Goal: Task Accomplishment & Management: Complete application form

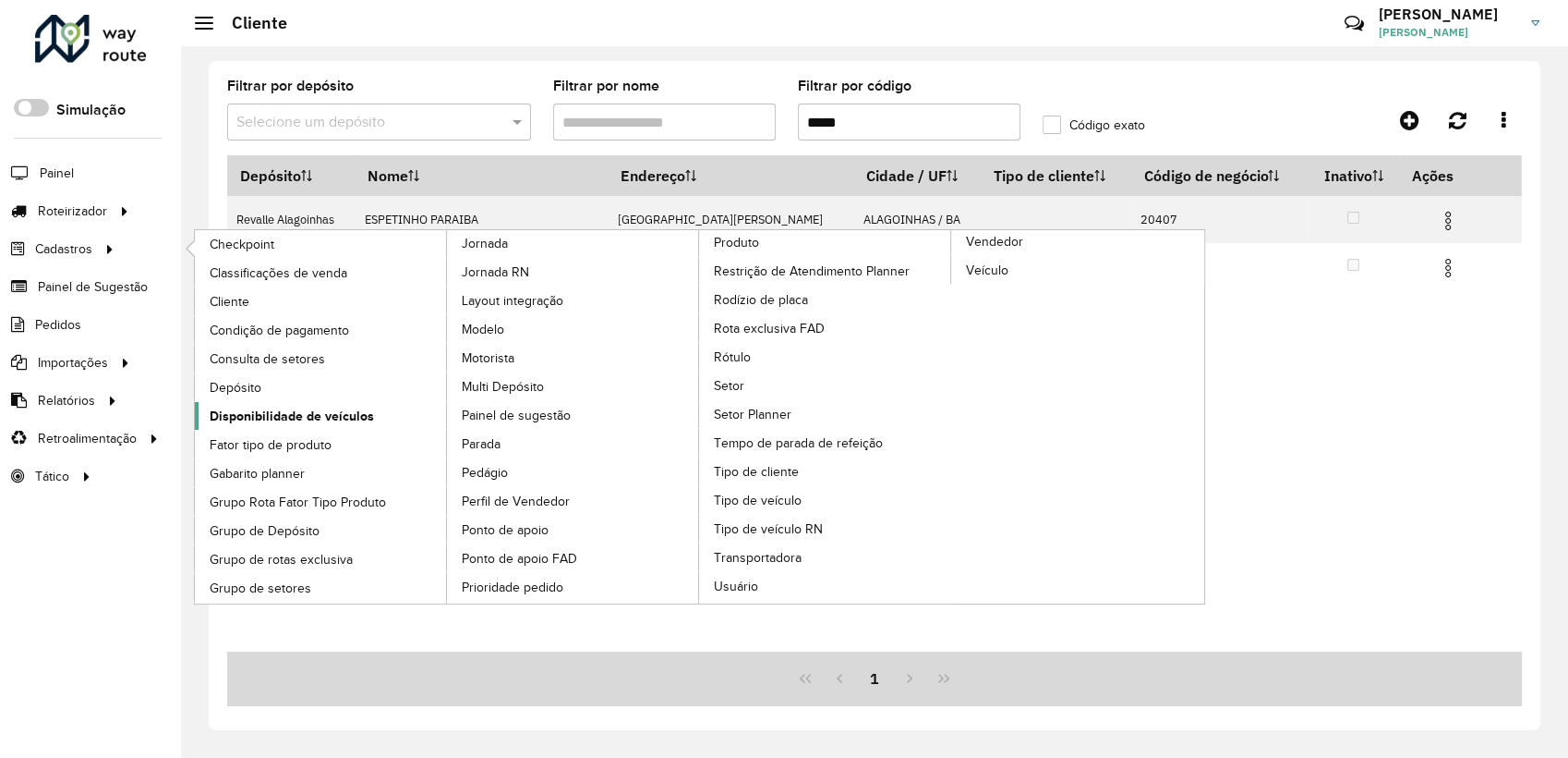
click at [274, 417] on span "Disponibilidade de veículos" at bounding box center [291, 416] width 164 height 20
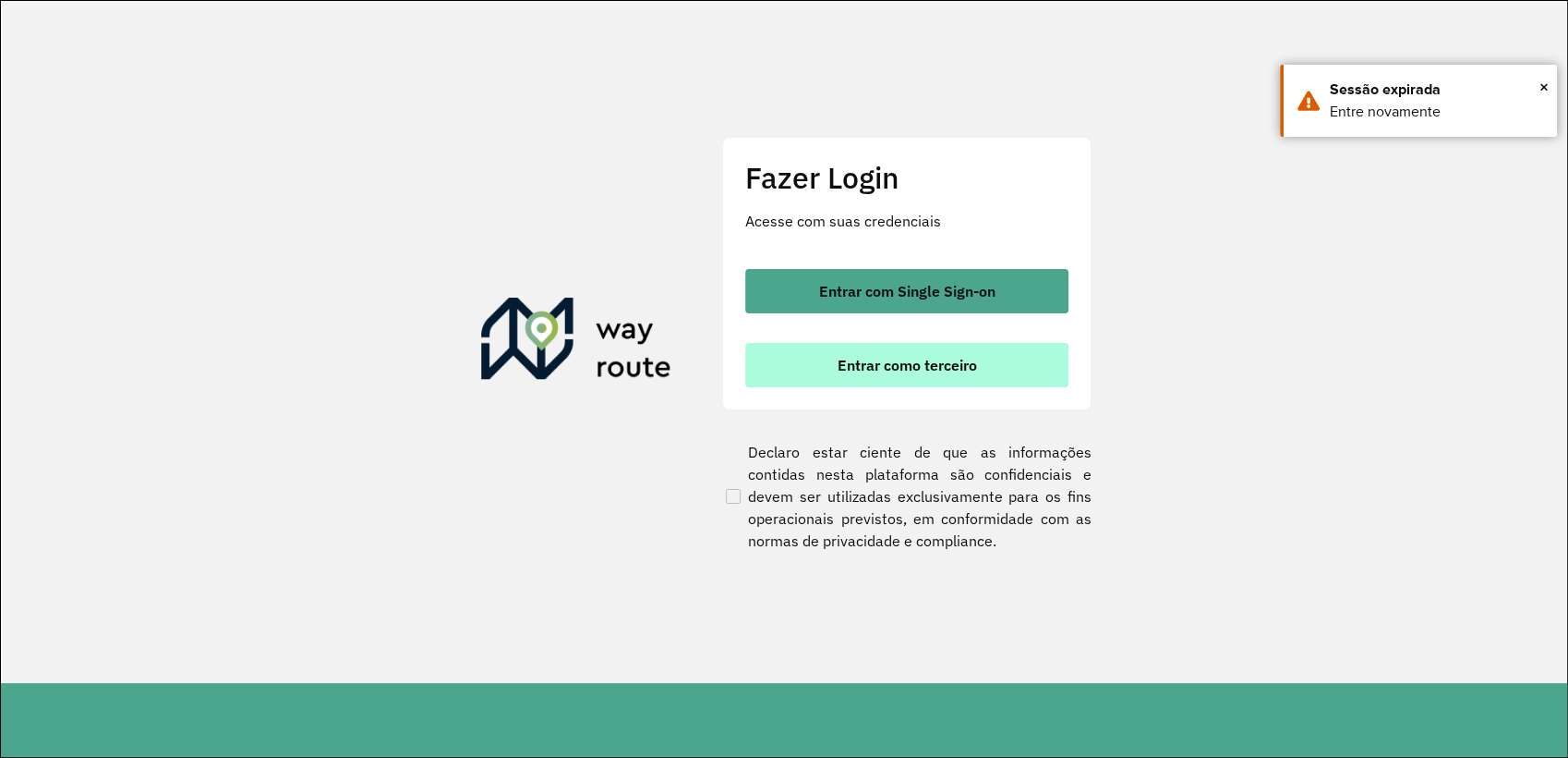
click at [931, 352] on button "Entrar como terceiro" at bounding box center [906, 364] width 323 height 44
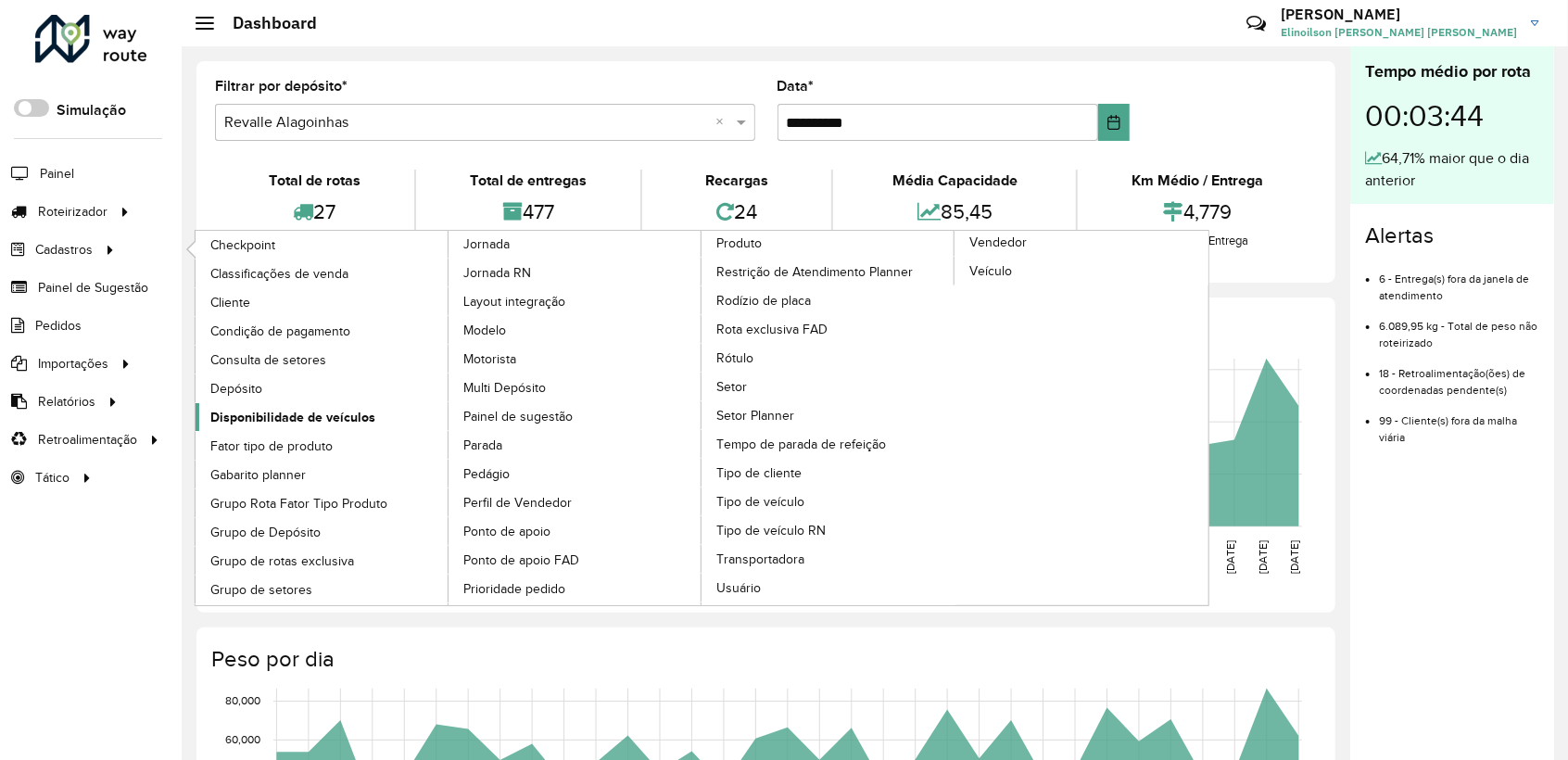
click at [353, 417] on span "Disponibilidade de veículos" at bounding box center [293, 417] width 164 height 20
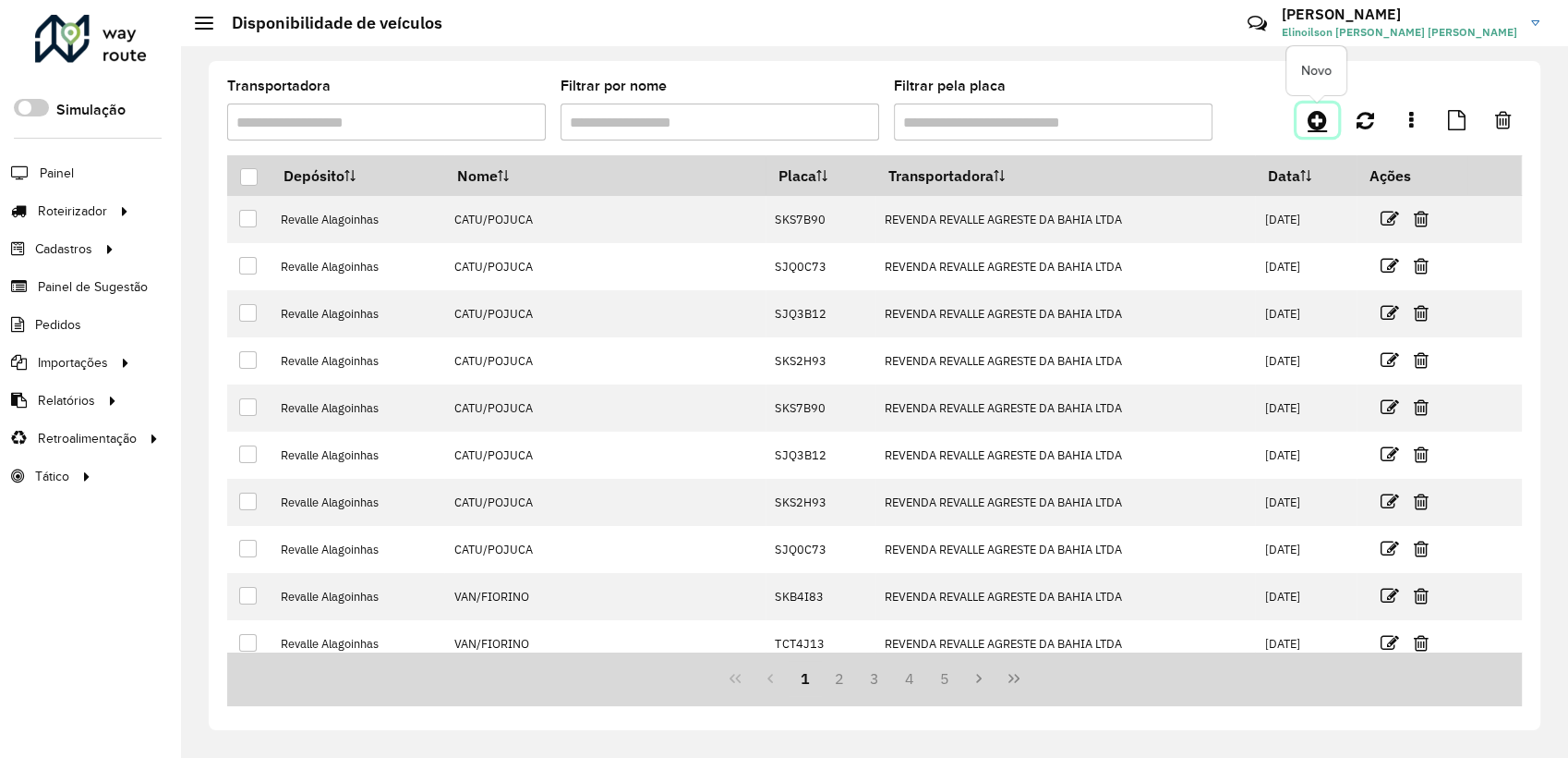
click at [1319, 122] on icon at bounding box center [1317, 120] width 20 height 23
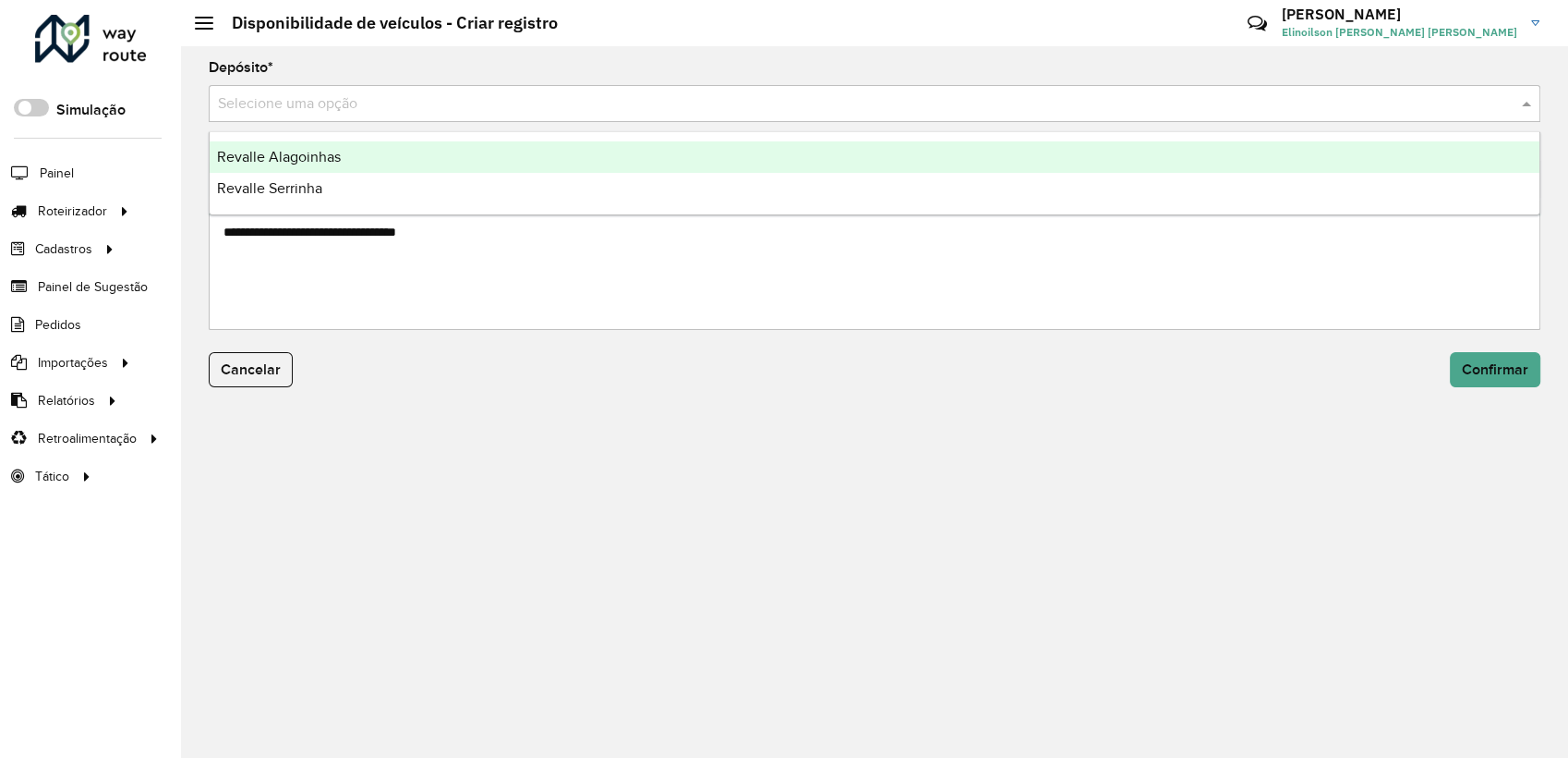
click at [517, 99] on input "text" at bounding box center [856, 104] width 1276 height 23
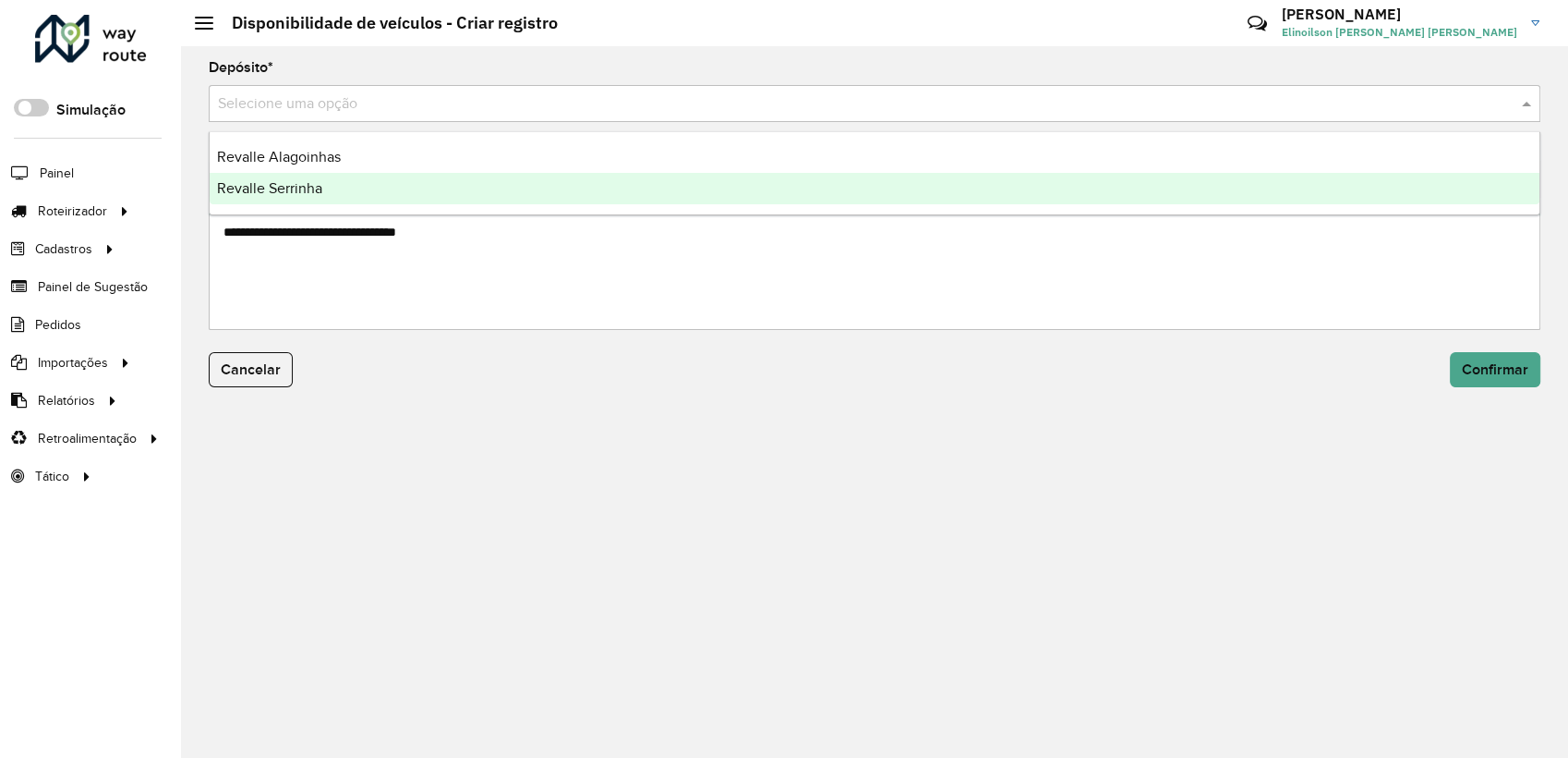
click at [402, 182] on div "Revalle Serrinha" at bounding box center [874, 189] width 1330 height 31
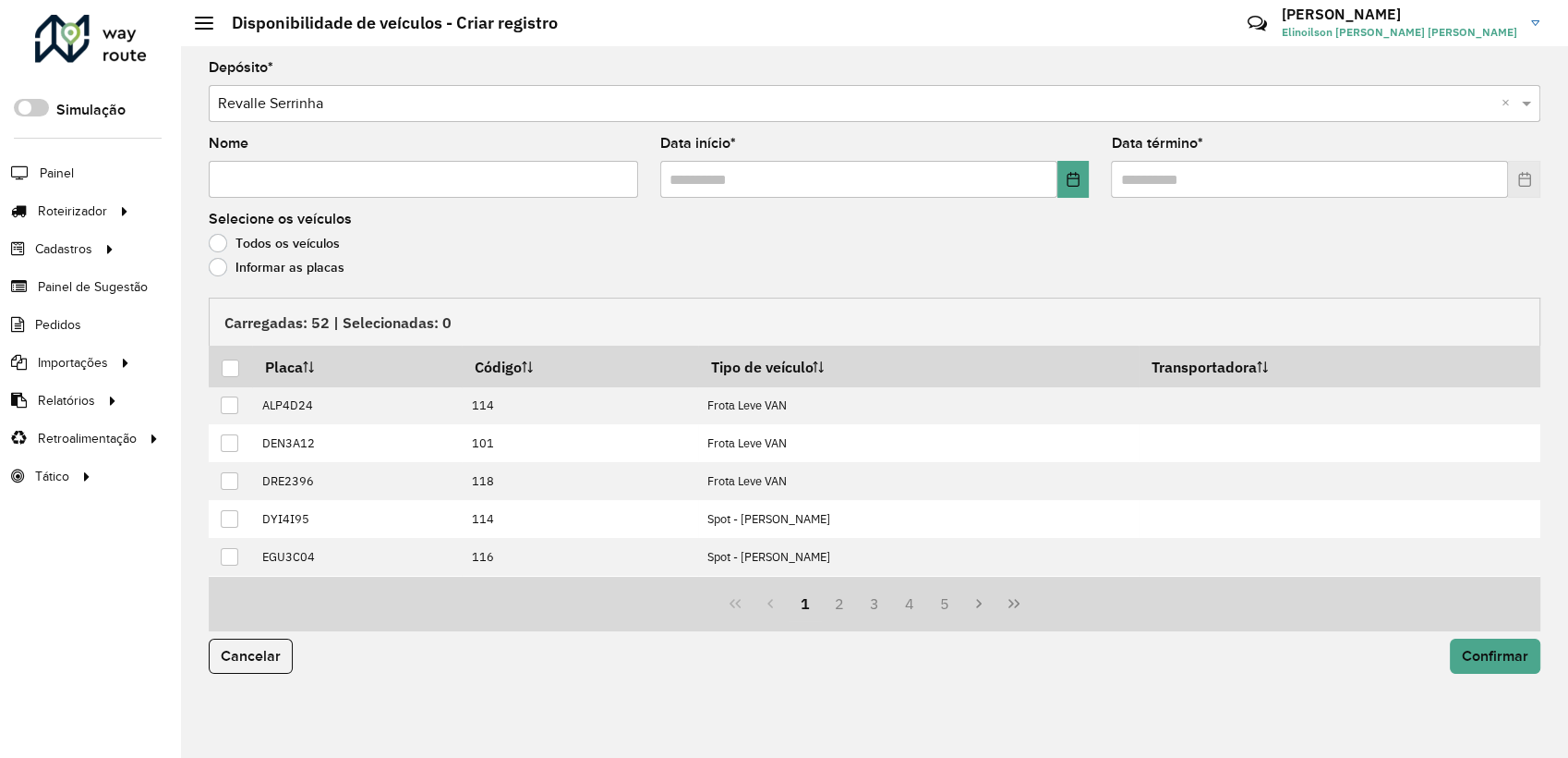
click at [402, 182] on input "Nome" at bounding box center [424, 180] width 430 height 37
paste input "**********"
type input "**********"
click at [1074, 180] on icon "Choose Date" at bounding box center [1072, 179] width 15 height 15
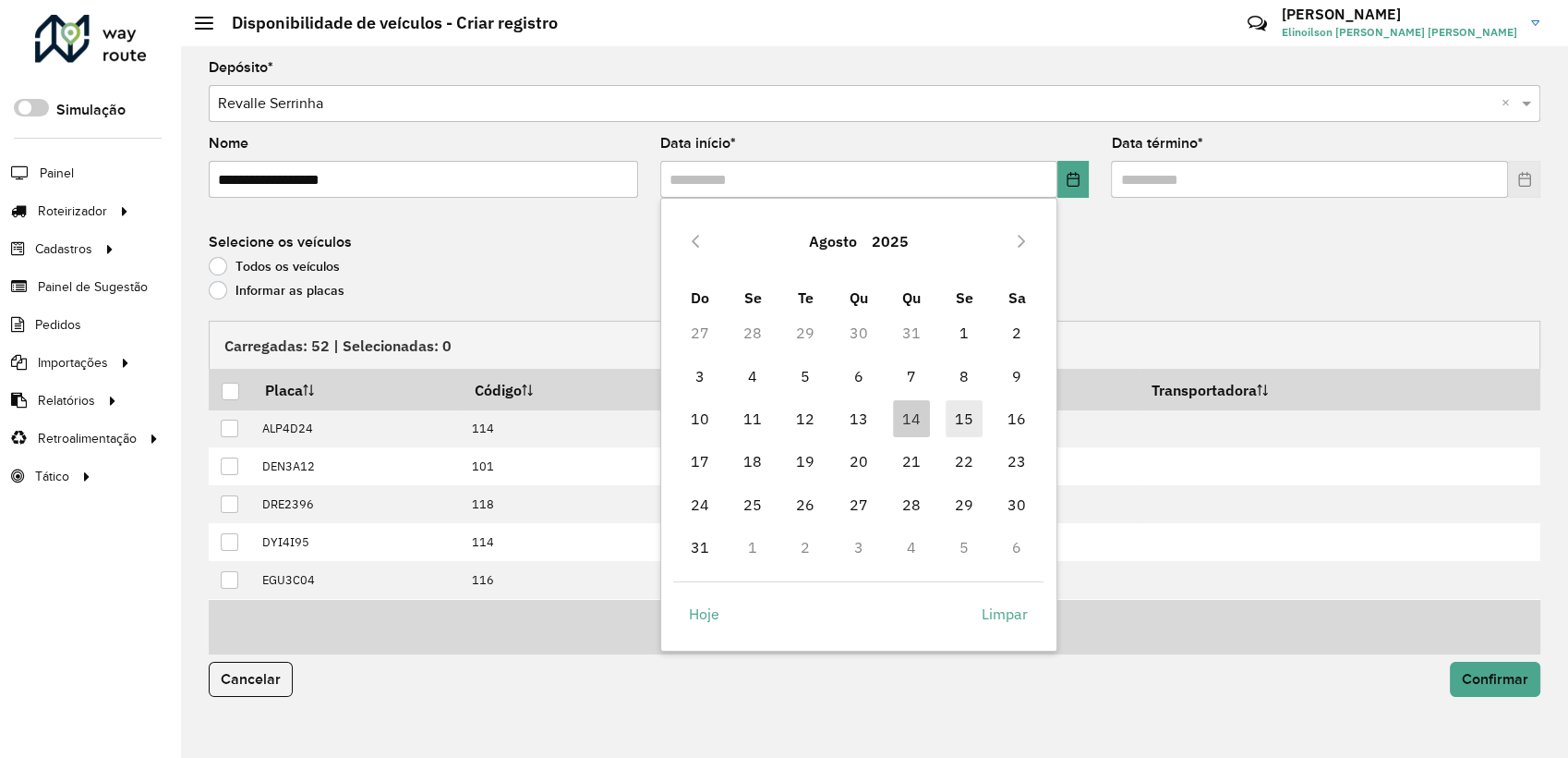
click at [963, 421] on span "15" at bounding box center [965, 418] width 37 height 37
type input "**********"
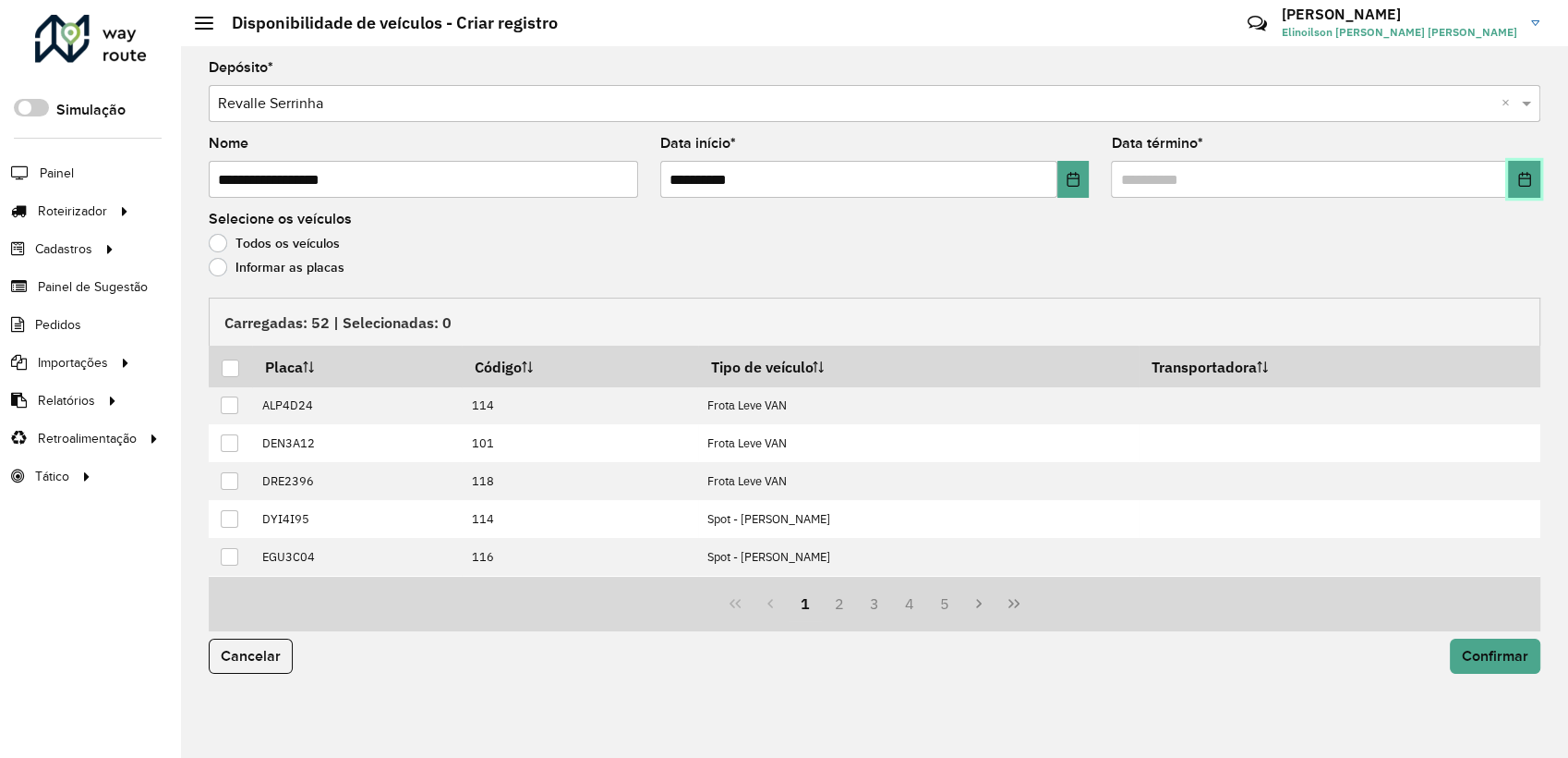
click at [1521, 176] on icon "Choose Date" at bounding box center [1524, 179] width 15 height 15
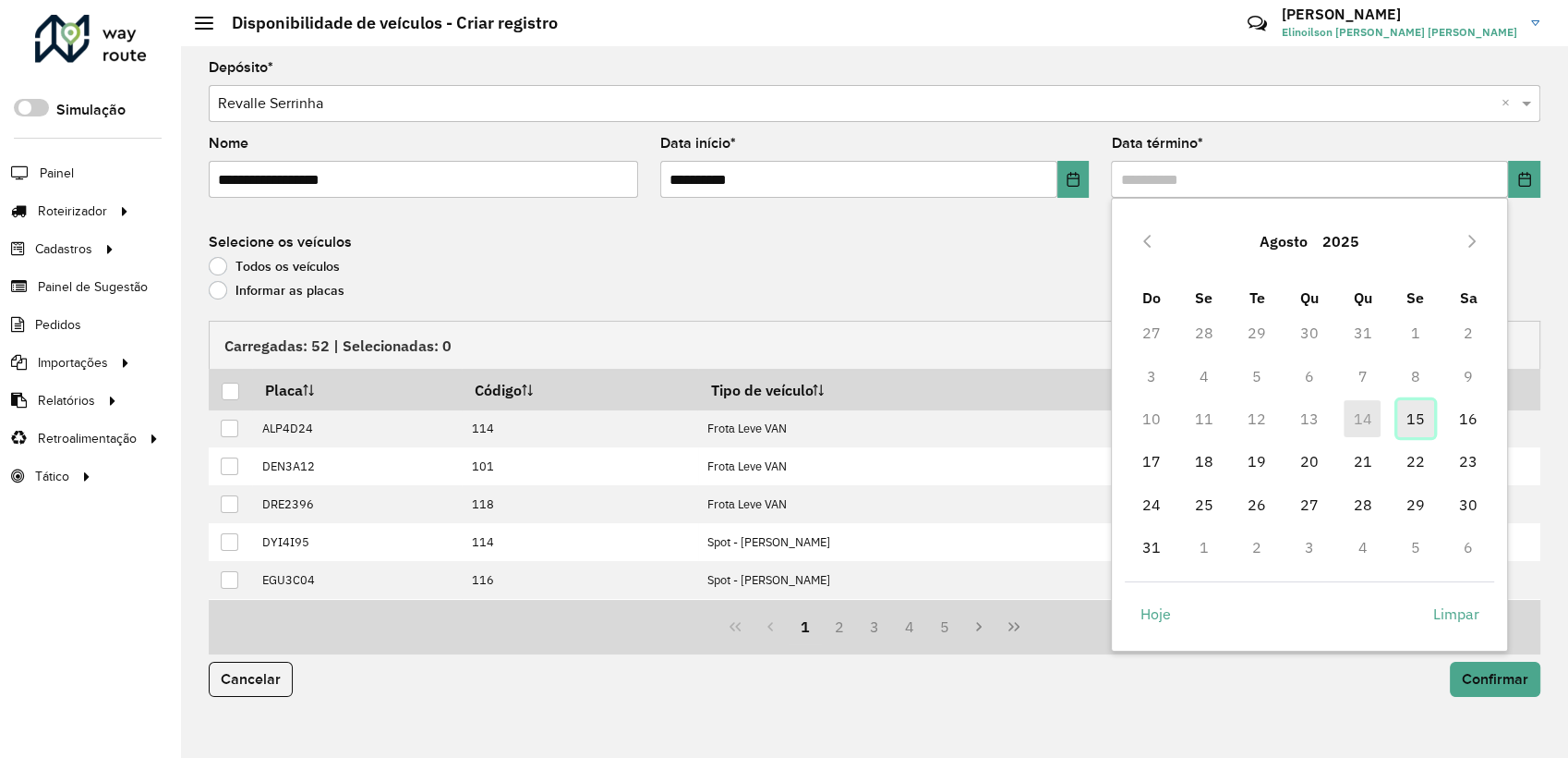
click at [1409, 415] on span "15" at bounding box center [1416, 418] width 37 height 37
type input "**********"
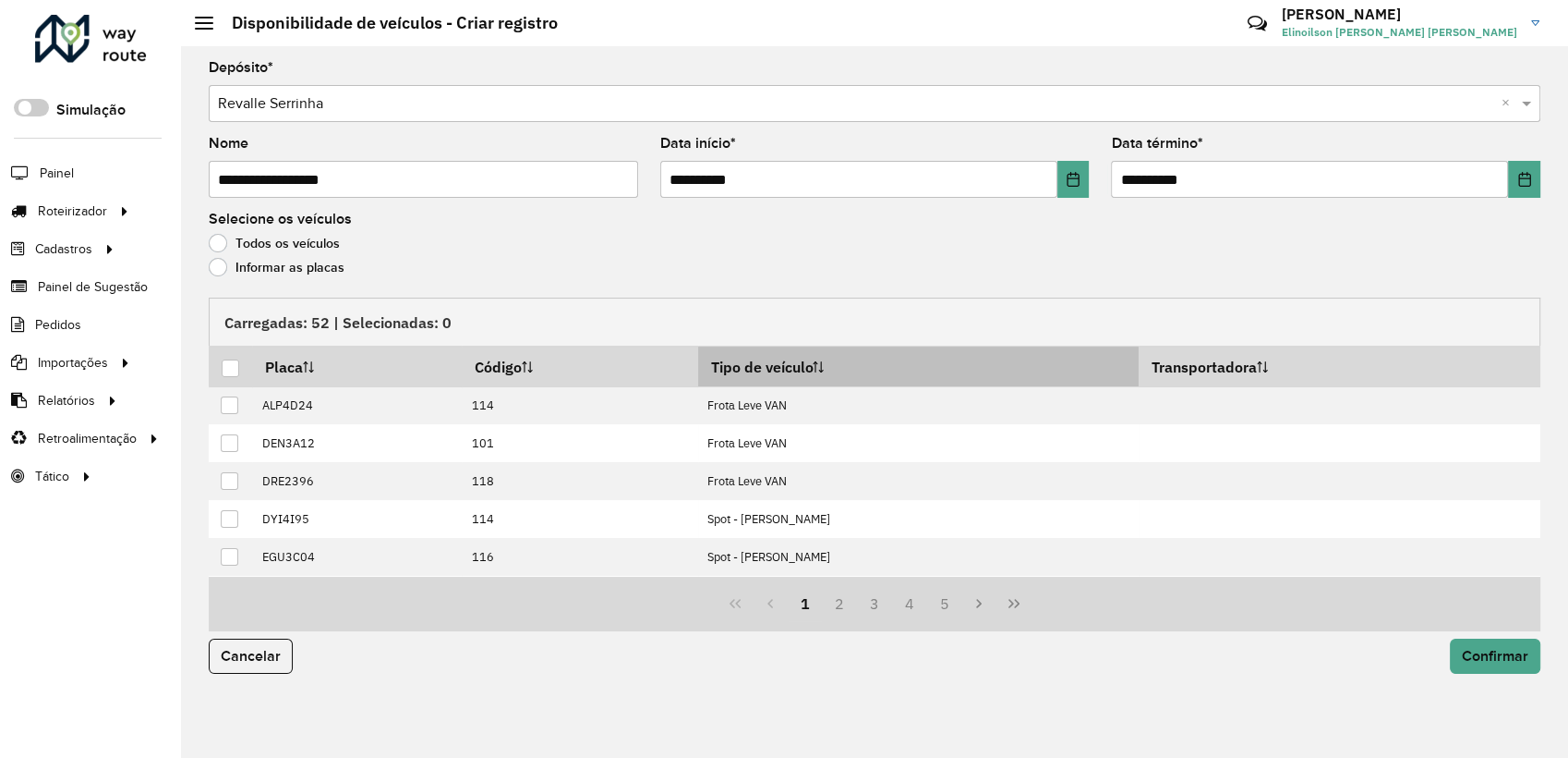
click at [823, 369] on icon at bounding box center [817, 366] width 11 height 11
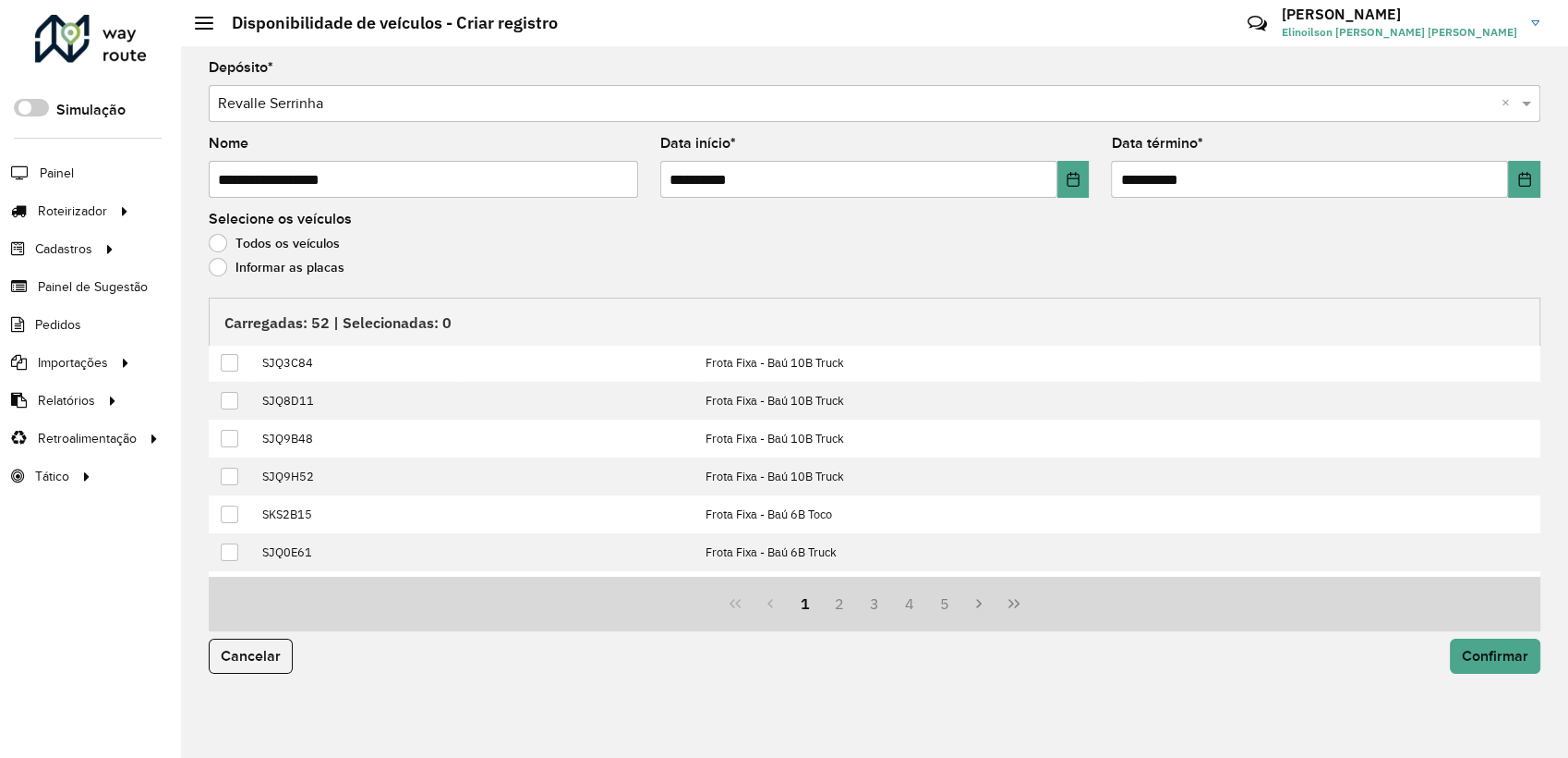
scroll to position [187, 0]
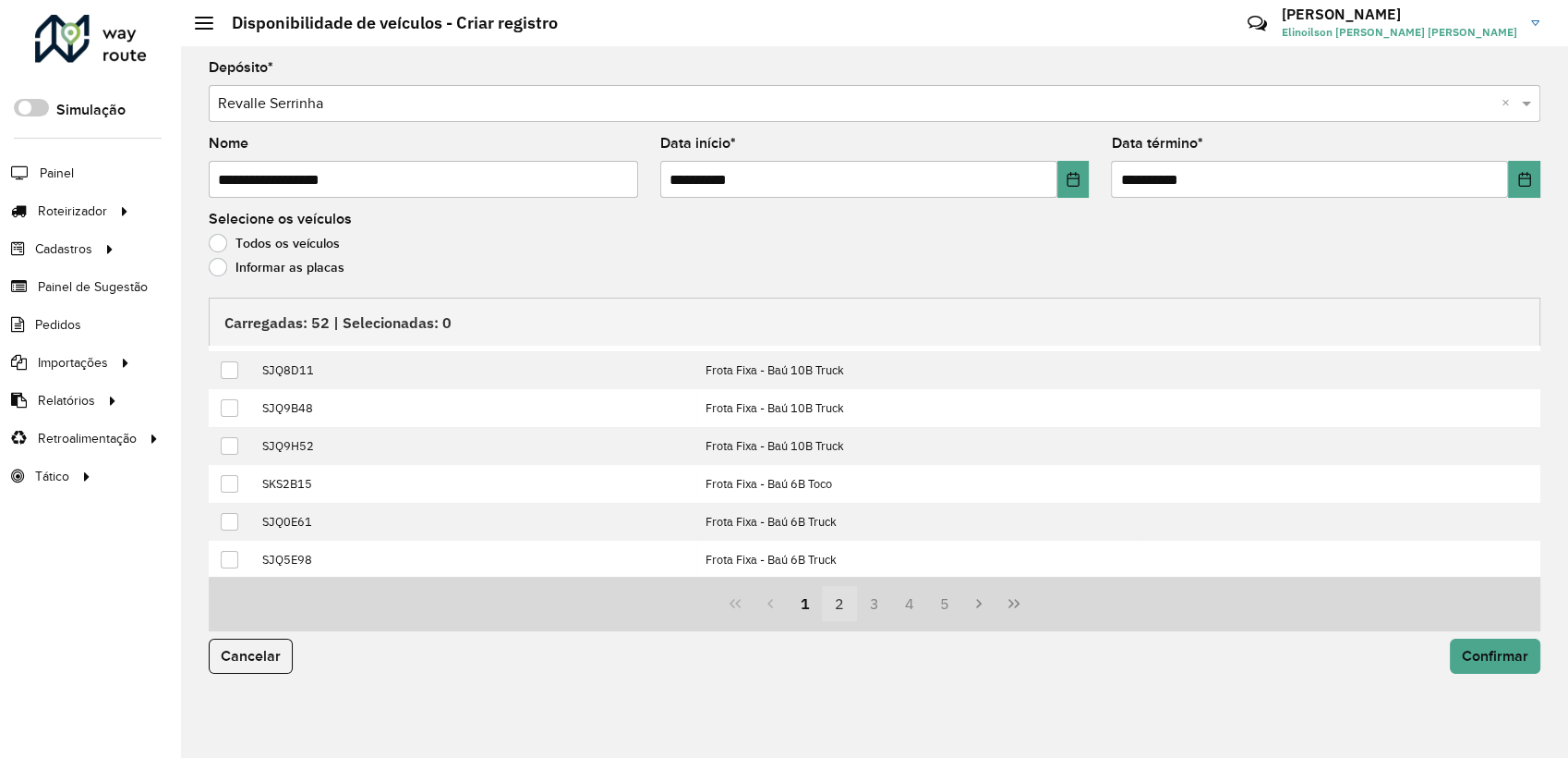
click at [836, 610] on button "2" at bounding box center [839, 604] width 35 height 35
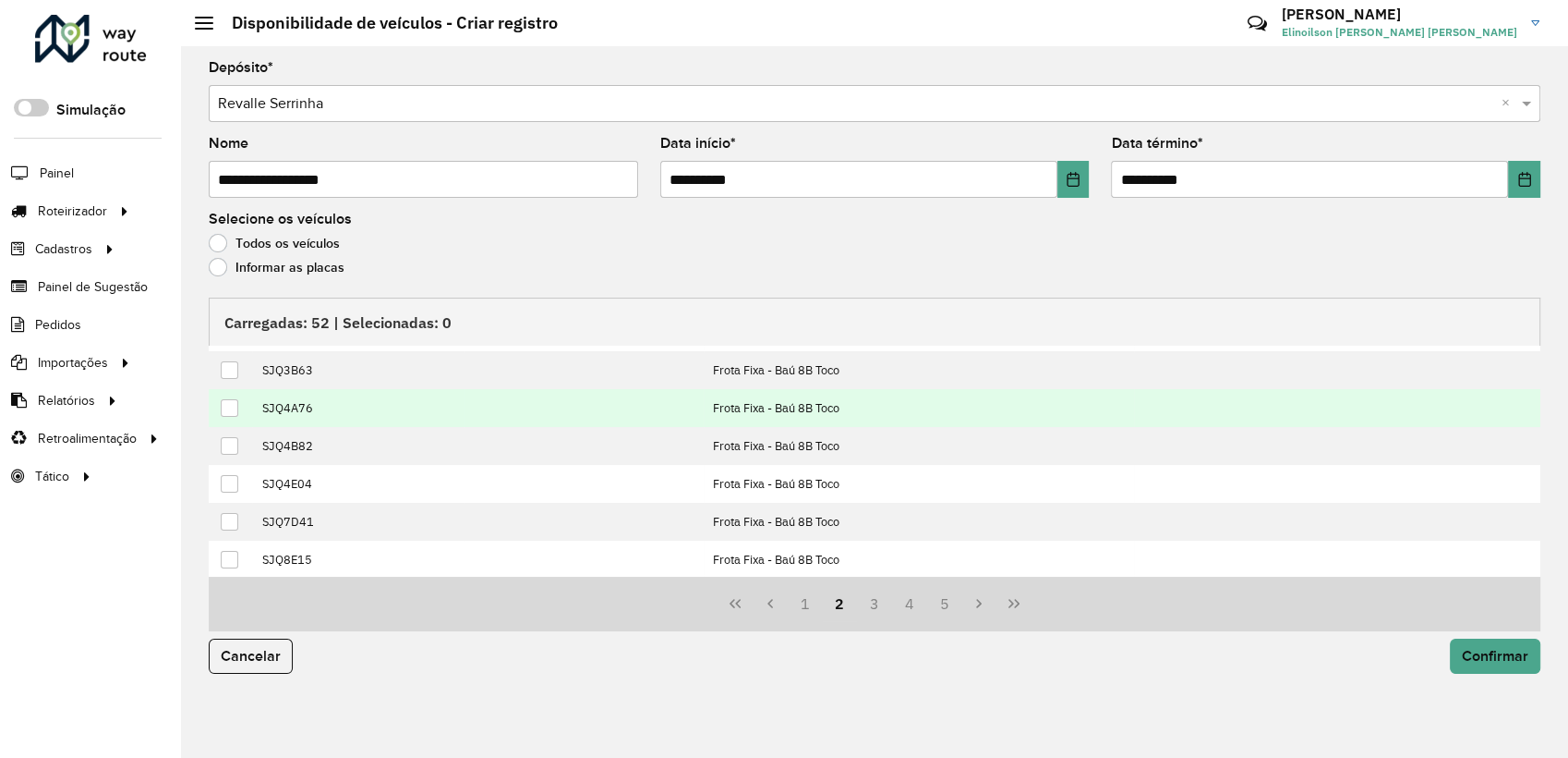
click at [227, 409] on div at bounding box center [230, 408] width 18 height 18
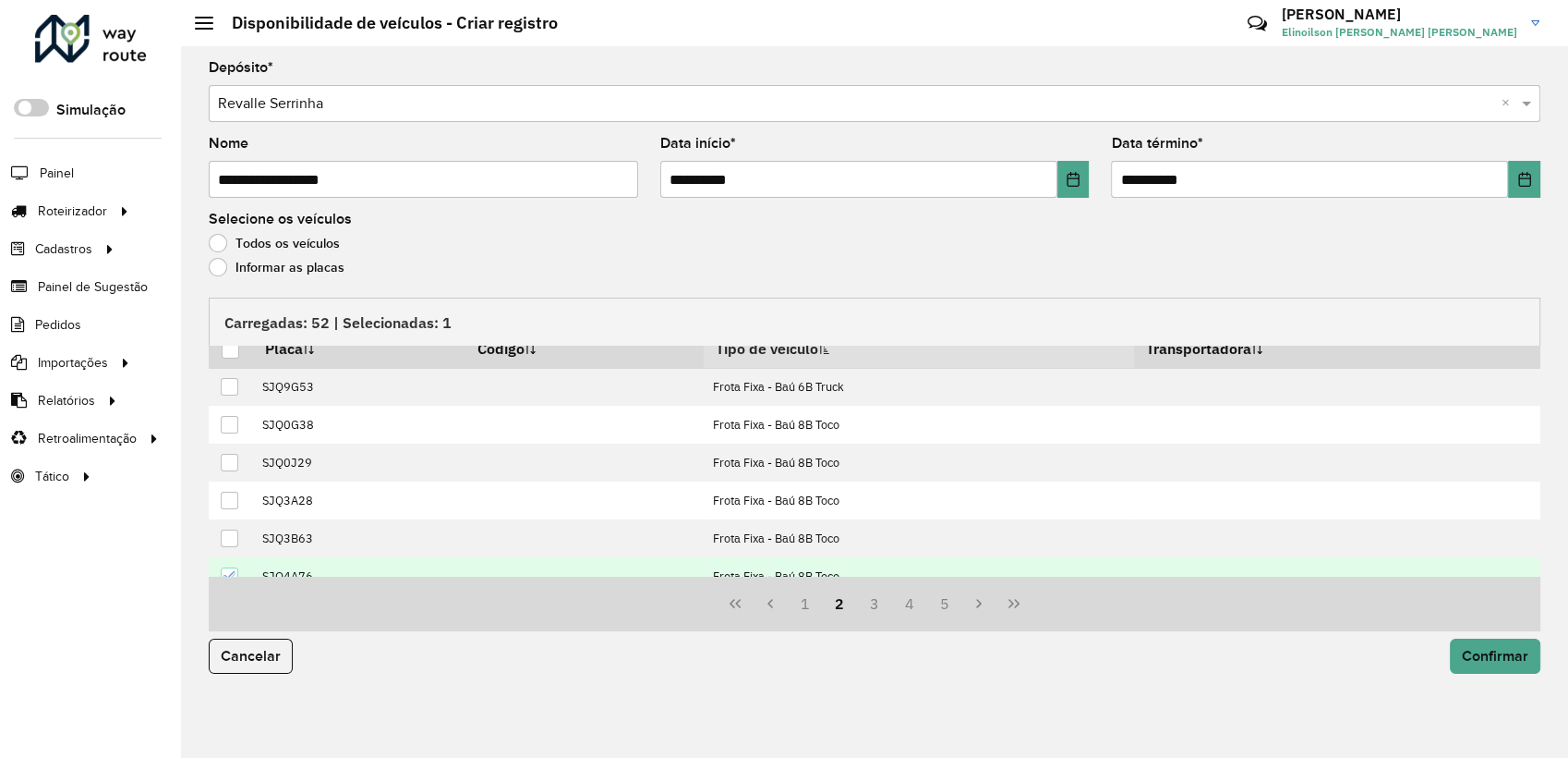
scroll to position [13, 0]
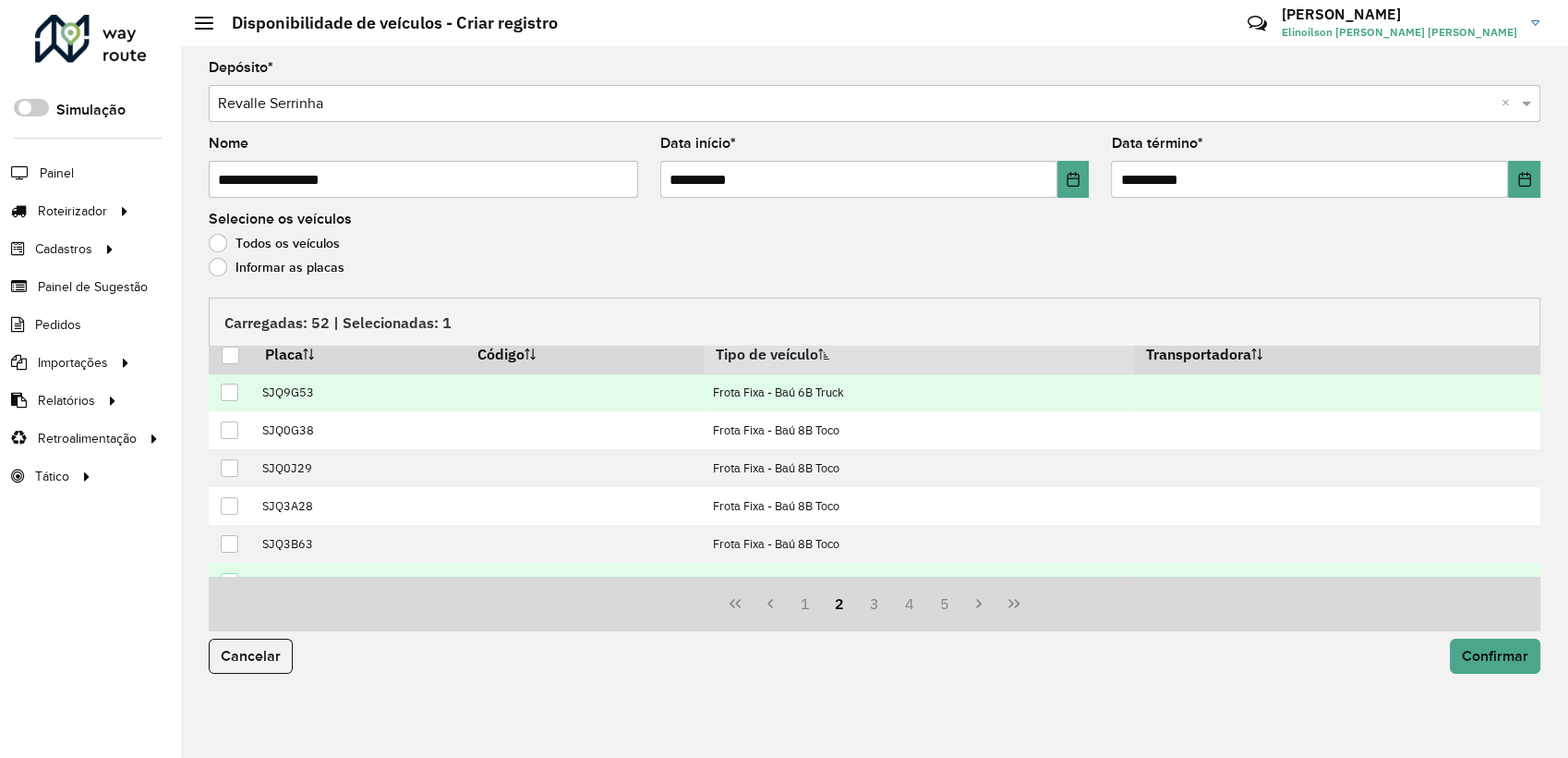
click at [234, 387] on div at bounding box center [230, 393] width 18 height 18
click at [1526, 661] on span "Confirmar" at bounding box center [1495, 656] width 67 height 16
click at [1525, 649] on span "Confirmar" at bounding box center [1495, 656] width 67 height 16
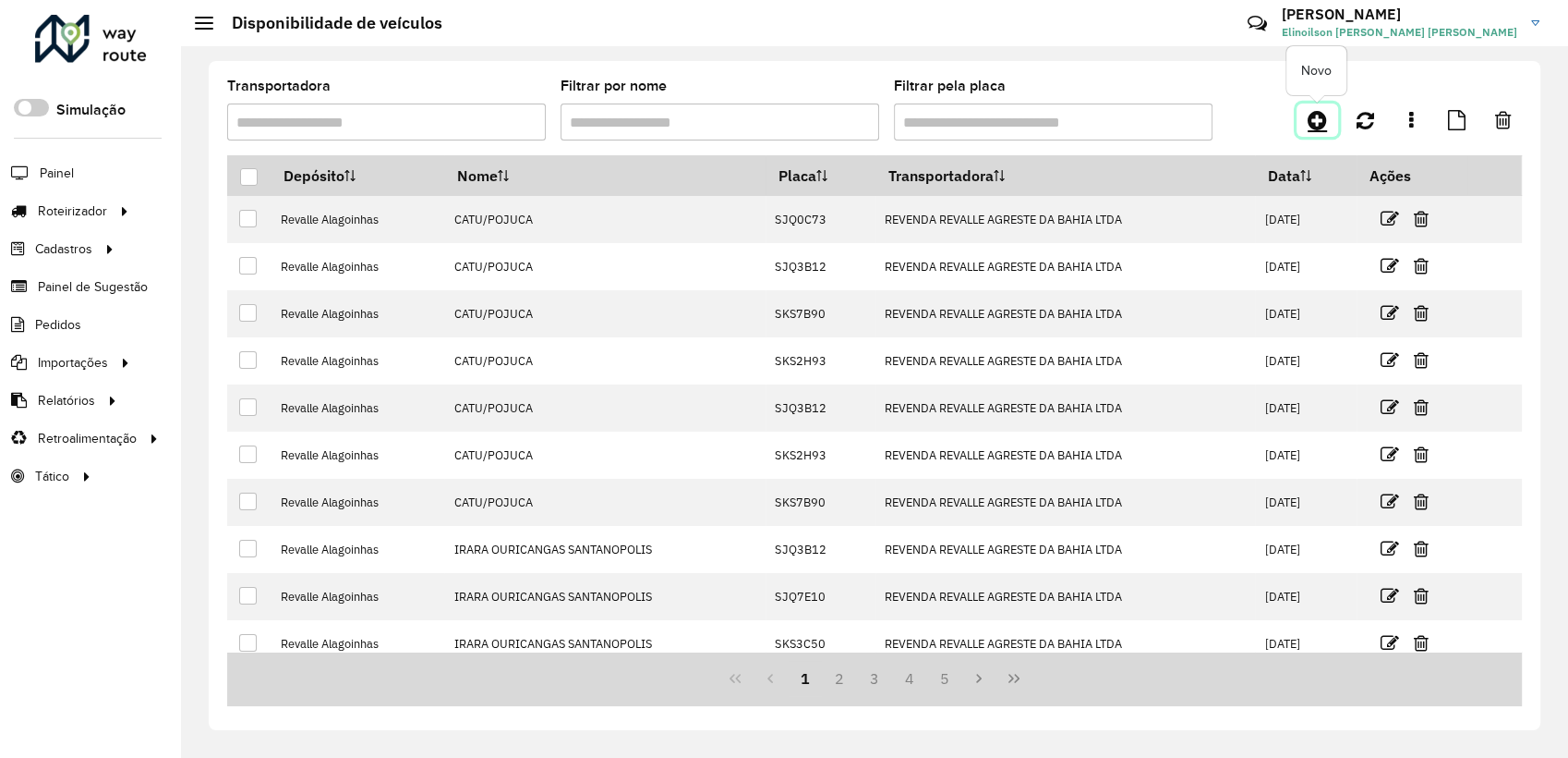
click at [1317, 105] on link at bounding box center [1317, 120] width 41 height 33
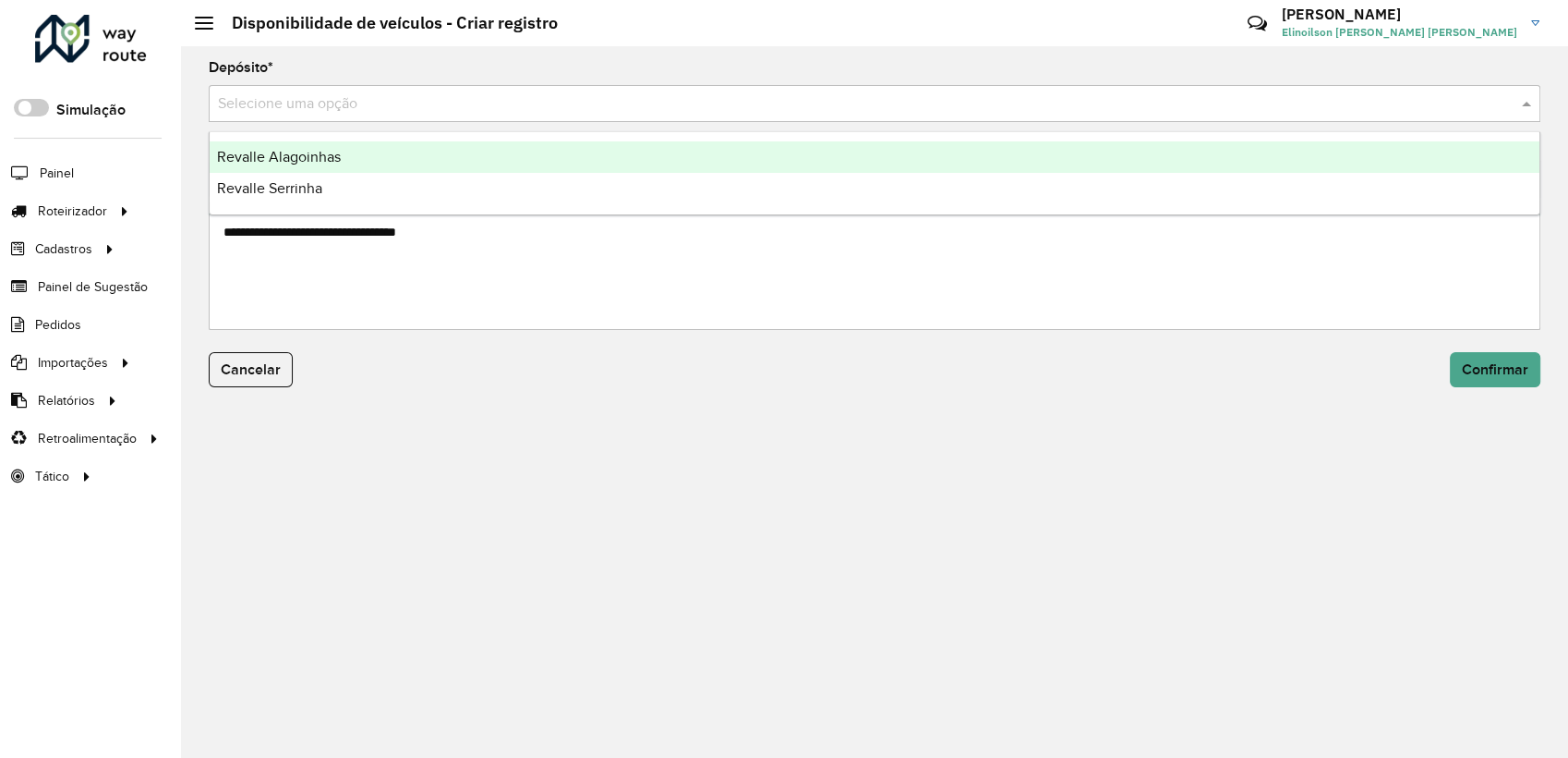
click at [392, 99] on input "text" at bounding box center [856, 104] width 1276 height 23
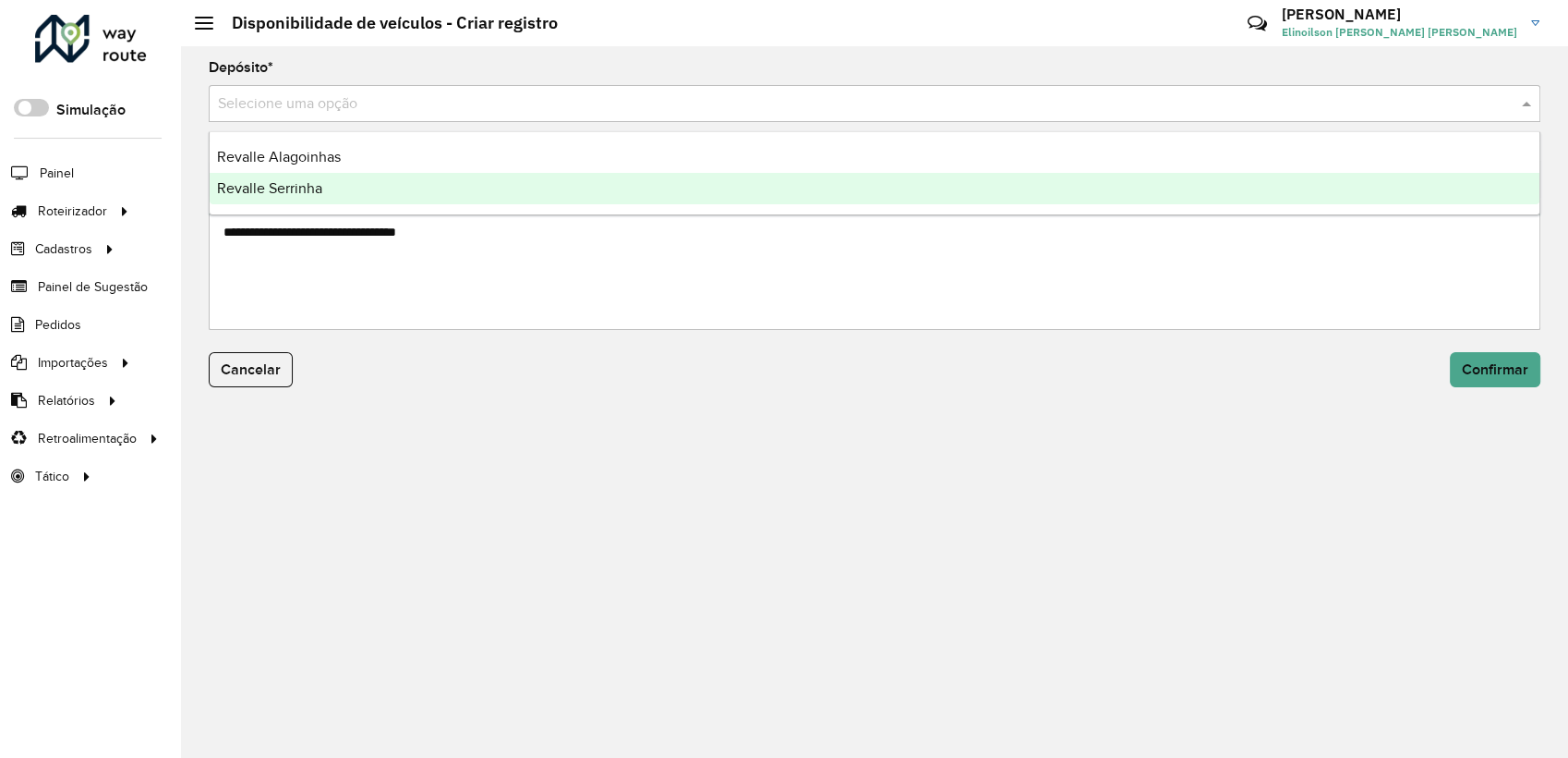
click at [325, 181] on div "Revalle Serrinha" at bounding box center [874, 189] width 1330 height 31
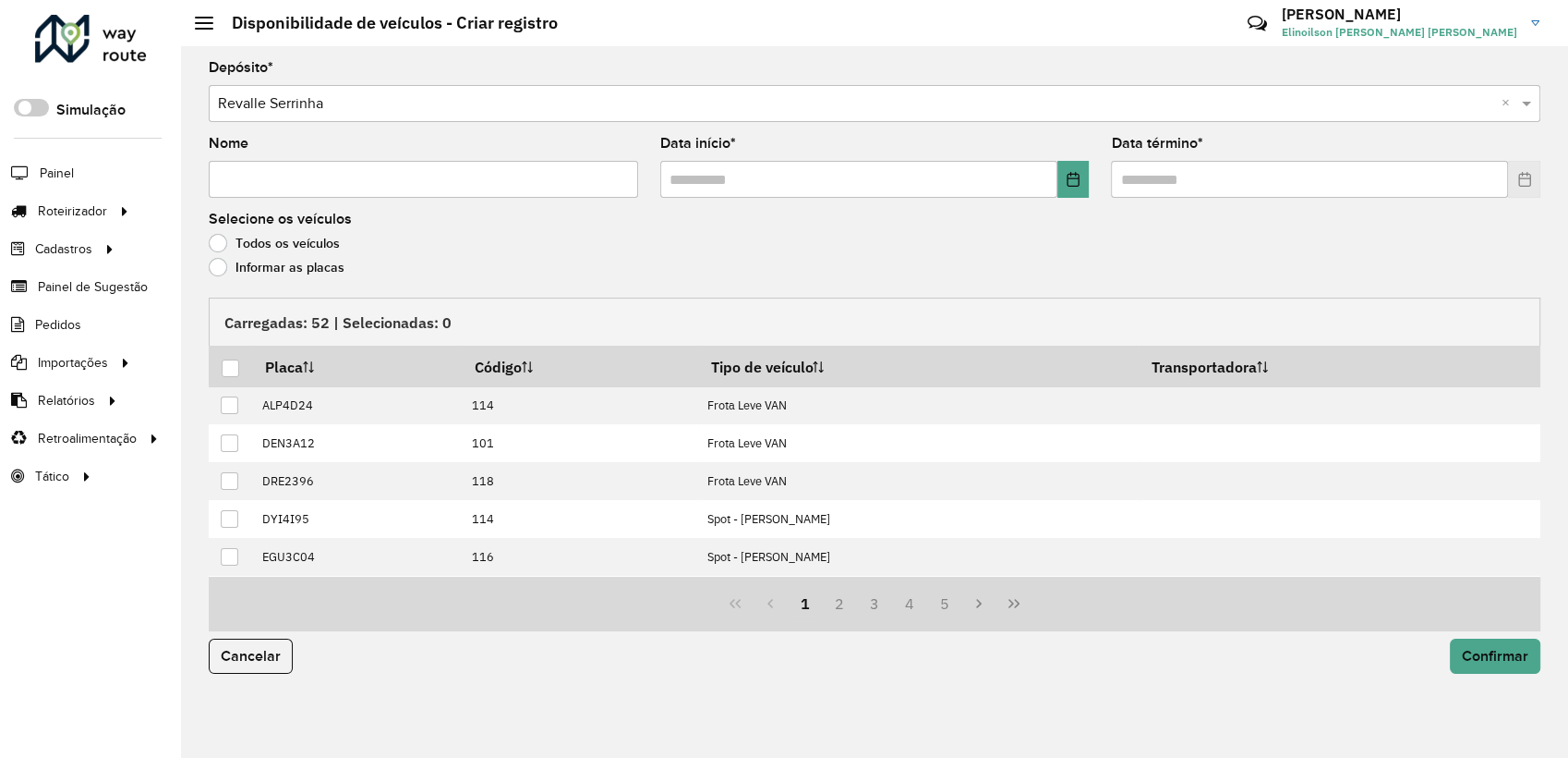
click at [325, 181] on input "Nome" at bounding box center [424, 180] width 430 height 37
paste input "********"
type input "********"
click at [1069, 171] on button "Choose Date" at bounding box center [1072, 180] width 32 height 37
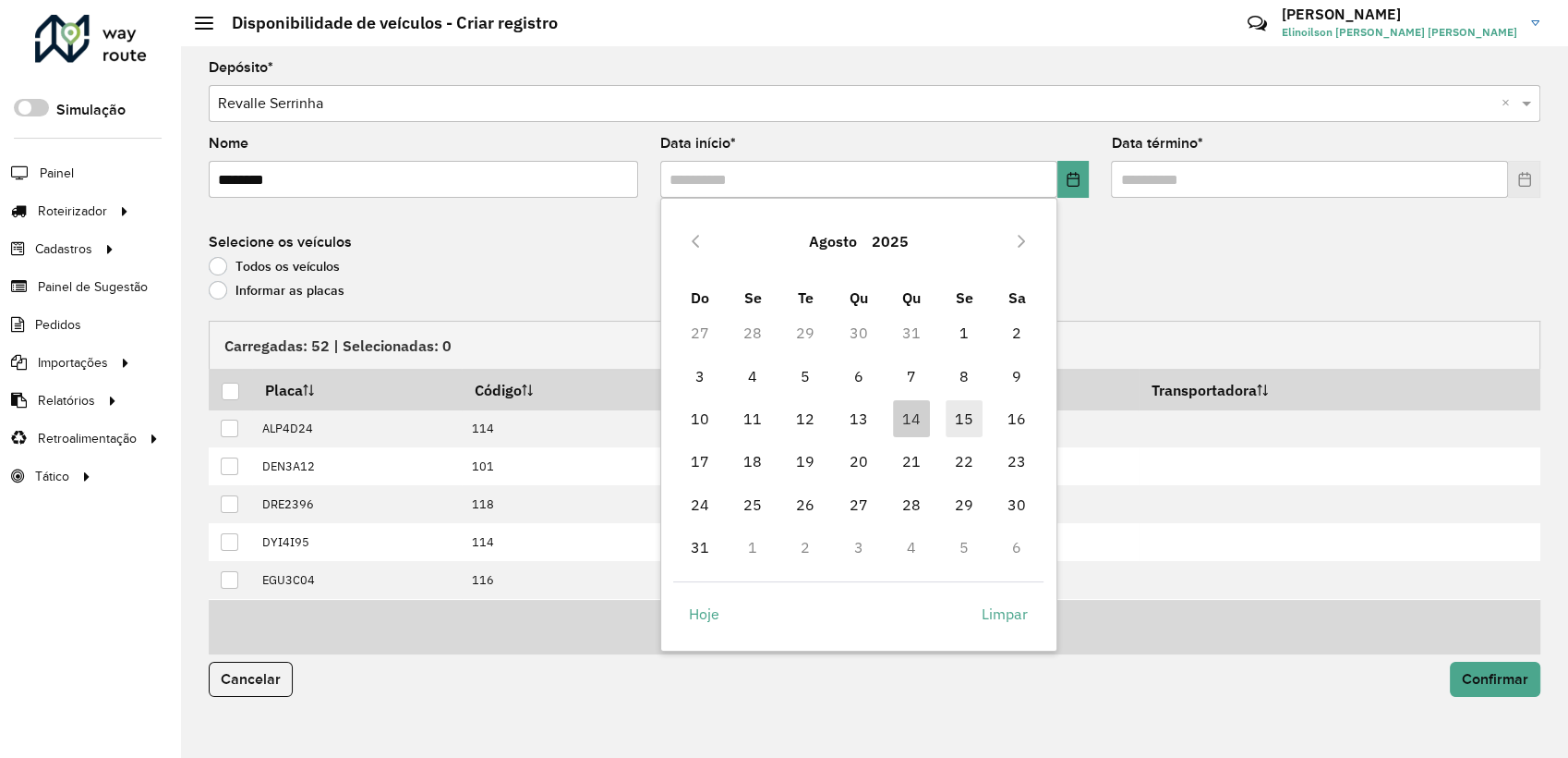
click at [961, 409] on span "15" at bounding box center [965, 418] width 37 height 37
type input "**********"
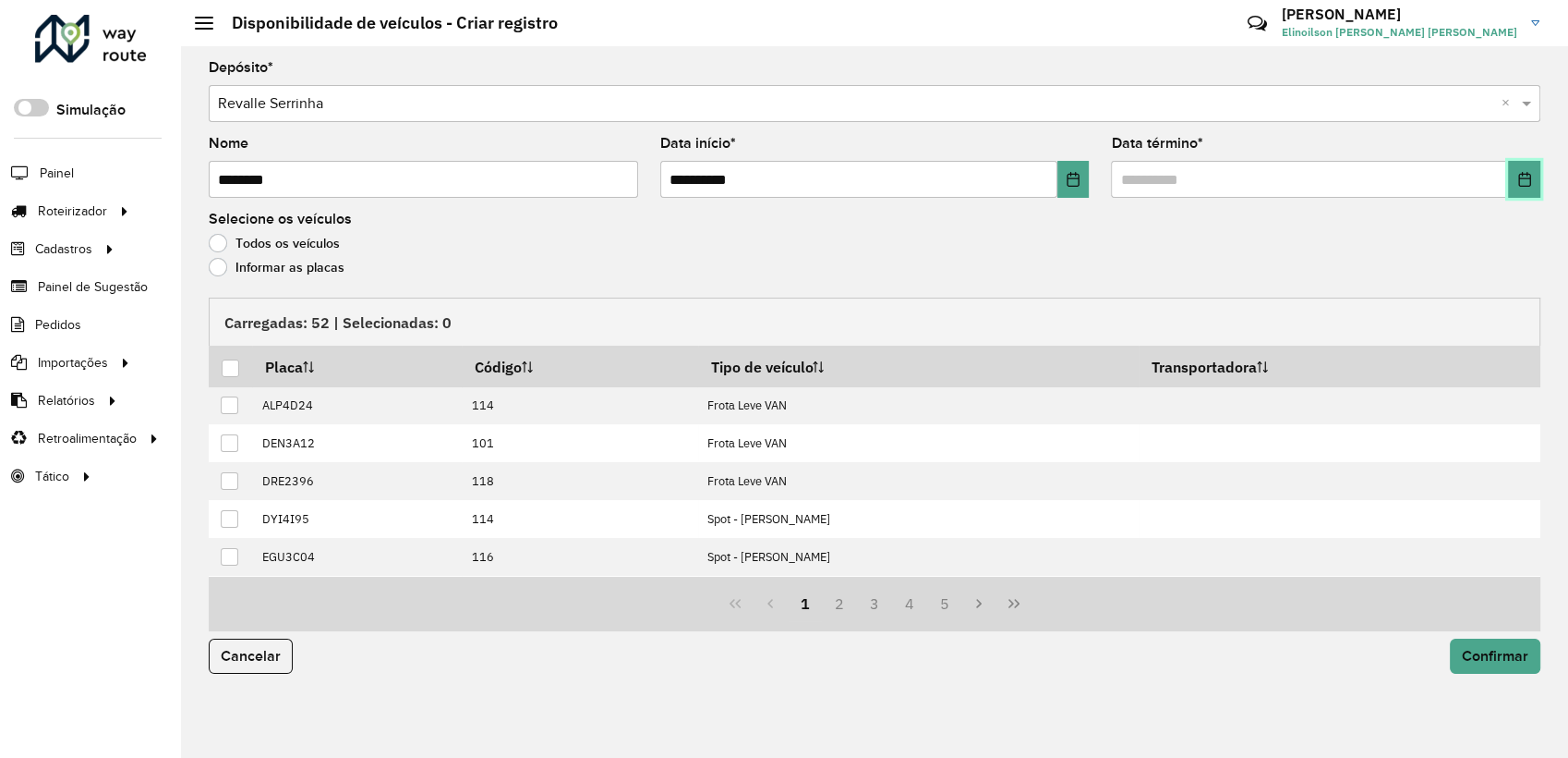
click at [1520, 181] on icon "Choose Date" at bounding box center [1524, 179] width 15 height 15
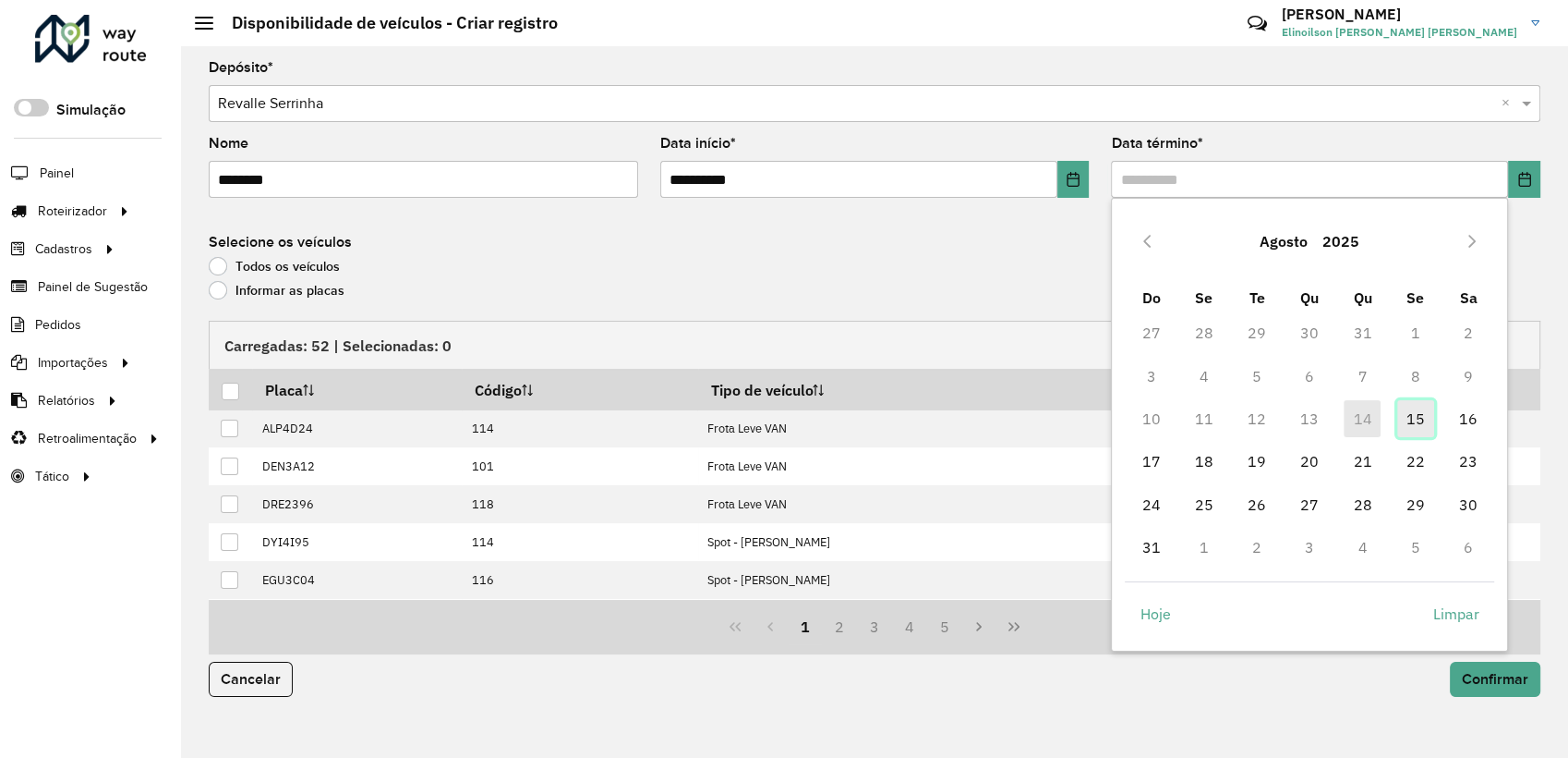
click at [1414, 416] on span "15" at bounding box center [1416, 418] width 37 height 37
type input "**********"
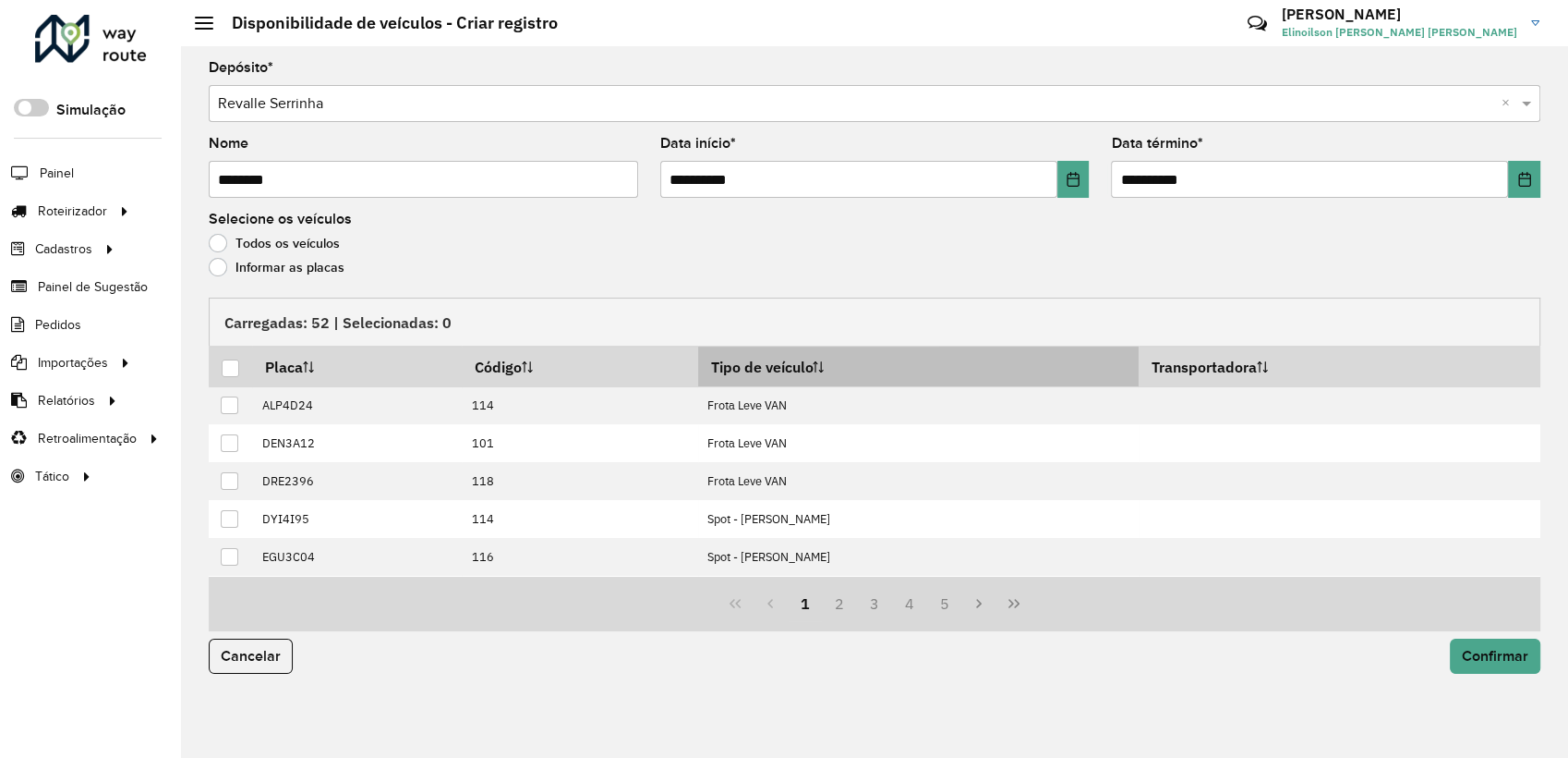
click at [791, 370] on th "Tipo de veículo" at bounding box center [917, 366] width 441 height 39
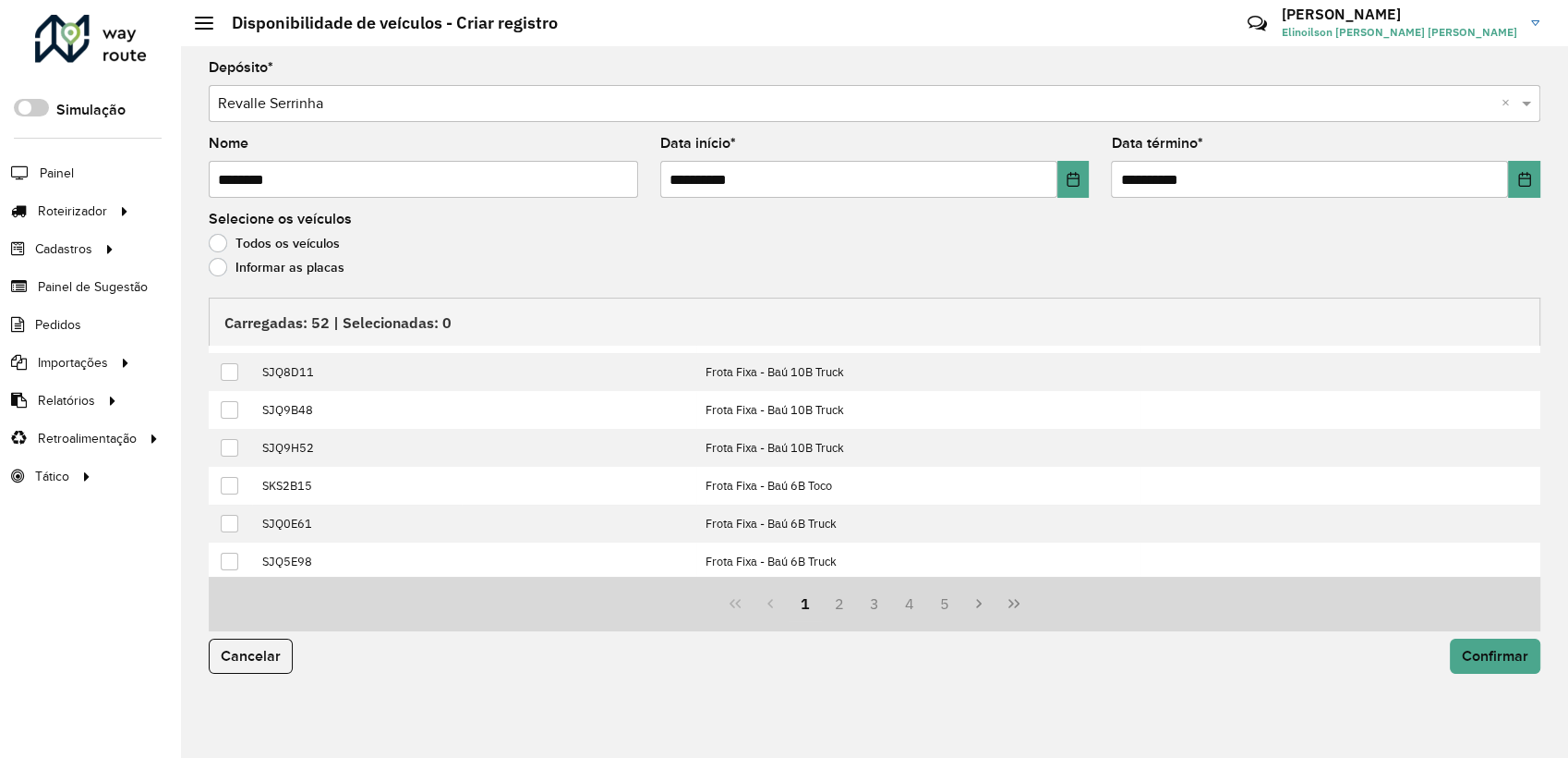
scroll to position [187, 0]
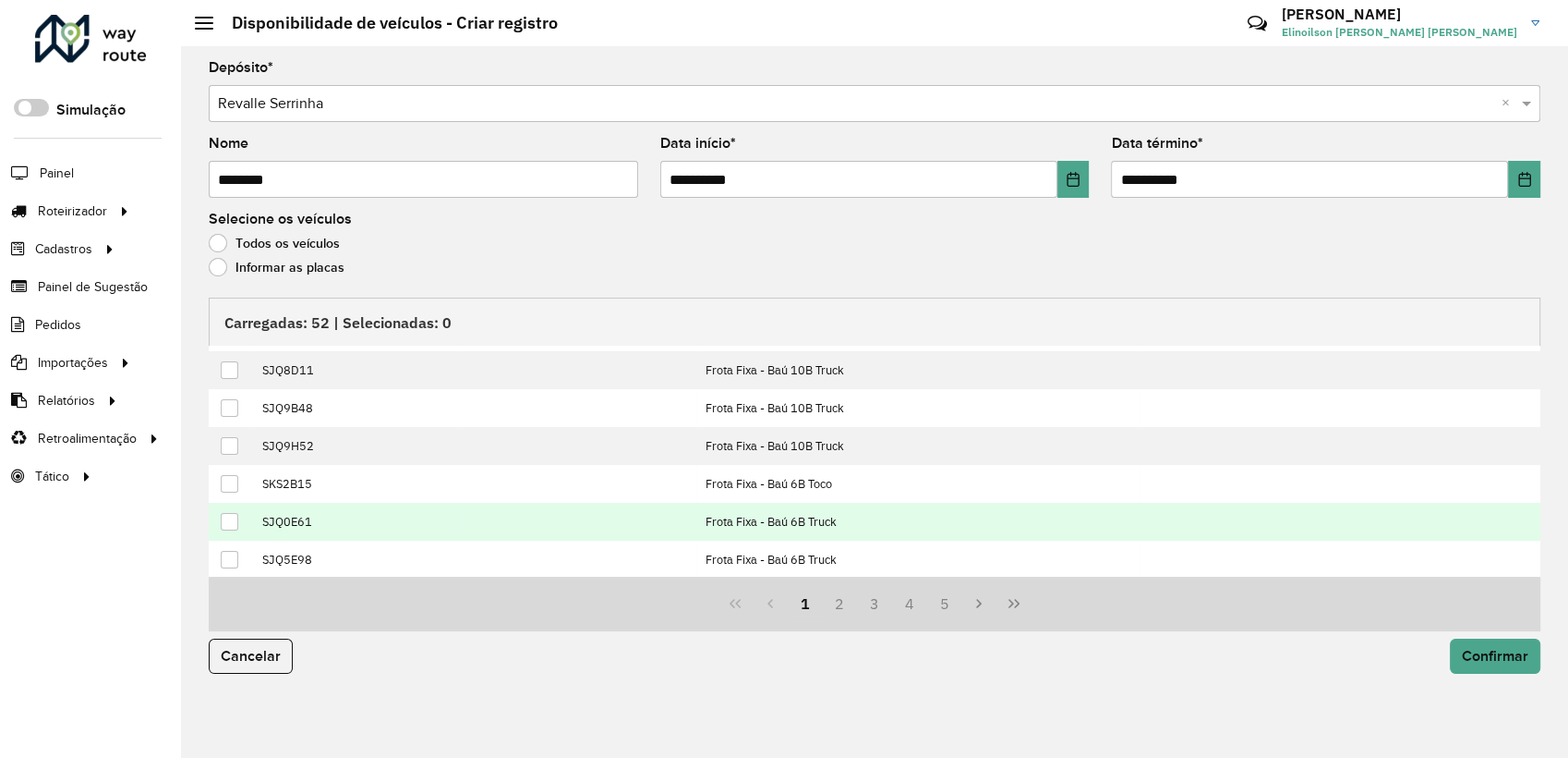
click at [225, 514] on div at bounding box center [230, 521] width 18 height 18
click at [1492, 668] on button "Confirmar" at bounding box center [1494, 656] width 90 height 35
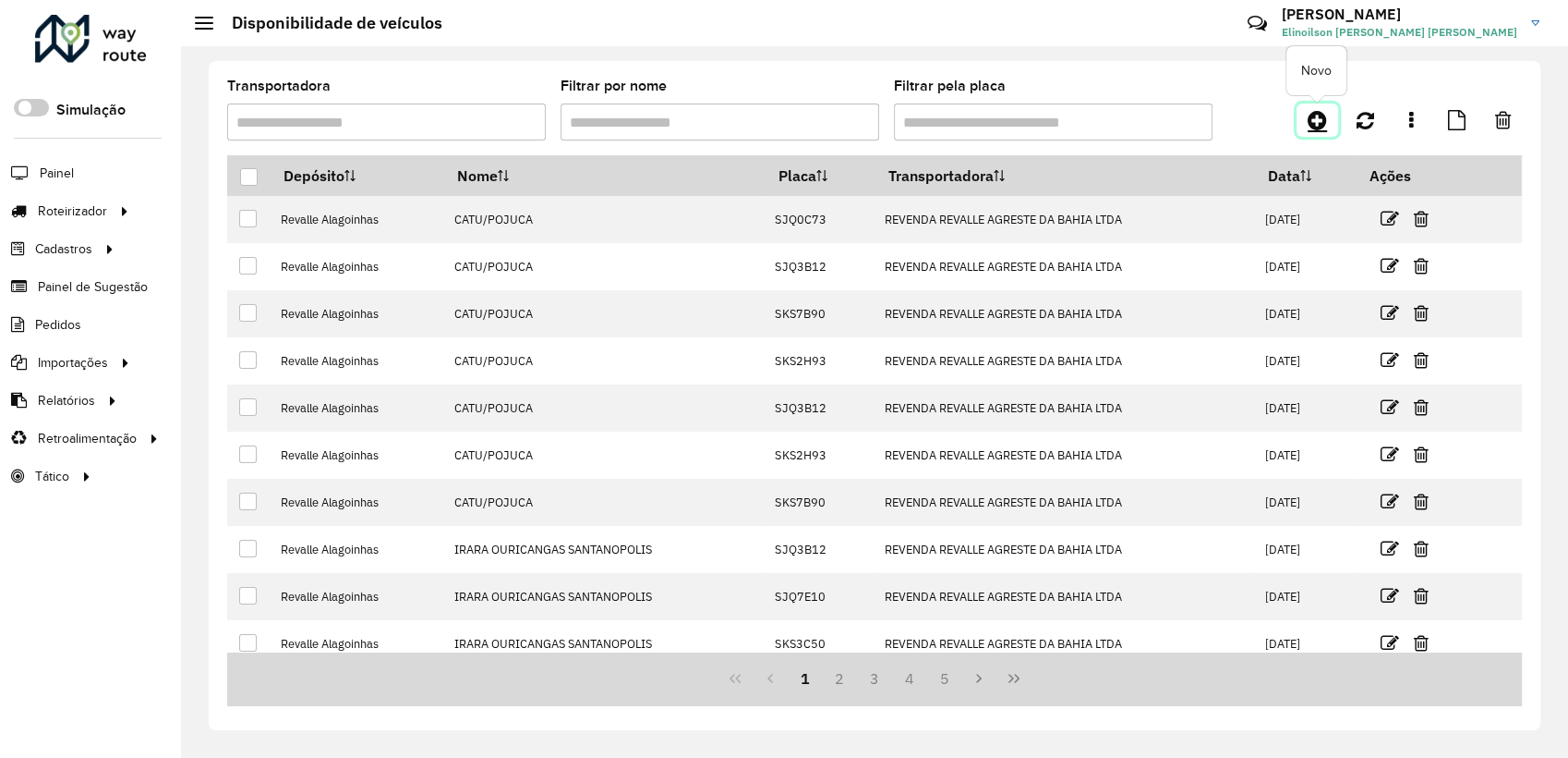
click at [1326, 123] on icon at bounding box center [1317, 120] width 20 height 23
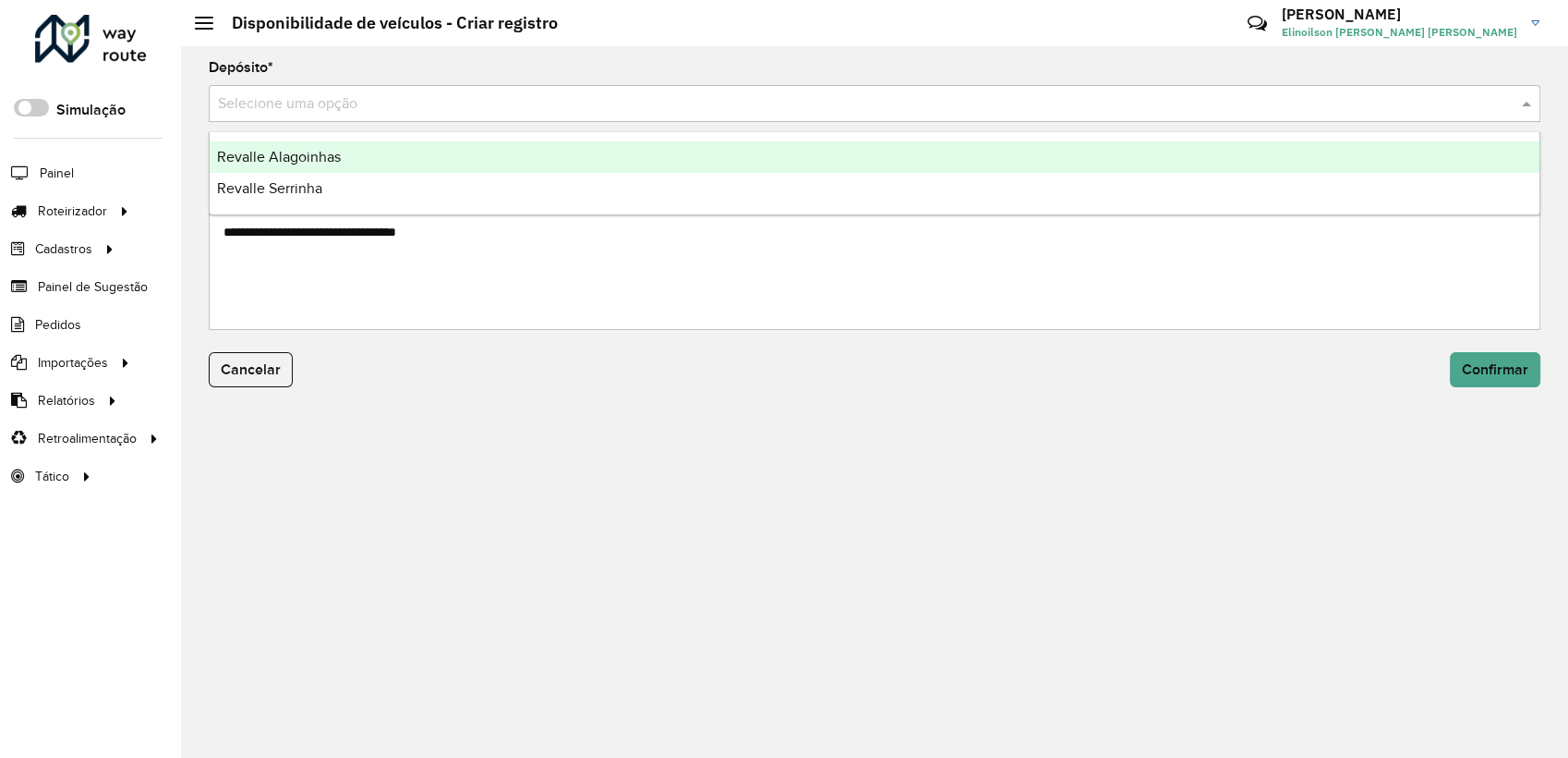
click at [611, 113] on input "text" at bounding box center [856, 104] width 1276 height 23
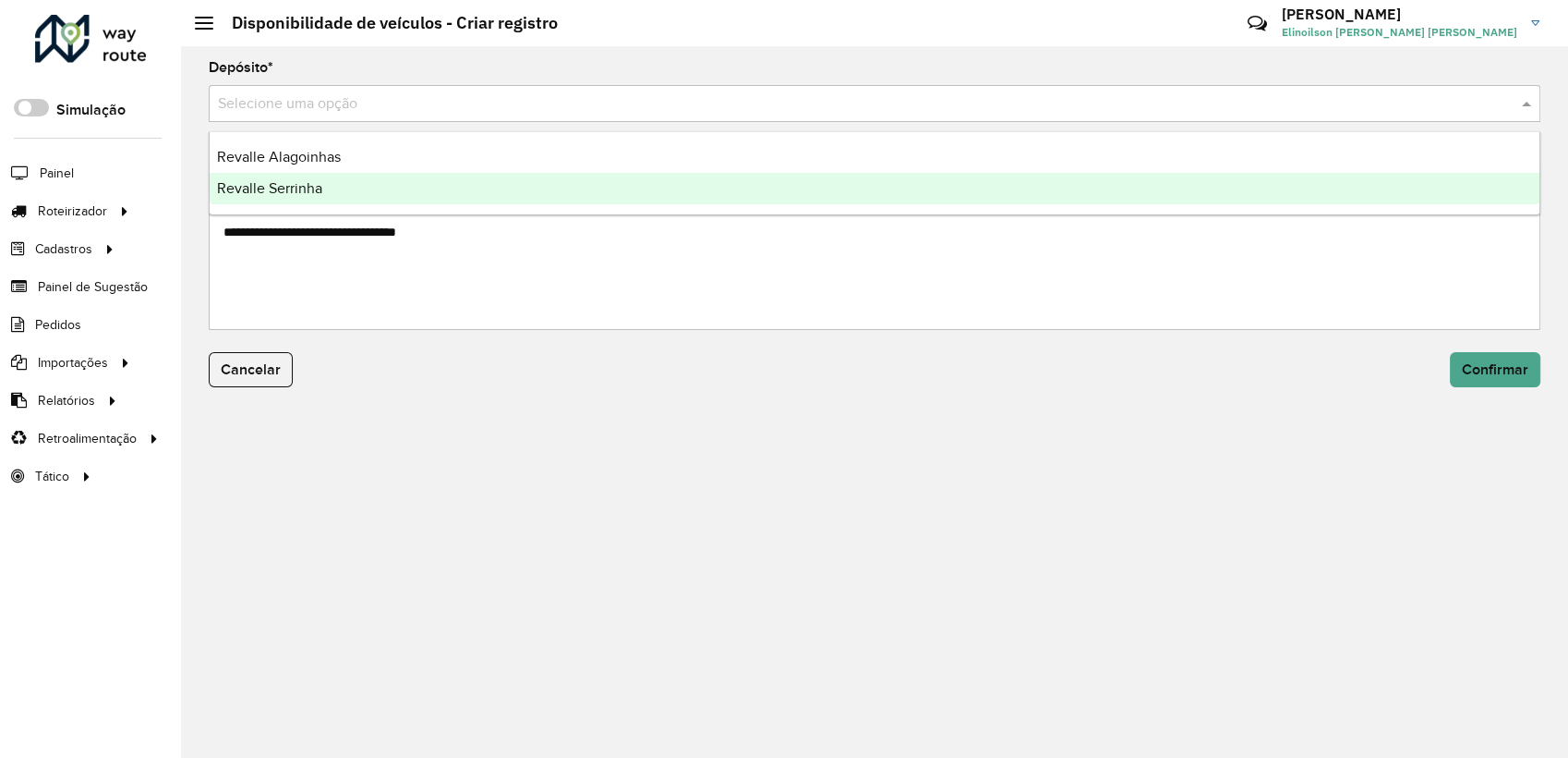
click at [458, 185] on div "Revalle Serrinha" at bounding box center [874, 189] width 1330 height 31
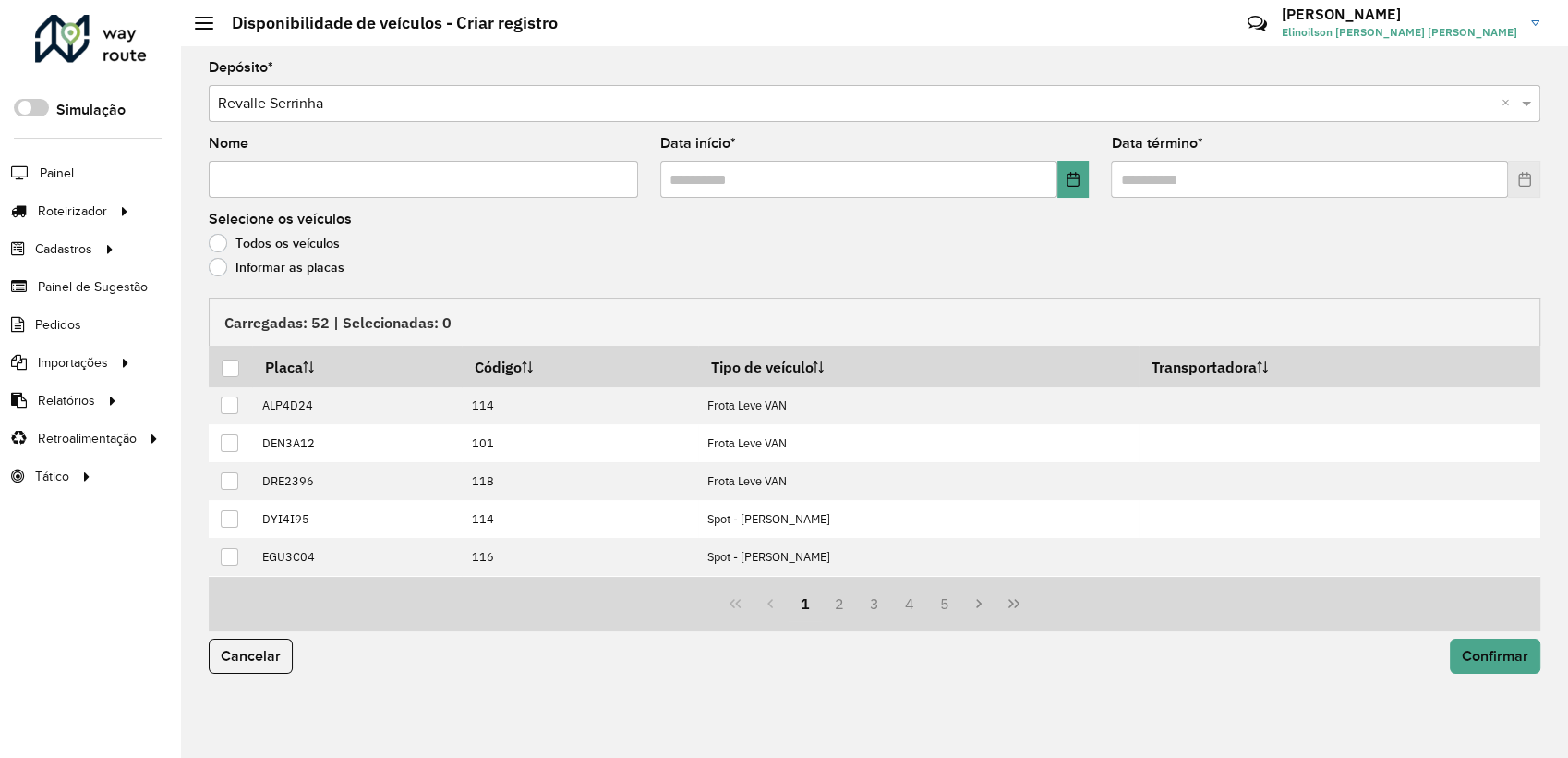
click at [458, 185] on hb-app "Aguarde... Pop-up bloqueado! Seu navegador bloqueou automáticamente a abertura …" at bounding box center [784, 379] width 1568 height 758
paste input "**********"
click at [458, 185] on input "**********" at bounding box center [424, 180] width 430 height 37
type input "**********"
click at [1074, 181] on icon "Choose Date" at bounding box center [1072, 179] width 15 height 15
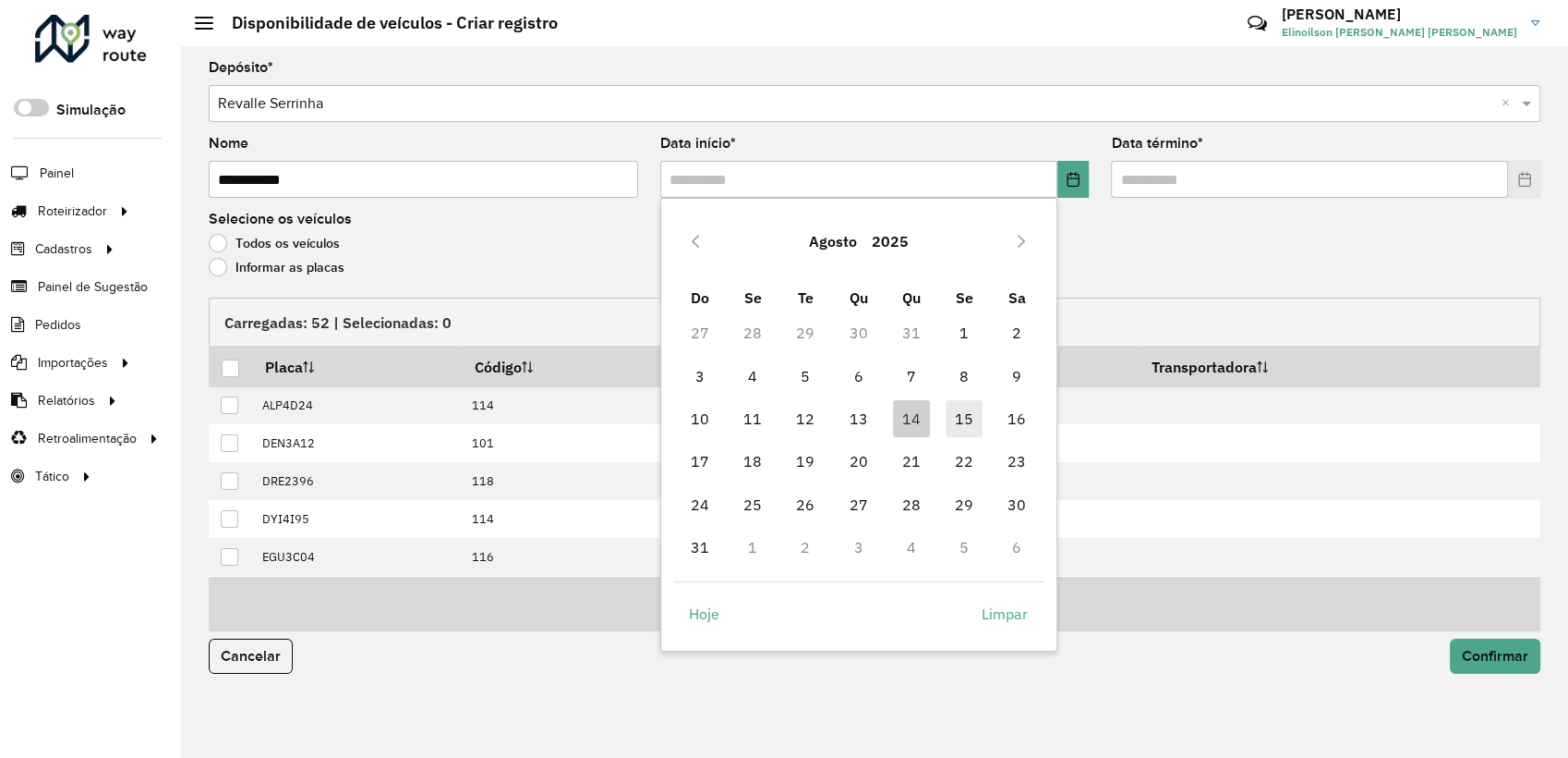
click at [960, 422] on span "15" at bounding box center [965, 418] width 37 height 37
type input "**********"
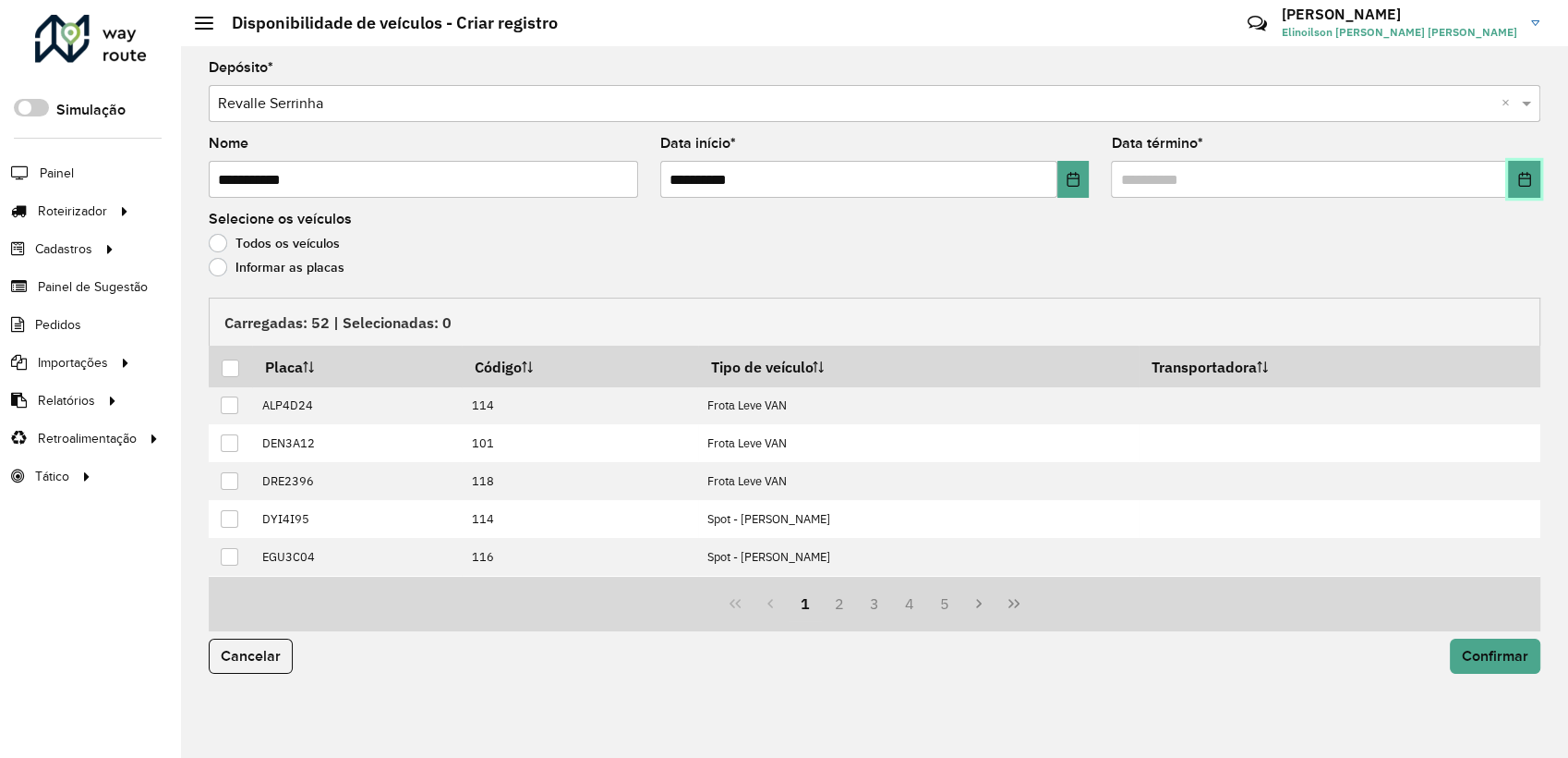
drag, startPoint x: 1518, startPoint y: 192, endPoint x: 1533, endPoint y: 185, distance: 16.6
click at [1533, 185] on button "Choose Date" at bounding box center [1524, 180] width 32 height 37
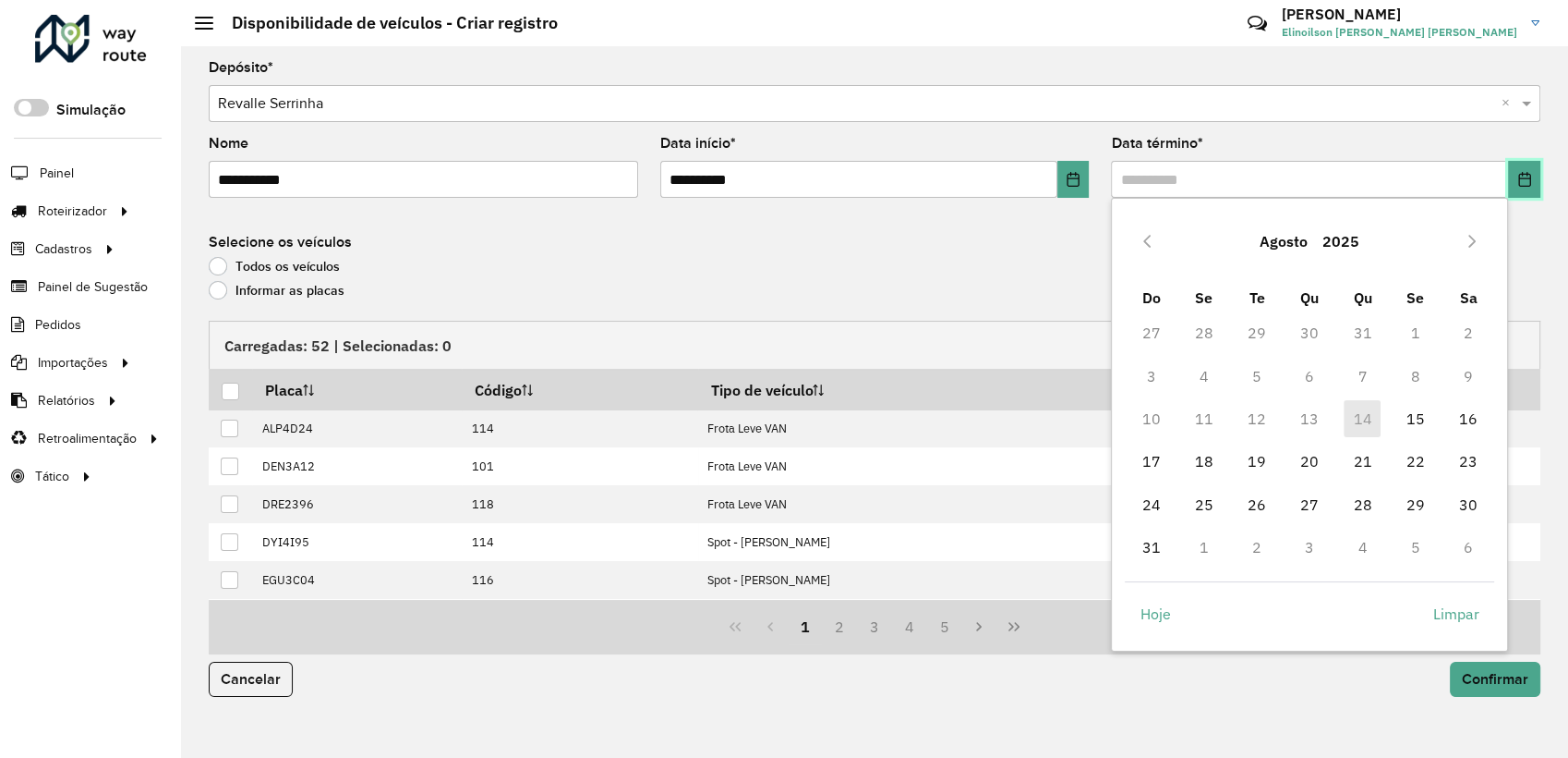
click at [1533, 185] on button "Choose Date" at bounding box center [1524, 180] width 32 height 37
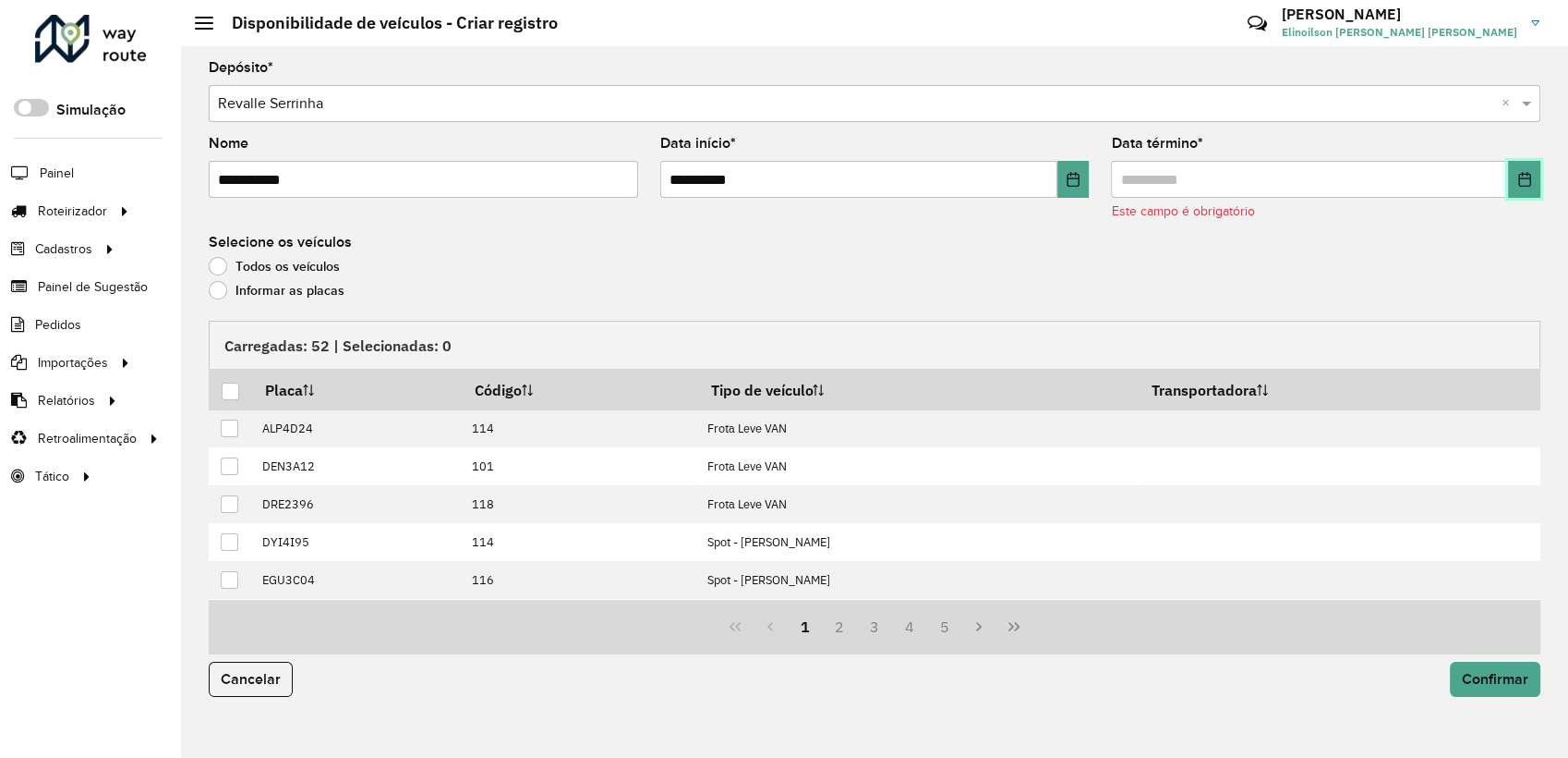
click at [1514, 184] on button "Choose Date" at bounding box center [1524, 180] width 32 height 37
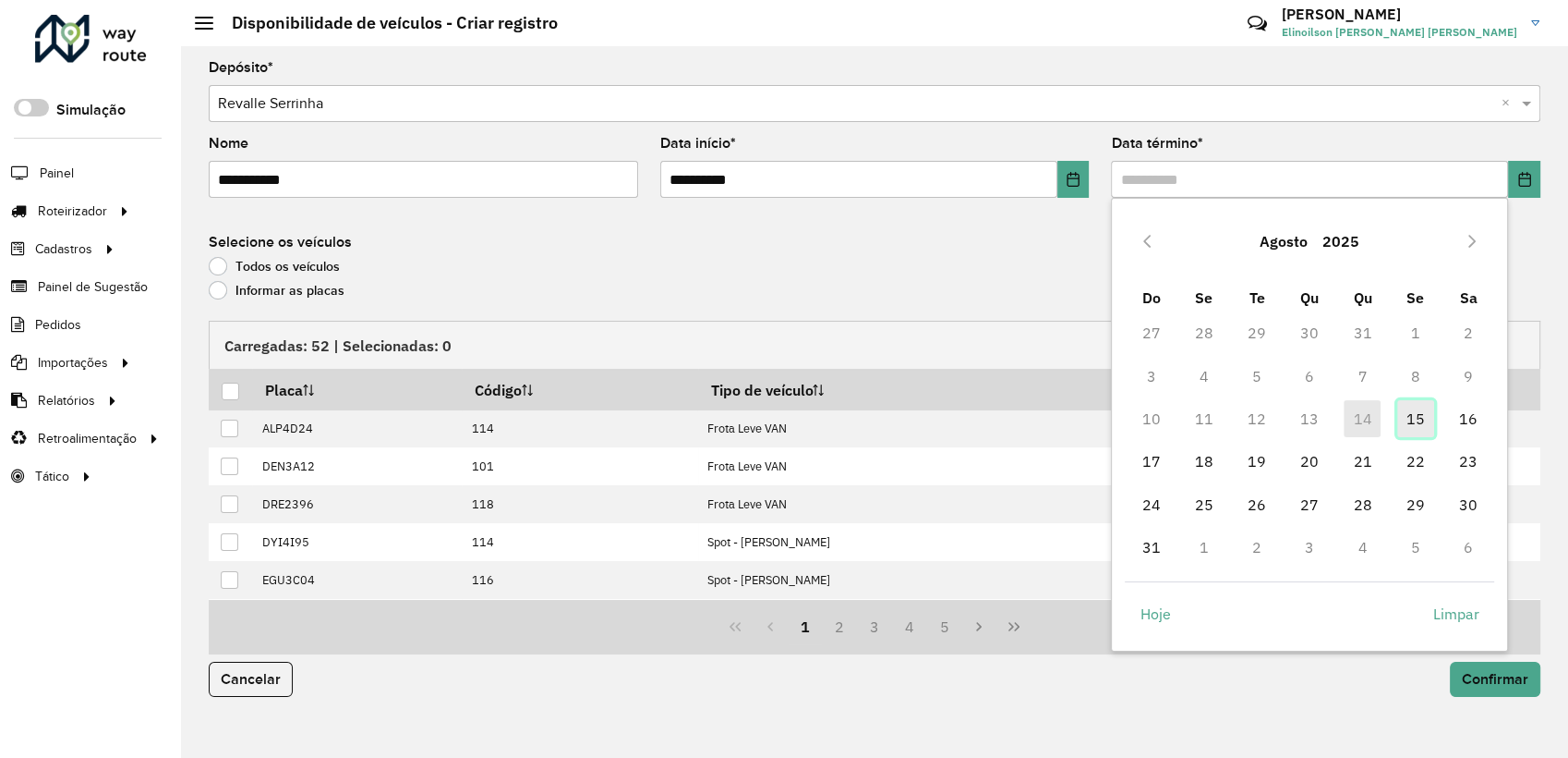
click at [1400, 419] on span "15" at bounding box center [1416, 418] width 37 height 37
type input "**********"
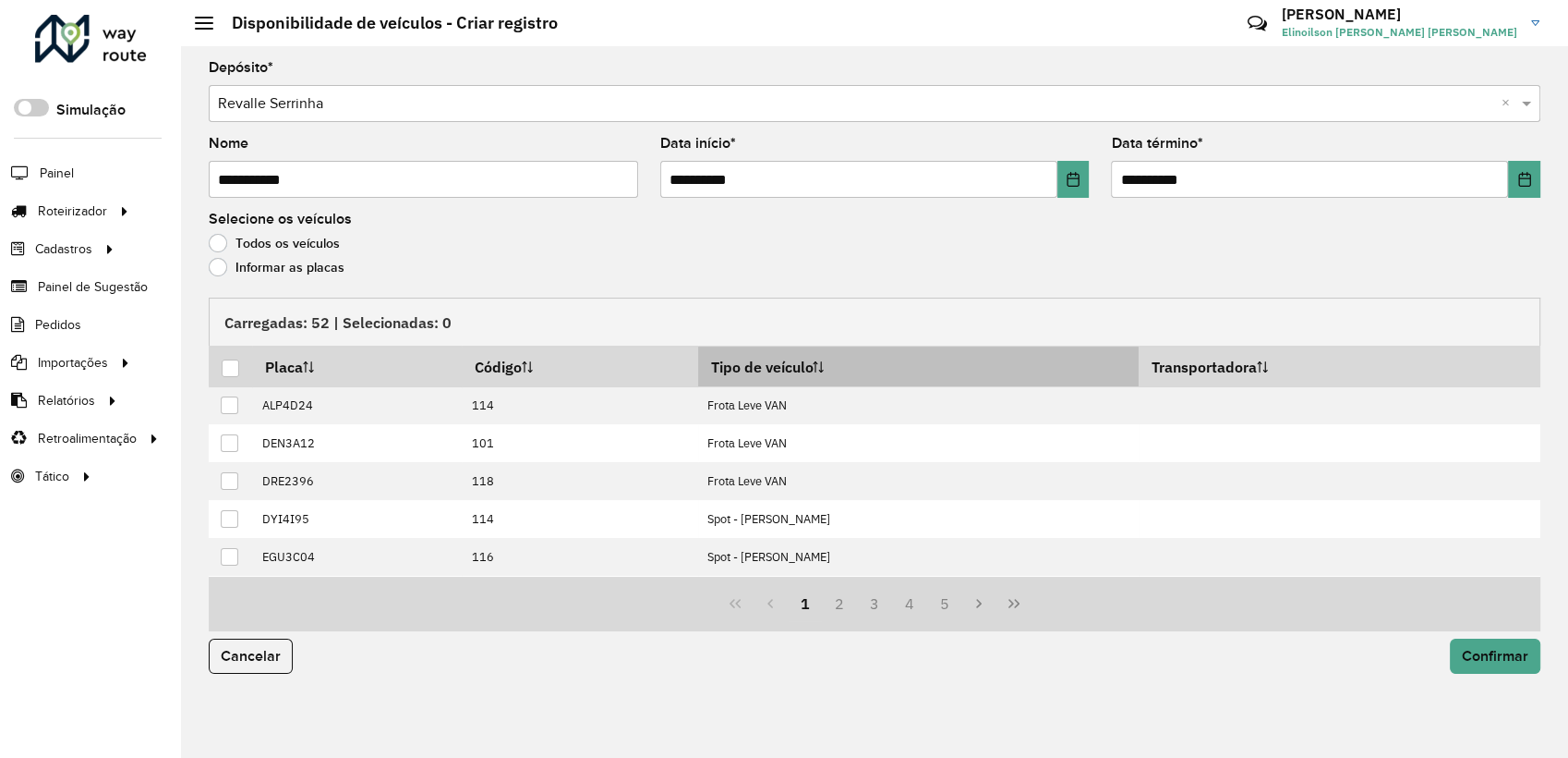
click at [816, 370] on th "Tipo de veículo" at bounding box center [917, 366] width 441 height 39
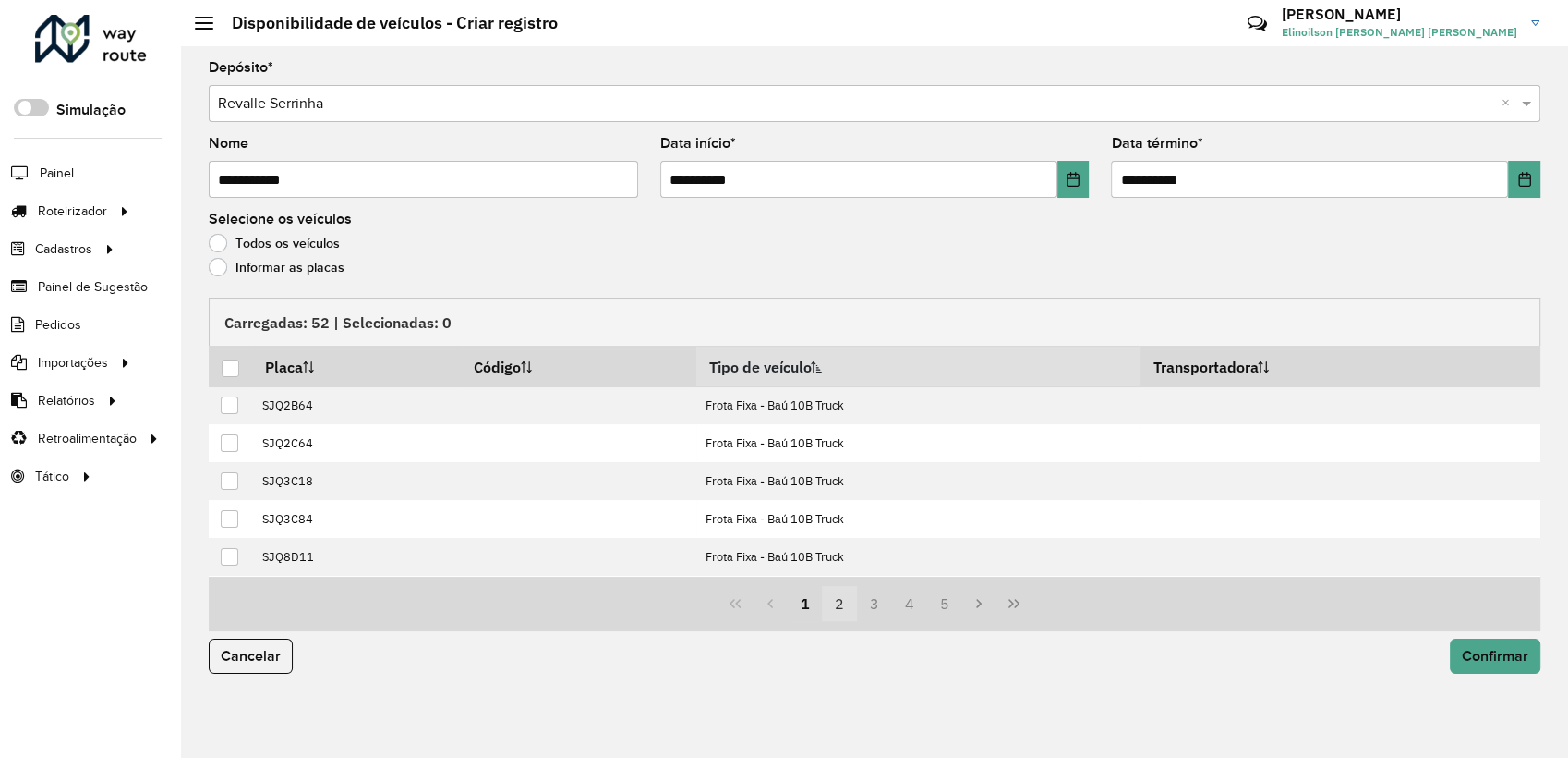
click at [844, 603] on button "2" at bounding box center [839, 604] width 35 height 35
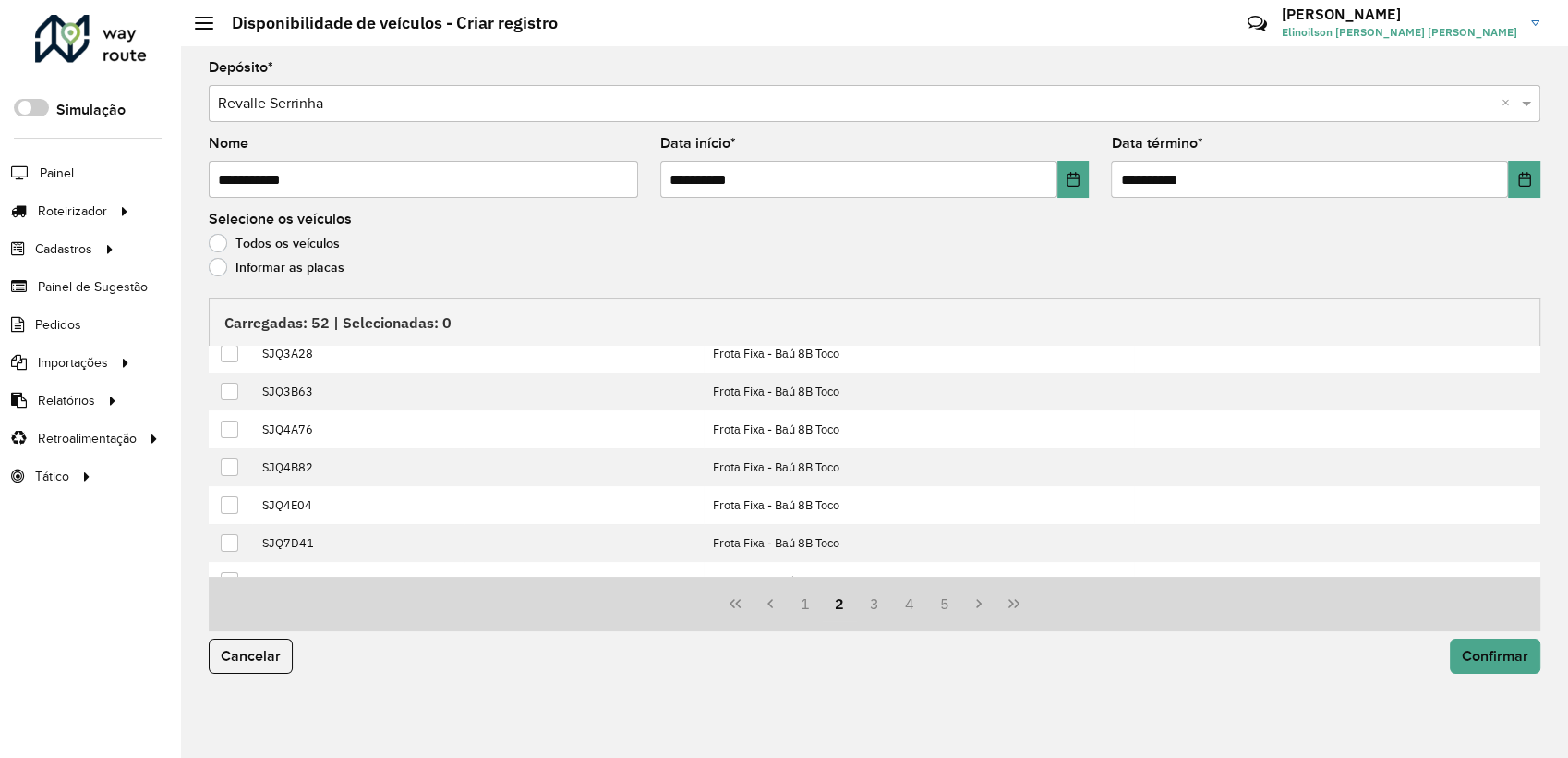
scroll to position [187, 0]
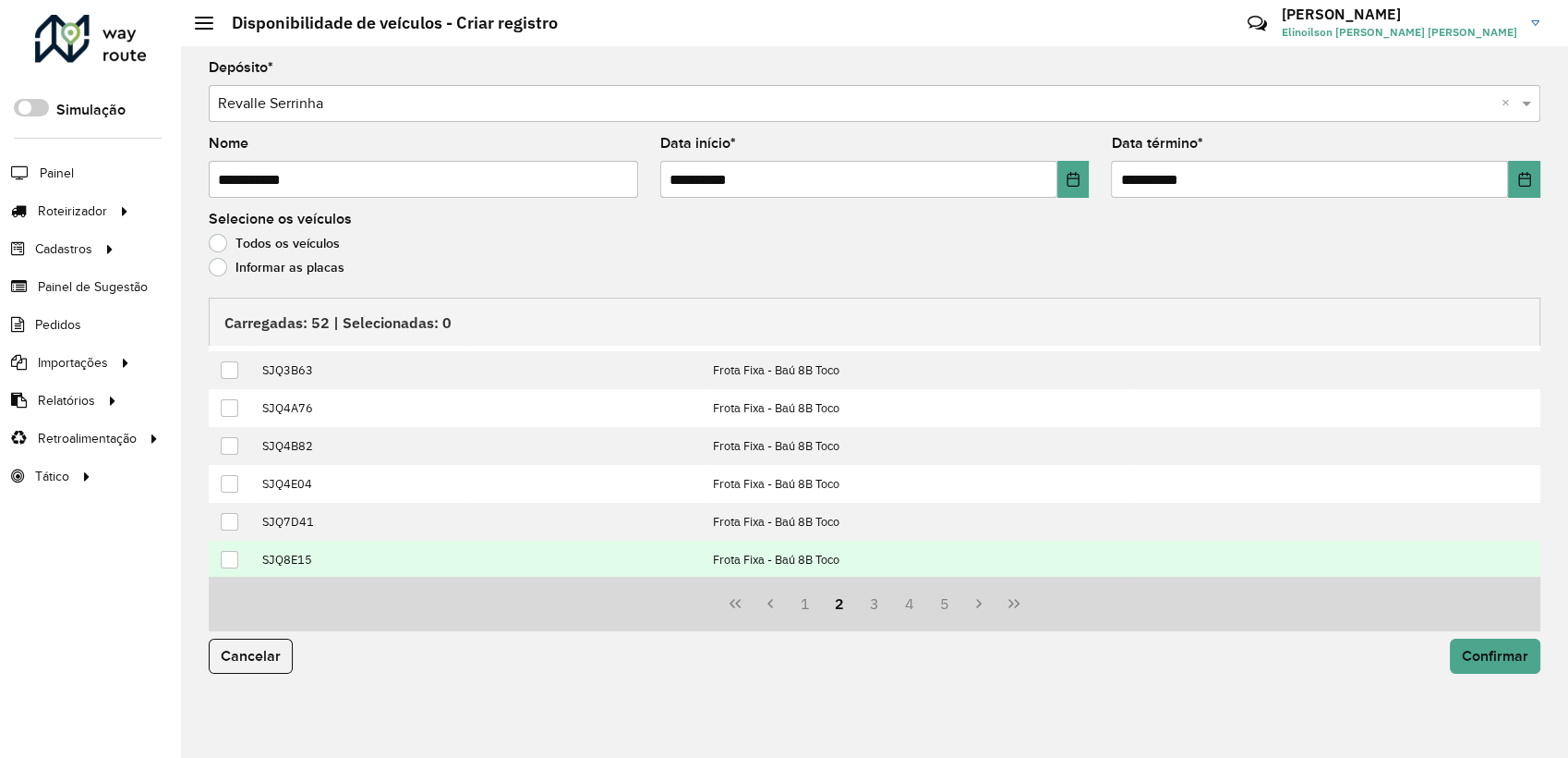
click at [236, 567] on div at bounding box center [230, 560] width 19 height 19
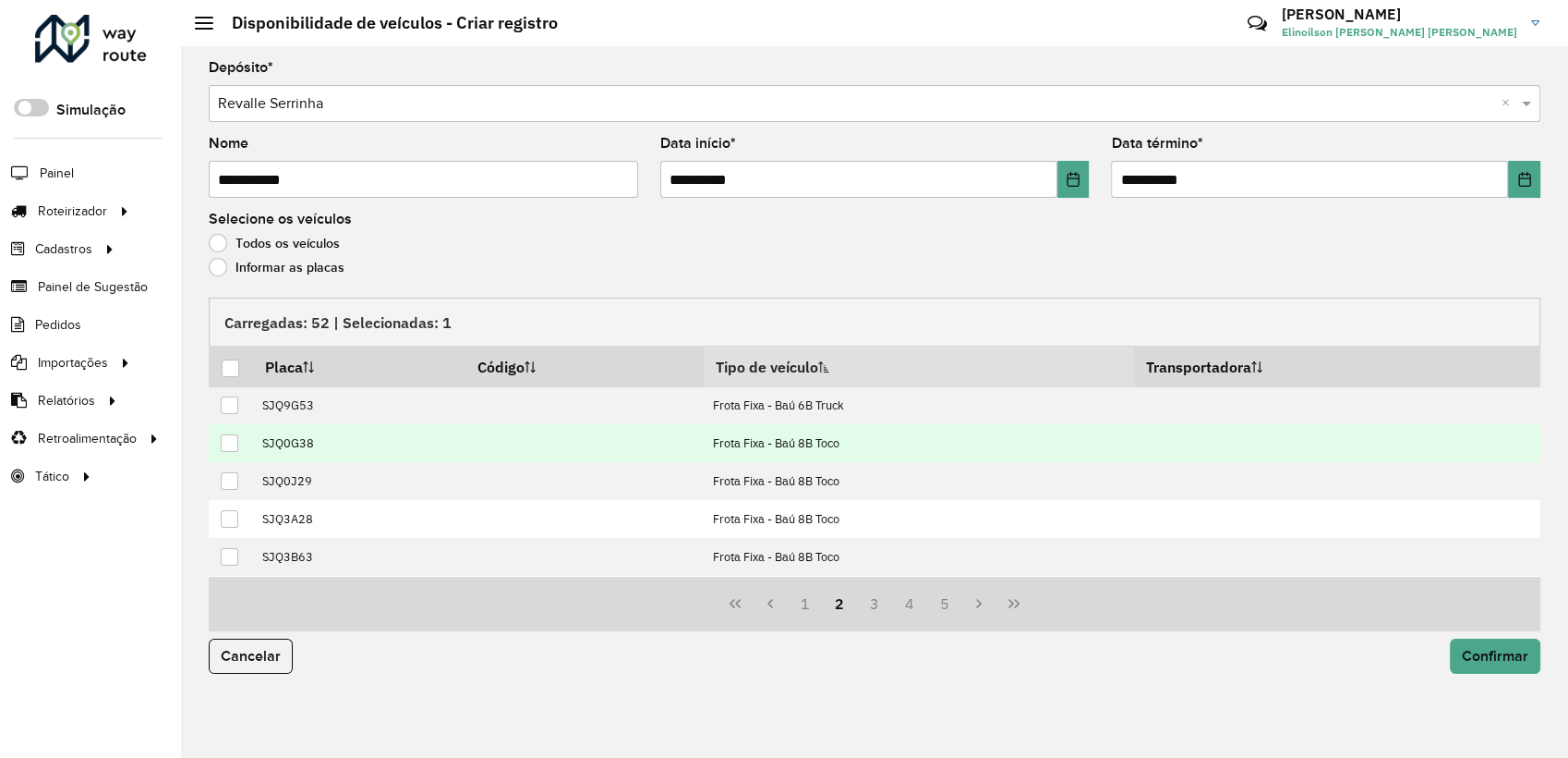
click at [227, 447] on div at bounding box center [230, 443] width 18 height 18
click at [1478, 643] on button "Confirmar" at bounding box center [1494, 656] width 90 height 35
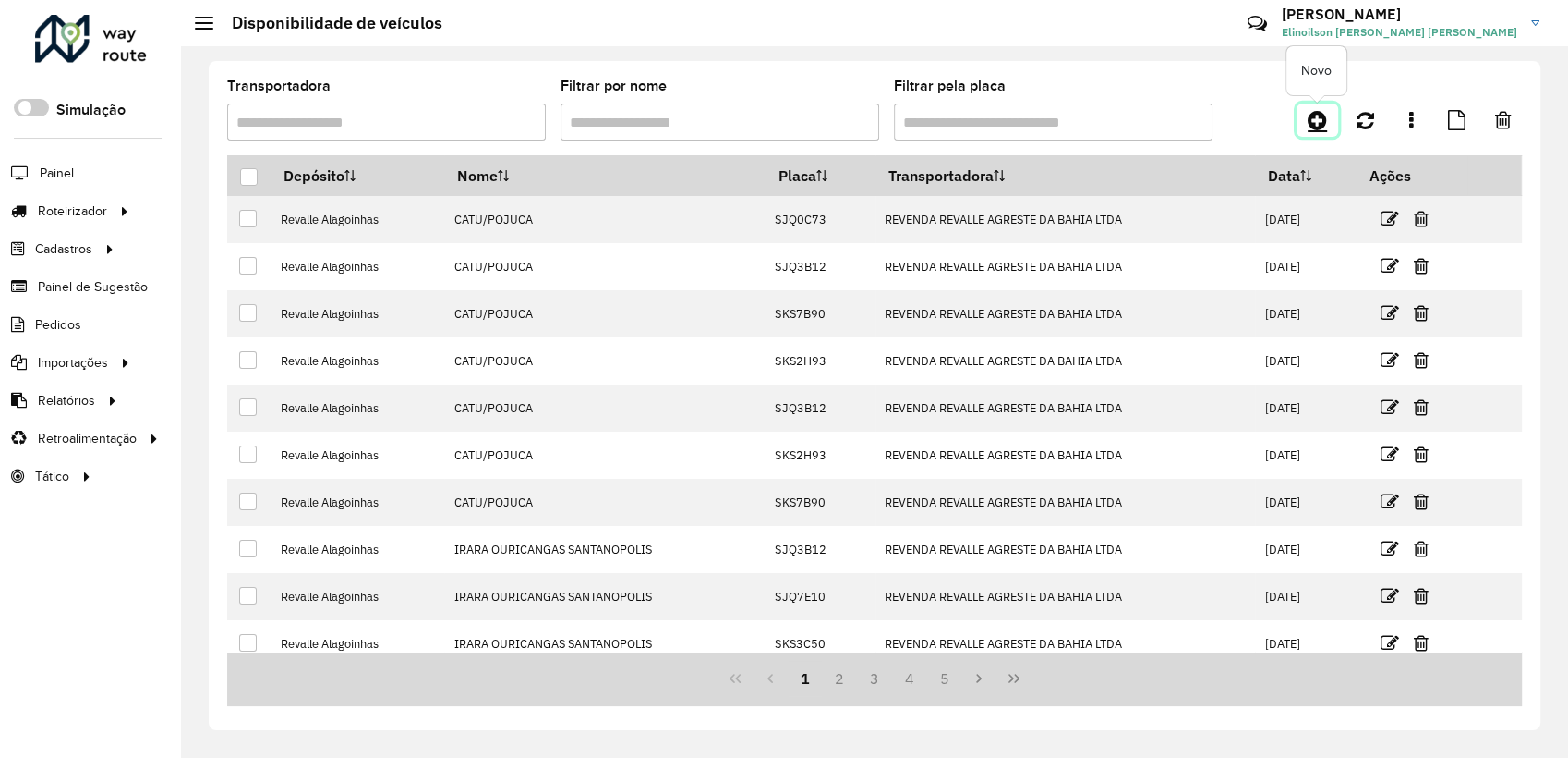
click at [1313, 121] on icon at bounding box center [1317, 120] width 20 height 23
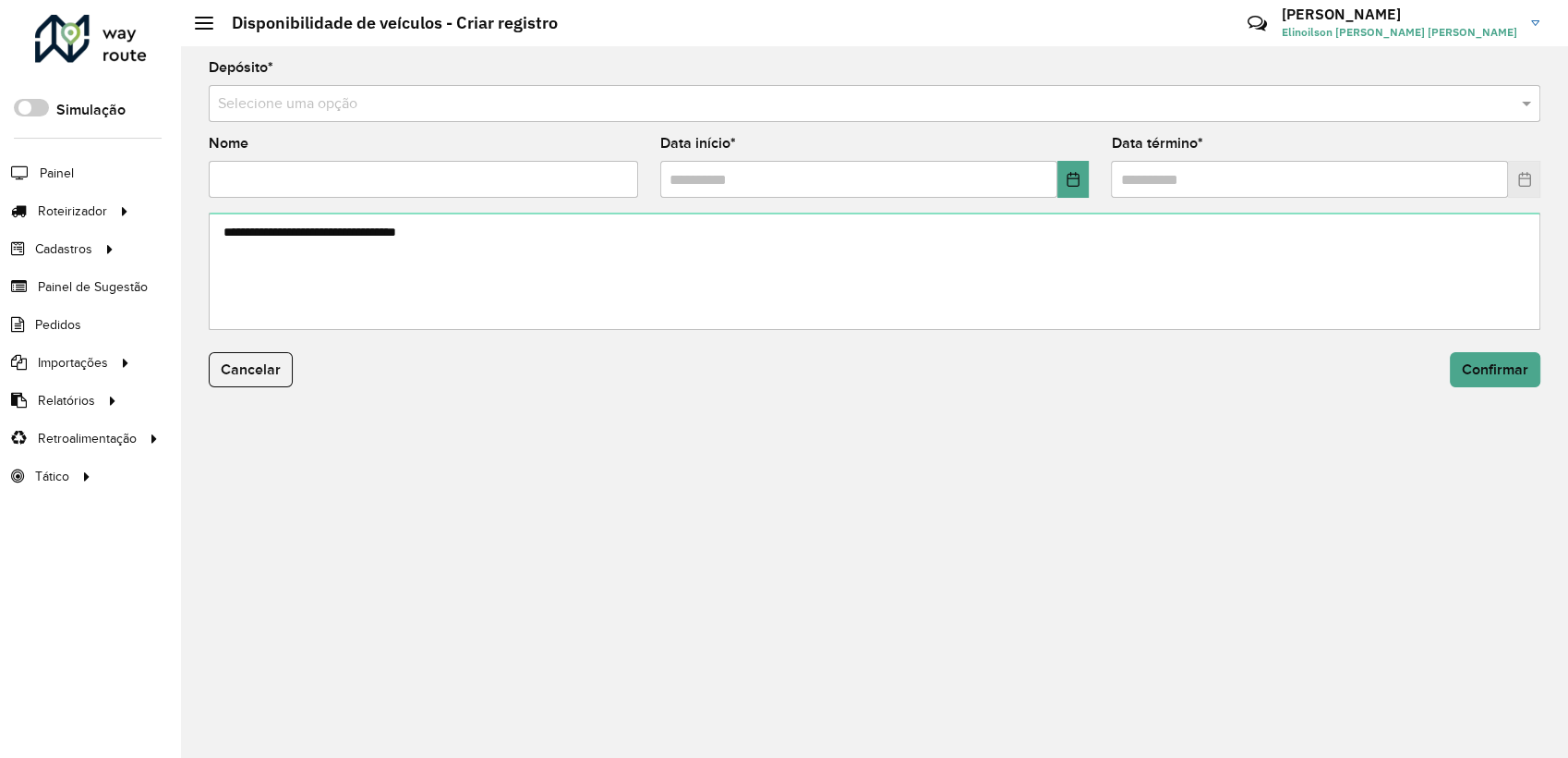
click at [478, 110] on input "text" at bounding box center [856, 104] width 1276 height 23
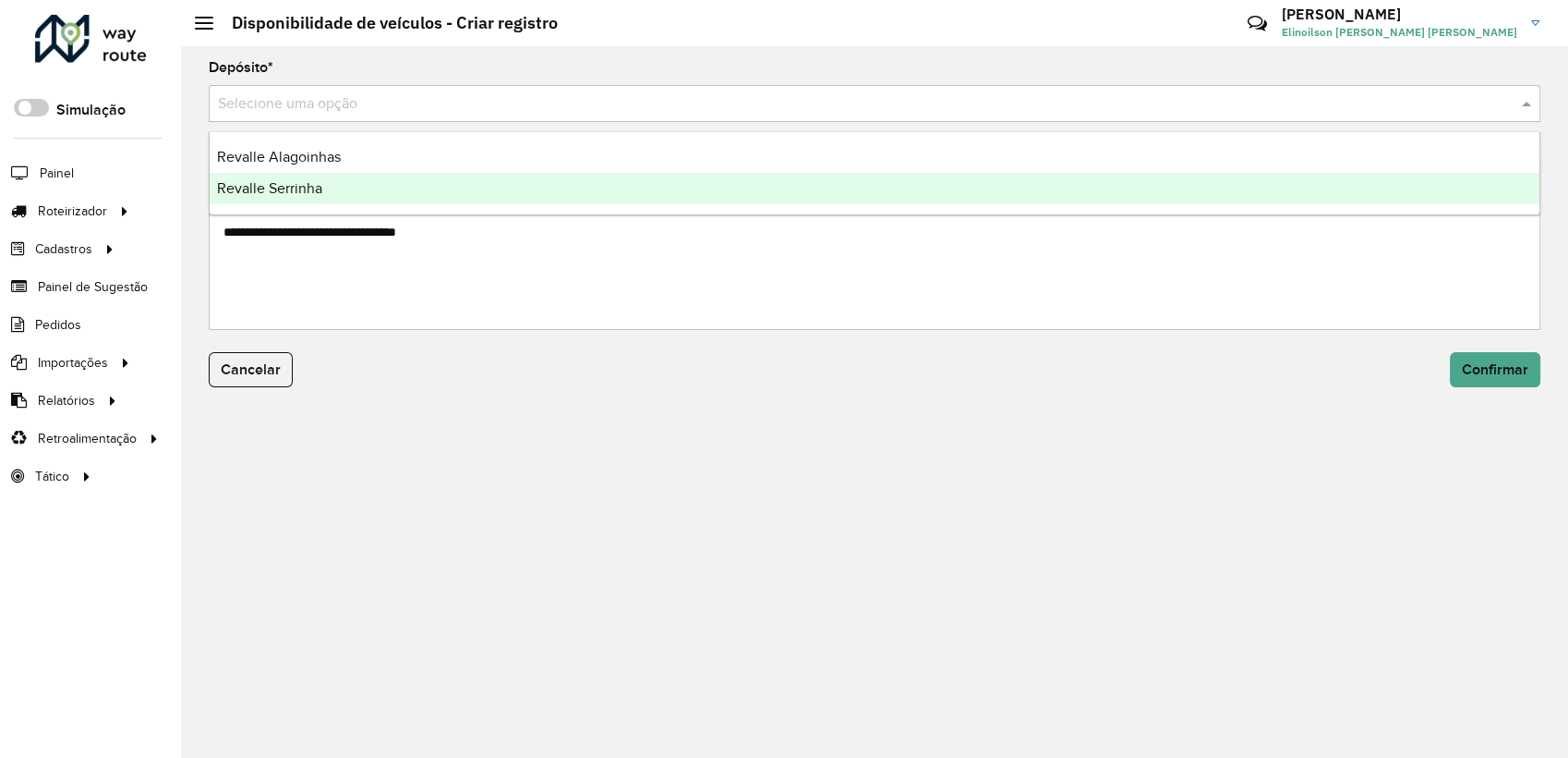
click at [389, 180] on div "Revalle Serrinha" at bounding box center [874, 189] width 1330 height 31
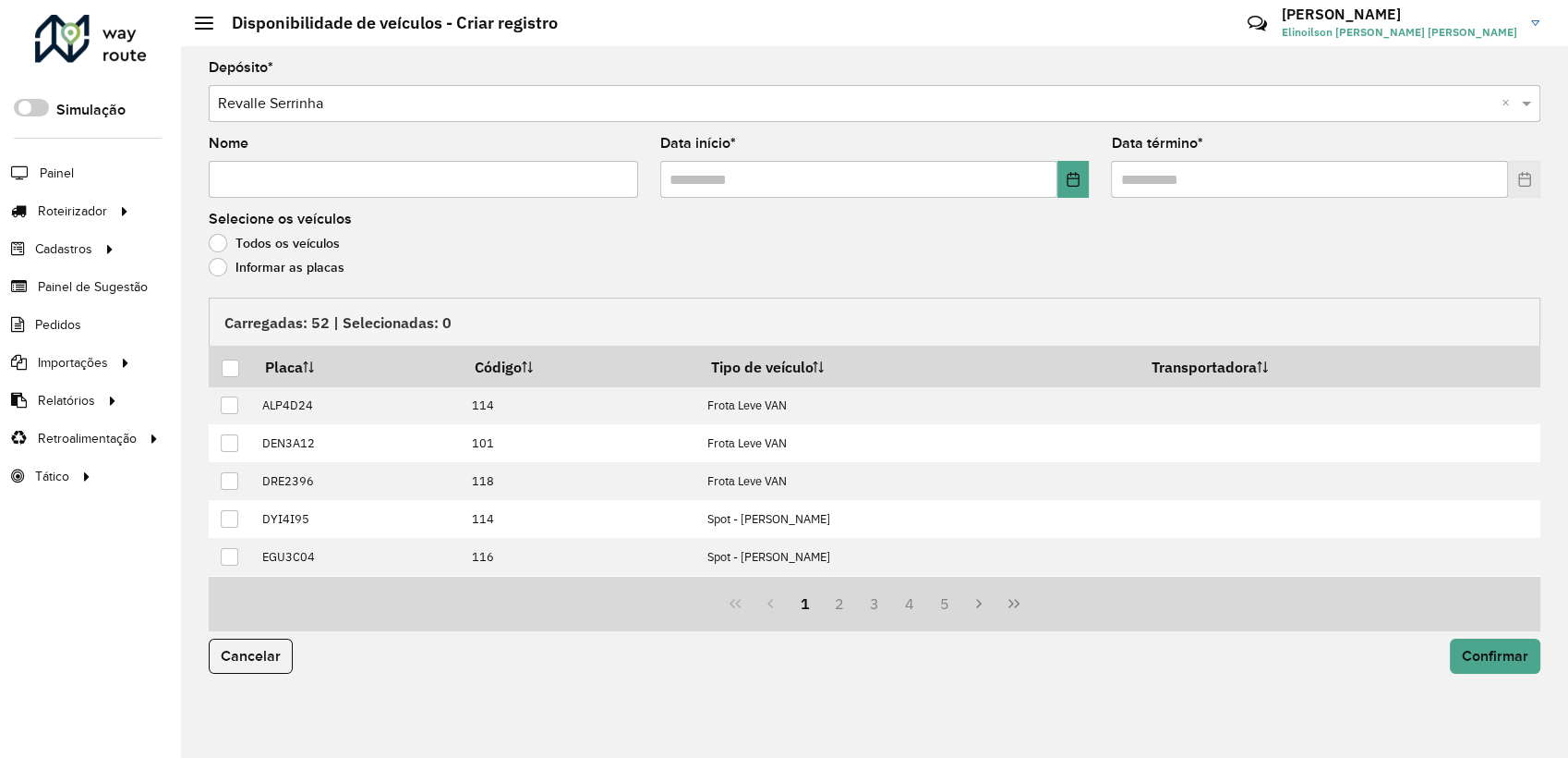
click at [389, 180] on input "Nome" at bounding box center [424, 180] width 430 height 37
paste input "*****"
type input "*****"
click at [1080, 189] on button "Choose Date" at bounding box center [1072, 180] width 32 height 37
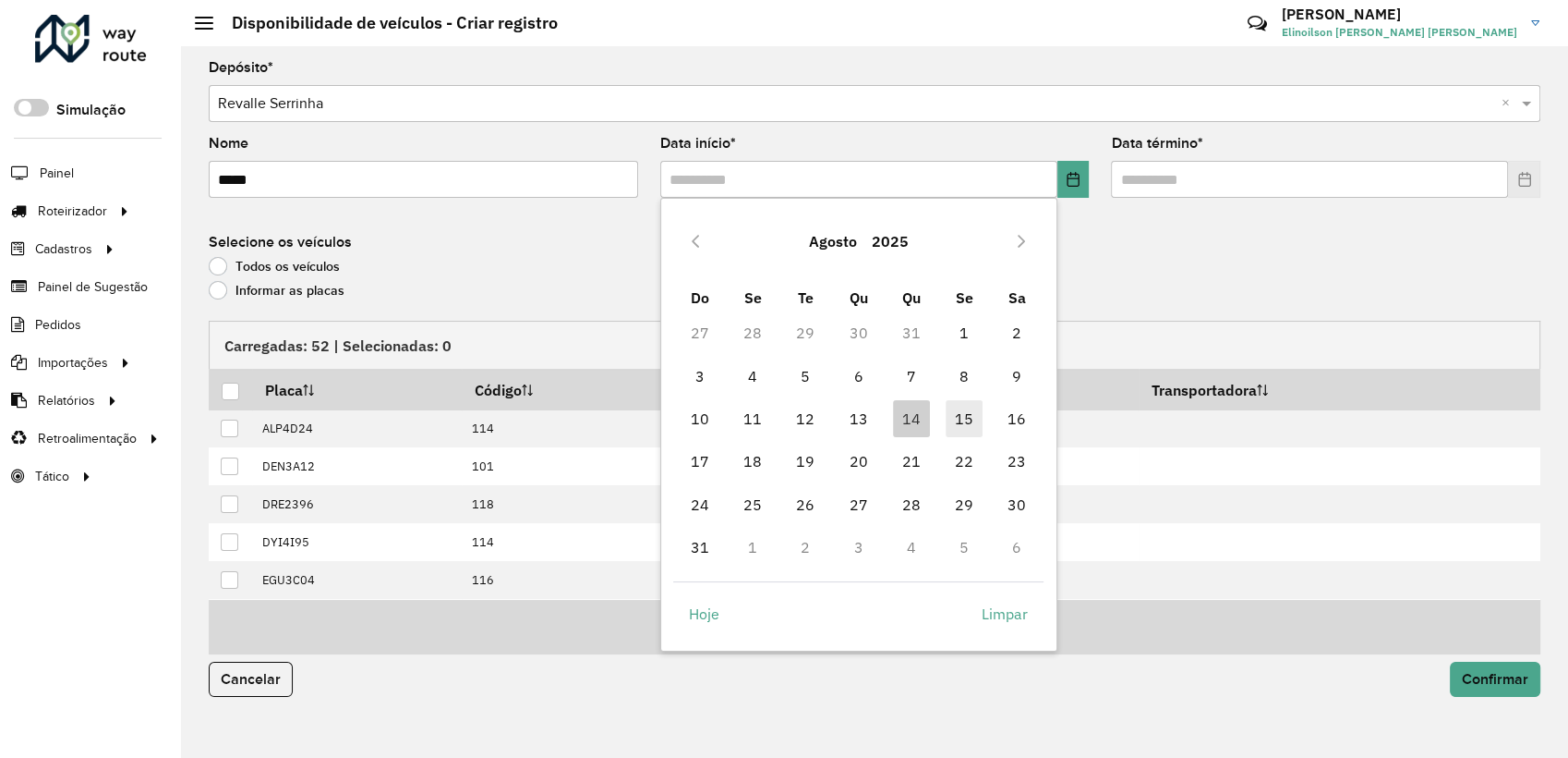
click at [967, 418] on span "15" at bounding box center [965, 418] width 37 height 37
type input "**********"
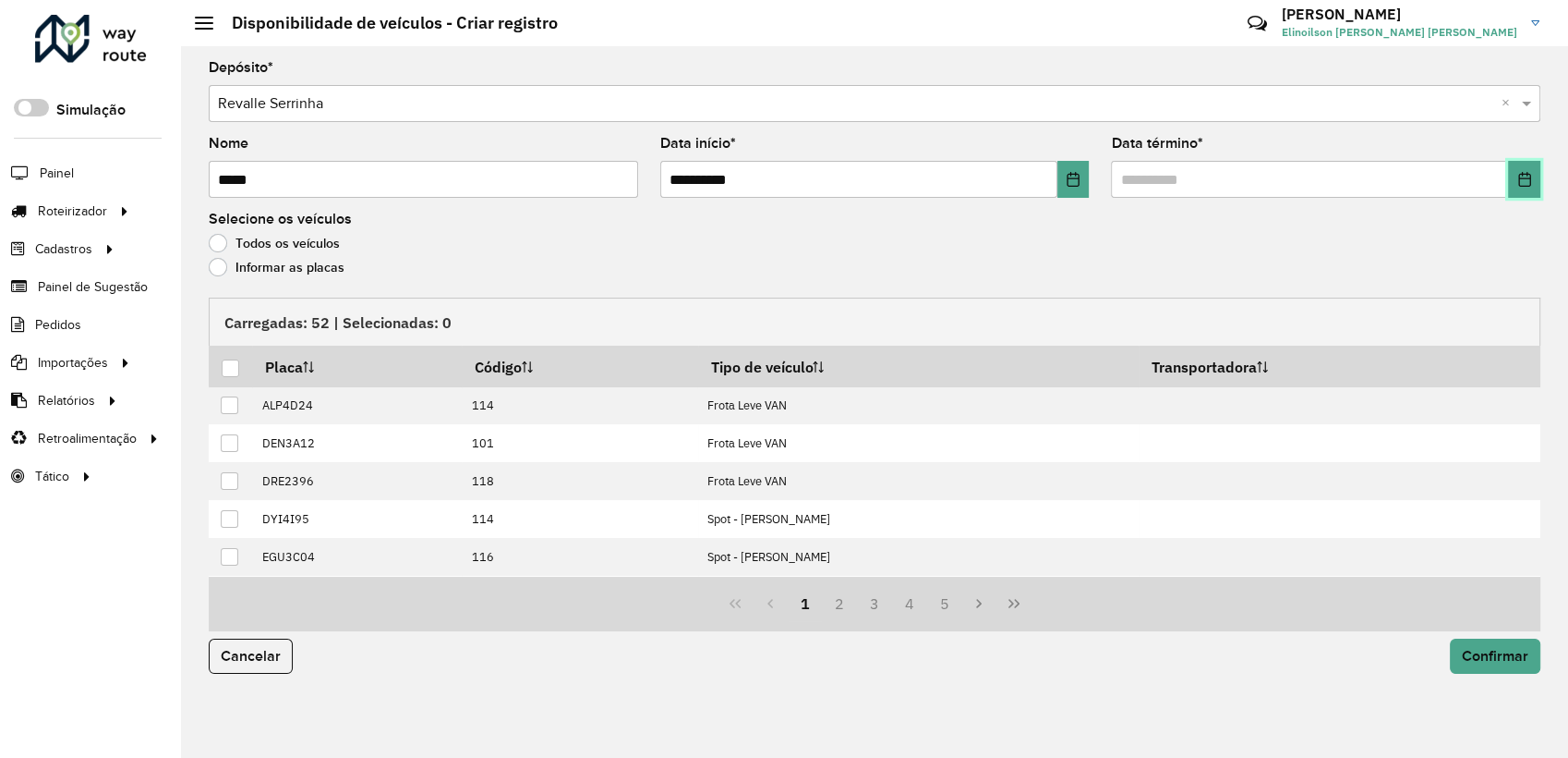
click at [1537, 187] on button "Choose Date" at bounding box center [1524, 180] width 32 height 37
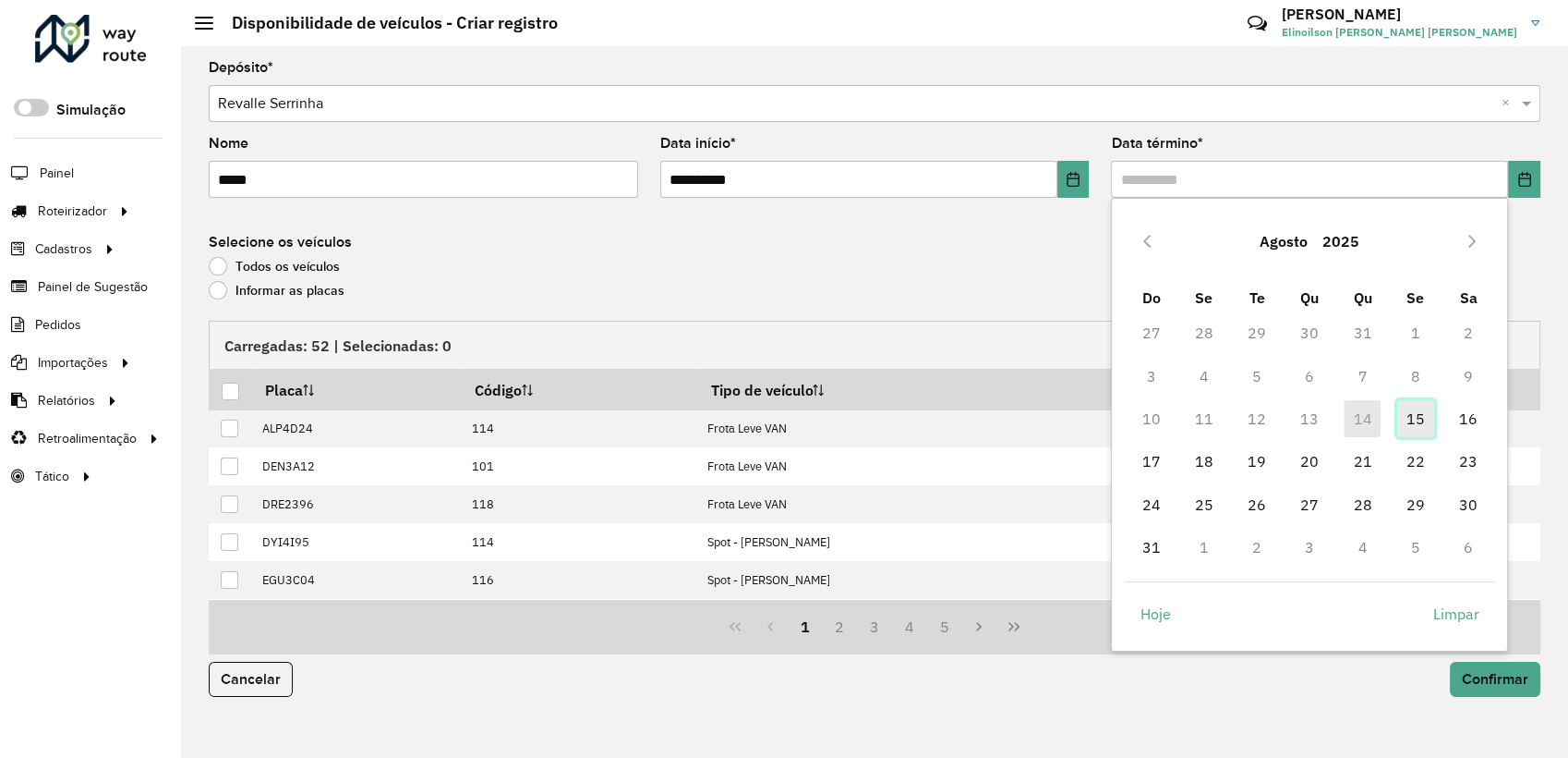
click at [1416, 417] on span "15" at bounding box center [1416, 418] width 37 height 37
type input "**********"
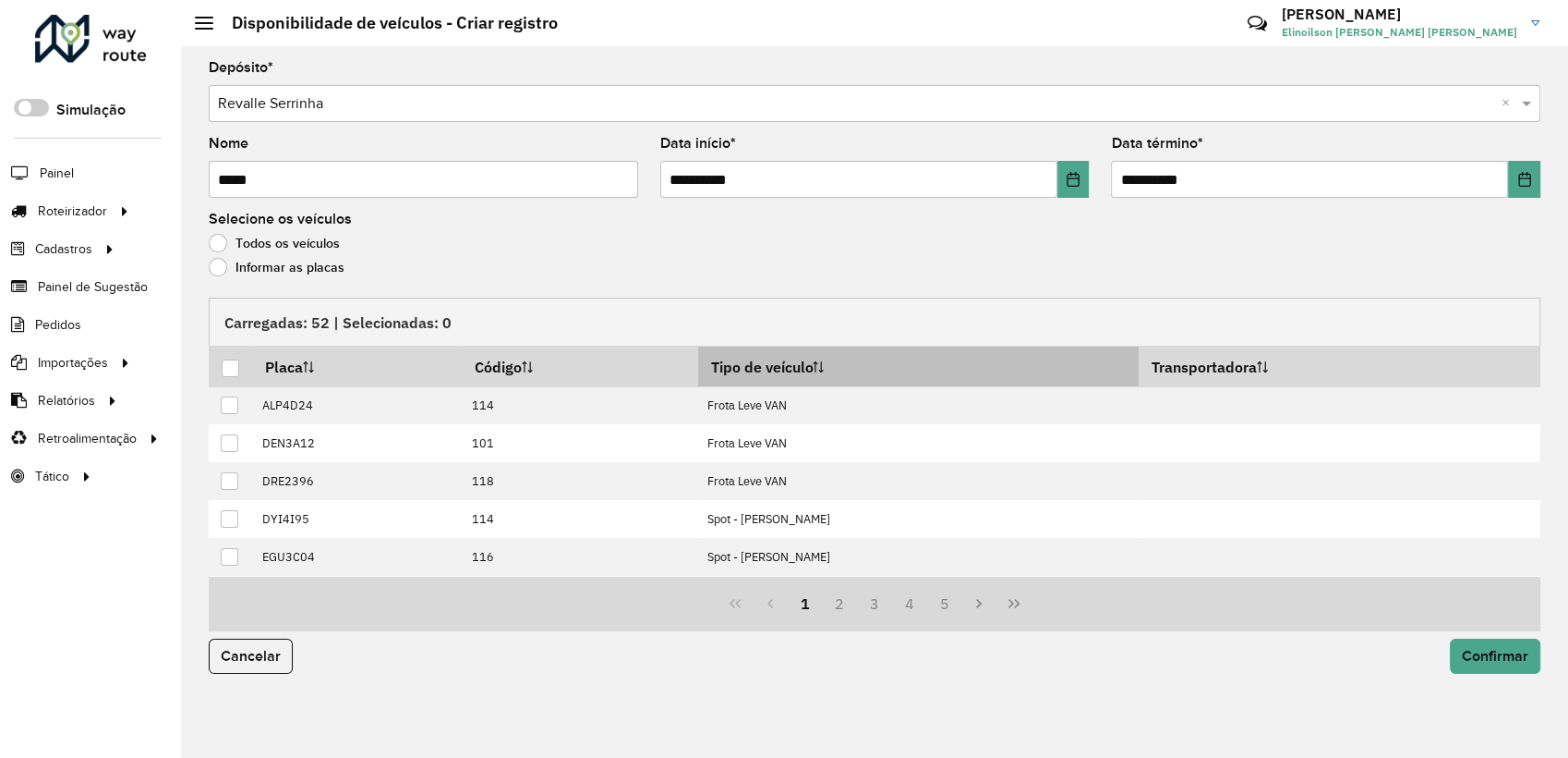
click at [809, 375] on th "Tipo de veículo" at bounding box center [917, 366] width 441 height 39
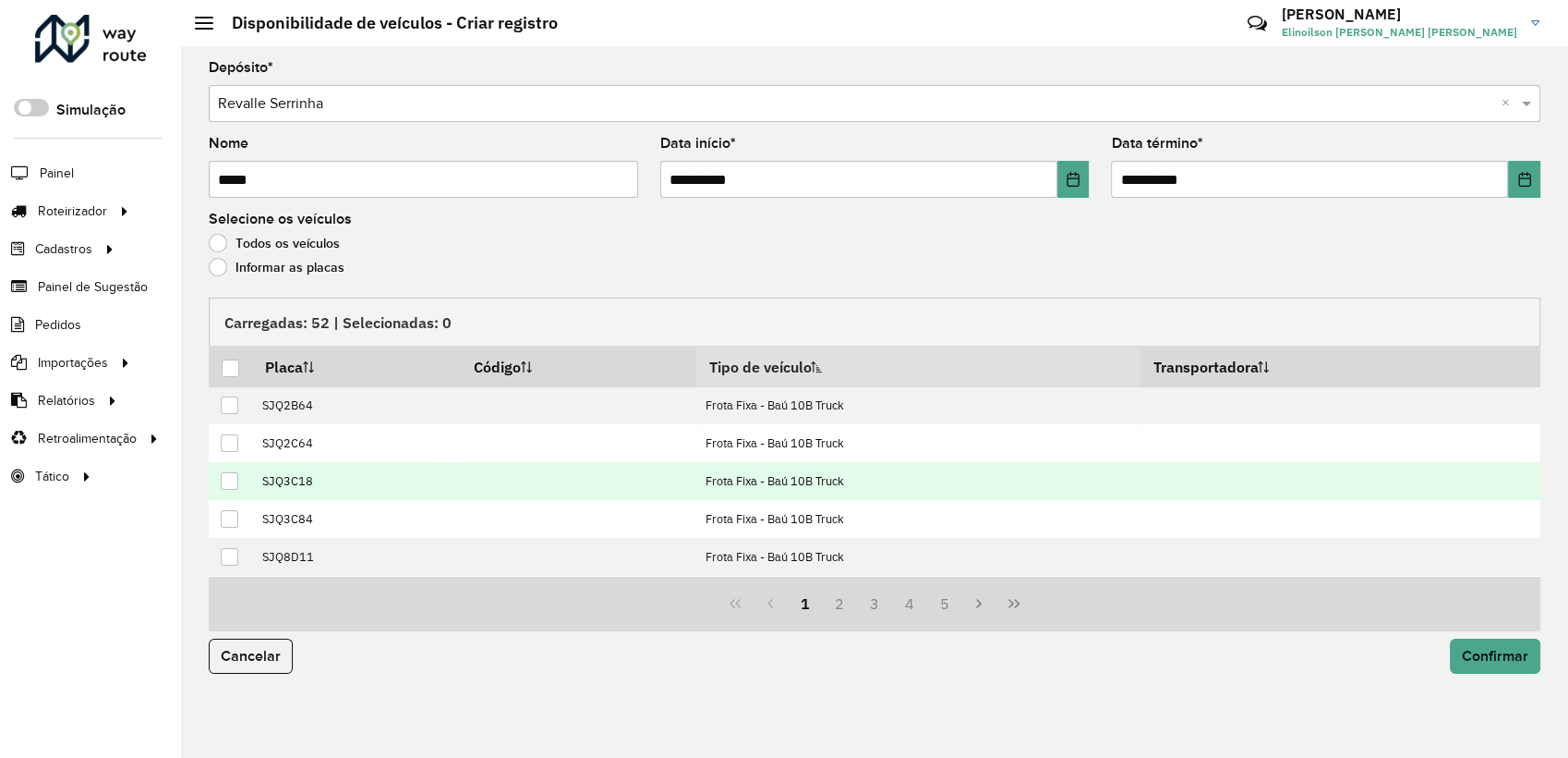
click at [229, 486] on div at bounding box center [230, 481] width 18 height 18
click at [1526, 654] on span "Confirmar" at bounding box center [1495, 656] width 67 height 16
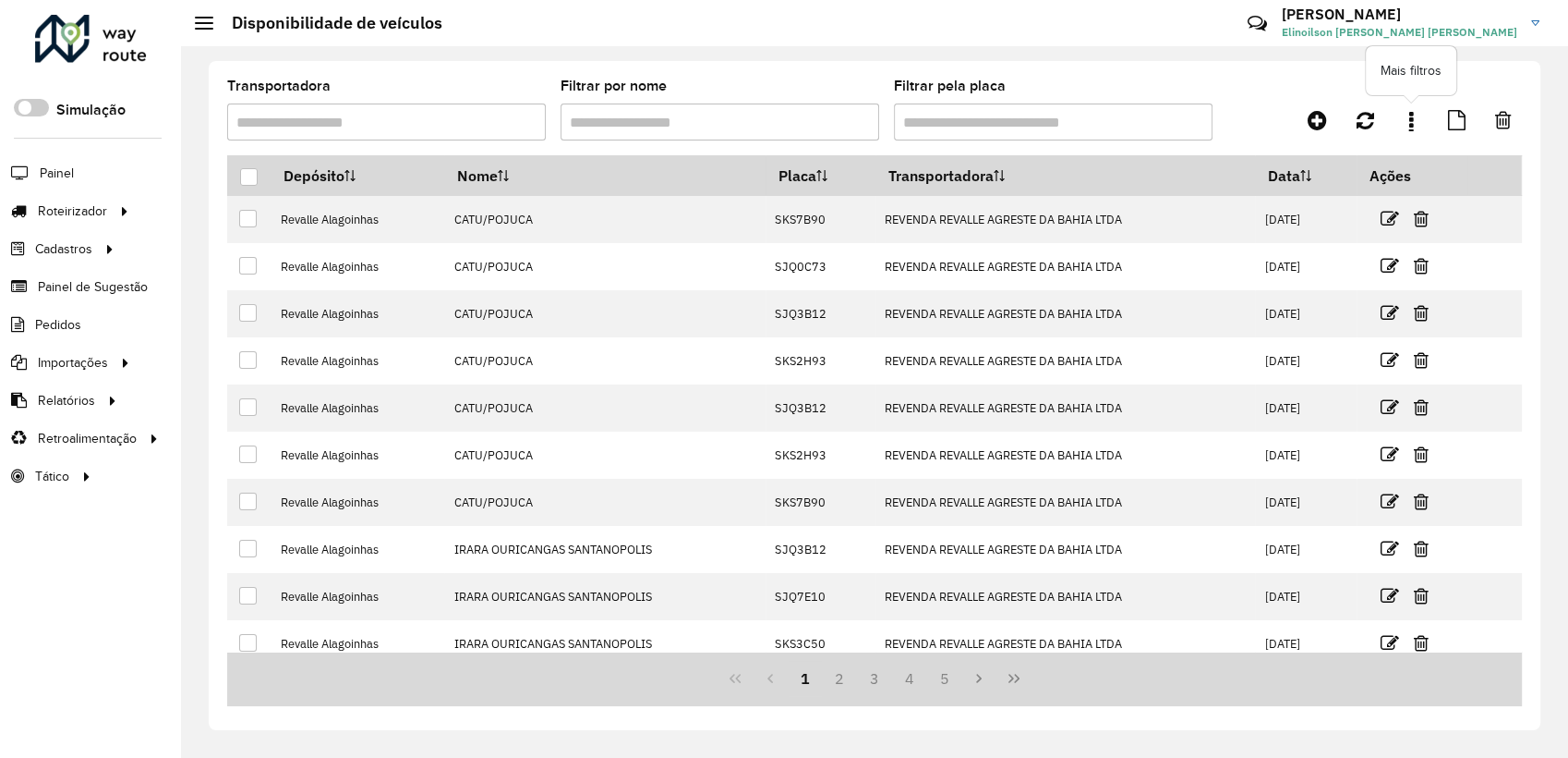
click at [1411, 117] on icon at bounding box center [1411, 120] width 5 height 21
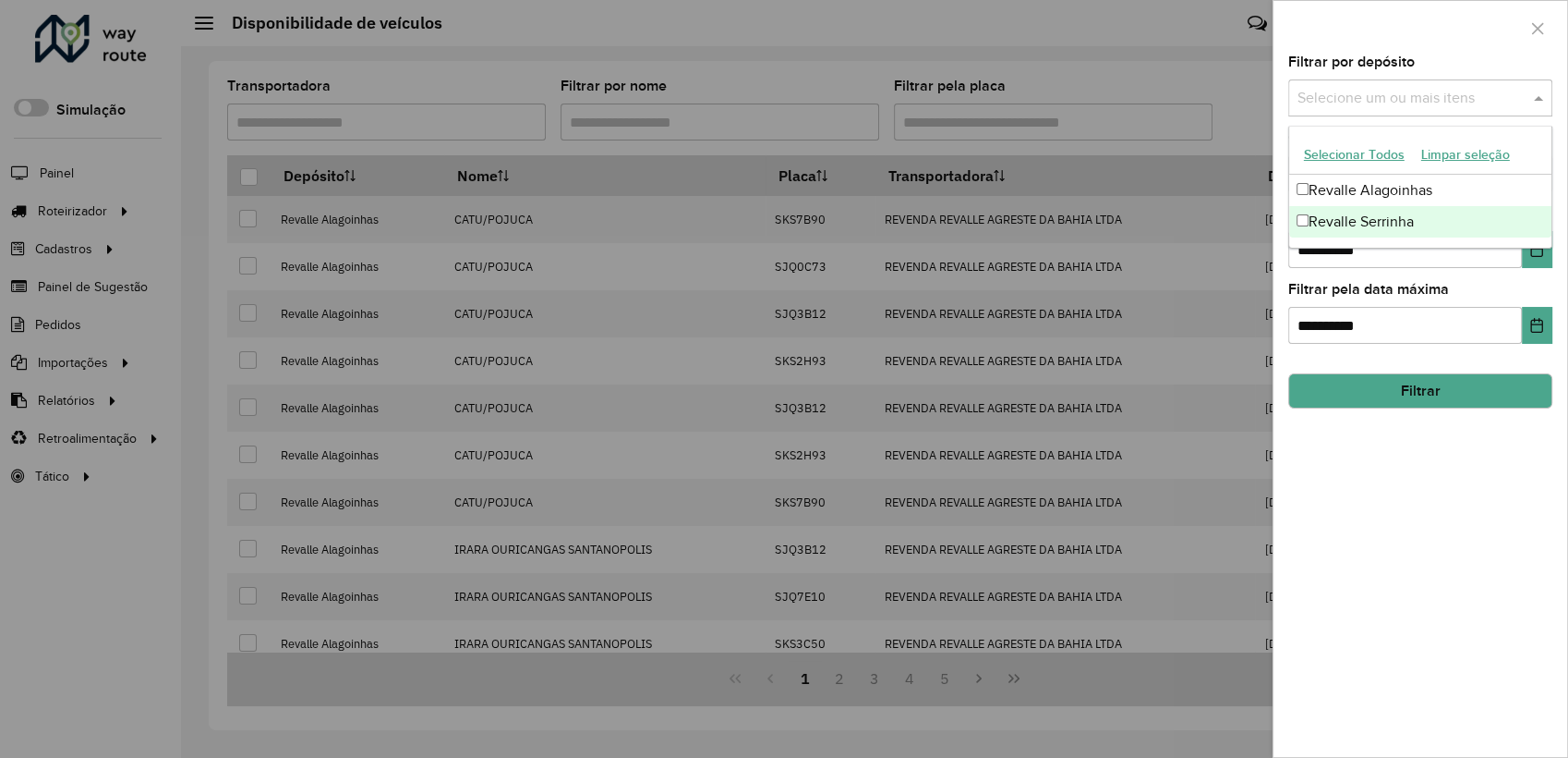
drag, startPoint x: 1418, startPoint y: 98, endPoint x: 1374, endPoint y: 212, distance: 122.2
click at [1374, 212] on body "Aguarde... Pop-up bloqueado! Seu navegador bloqueou automáticamente a abertura …" at bounding box center [784, 379] width 1568 height 758
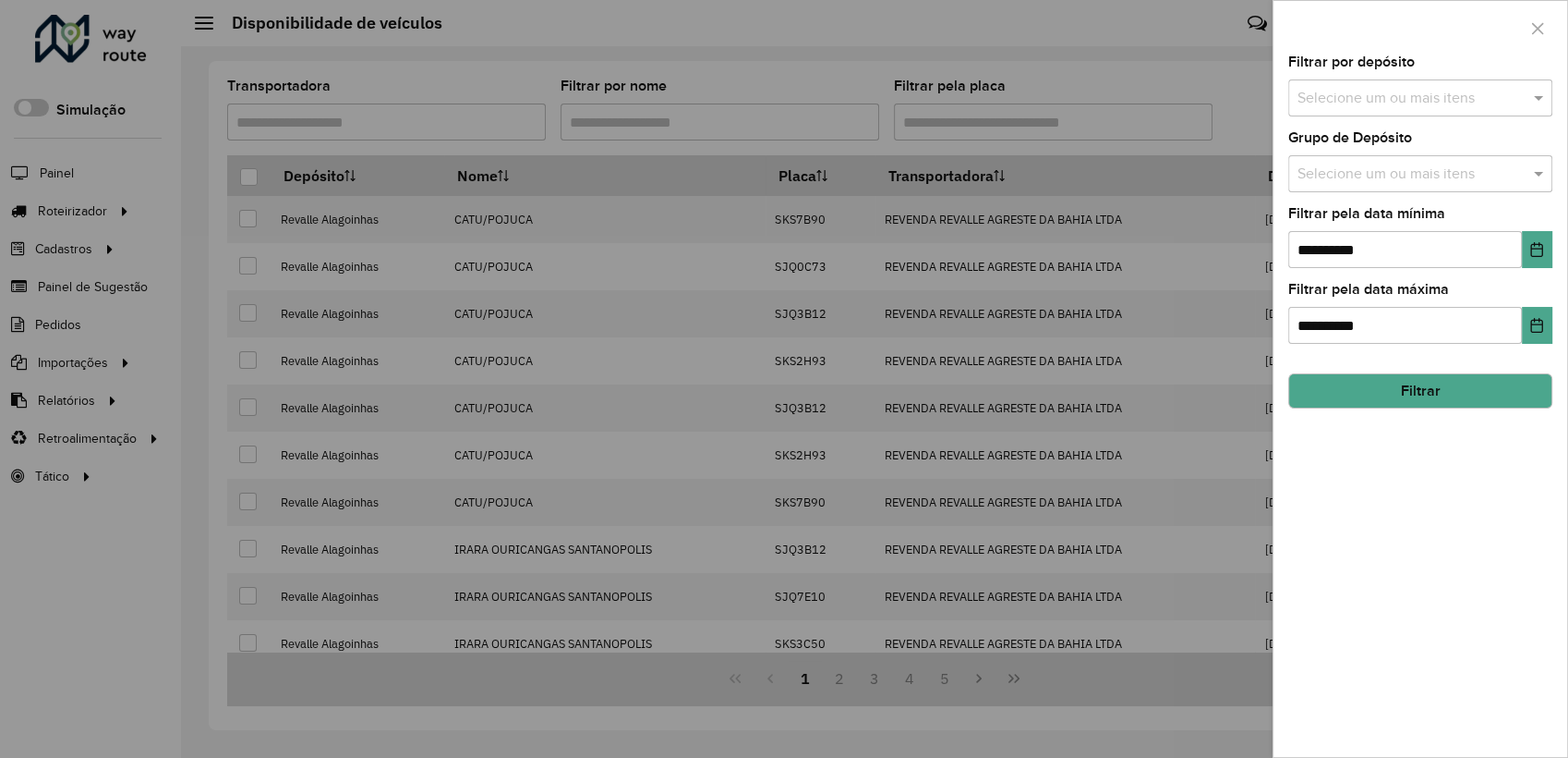
click at [1374, 212] on label "Filtrar pela data mínima" at bounding box center [1367, 213] width 157 height 23
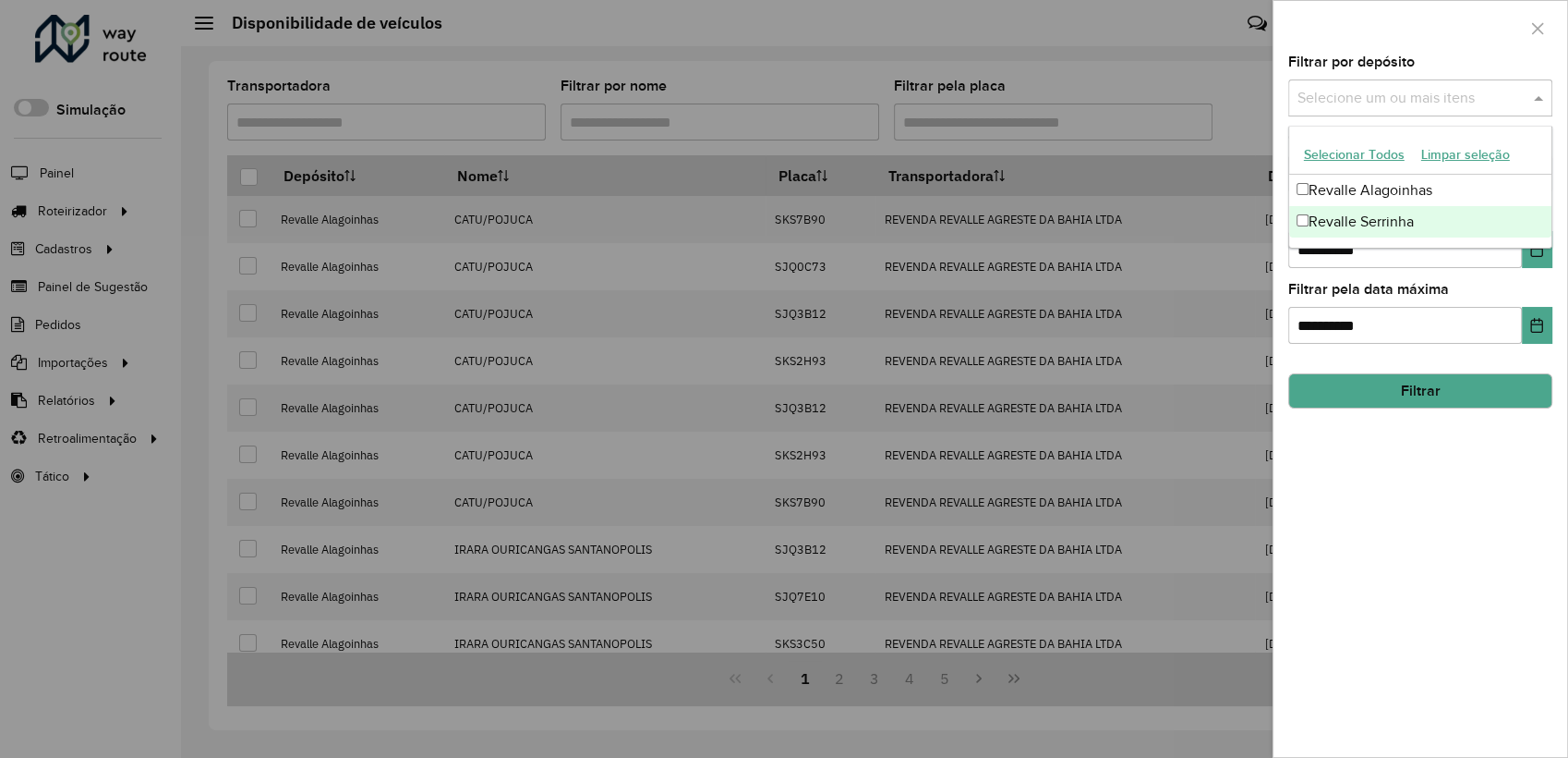
drag, startPoint x: 1369, startPoint y: 99, endPoint x: 1347, endPoint y: 221, distance: 124.0
click at [1347, 221] on body "Aguarde... Pop-up bloqueado! Seu navegador bloqueou automáticamente a abertura …" at bounding box center [784, 379] width 1568 height 758
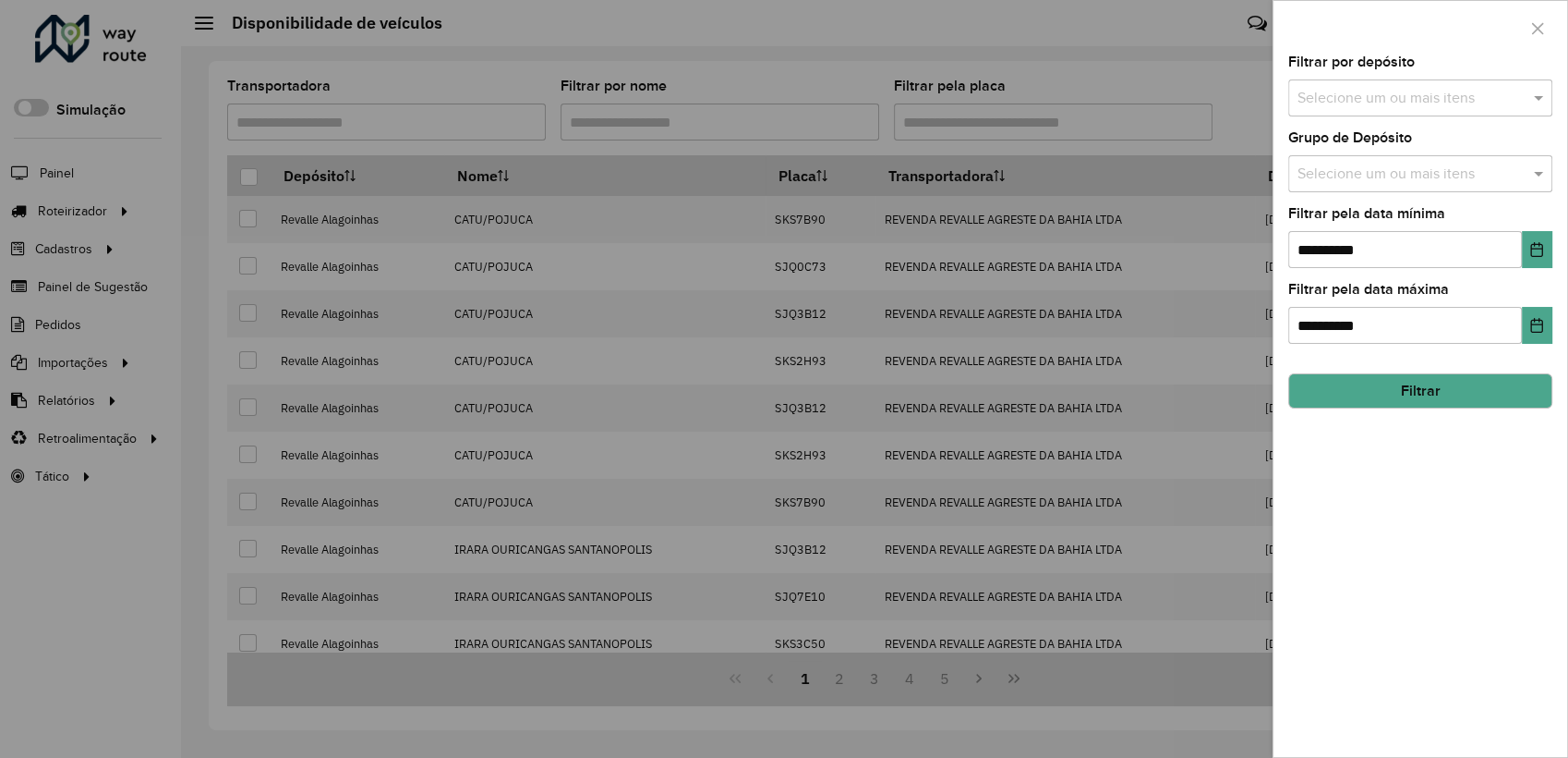
click at [1347, 221] on label "Filtrar pela data mínima" at bounding box center [1367, 213] width 157 height 23
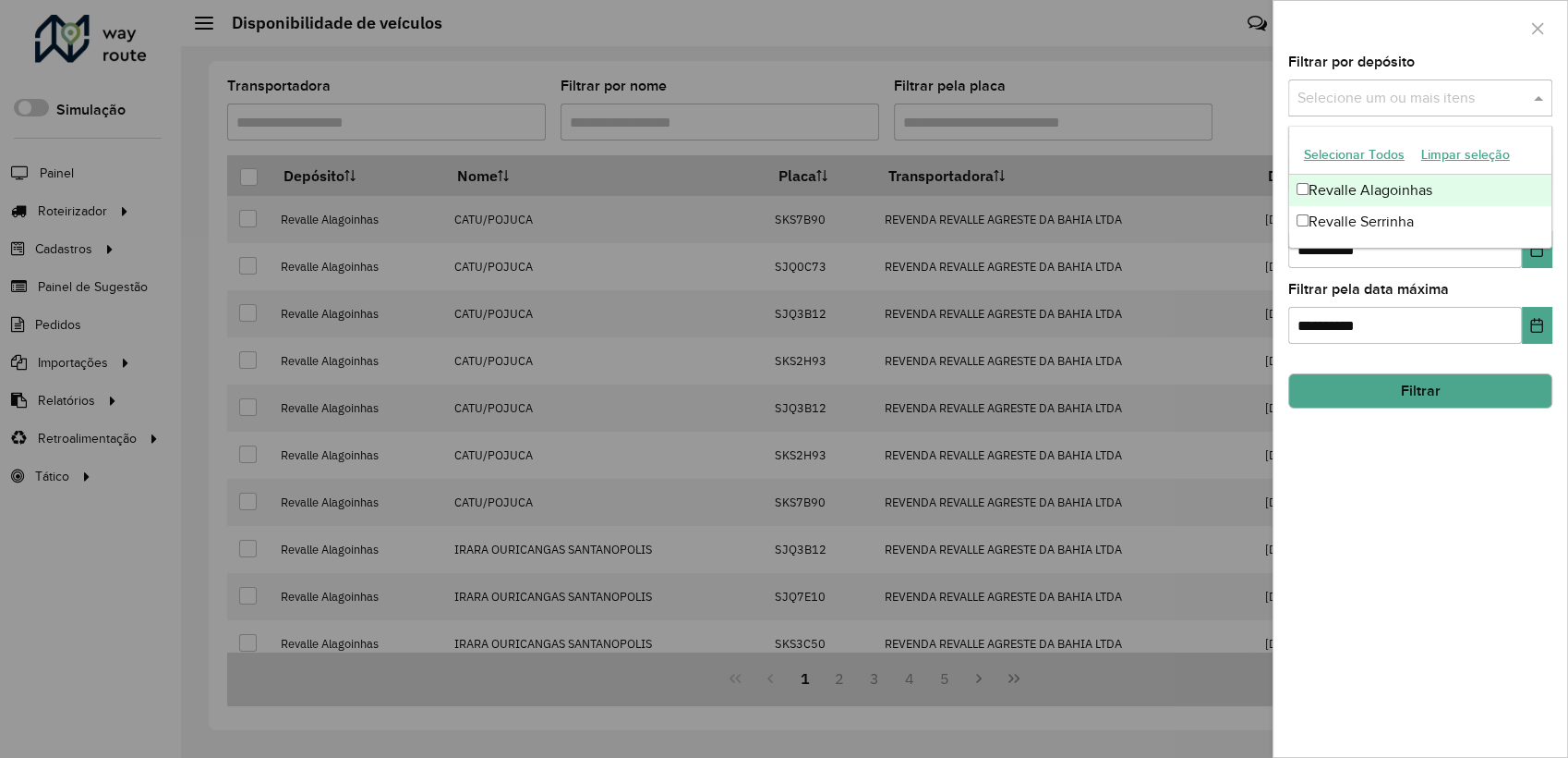
click at [1326, 88] on input "text" at bounding box center [1410, 98] width 236 height 23
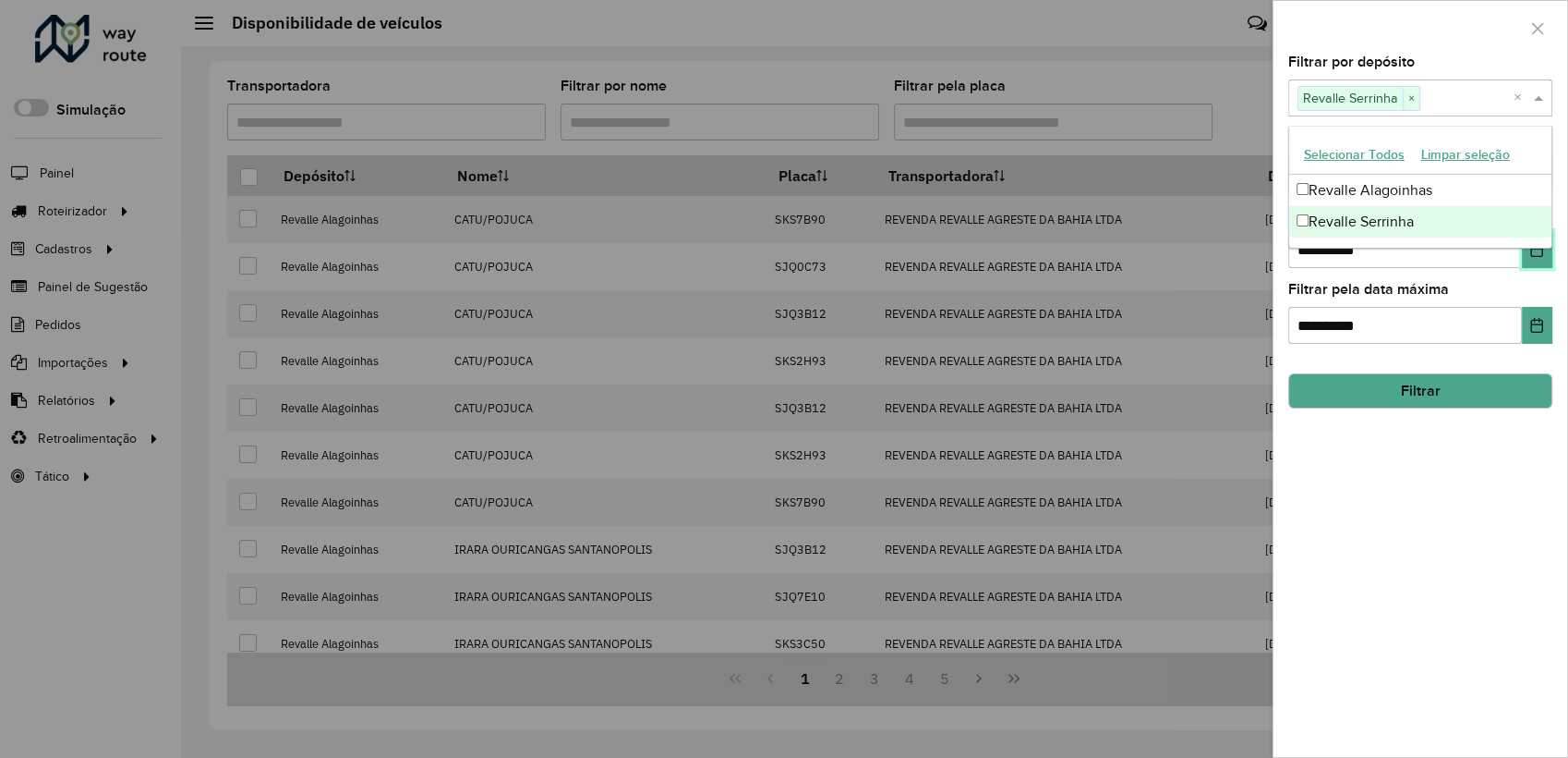
click at [1533, 251] on icon "Choose Date" at bounding box center [1536, 249] width 15 height 15
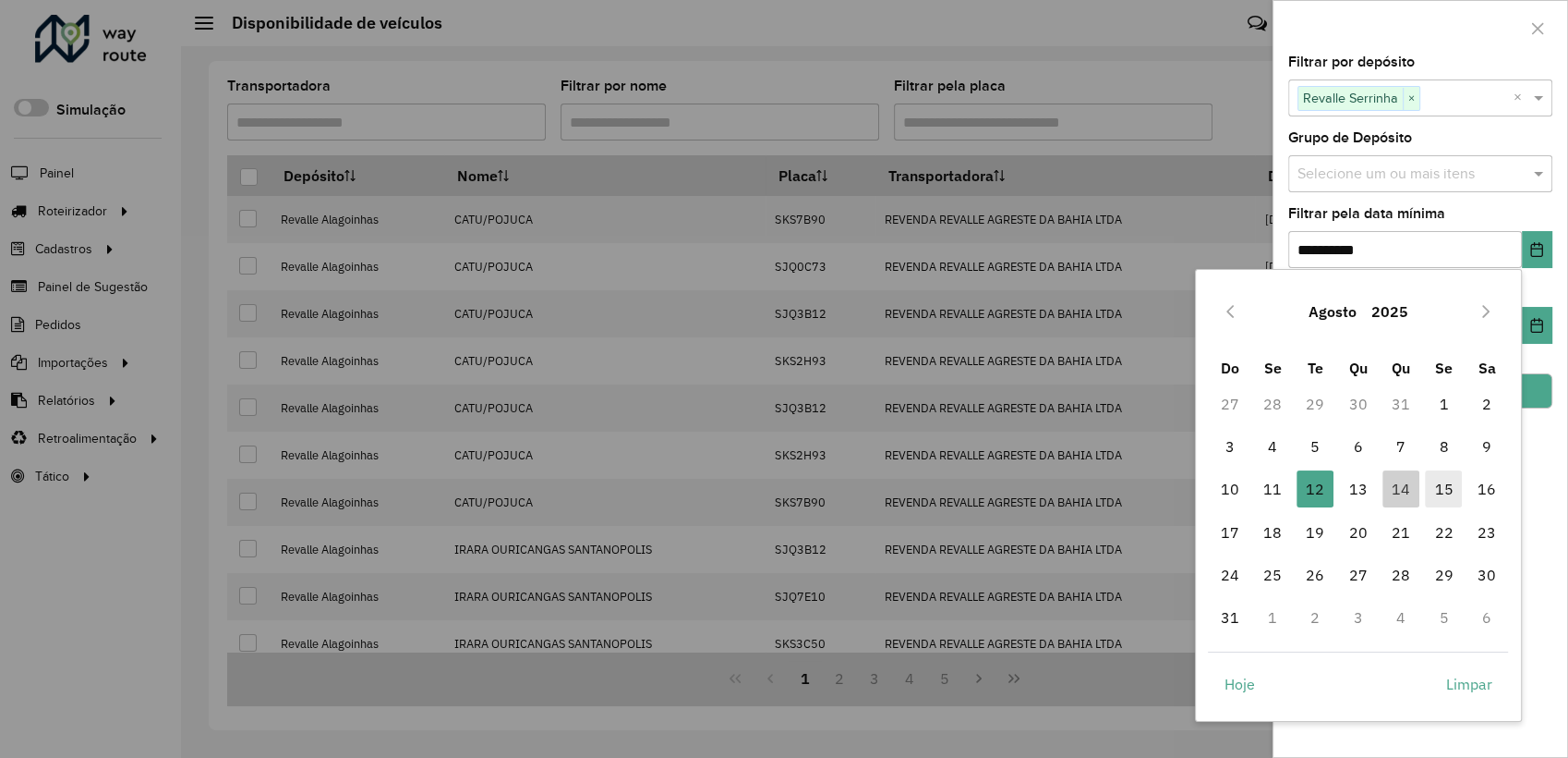
click at [1452, 493] on span "15" at bounding box center [1443, 489] width 37 height 37
type input "**********"
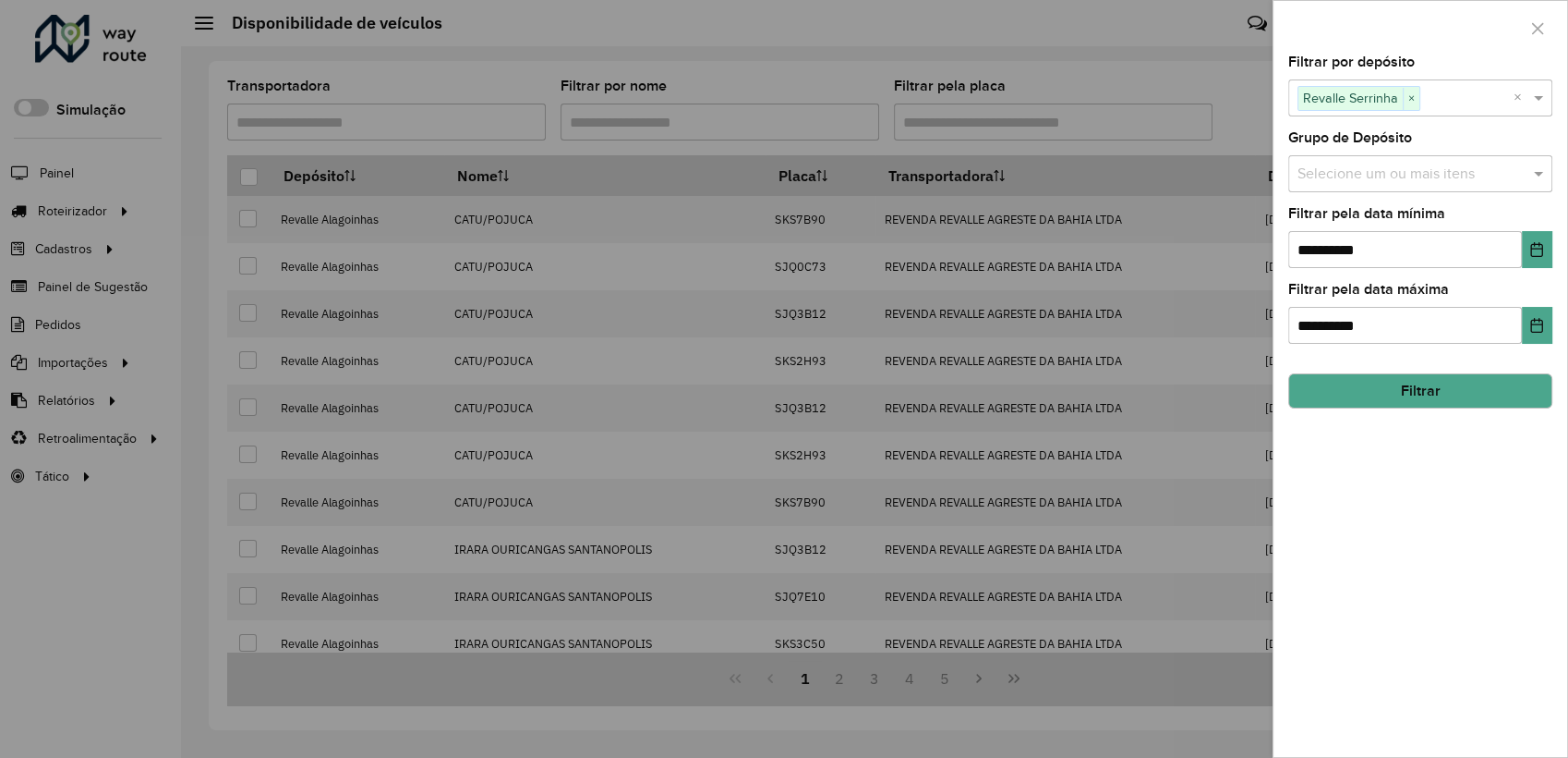
click at [1480, 384] on button "Filtrar" at bounding box center [1420, 391] width 264 height 35
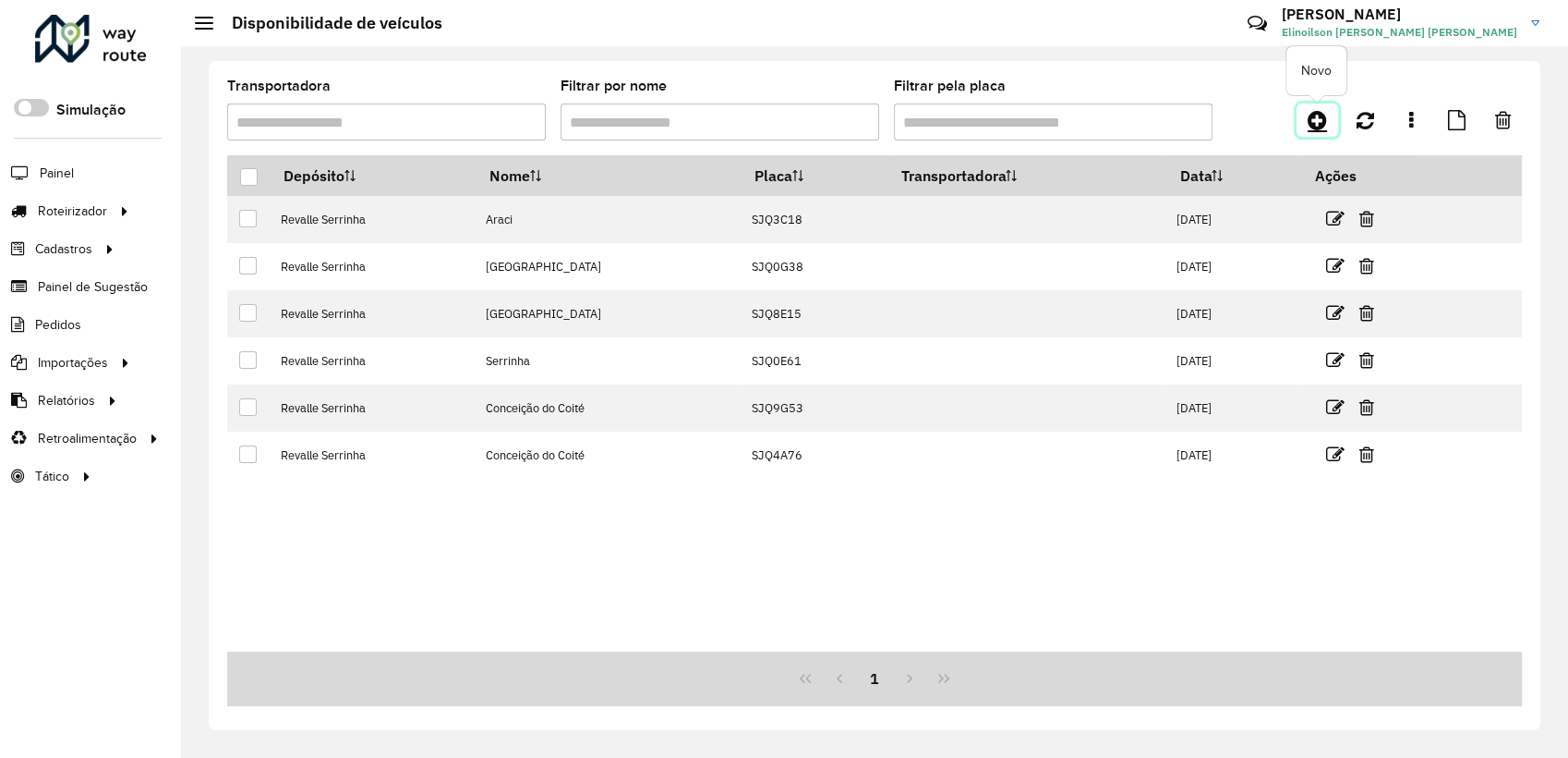
click at [1322, 123] on icon at bounding box center [1317, 120] width 20 height 23
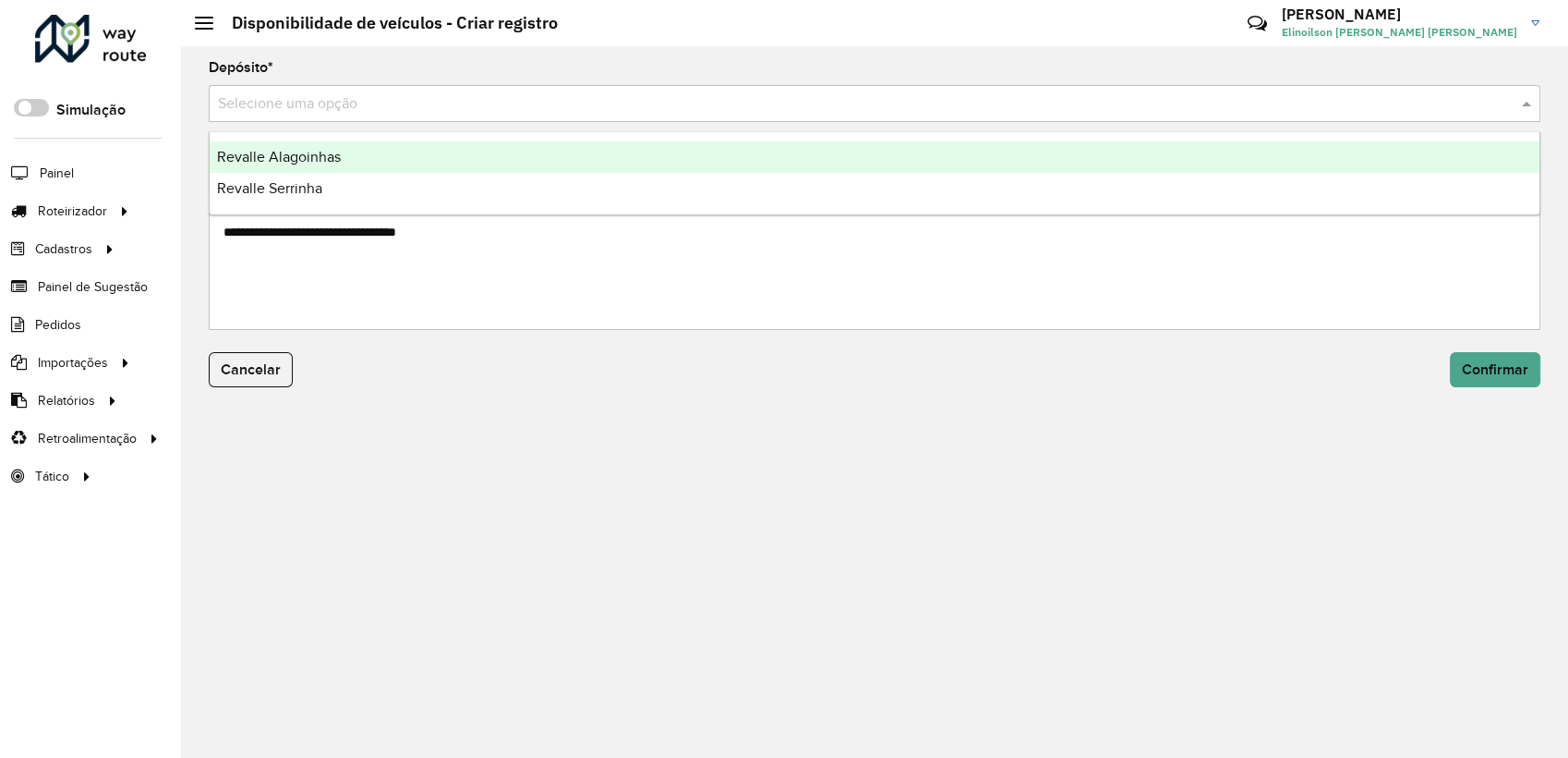
click at [415, 106] on input "text" at bounding box center [856, 104] width 1276 height 23
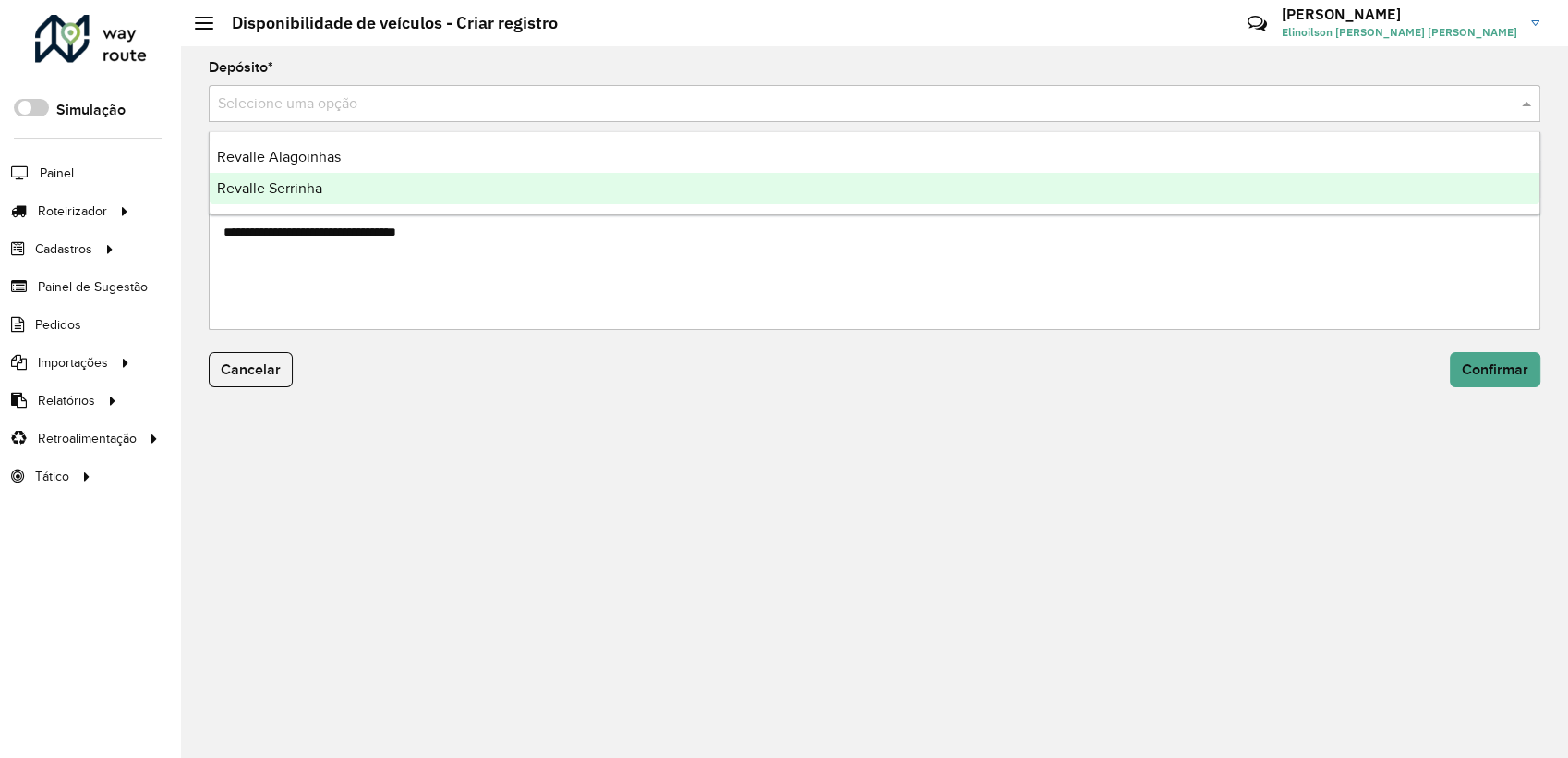
click at [343, 190] on div "Revalle Serrinha" at bounding box center [874, 189] width 1330 height 31
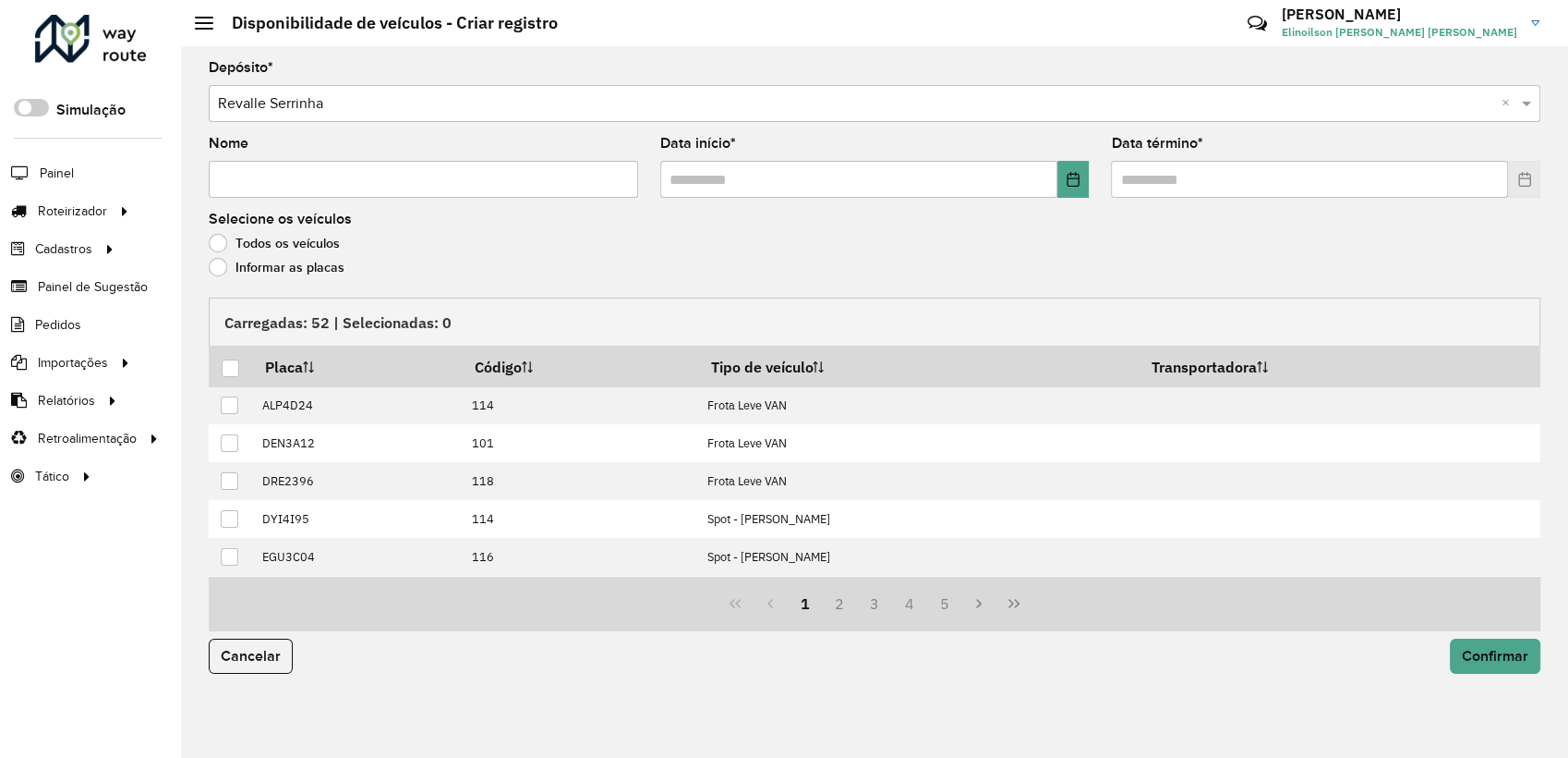
click at [343, 190] on hb-app "Aguarde... Pop-up bloqueado! Seu navegador bloqueou automáticamente a abertura …" at bounding box center [784, 379] width 1568 height 758
click at [343, 190] on input "Nome" at bounding box center [424, 180] width 430 height 37
paste input "*****"
type input "*****"
click at [1076, 173] on icon "Choose Date" at bounding box center [1072, 179] width 15 height 15
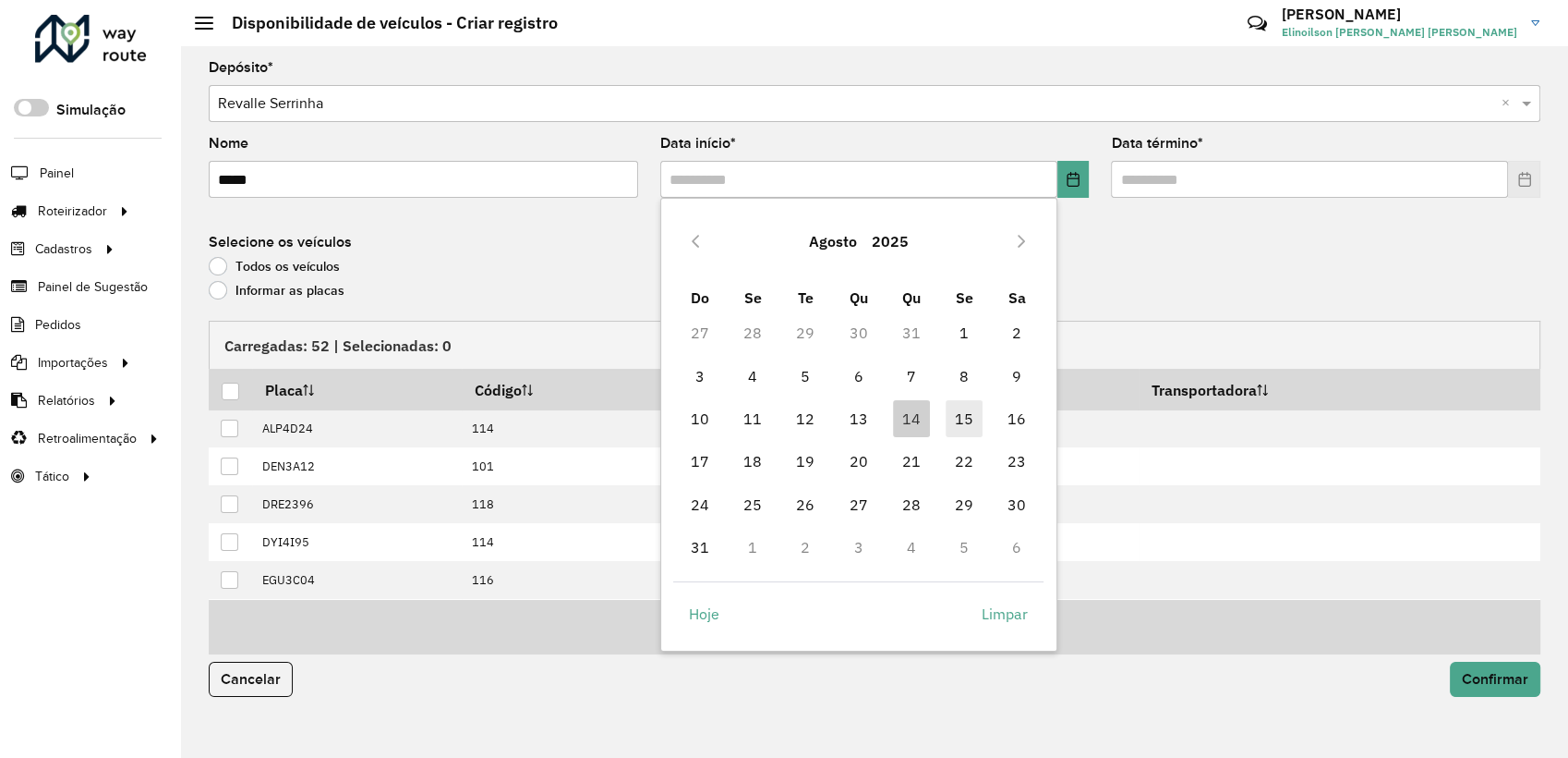
click at [953, 410] on span "15" at bounding box center [965, 418] width 37 height 37
type input "**********"
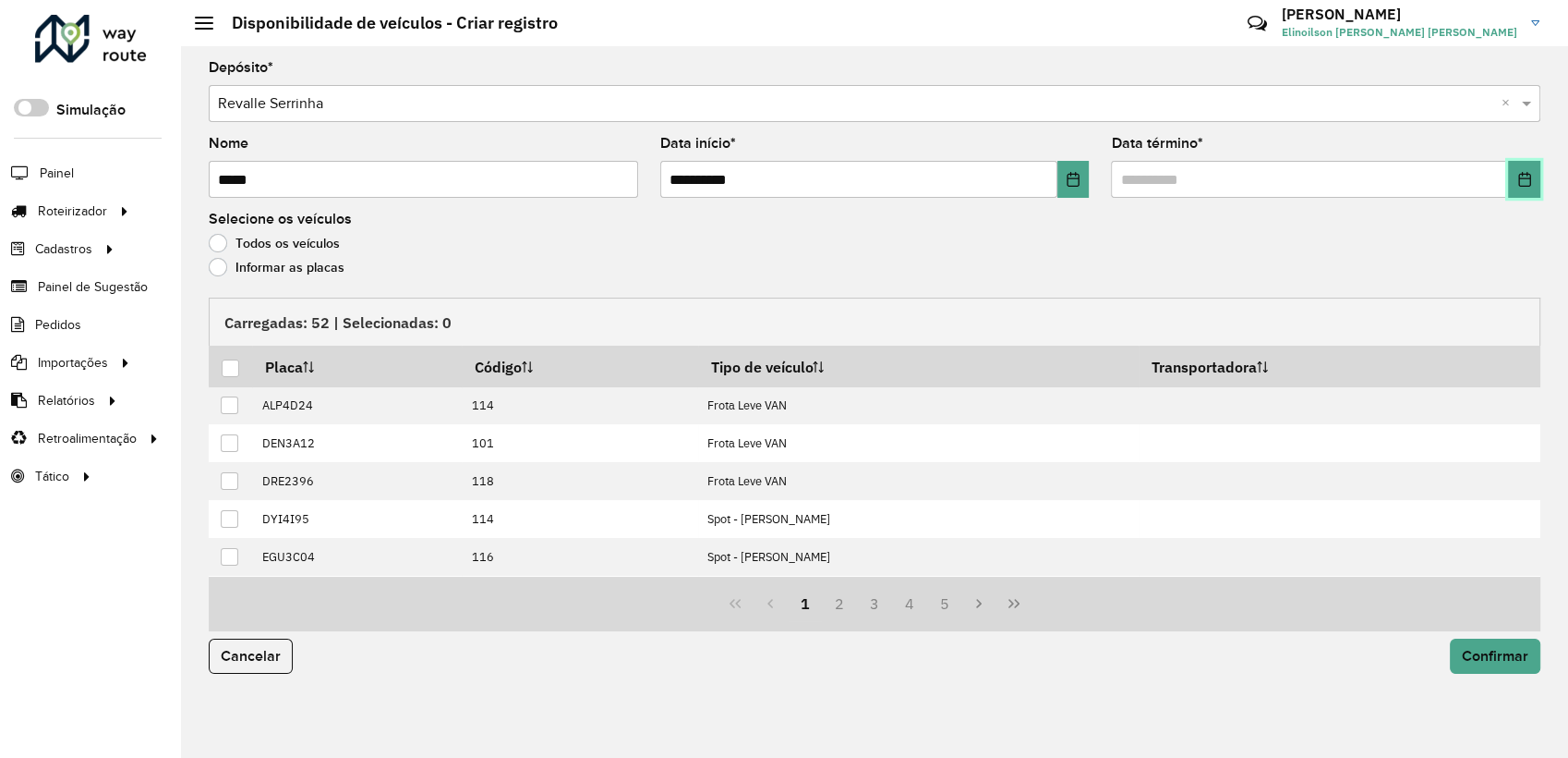
click at [1518, 187] on button "Choose Date" at bounding box center [1524, 180] width 32 height 37
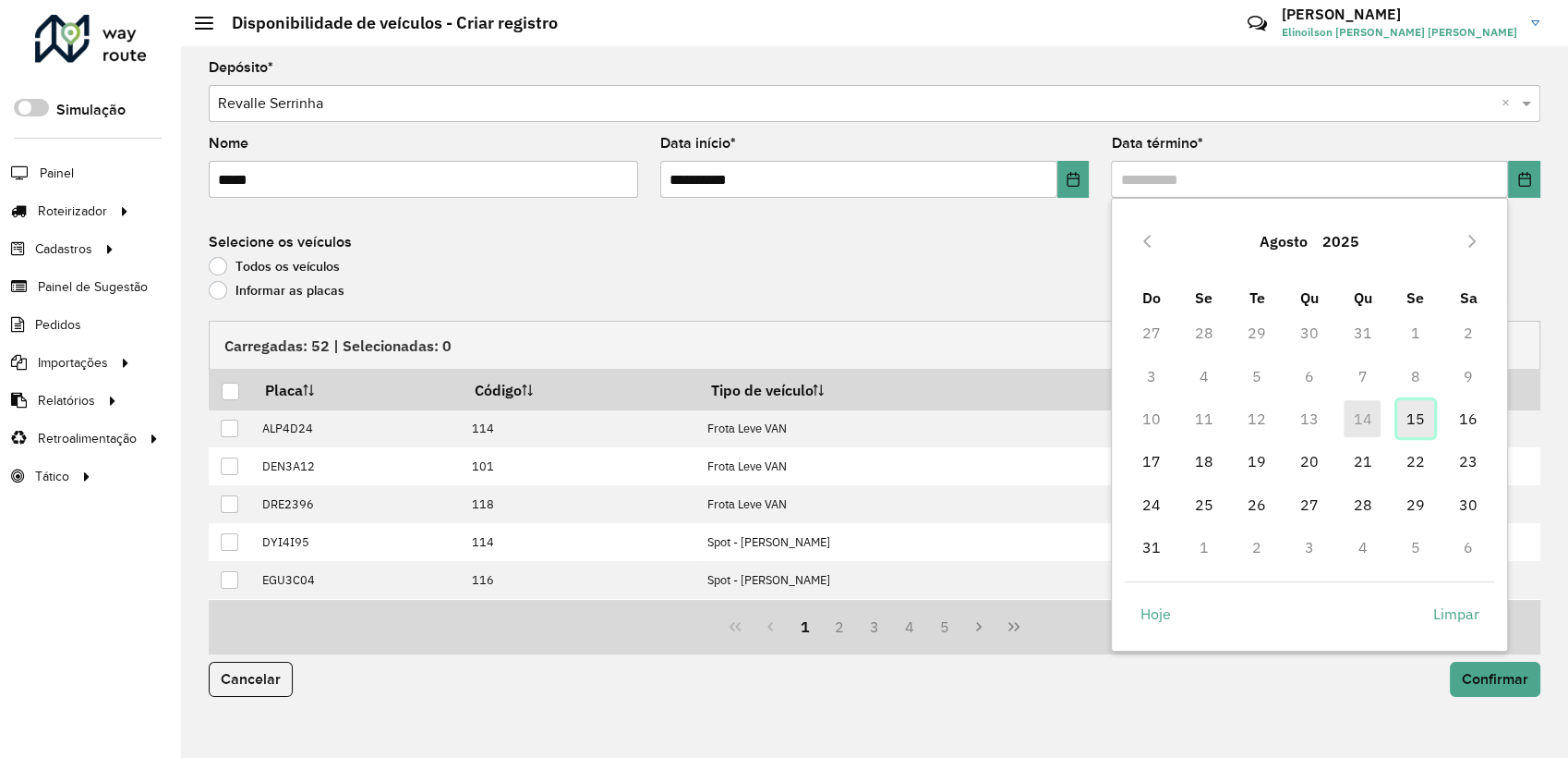
click at [1422, 427] on span "15" at bounding box center [1416, 418] width 37 height 37
type input "**********"
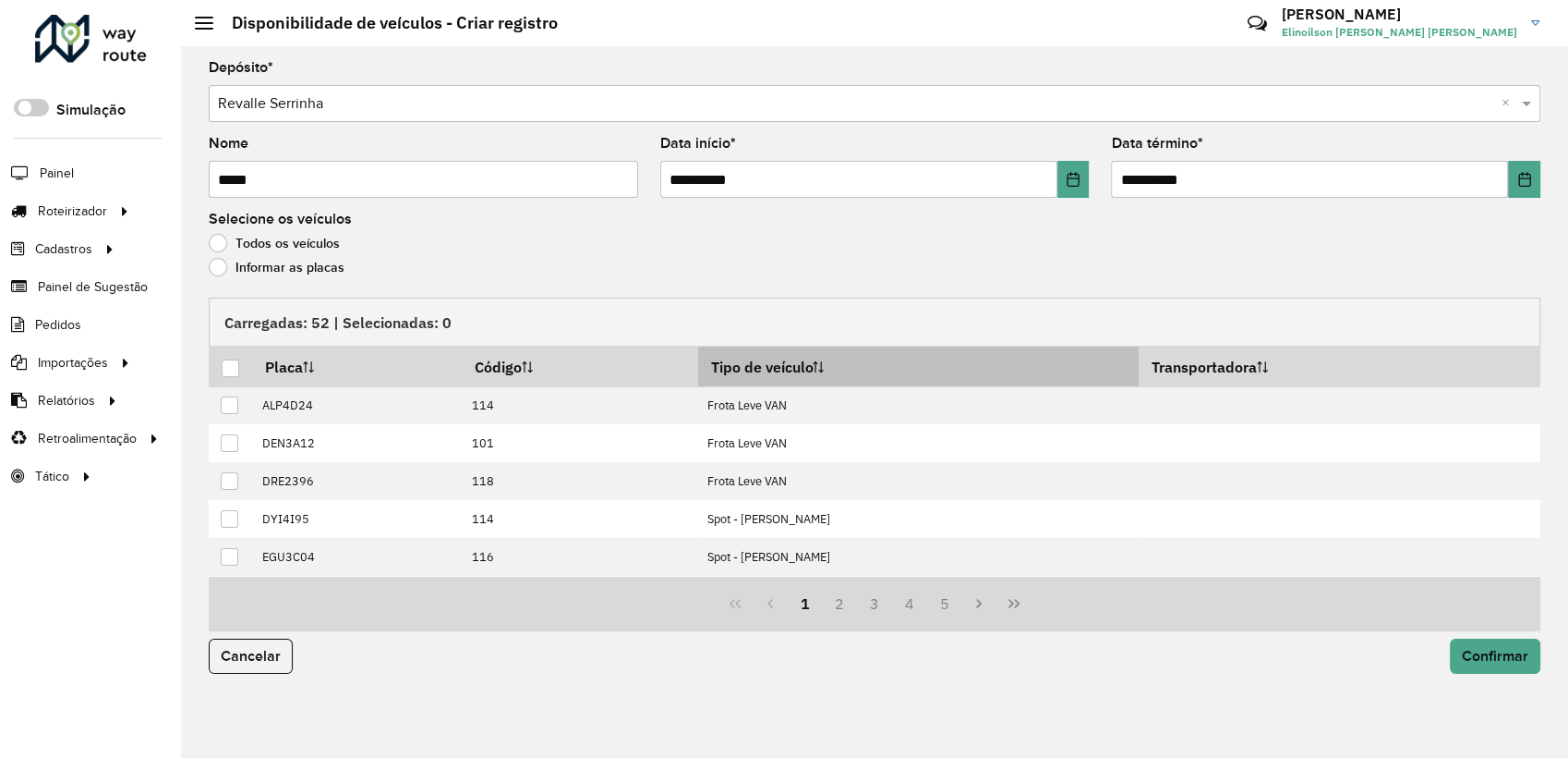
click at [816, 368] on th "Tipo de veículo" at bounding box center [917, 366] width 441 height 39
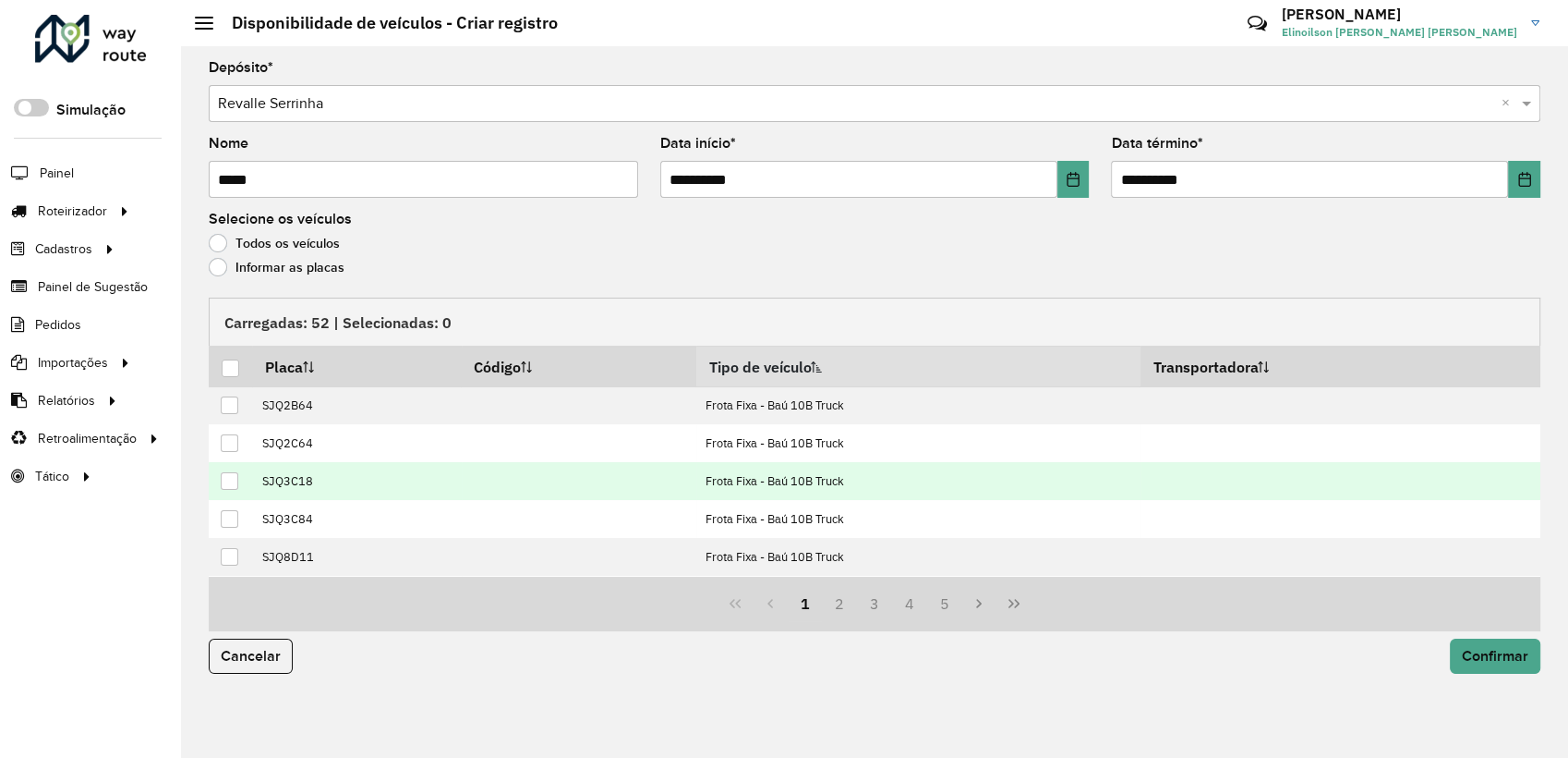
click at [235, 480] on div at bounding box center [230, 481] width 18 height 18
click at [235, 480] on icon at bounding box center [230, 480] width 13 height 13
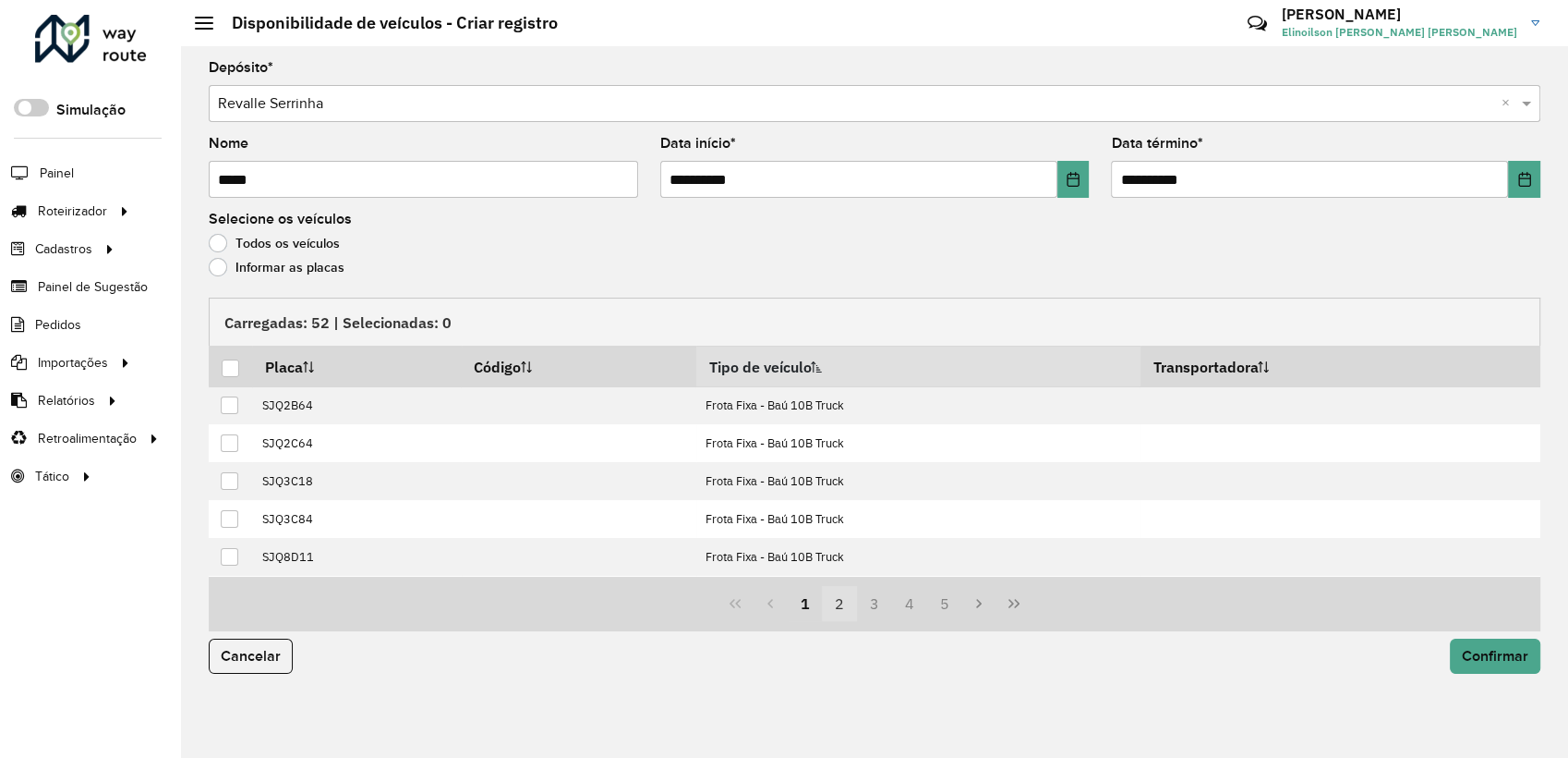
click at [842, 599] on button "2" at bounding box center [839, 604] width 35 height 35
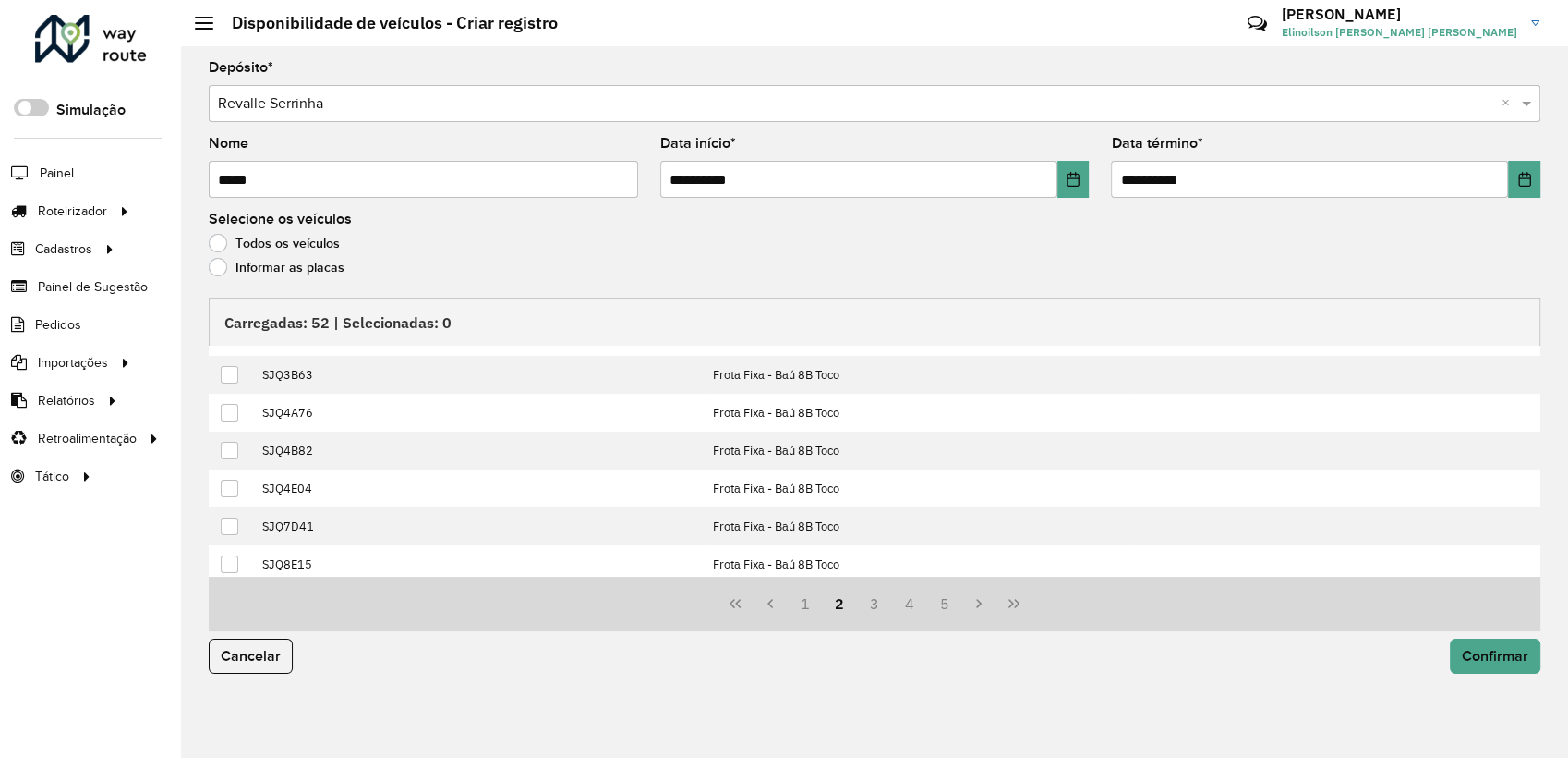
scroll to position [184, 0]
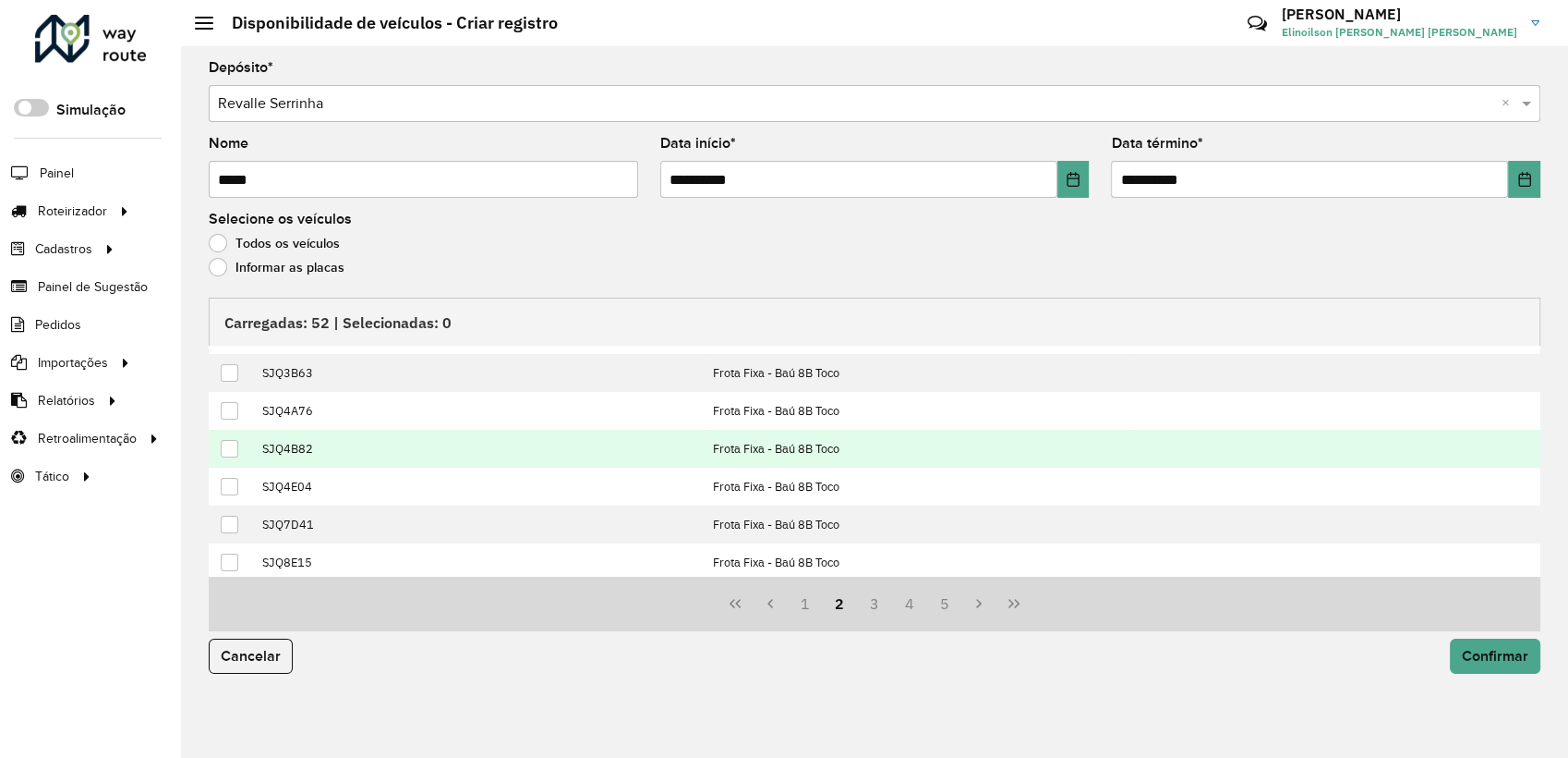
click at [235, 456] on div at bounding box center [230, 449] width 18 height 18
click at [1491, 653] on span "Confirmar" at bounding box center [1495, 656] width 67 height 16
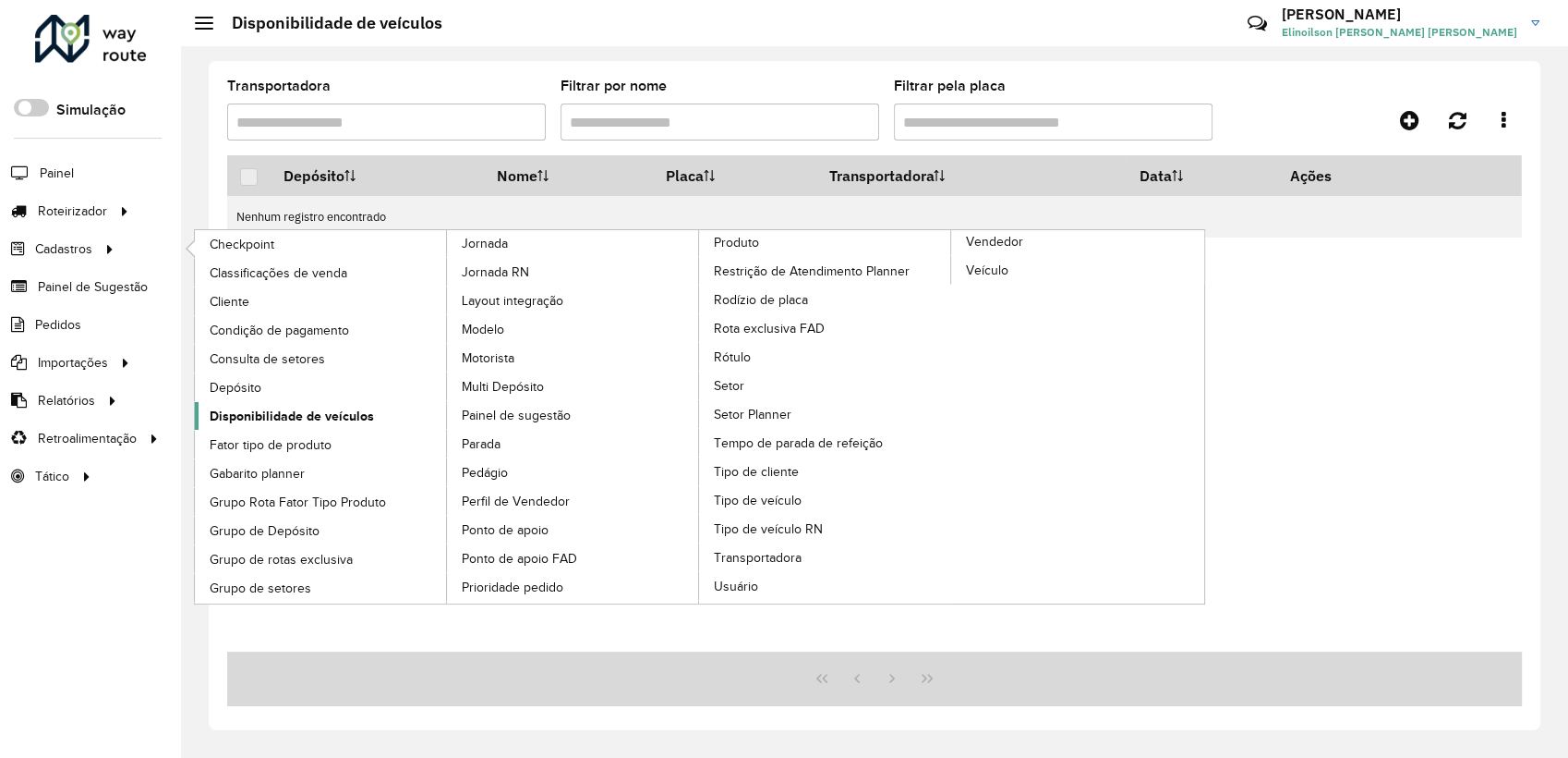
click at [354, 402] on link "Disponibilidade de veículos" at bounding box center [322, 415] width 253 height 27
click at [357, 415] on span "Disponibilidade de veículos" at bounding box center [291, 416] width 164 height 20
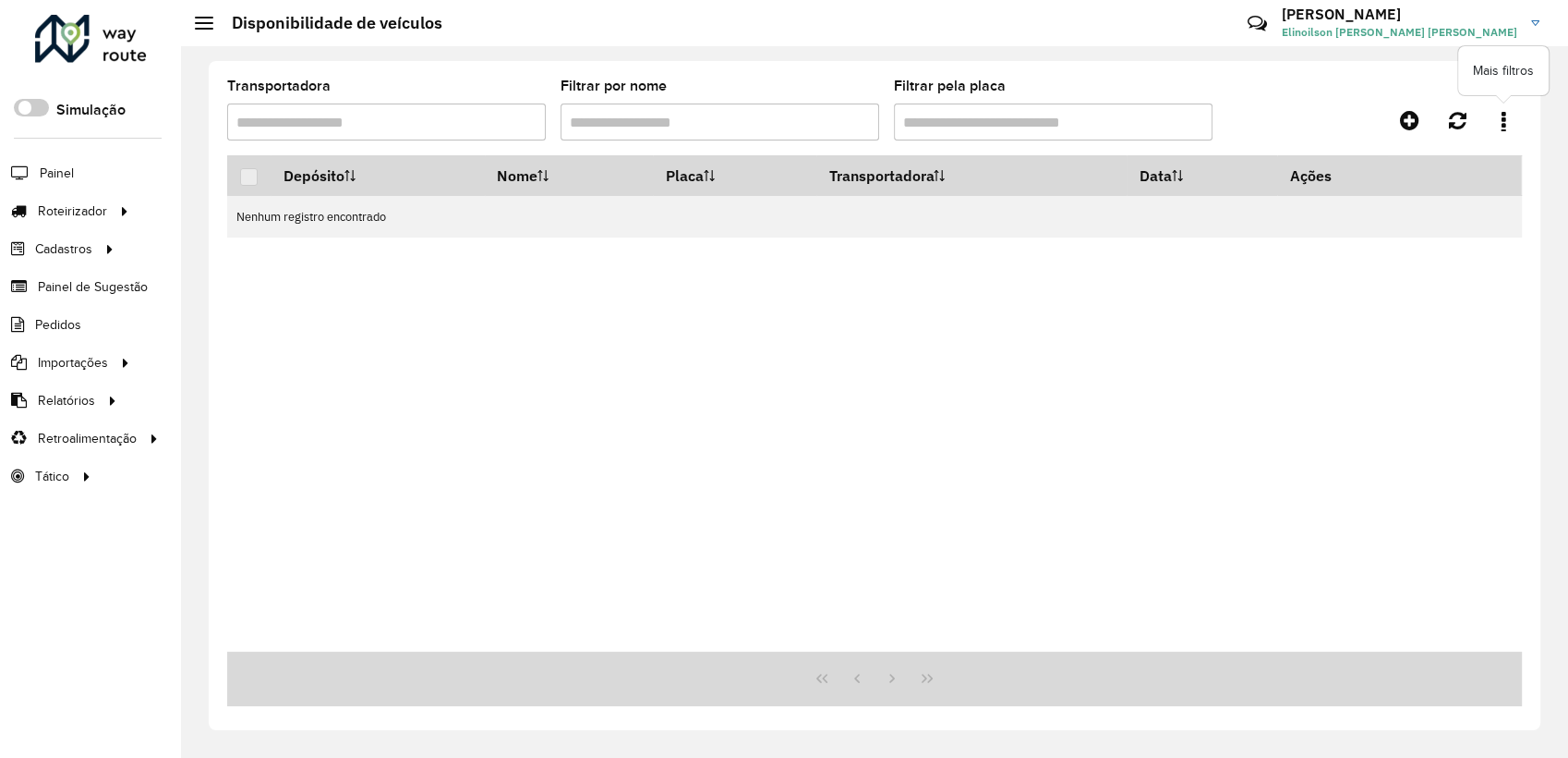
click at [1506, 122] on link at bounding box center [1503, 120] width 37 height 33
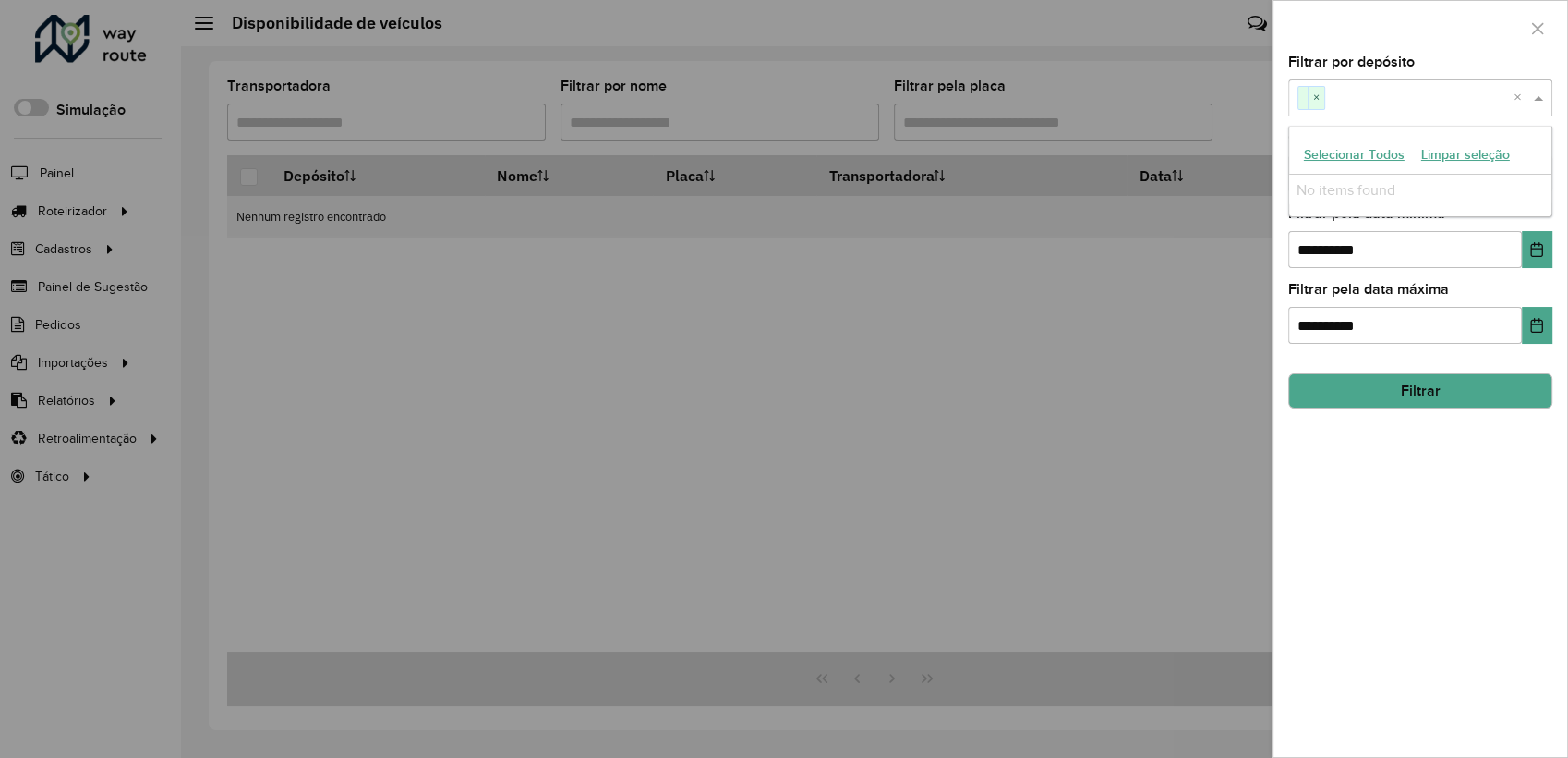
click at [1542, 103] on span at bounding box center [1541, 97] width 24 height 23
click at [1542, 94] on span at bounding box center [1541, 97] width 24 height 23
click at [1538, 176] on span at bounding box center [1541, 174] width 24 height 23
click at [82, 252] on div at bounding box center [784, 379] width 1568 height 758
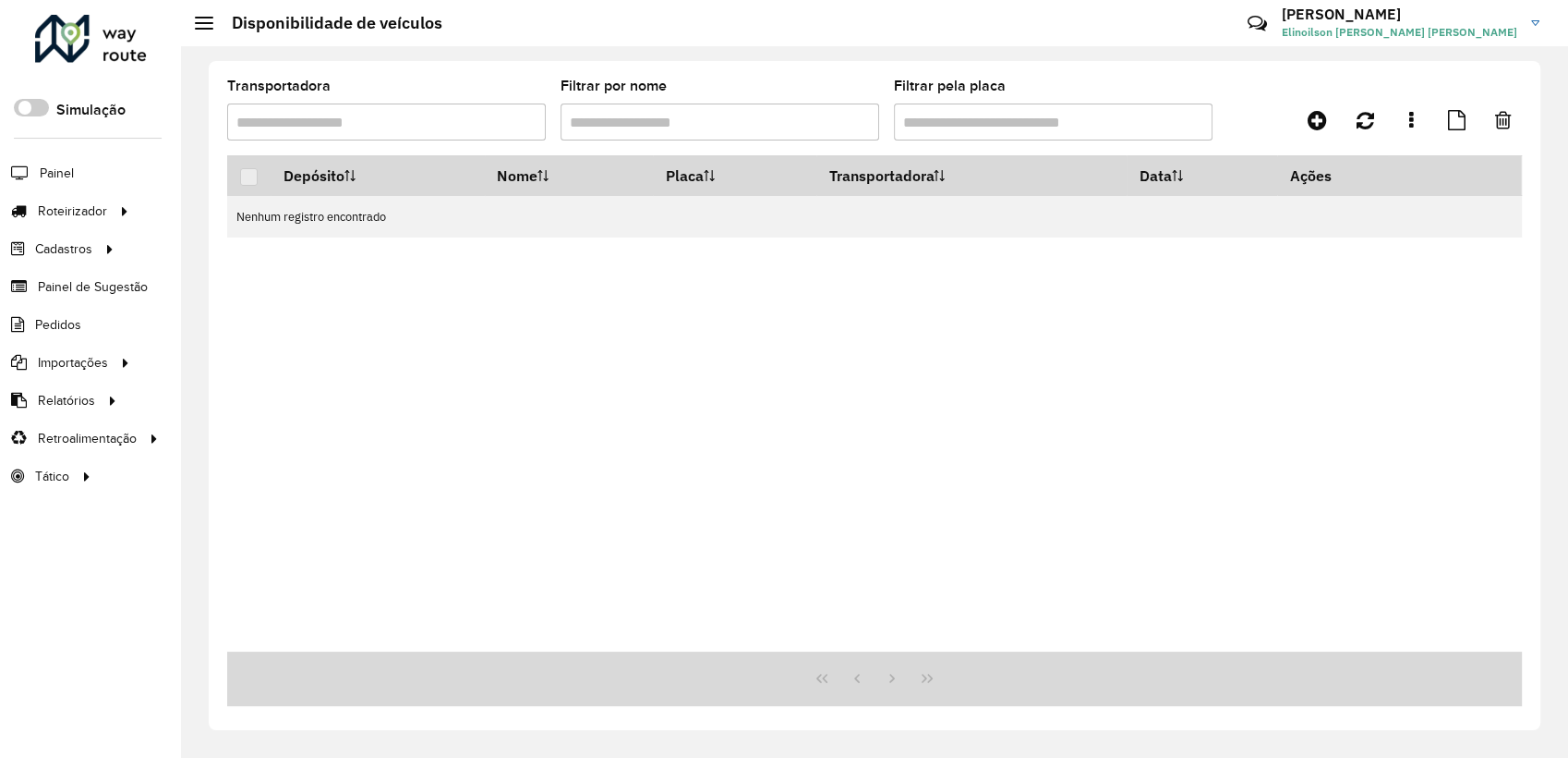
click at [82, 252] on span "Cadastros" at bounding box center [64, 249] width 57 height 20
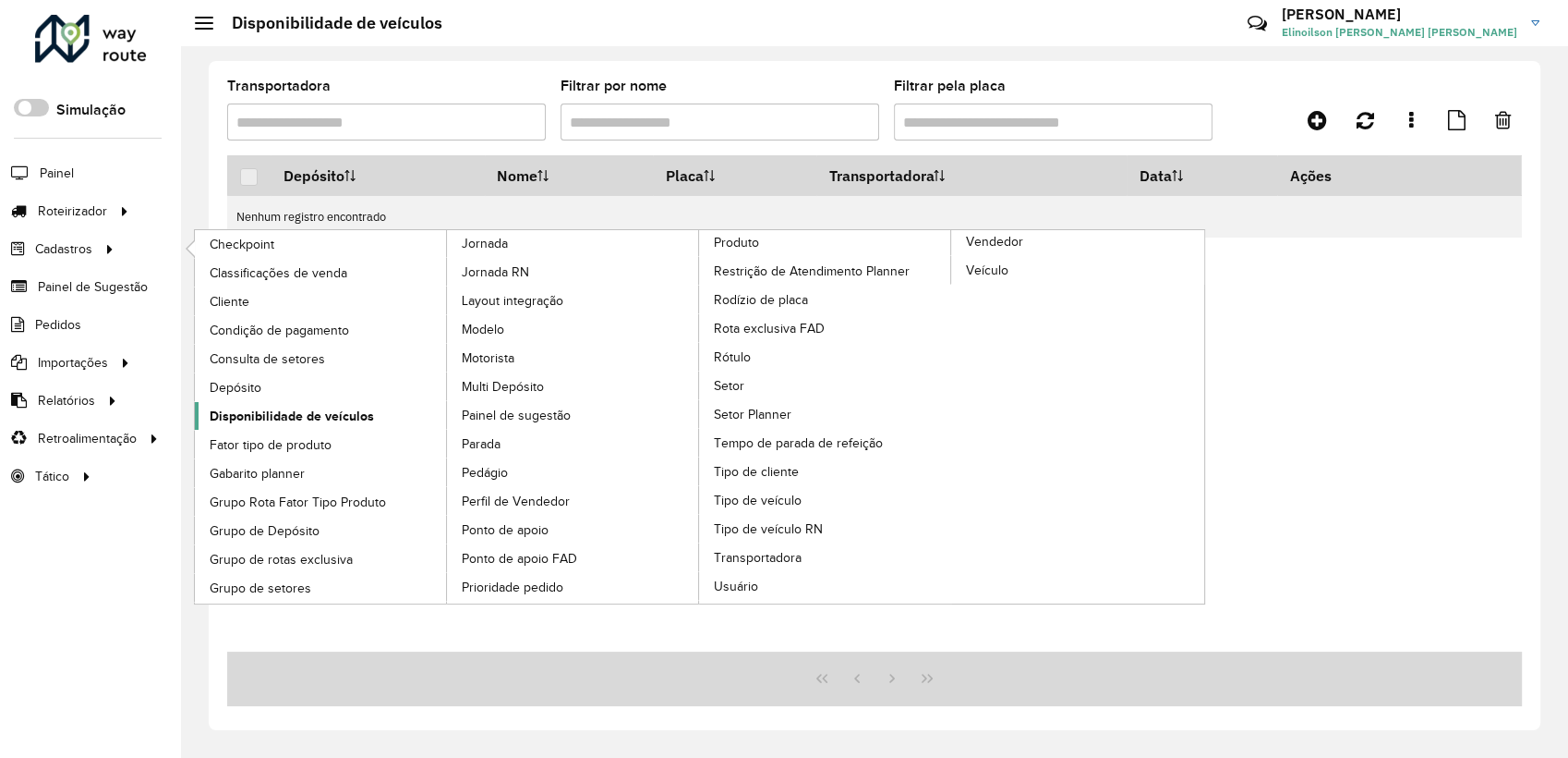
click at [290, 410] on span "Disponibilidade de veículos" at bounding box center [291, 416] width 164 height 20
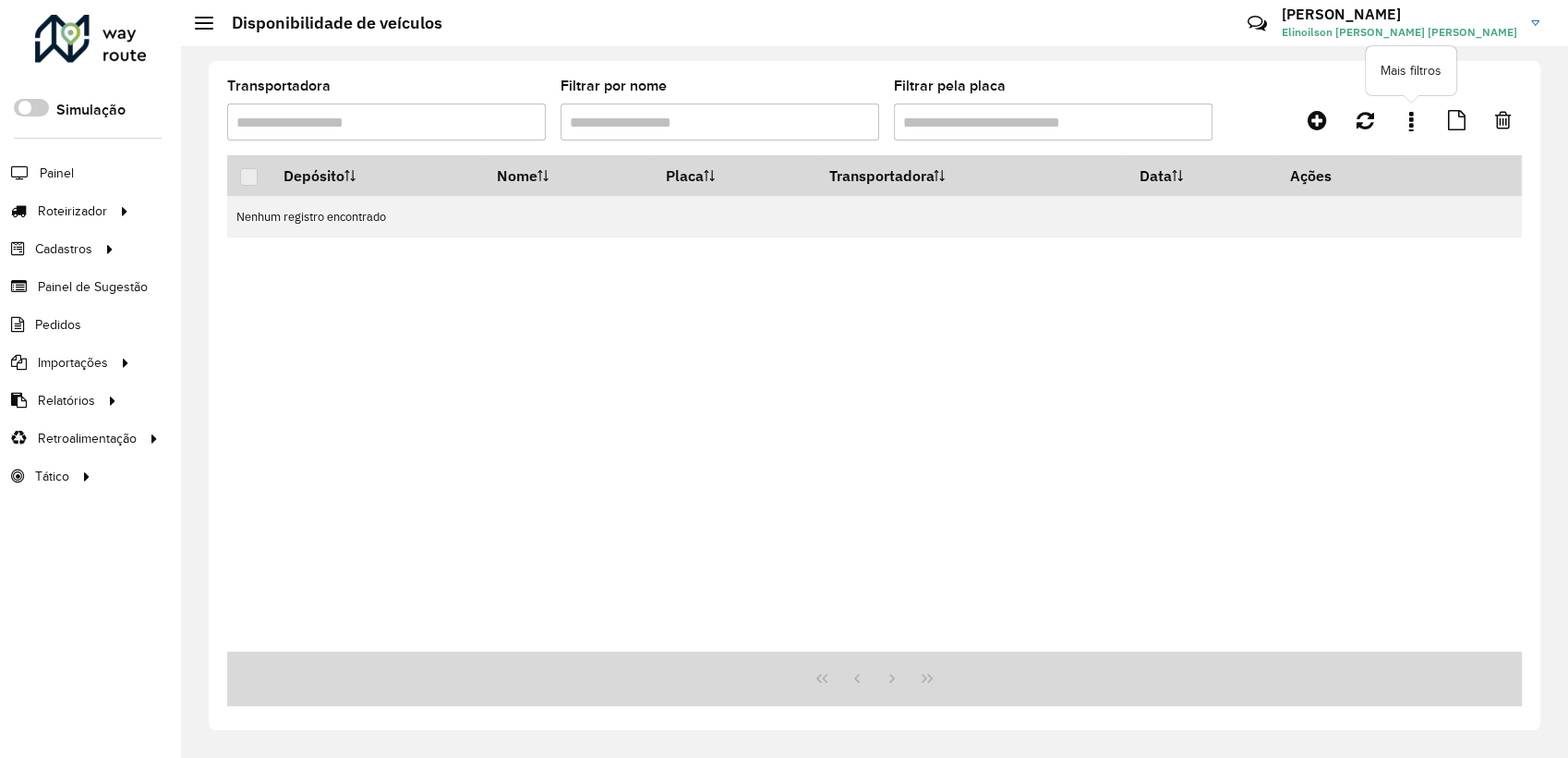
click at [1422, 121] on link at bounding box center [1411, 120] width 37 height 33
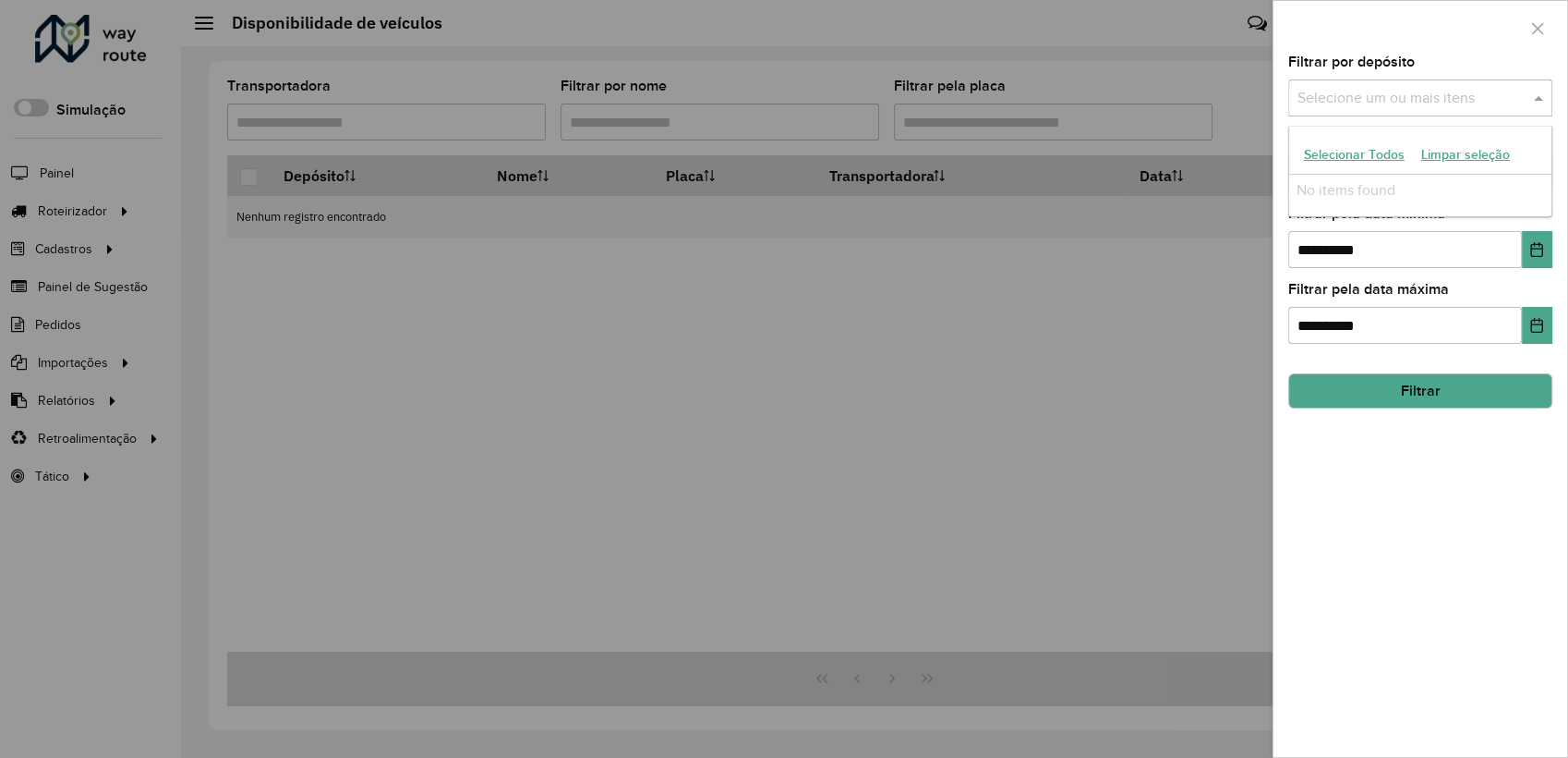
click at [1444, 107] on input "text" at bounding box center [1410, 98] width 236 height 23
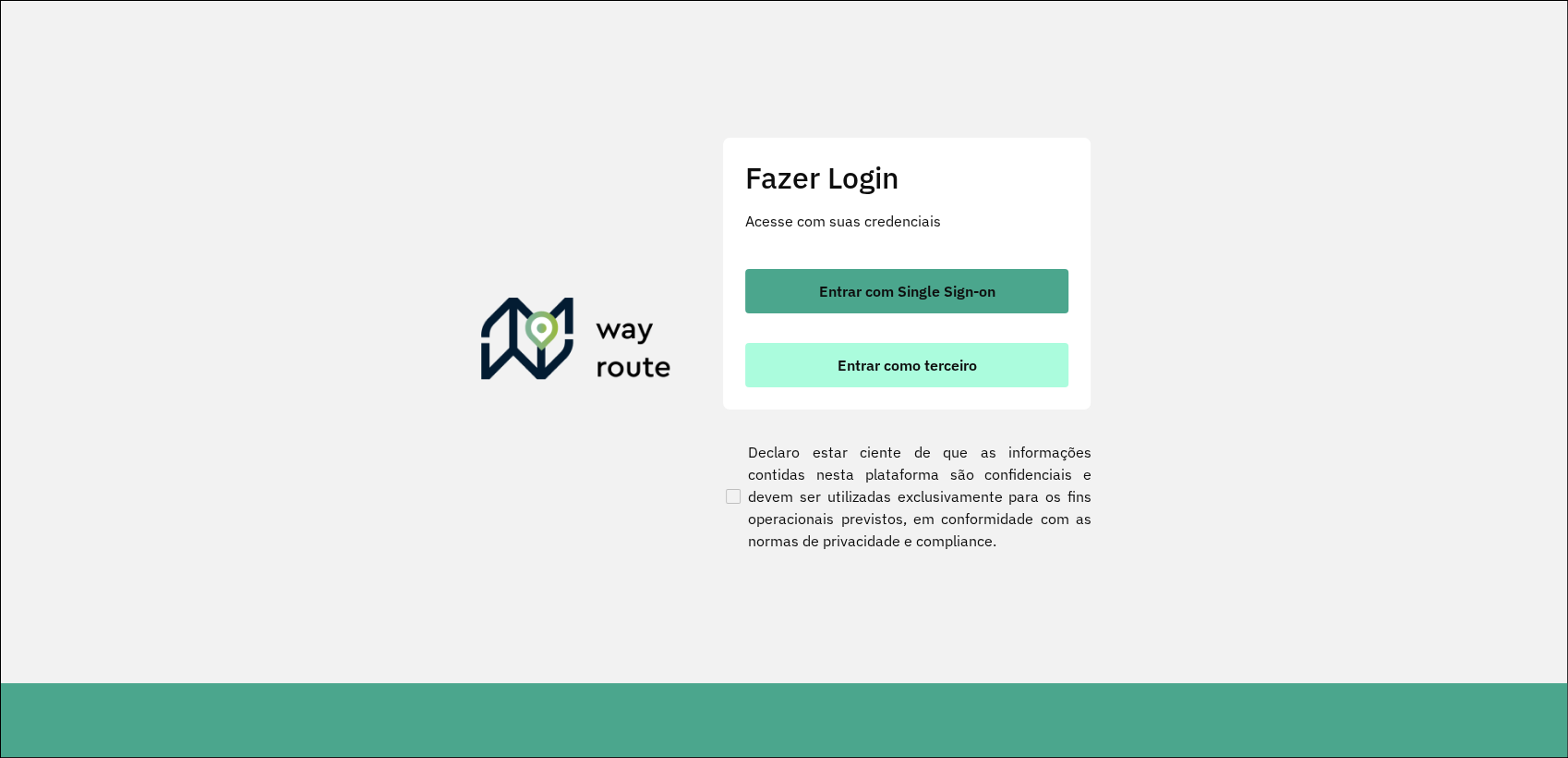
click at [915, 352] on button "Entrar como terceiro" at bounding box center [906, 364] width 323 height 44
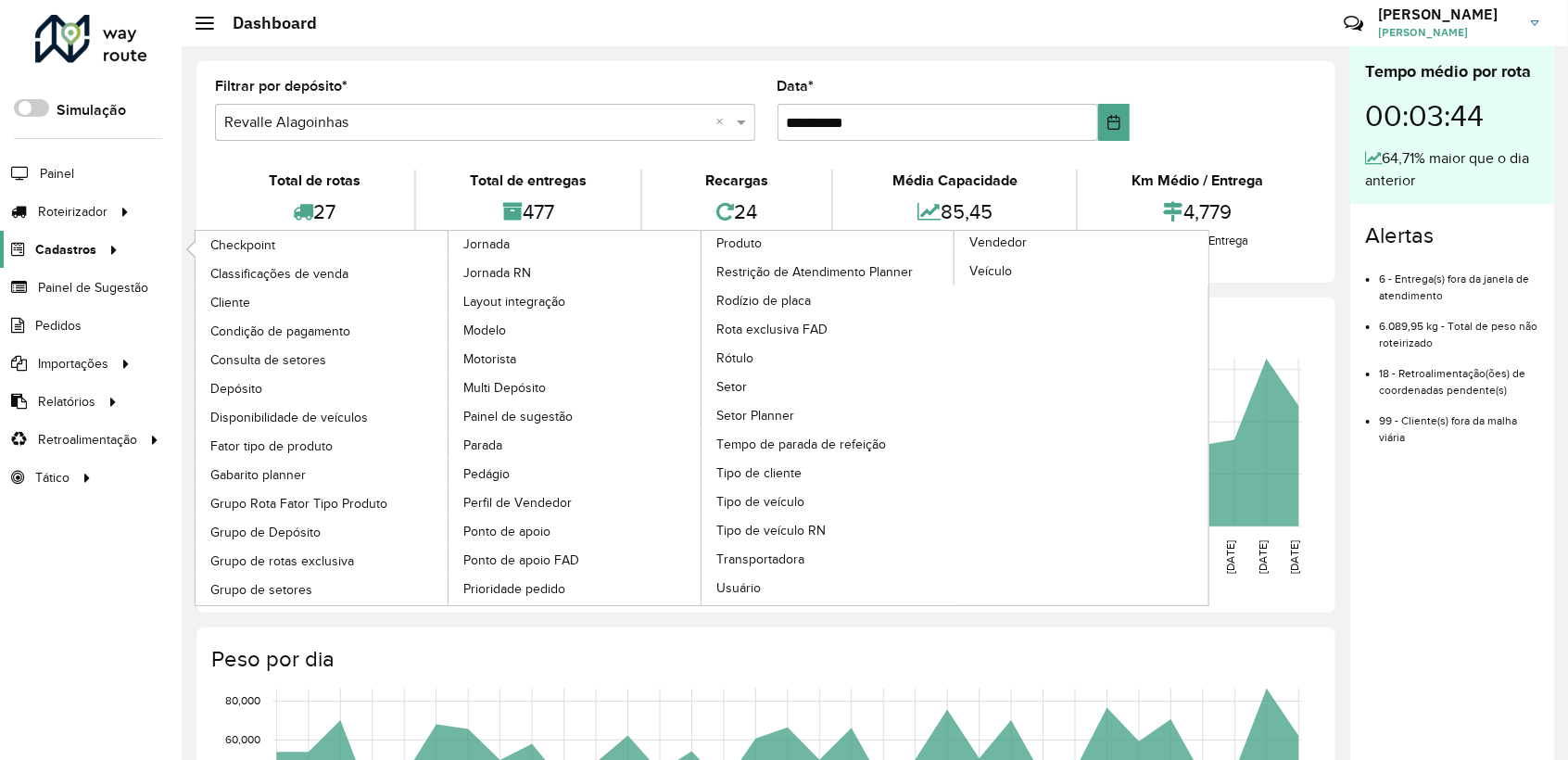
click at [65, 242] on span "Cadastros" at bounding box center [66, 250] width 61 height 20
click at [308, 415] on span "Disponibilidade de veículos" at bounding box center [293, 417] width 164 height 20
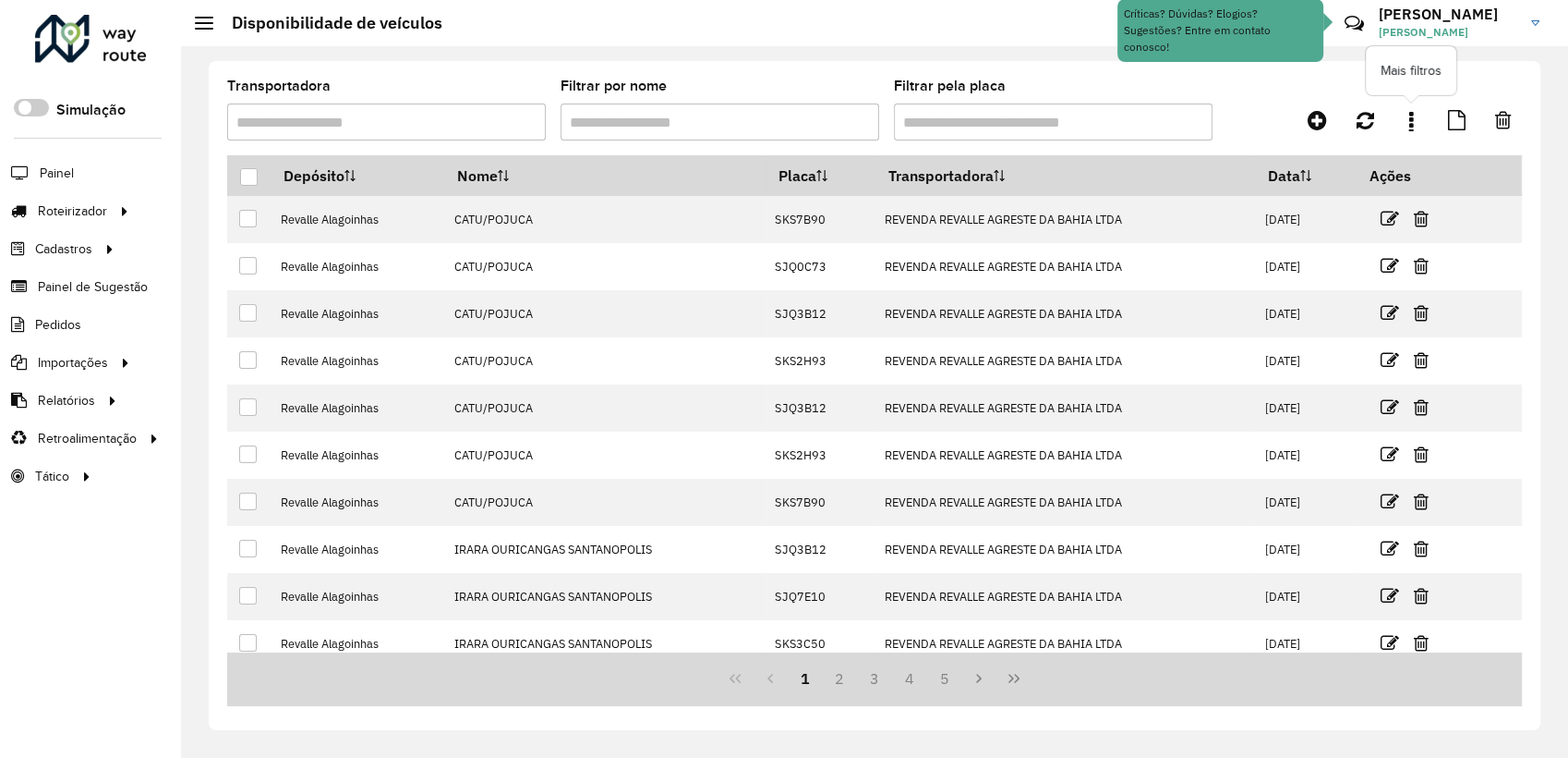
click at [1421, 108] on link at bounding box center [1411, 120] width 37 height 33
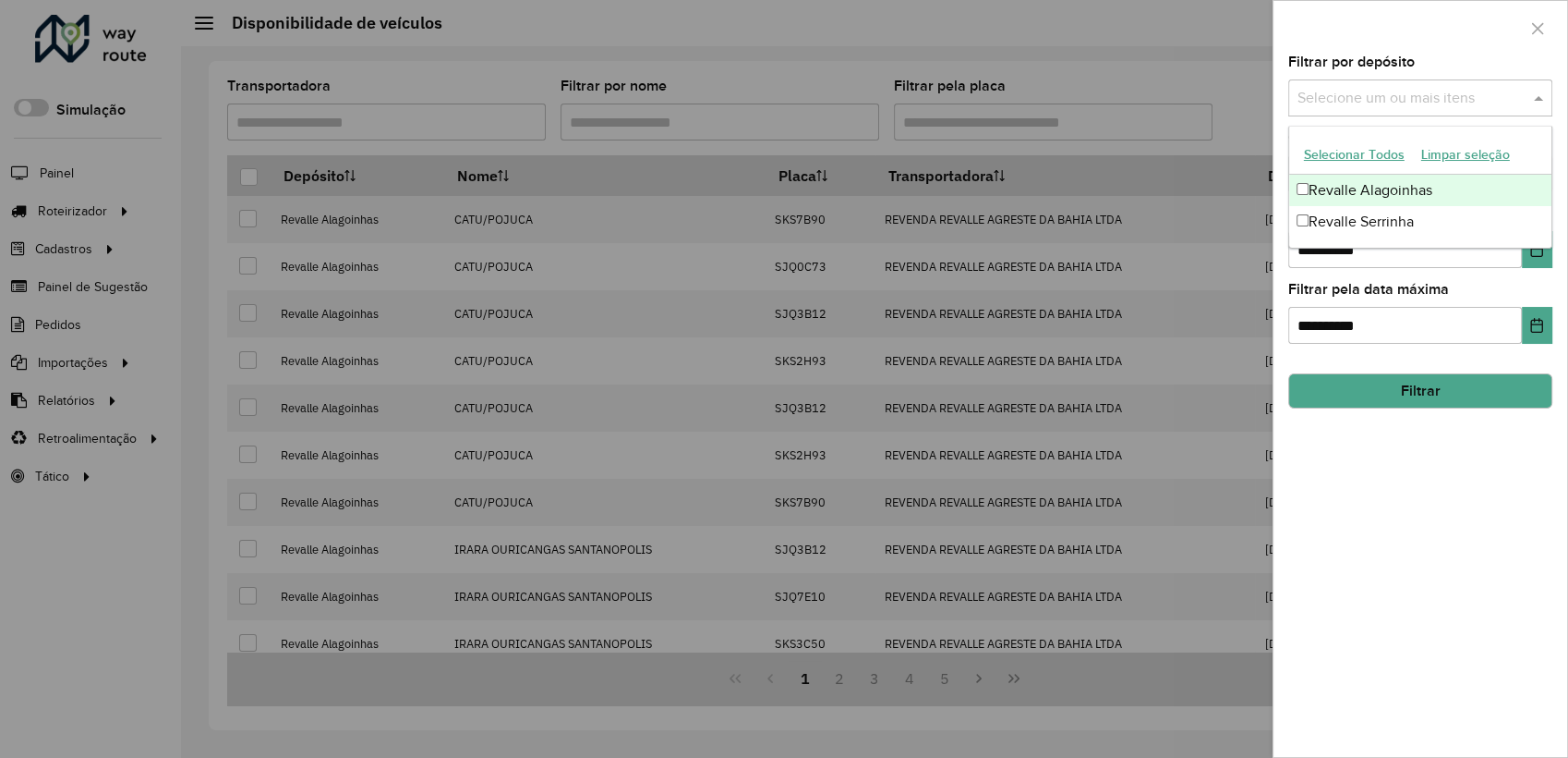
click at [1399, 101] on input "text" at bounding box center [1410, 98] width 236 height 23
click at [1344, 218] on div "Revalle Serrinha" at bounding box center [1420, 222] width 262 height 31
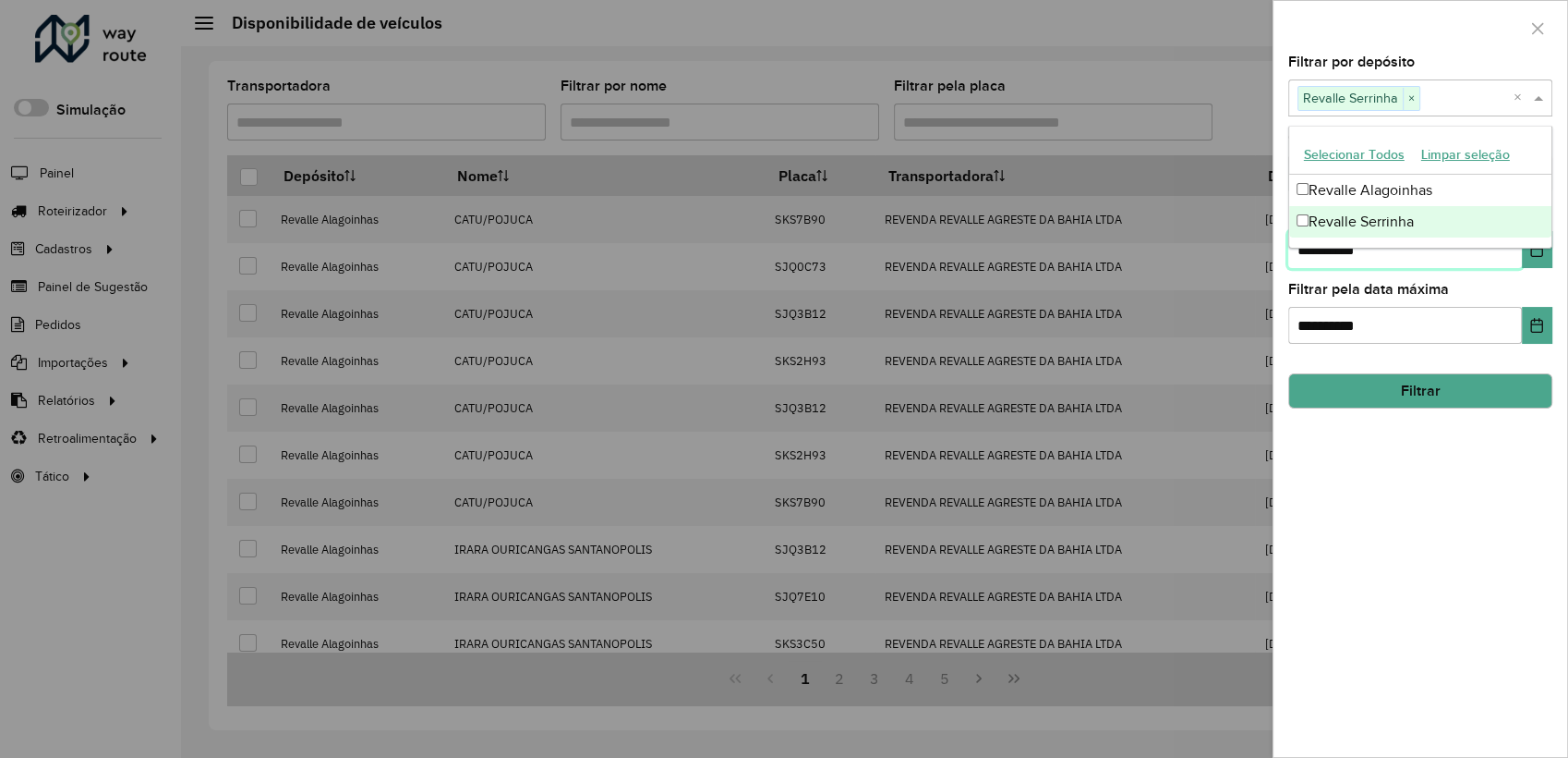
click at [1423, 255] on input "**********" at bounding box center [1405, 249] width 234 height 37
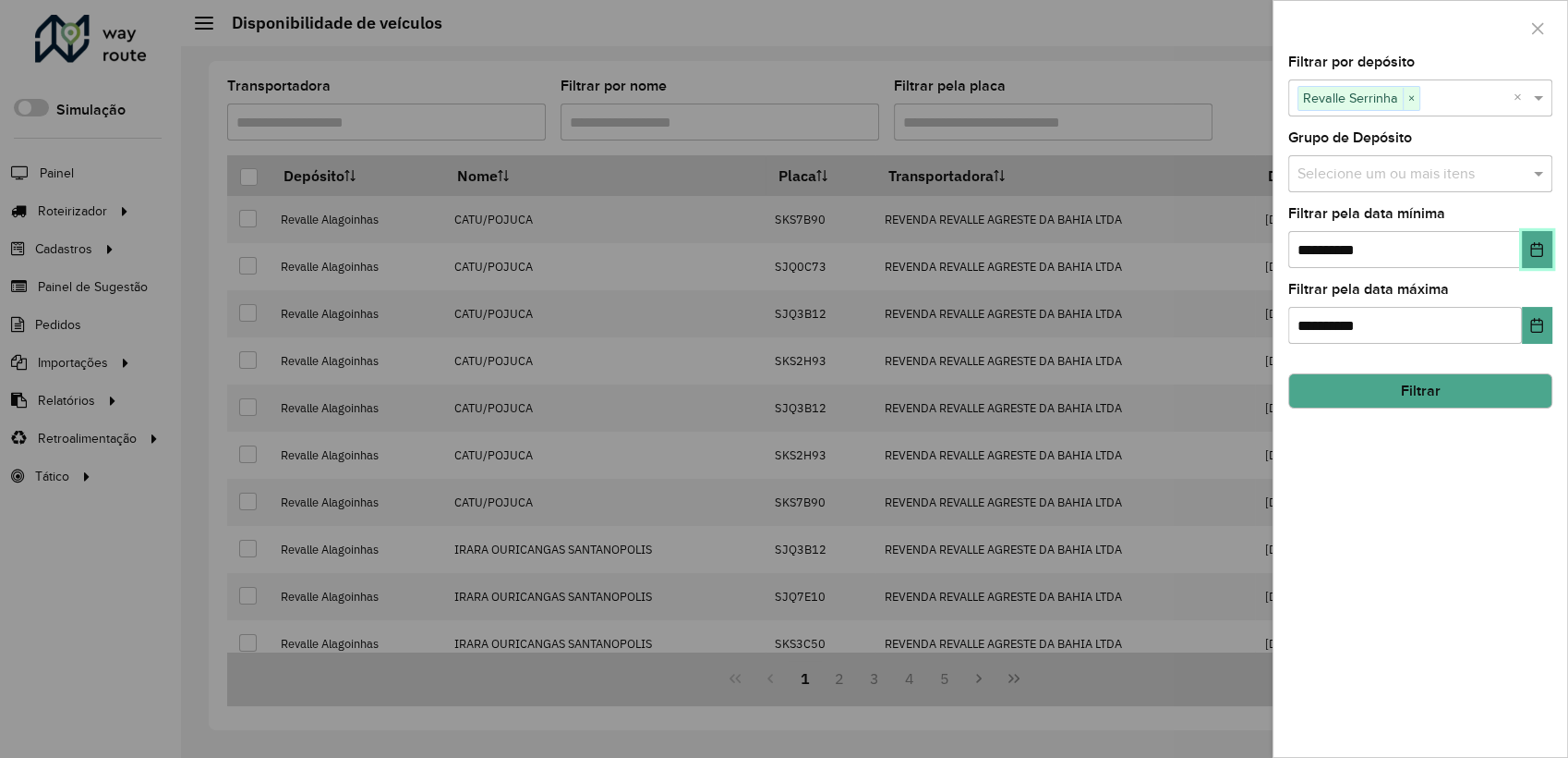
click at [1542, 244] on icon "Choose Date" at bounding box center [1536, 249] width 15 height 15
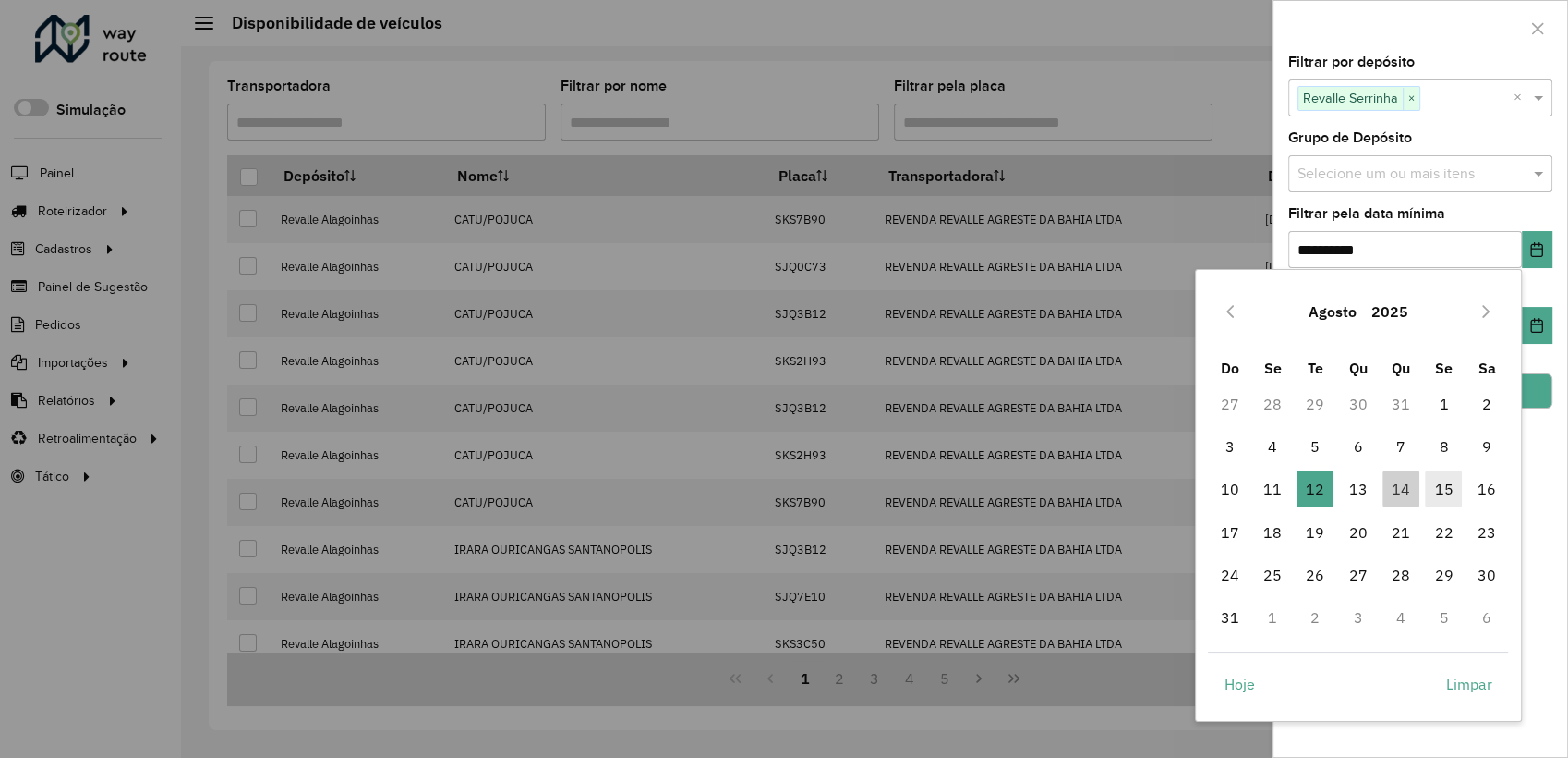
click at [1437, 492] on span "15" at bounding box center [1443, 489] width 37 height 37
type input "**********"
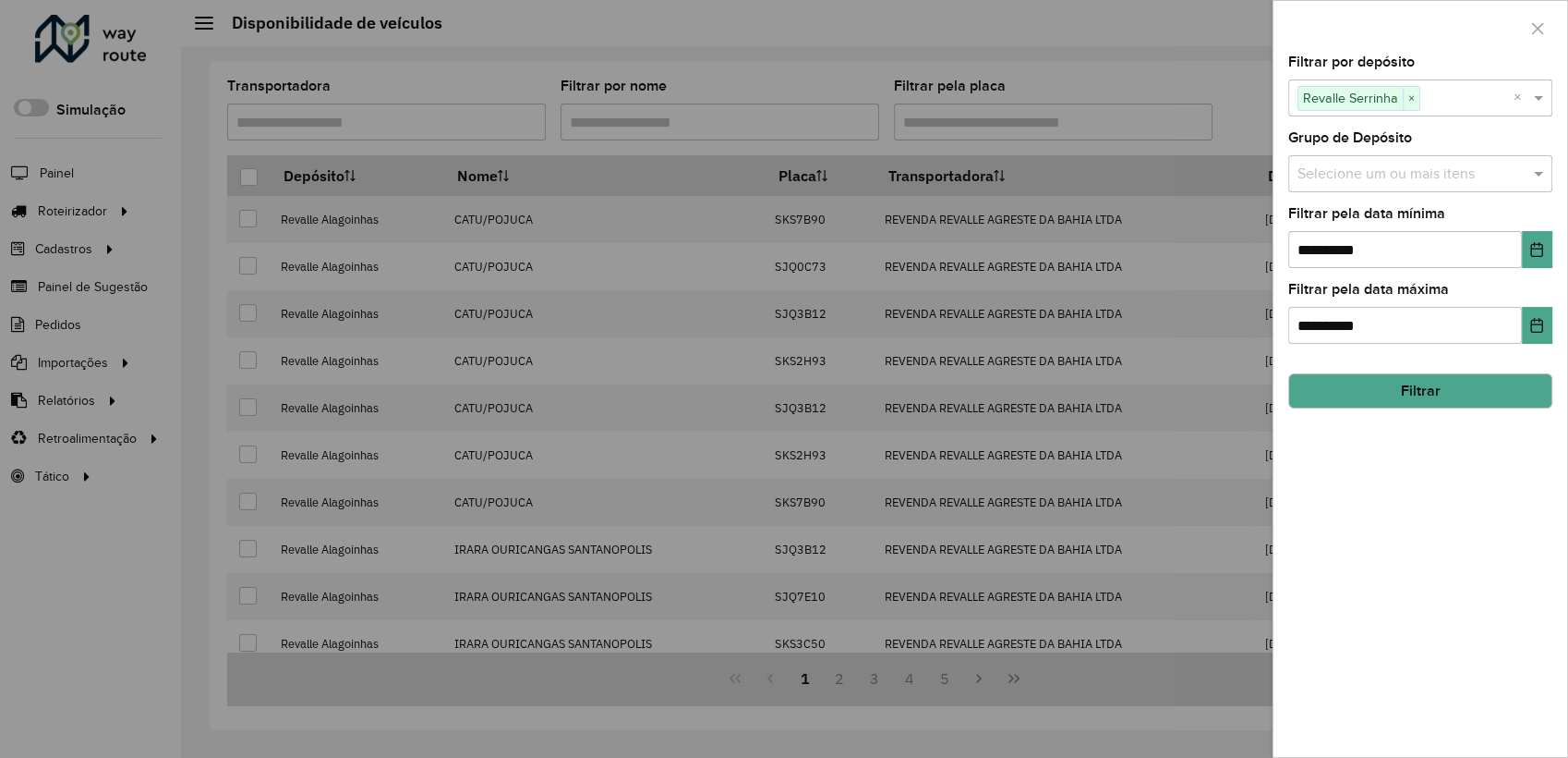
click at [1490, 395] on button "Filtrar" at bounding box center [1420, 391] width 264 height 35
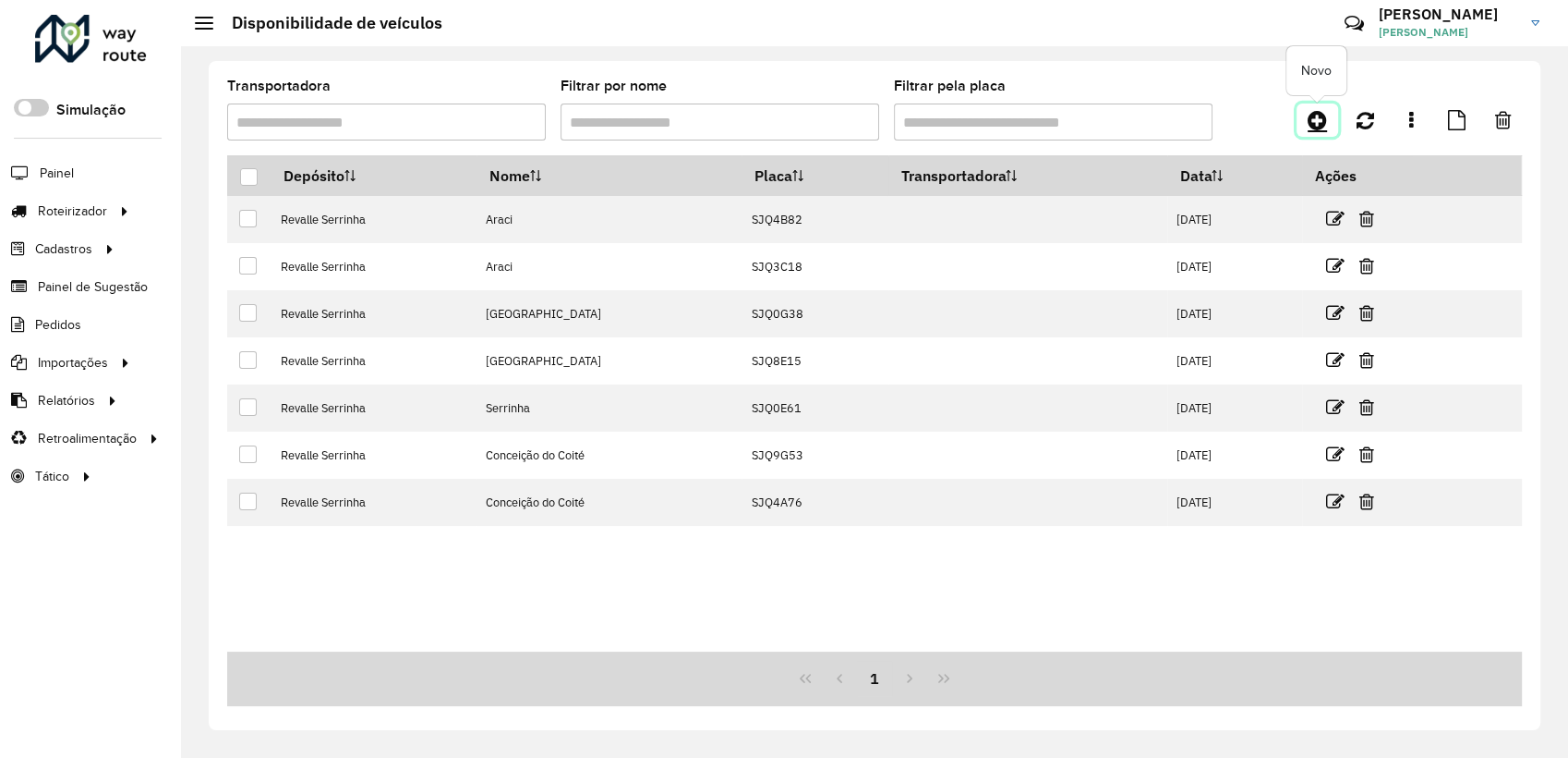
click at [1315, 130] on icon at bounding box center [1317, 120] width 20 height 23
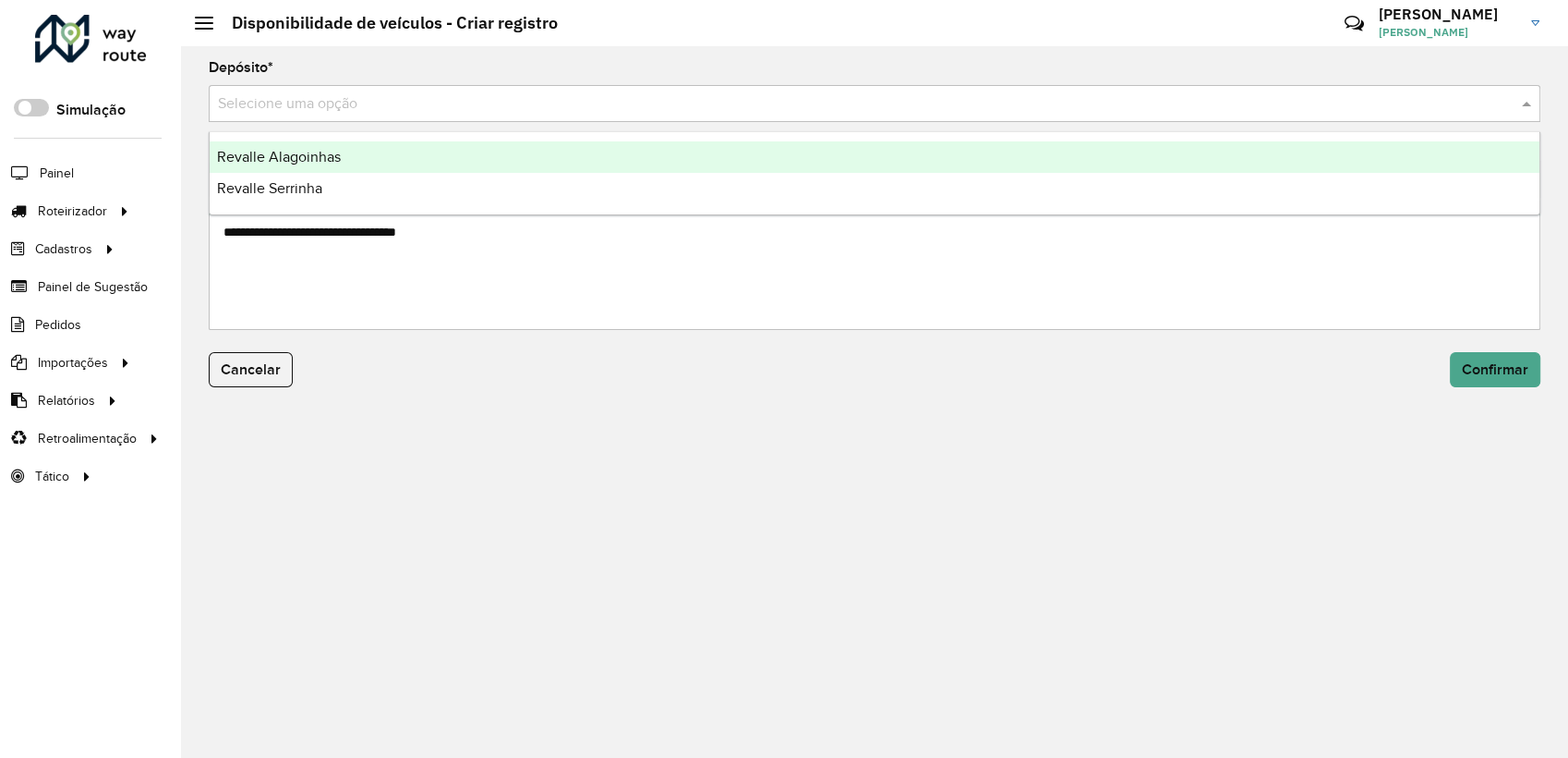
click at [337, 103] on input "text" at bounding box center [856, 104] width 1276 height 23
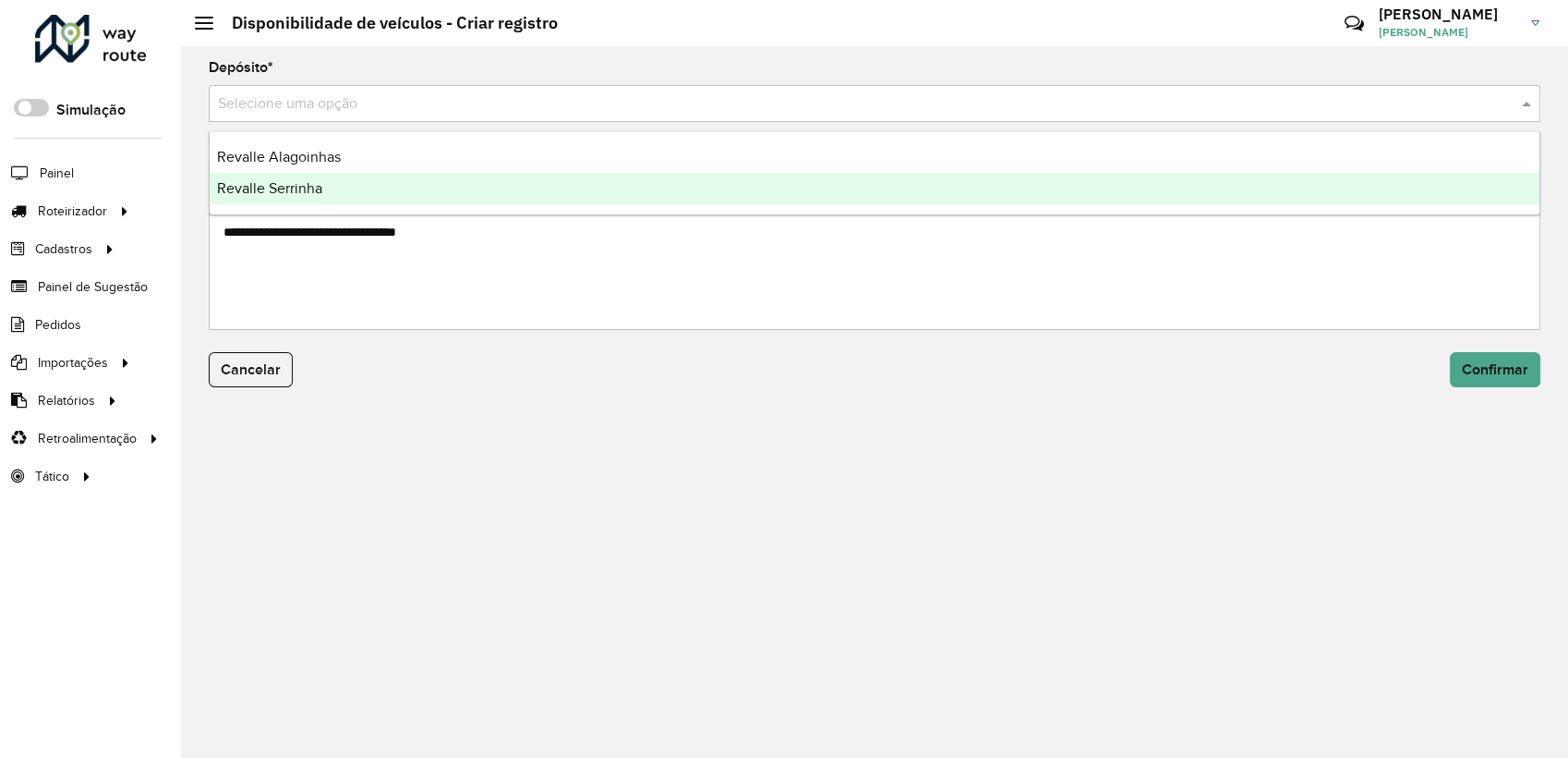
click at [312, 190] on span "Revalle Serrinha" at bounding box center [269, 188] width 105 height 16
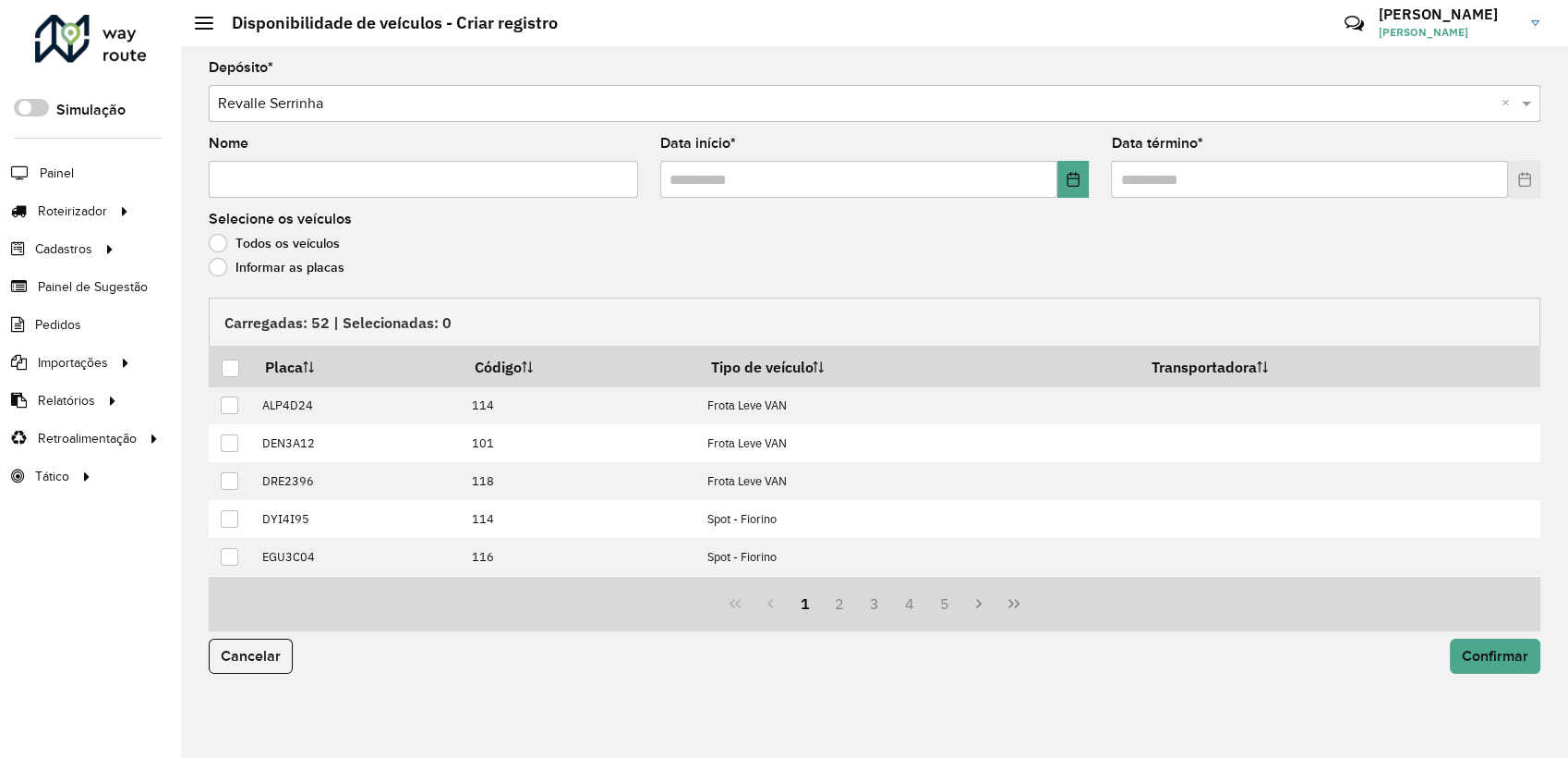
click at [312, 190] on input "Nome" at bounding box center [424, 180] width 430 height 37
type input "********"
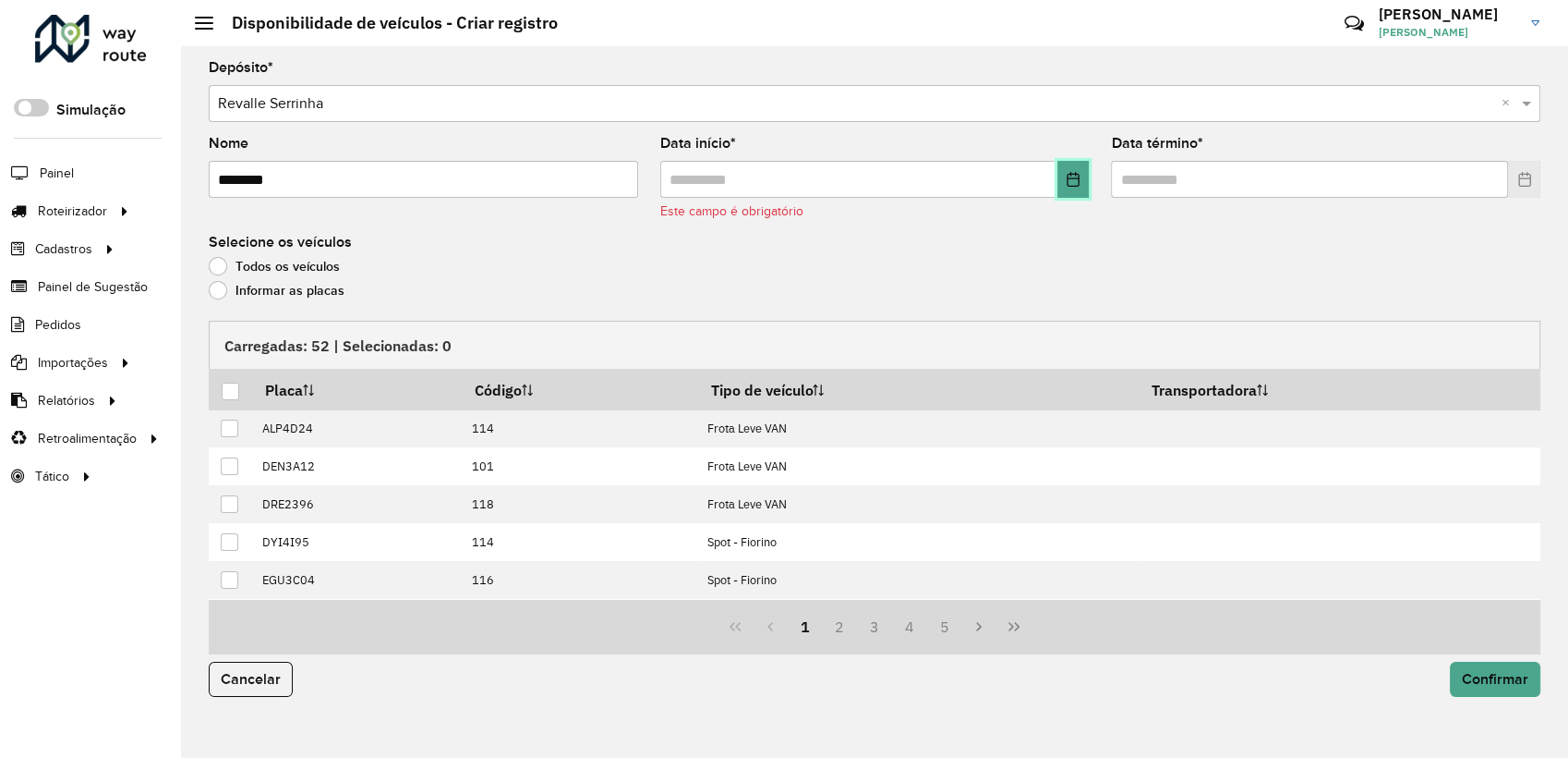
click at [1059, 190] on button "Choose Date" at bounding box center [1072, 180] width 32 height 37
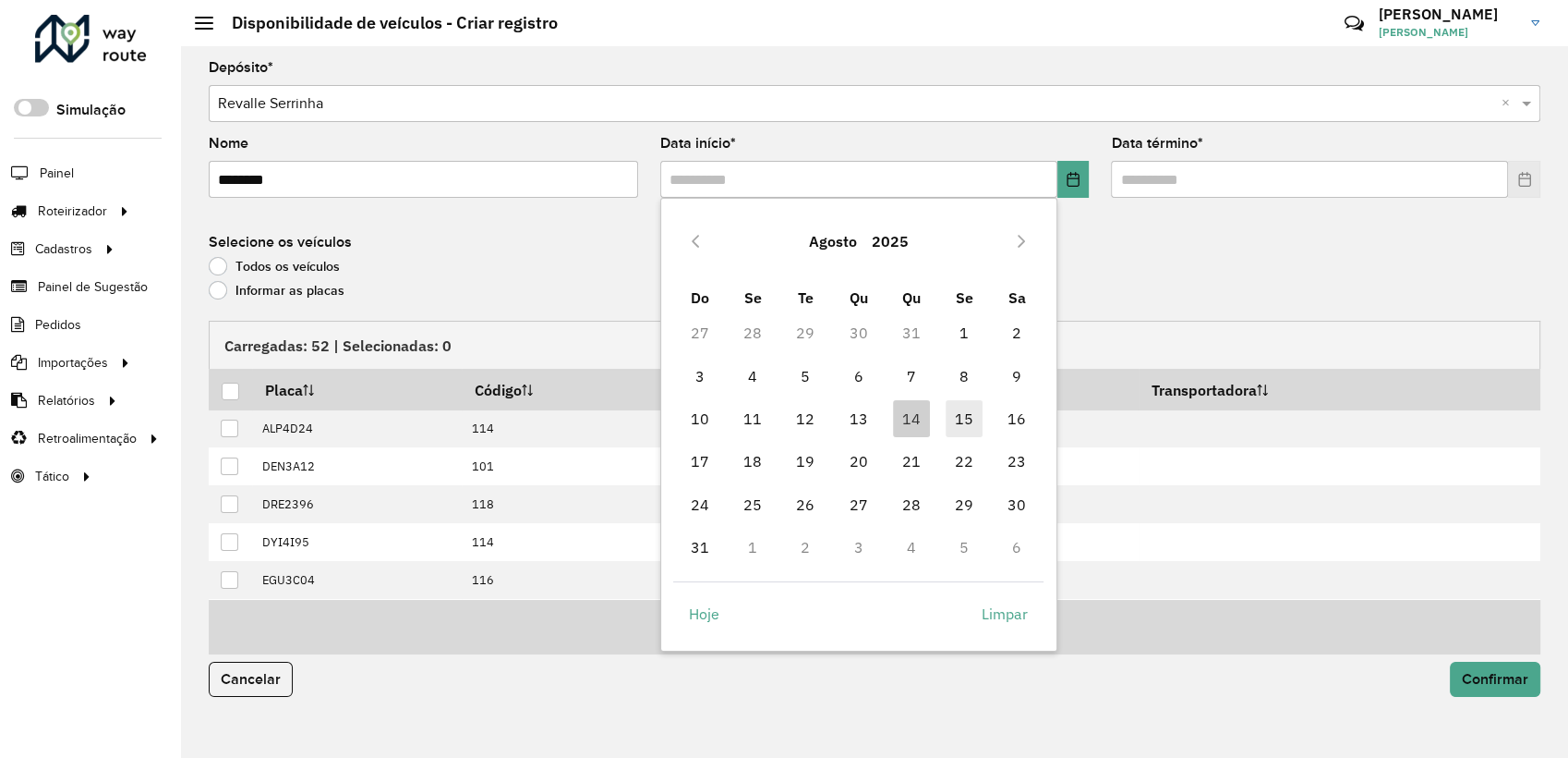
click at [969, 413] on span "15" at bounding box center [965, 418] width 37 height 37
type input "**********"
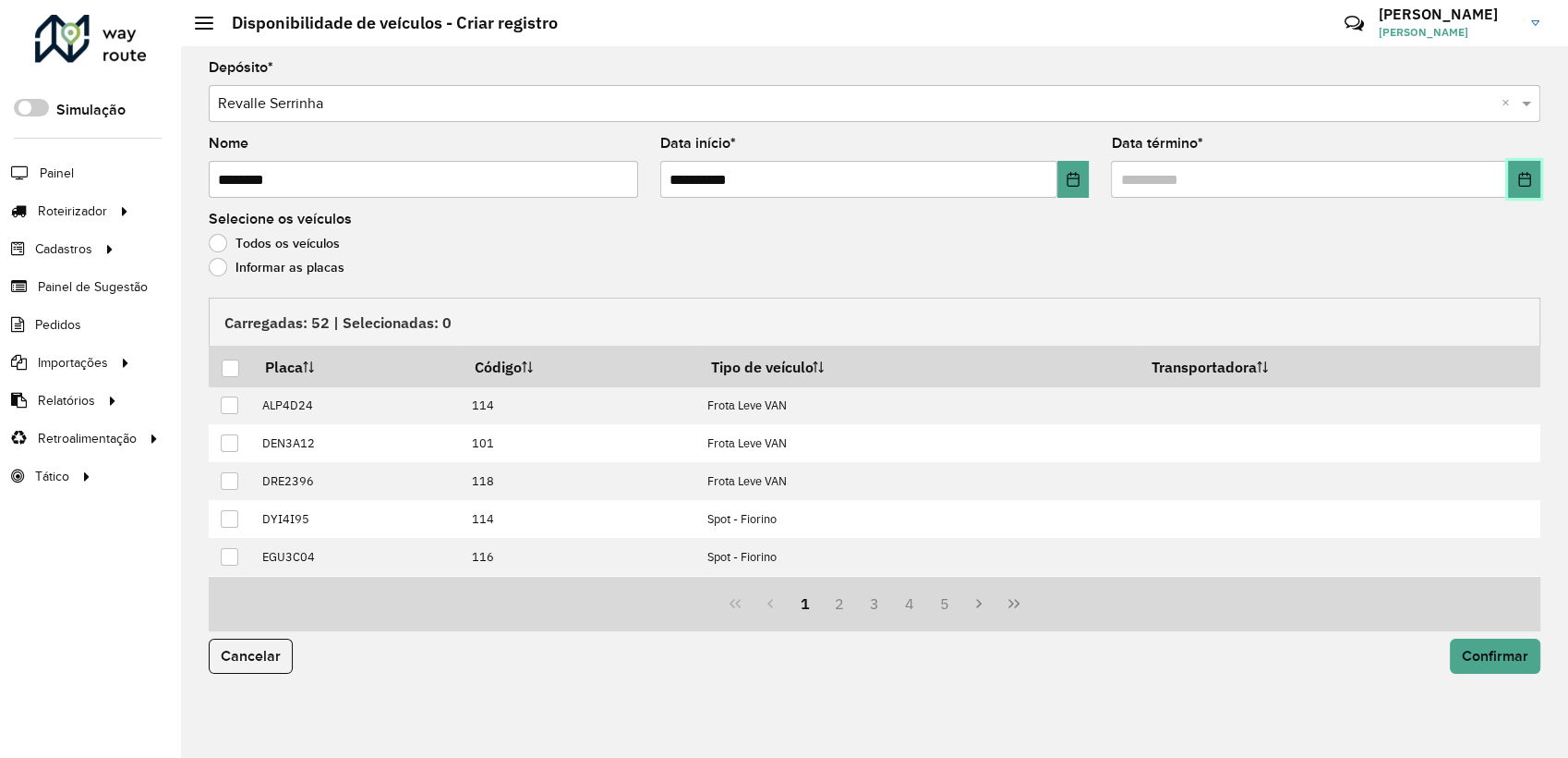
click at [1536, 177] on button "Choose Date" at bounding box center [1524, 180] width 32 height 37
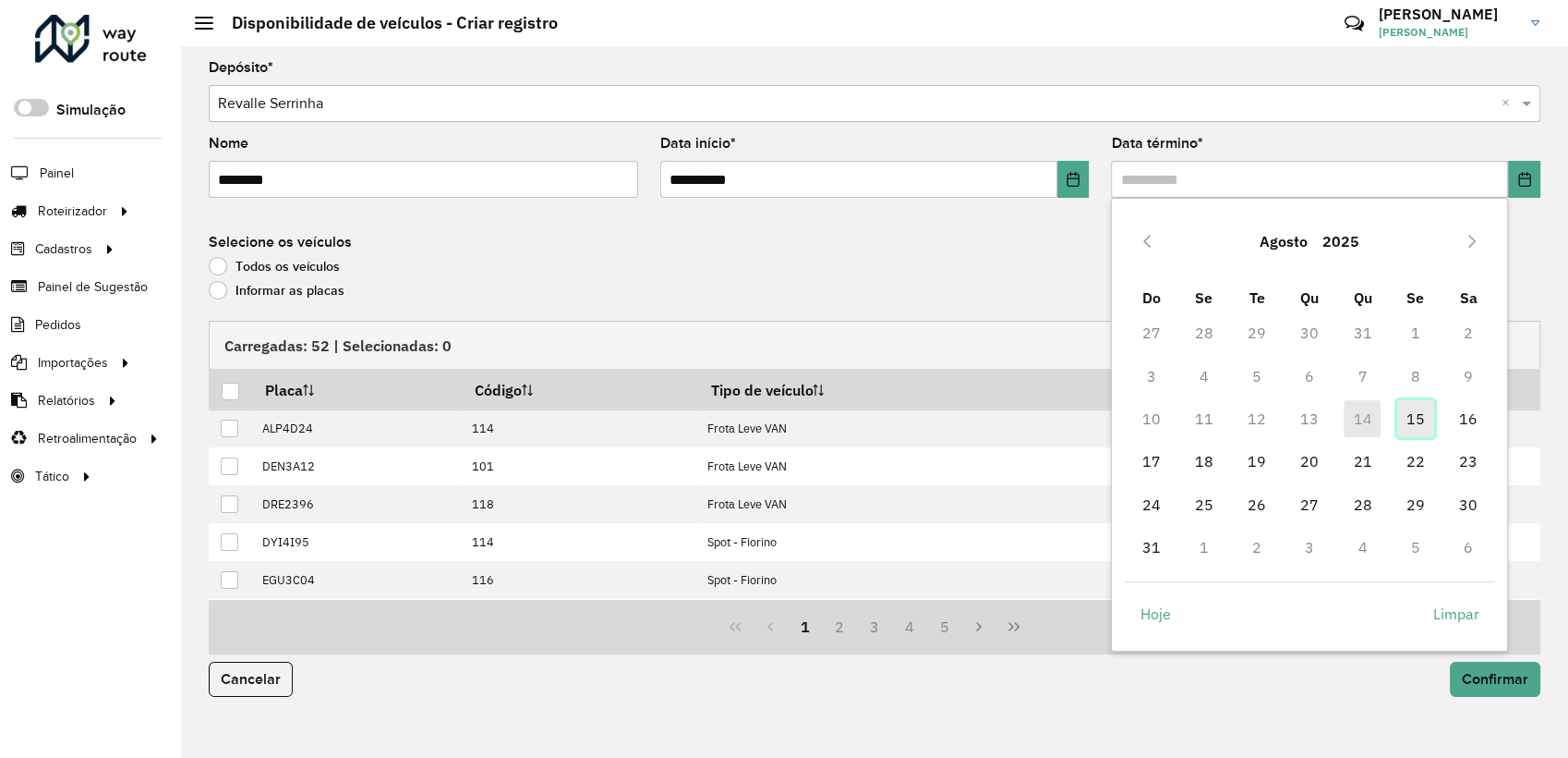
click at [1418, 419] on span "15" at bounding box center [1416, 418] width 37 height 37
type input "**********"
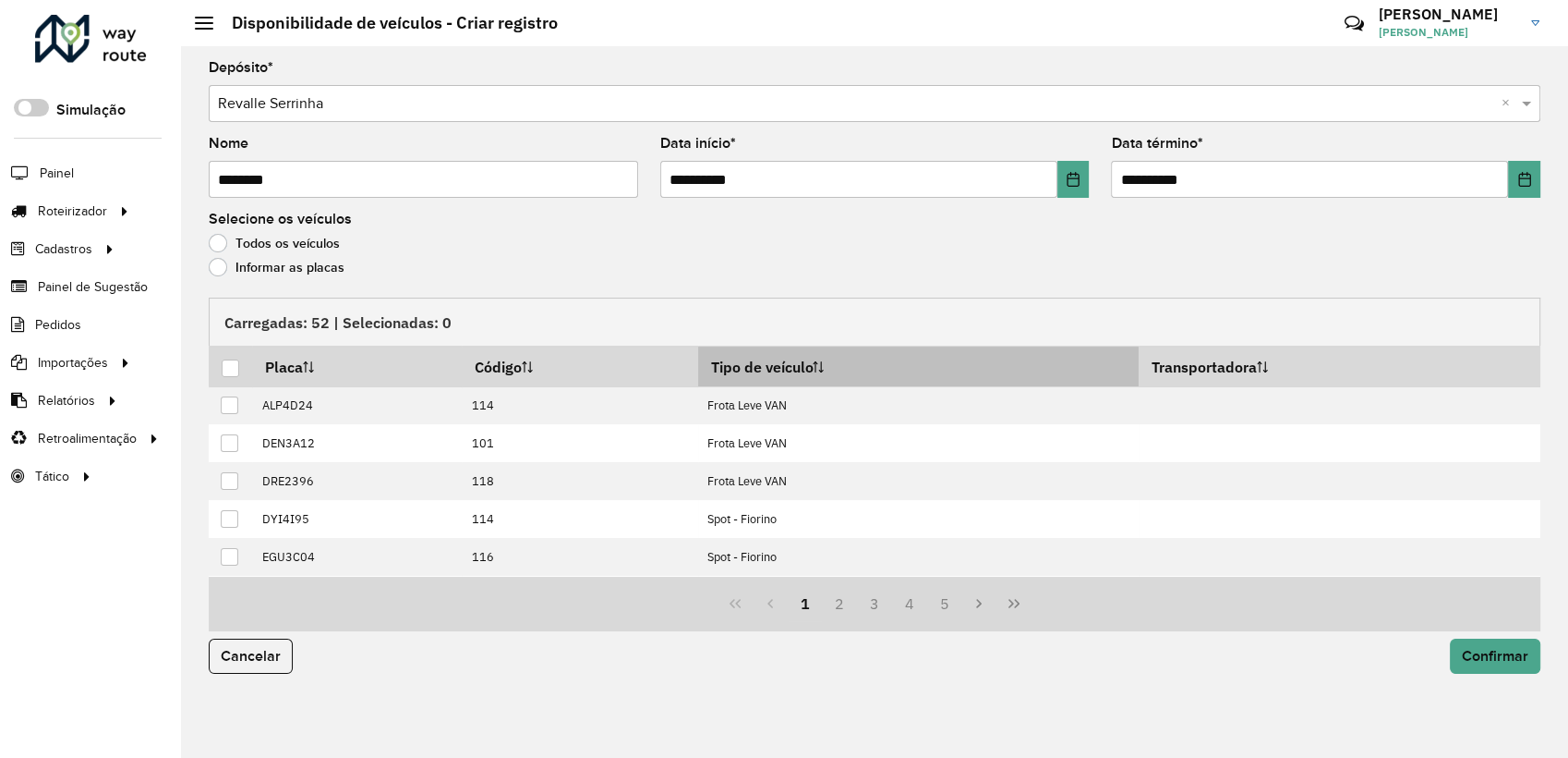
click at [823, 375] on sortalticon at bounding box center [817, 366] width 11 height 19
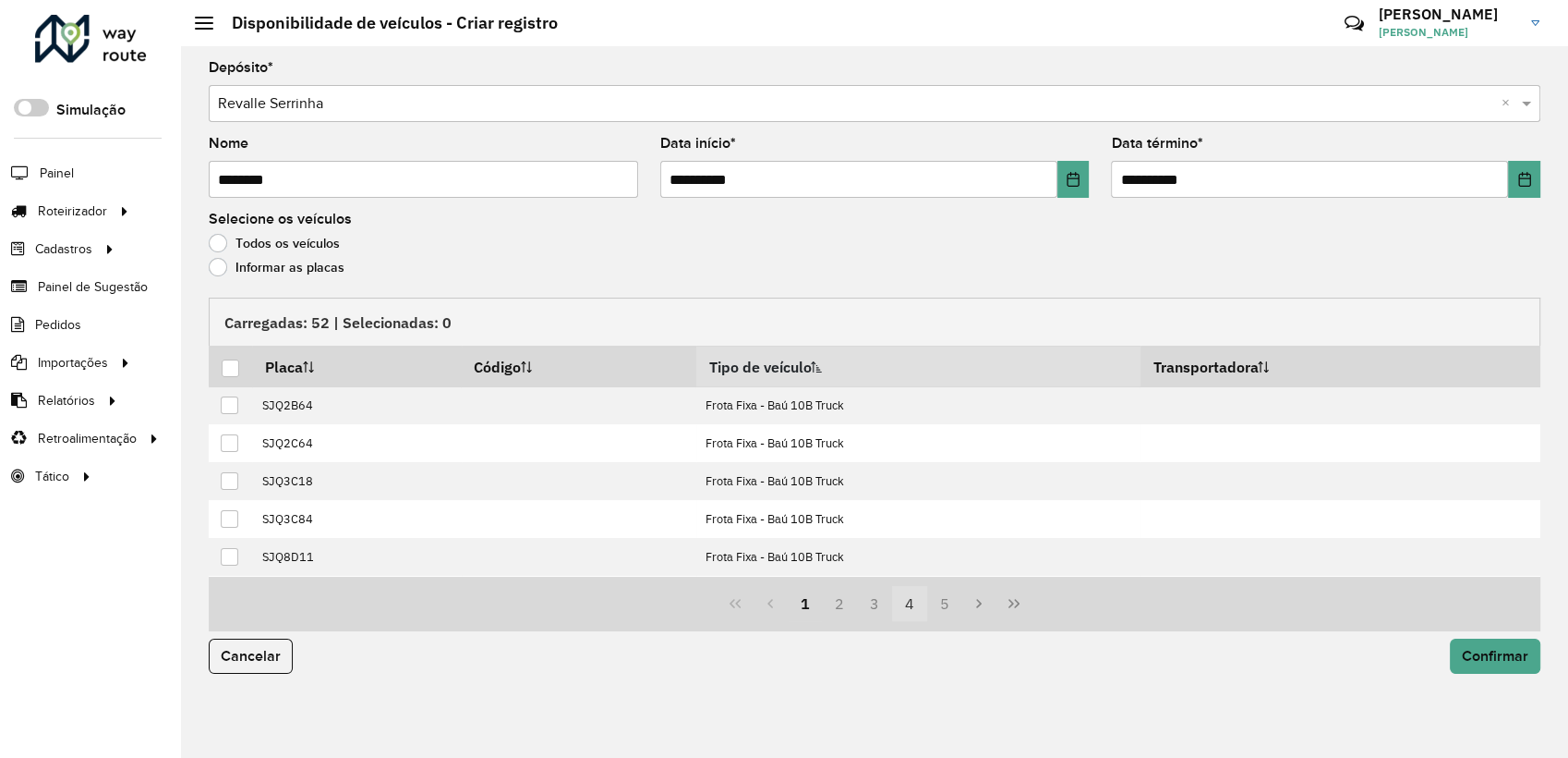
click at [901, 603] on button "4" at bounding box center [910, 604] width 35 height 35
click at [860, 603] on button "4" at bounding box center [874, 604] width 35 height 35
click at [844, 603] on button "3" at bounding box center [839, 604] width 35 height 35
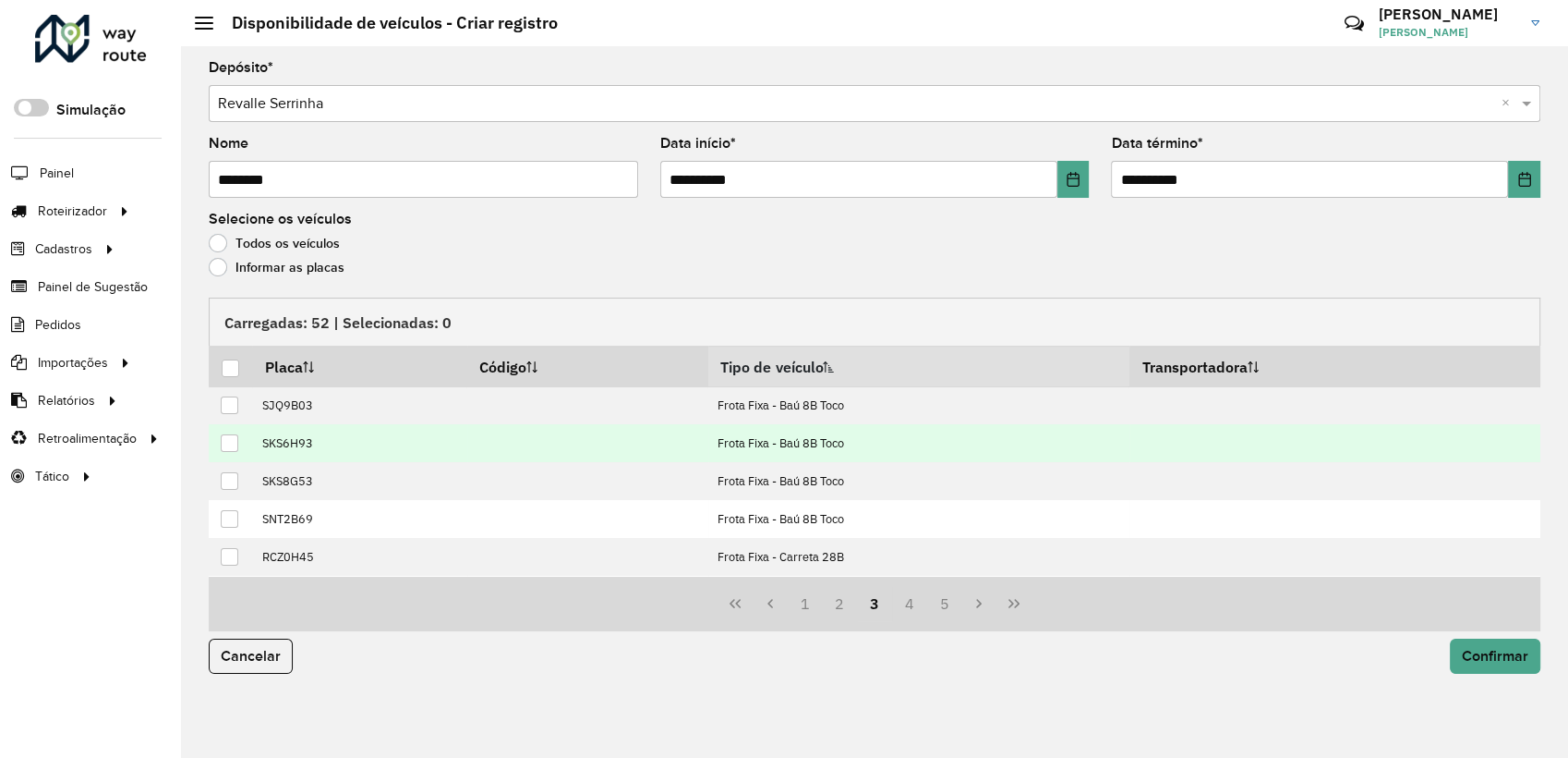
click at [230, 440] on div at bounding box center [230, 443] width 18 height 18
drag, startPoint x: 1480, startPoint y: 675, endPoint x: 1490, endPoint y: 642, distance: 34.5
click at [1490, 642] on div "Cancelar Confirmar" at bounding box center [873, 664] width 1353 height 65
click at [1490, 642] on button "Confirmar" at bounding box center [1494, 656] width 90 height 35
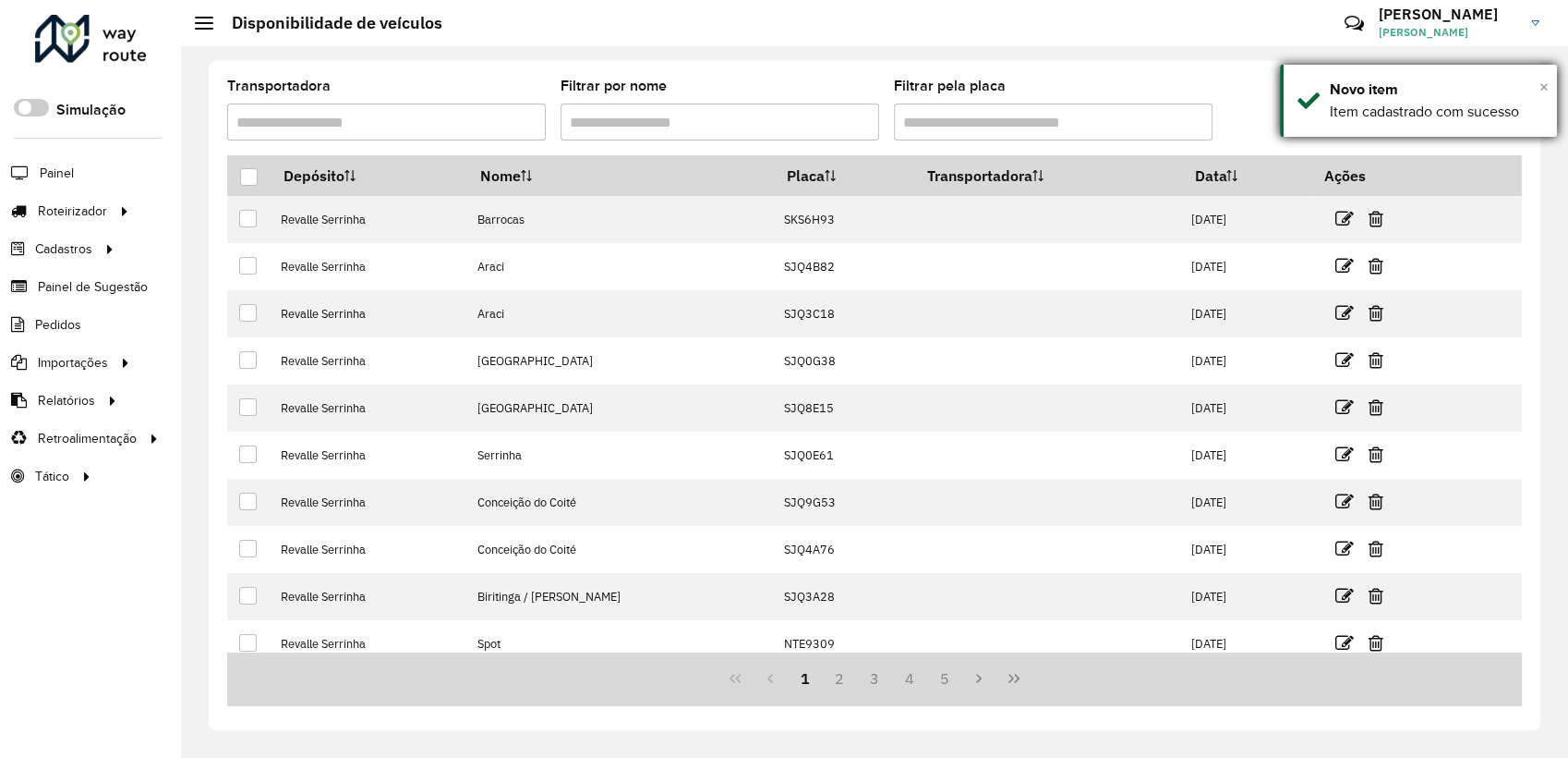
click at [1542, 81] on span "×" at bounding box center [1543, 86] width 9 height 21
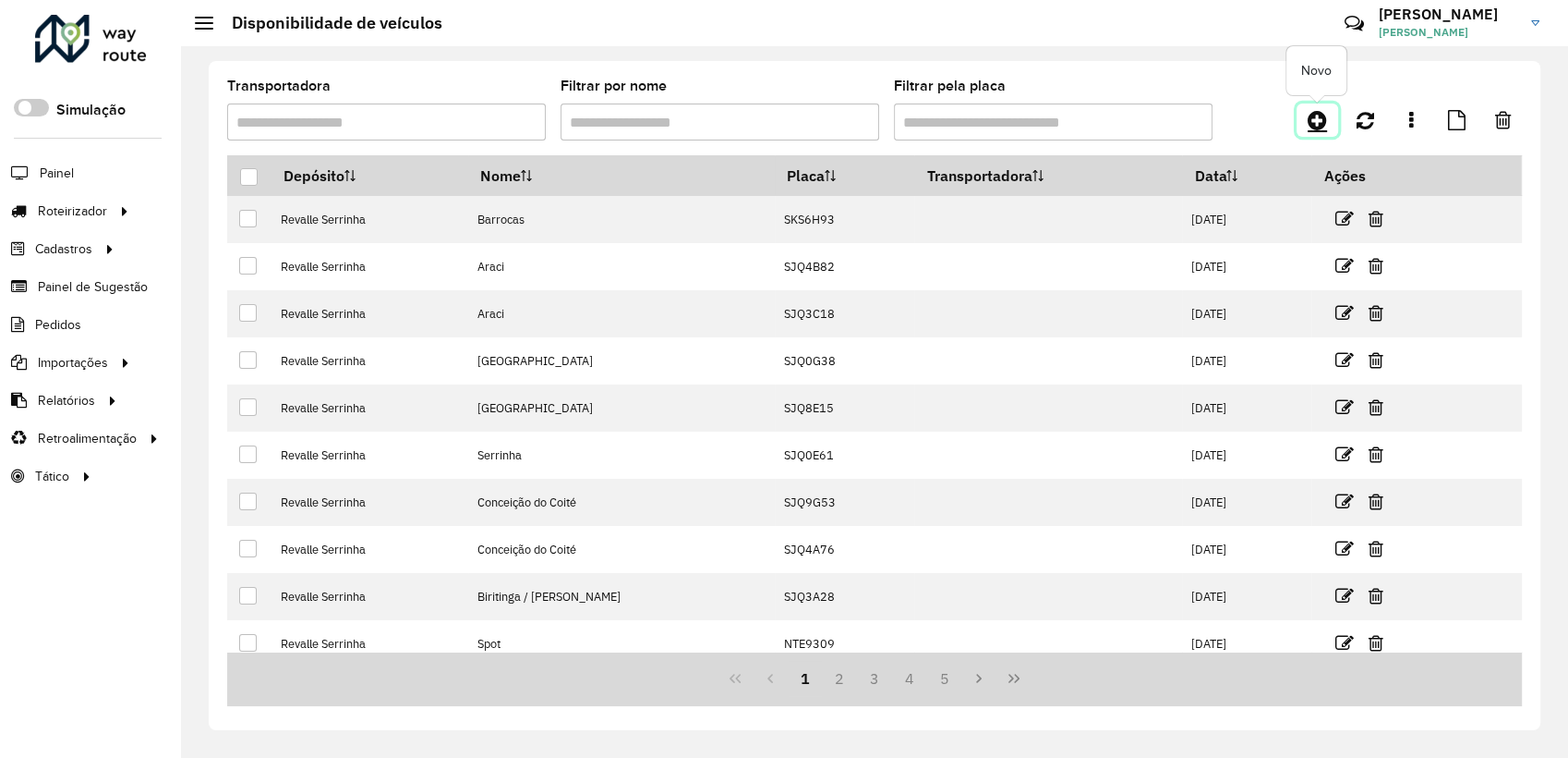
click at [1315, 122] on icon at bounding box center [1317, 120] width 20 height 23
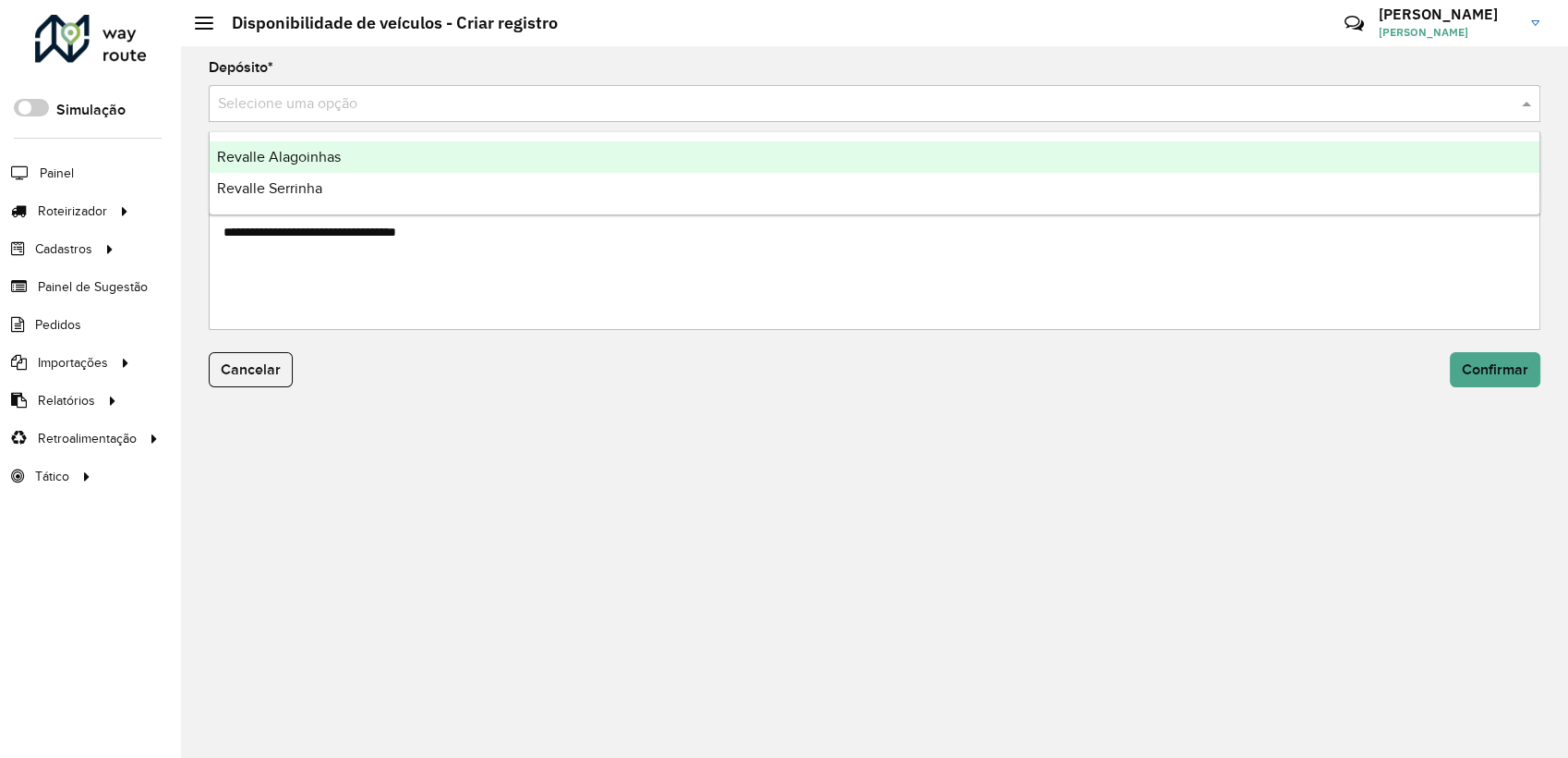
click at [618, 115] on div "Selecione uma opção" at bounding box center [874, 104] width 1332 height 37
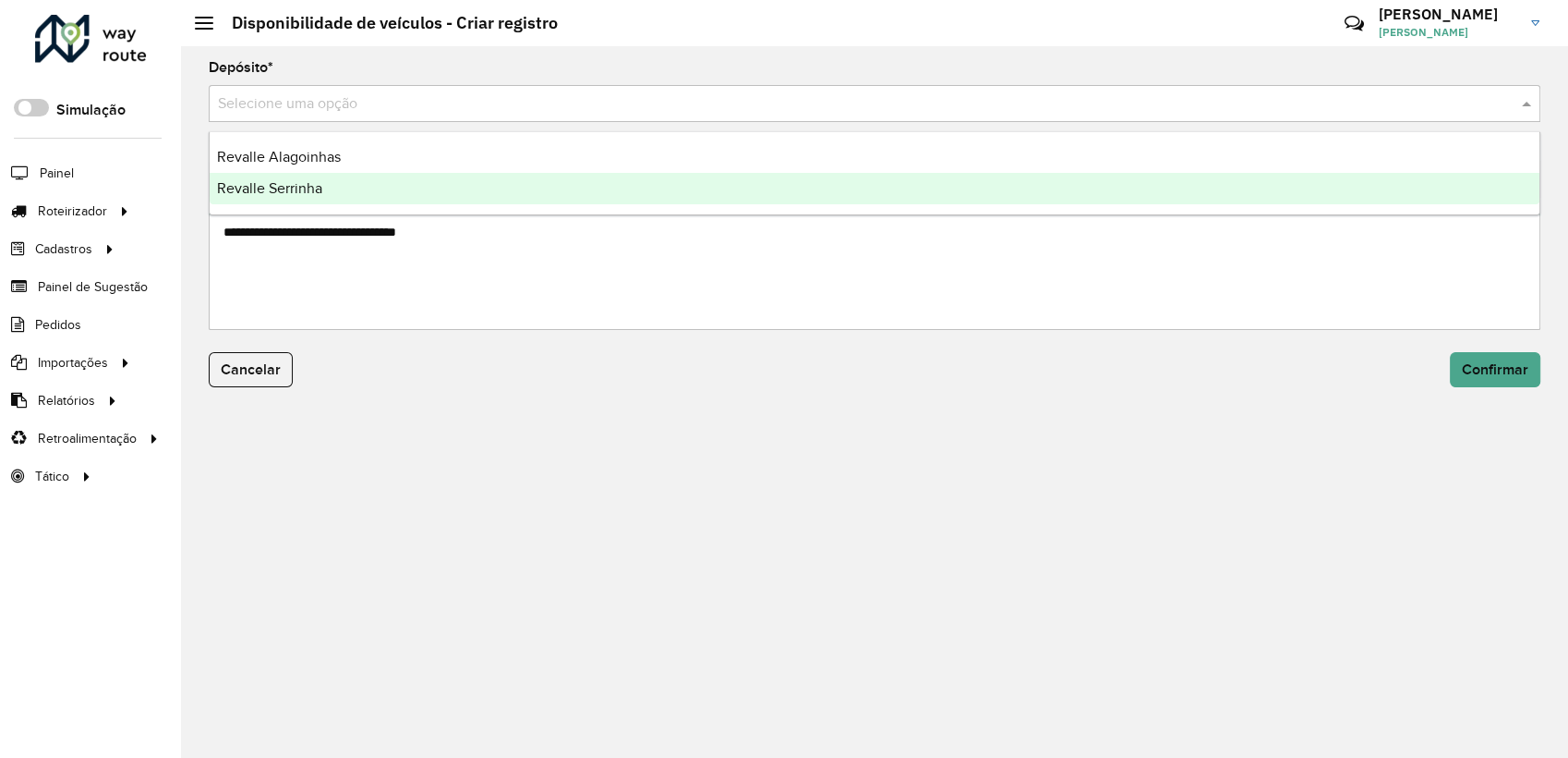
click at [446, 191] on div "Revalle Serrinha" at bounding box center [874, 189] width 1330 height 31
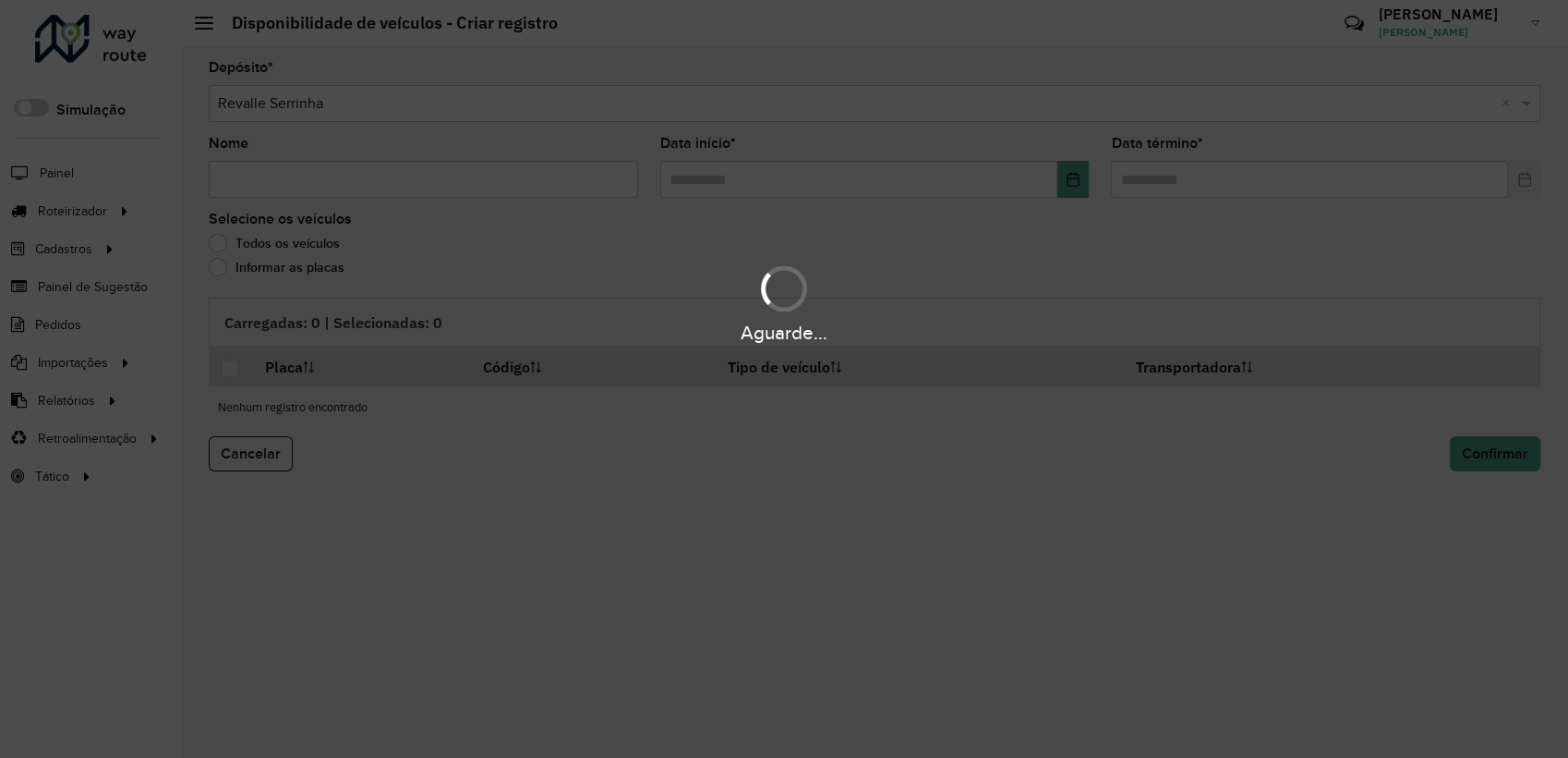
paste input "**********"
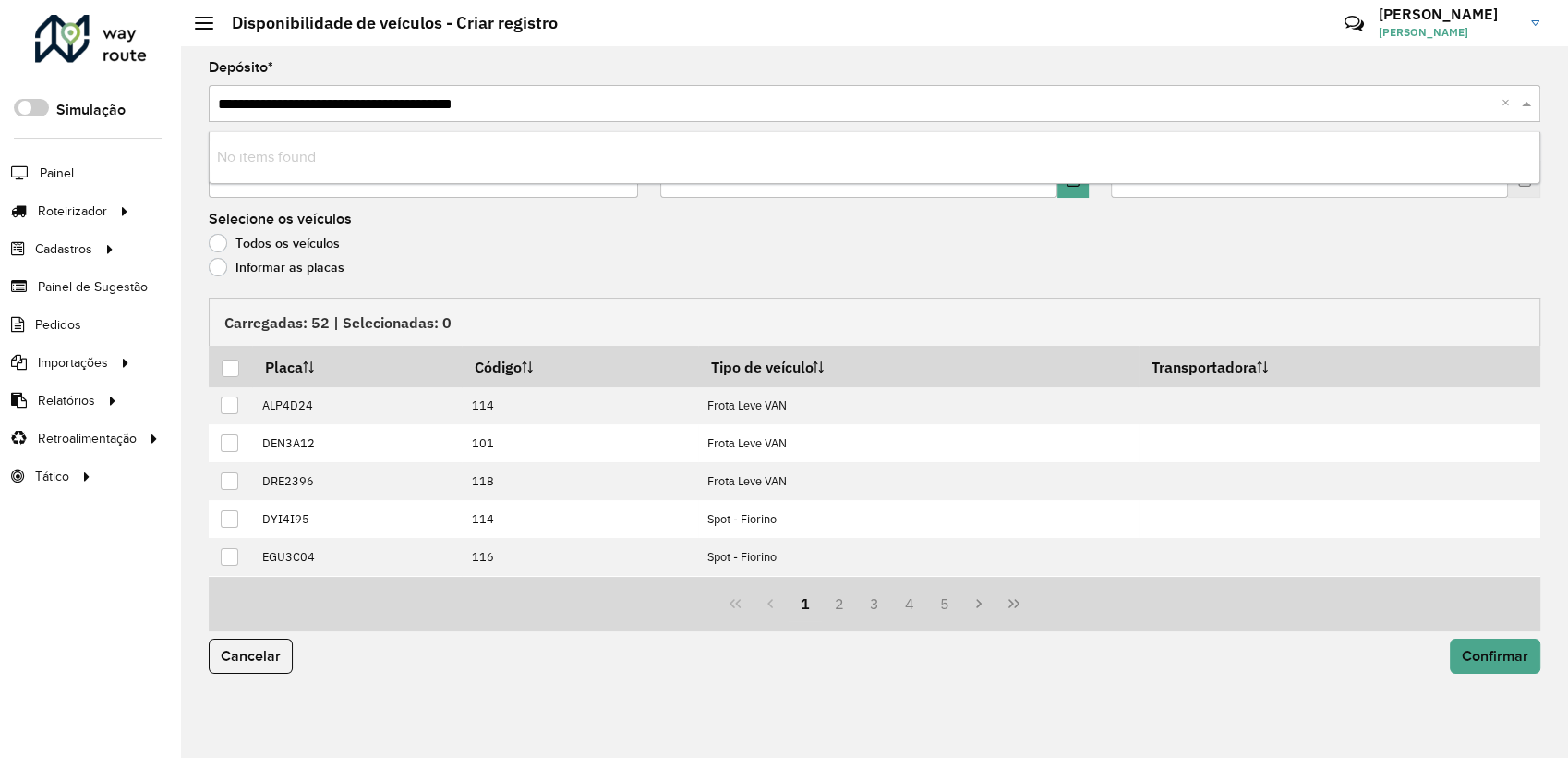
type input "**********"
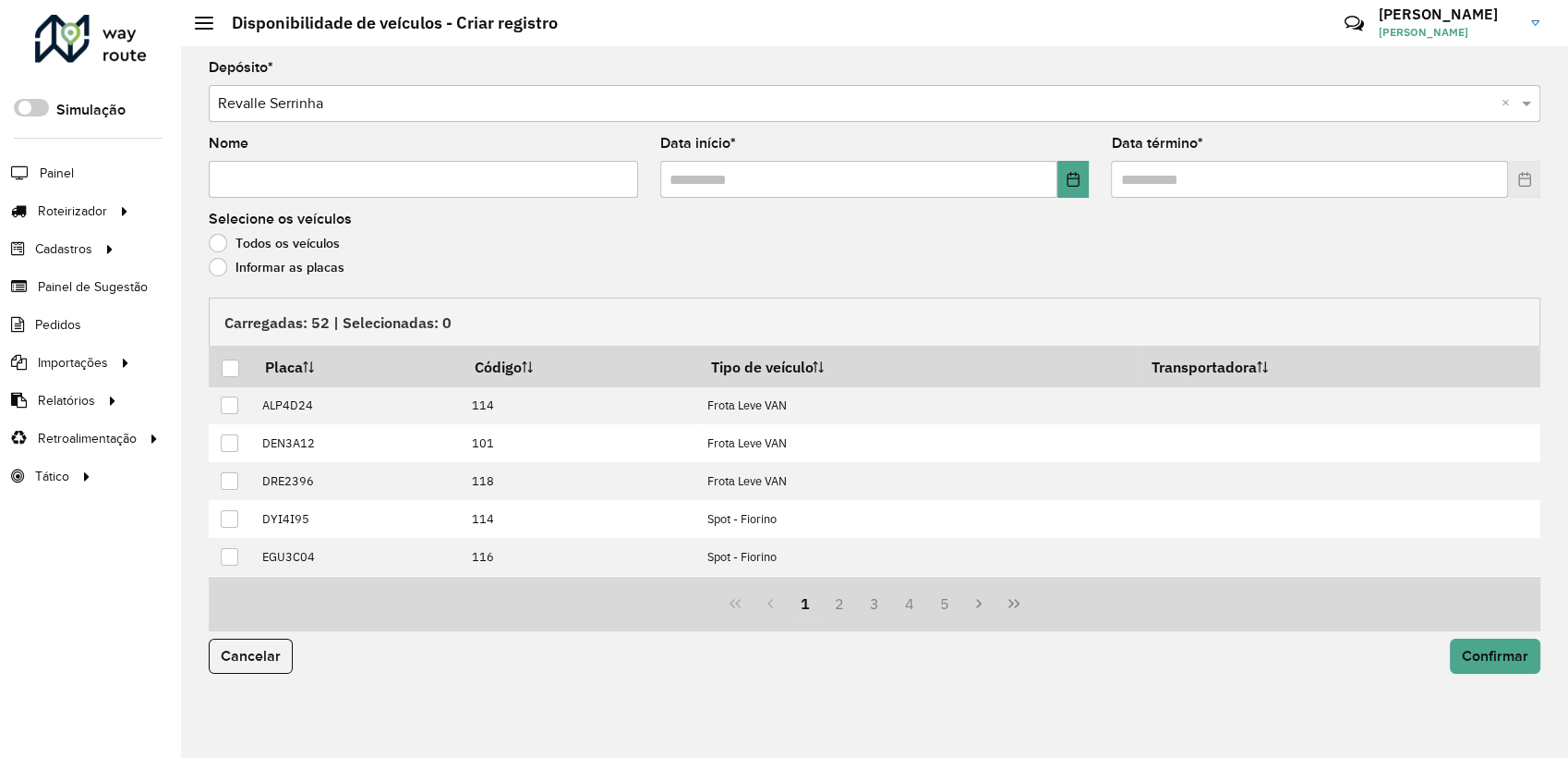
click at [461, 180] on input "Nome" at bounding box center [424, 180] width 430 height 37
paste input "**********"
type input "**********"
click at [1071, 185] on icon "Choose Date" at bounding box center [1072, 179] width 15 height 15
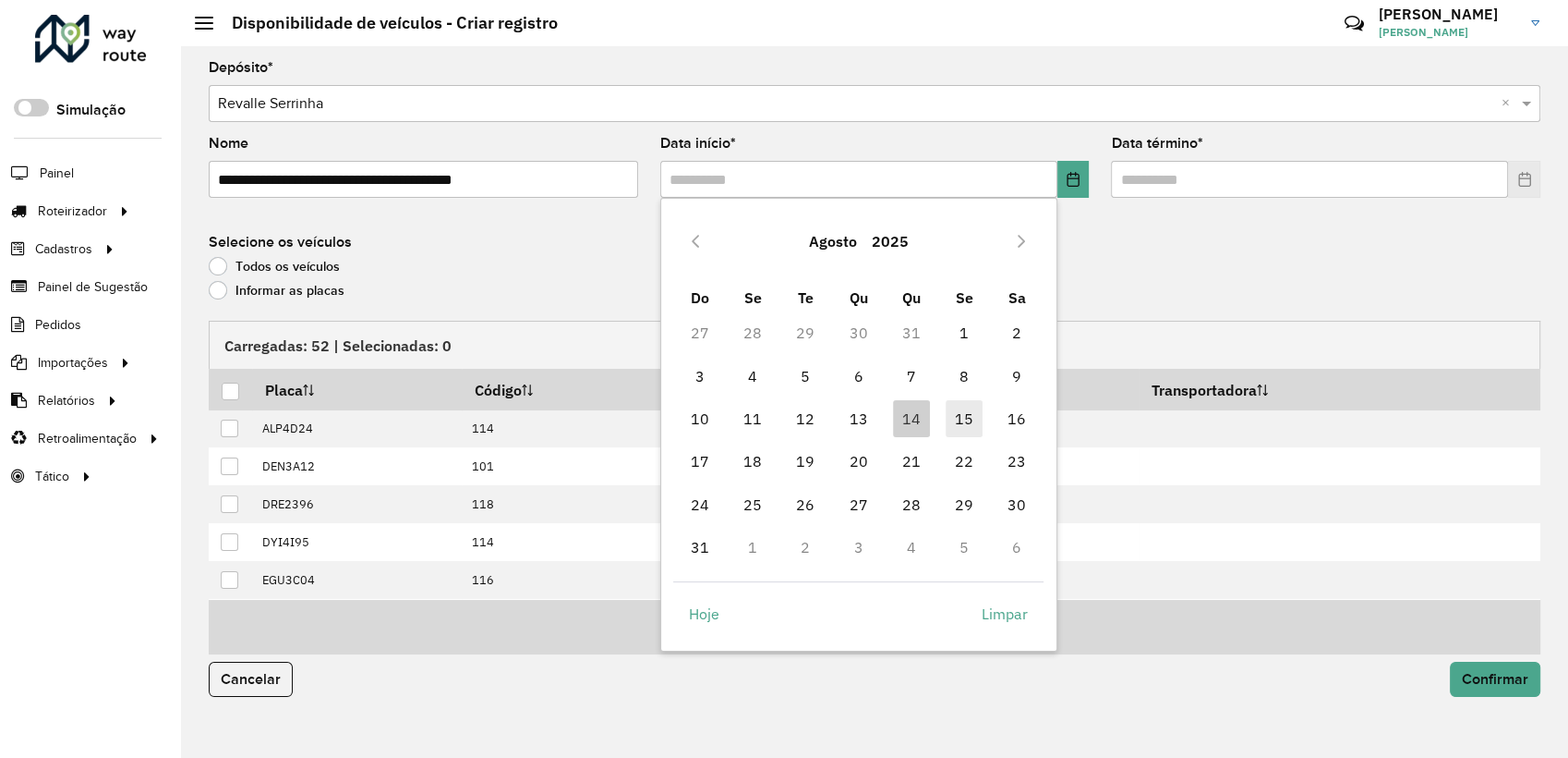
click at [953, 425] on span "15" at bounding box center [965, 418] width 37 height 37
type input "**********"
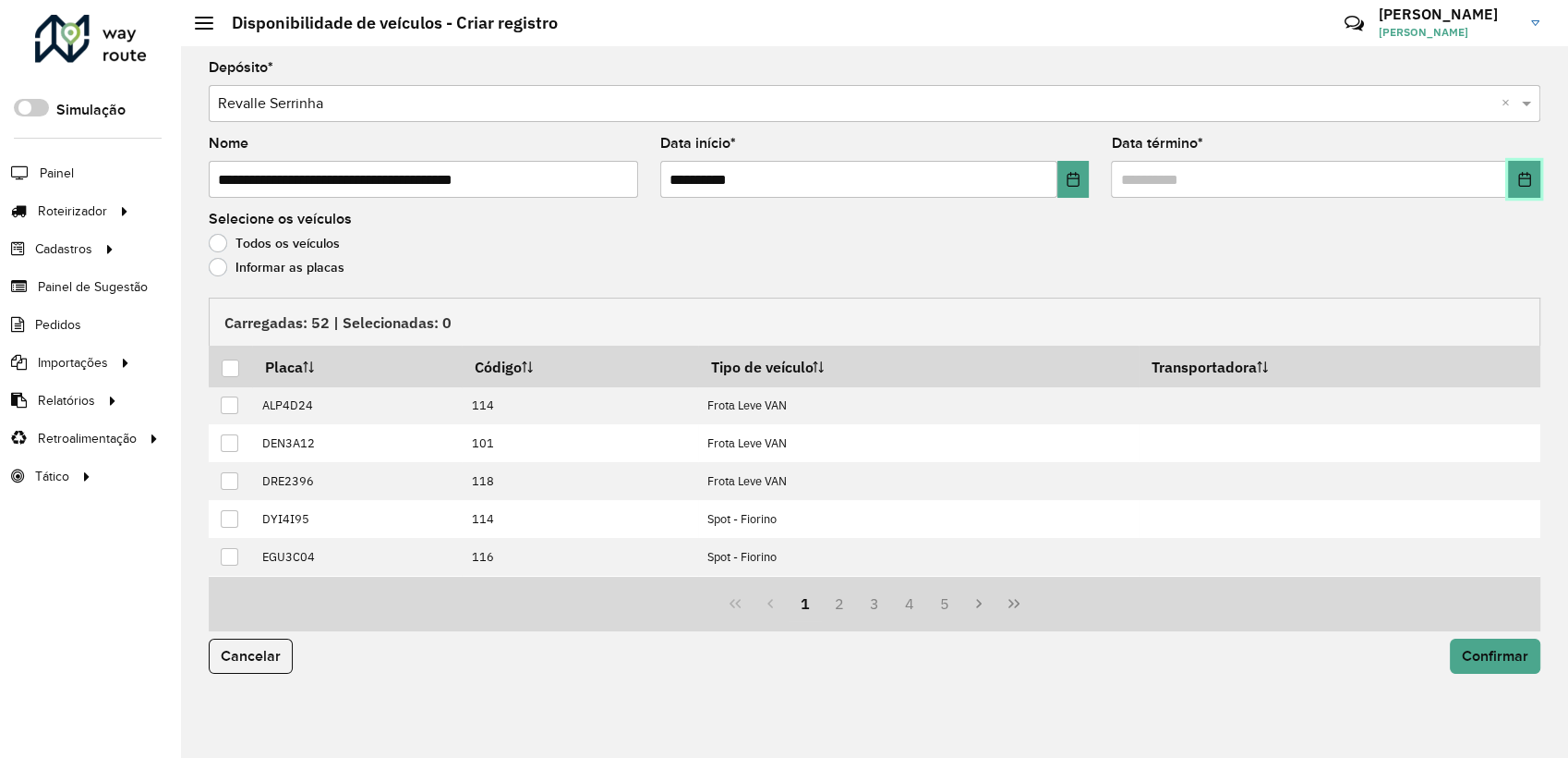
click at [1520, 181] on icon "Choose Date" at bounding box center [1524, 179] width 15 height 15
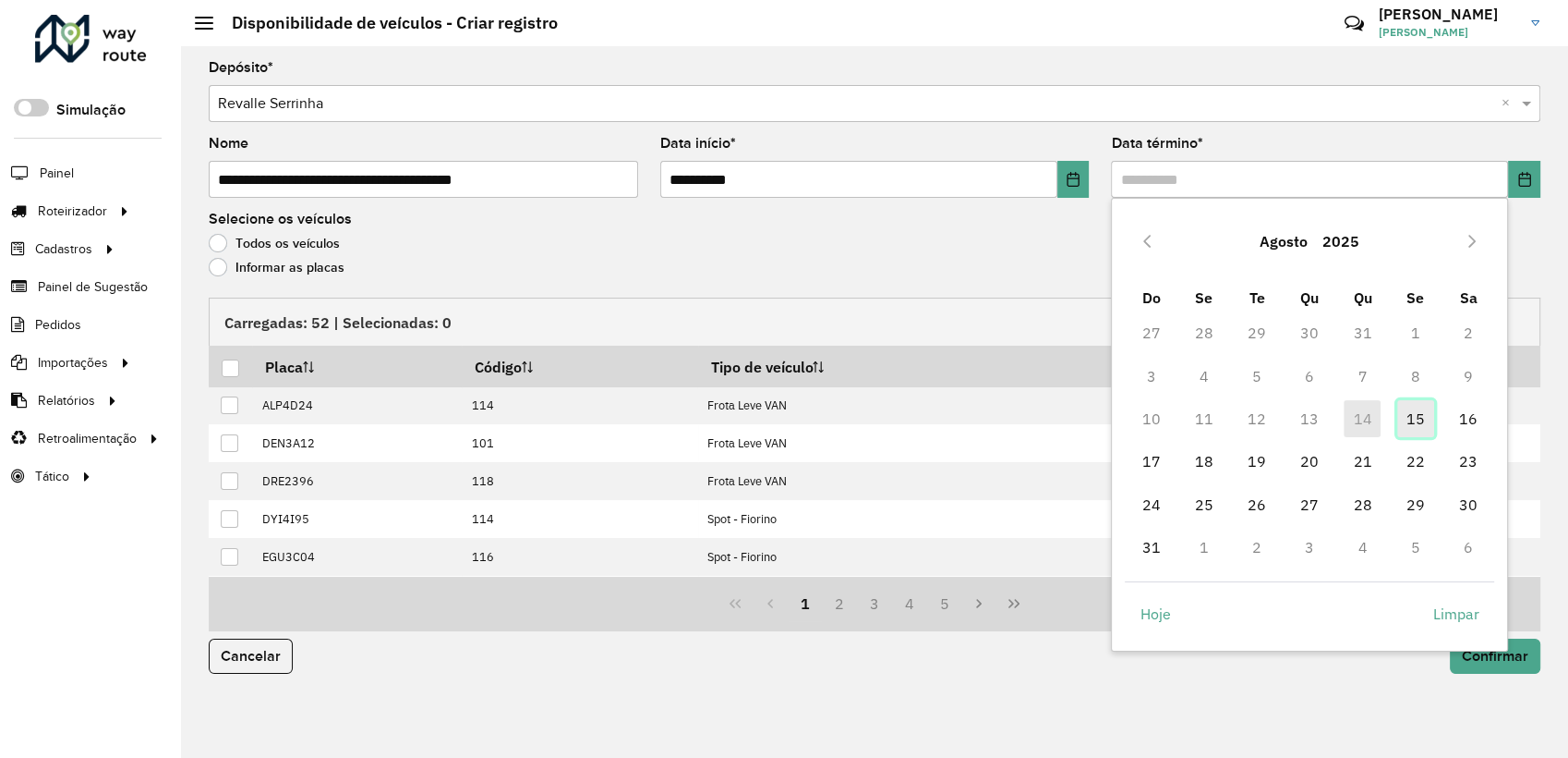
click at [1413, 420] on span "15" at bounding box center [1416, 418] width 37 height 37
type input "**********"
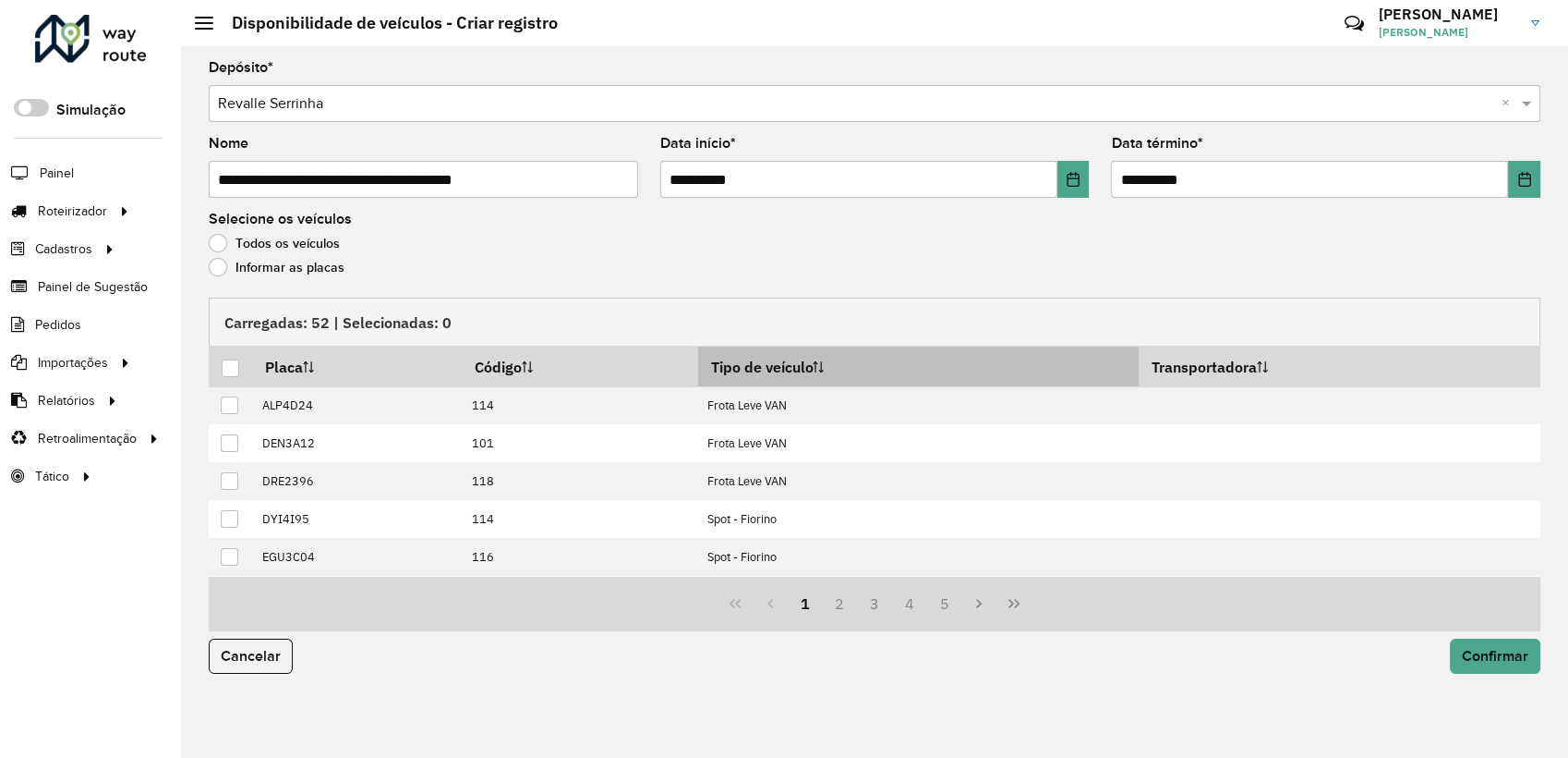
click at [766, 371] on th "Tipo de veículo" at bounding box center [917, 366] width 441 height 39
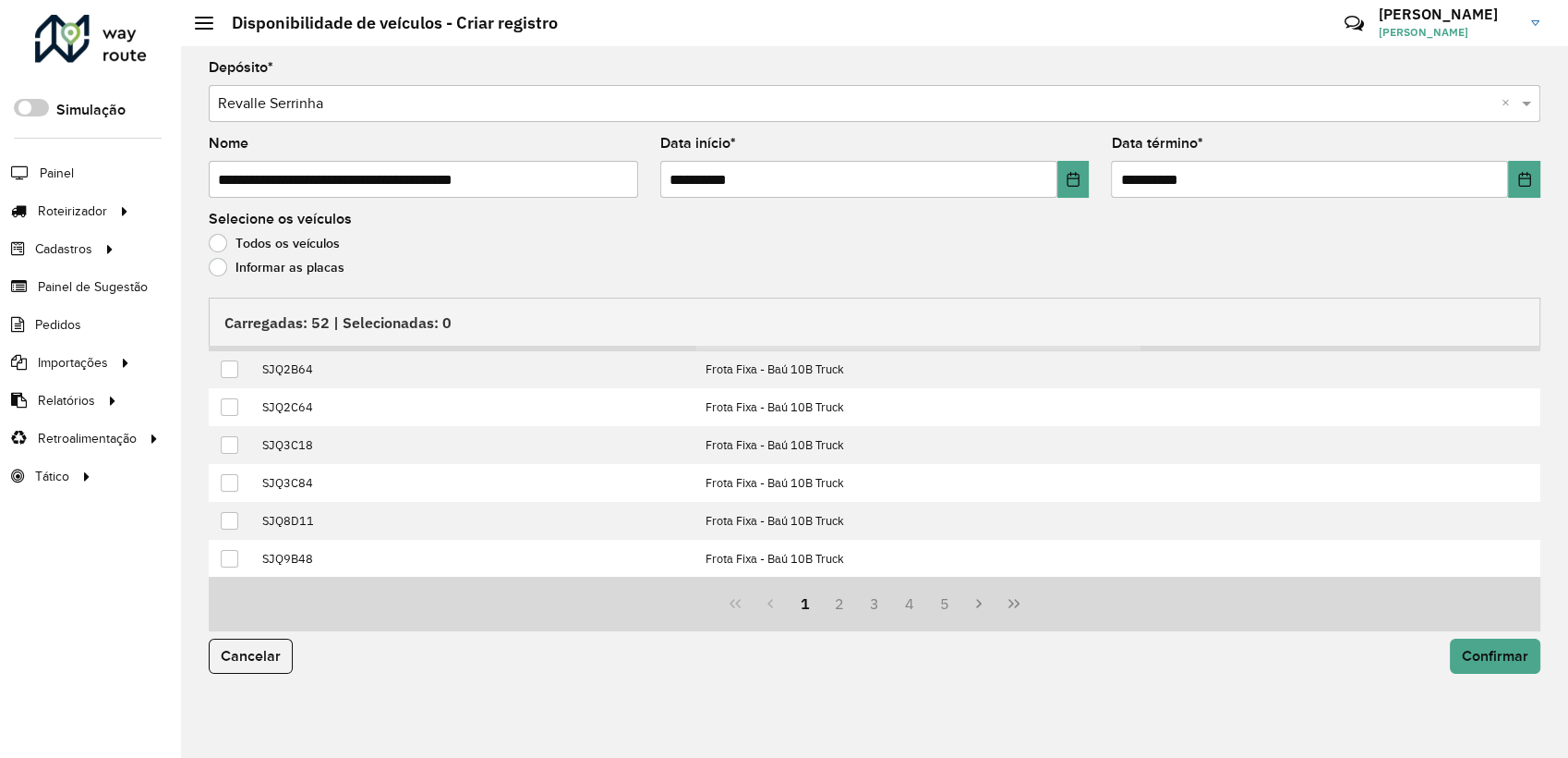
scroll to position [37, 0]
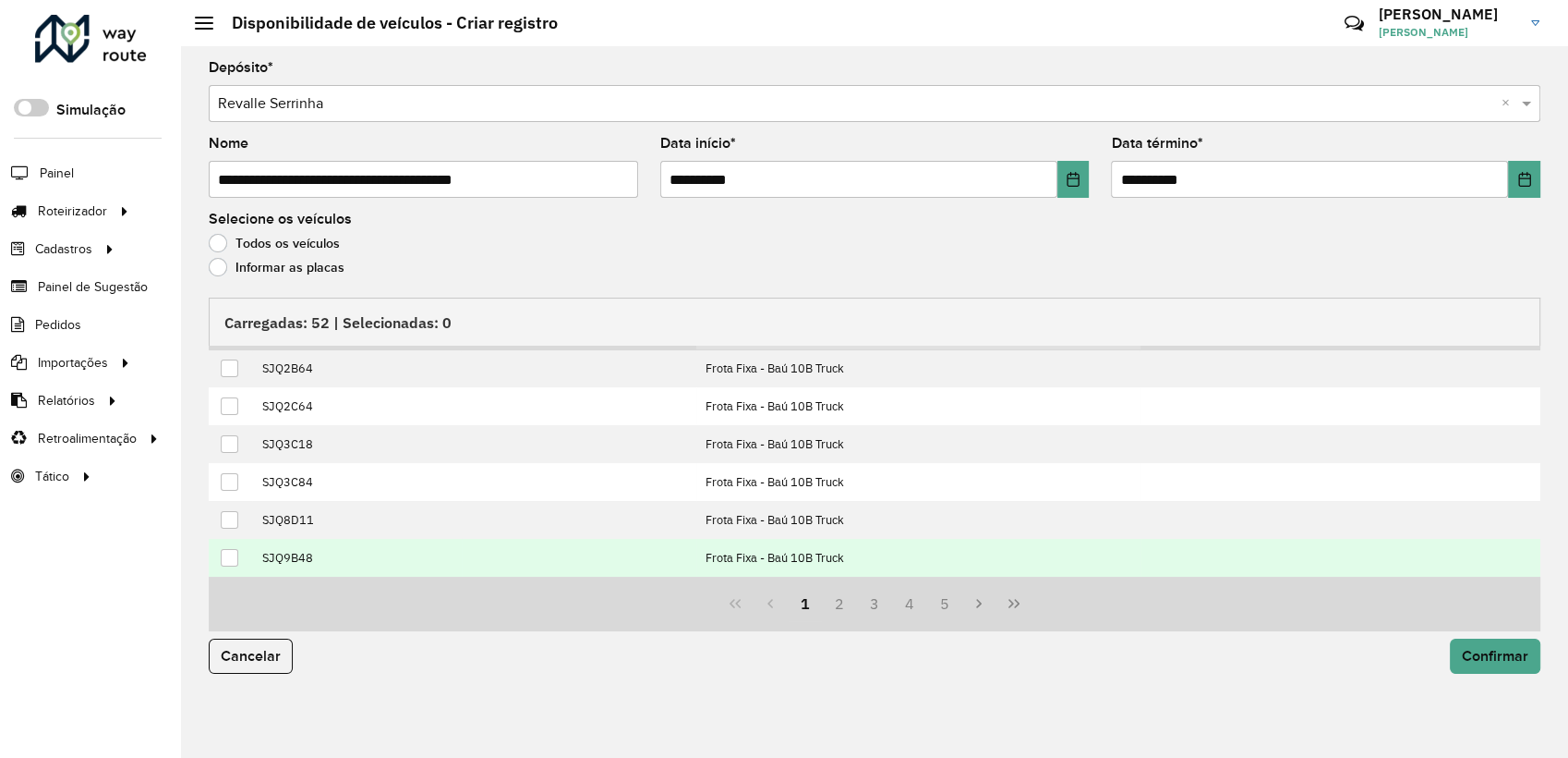
click at [238, 562] on div at bounding box center [230, 558] width 19 height 19
click at [1495, 663] on span "Confirmar" at bounding box center [1495, 656] width 67 height 16
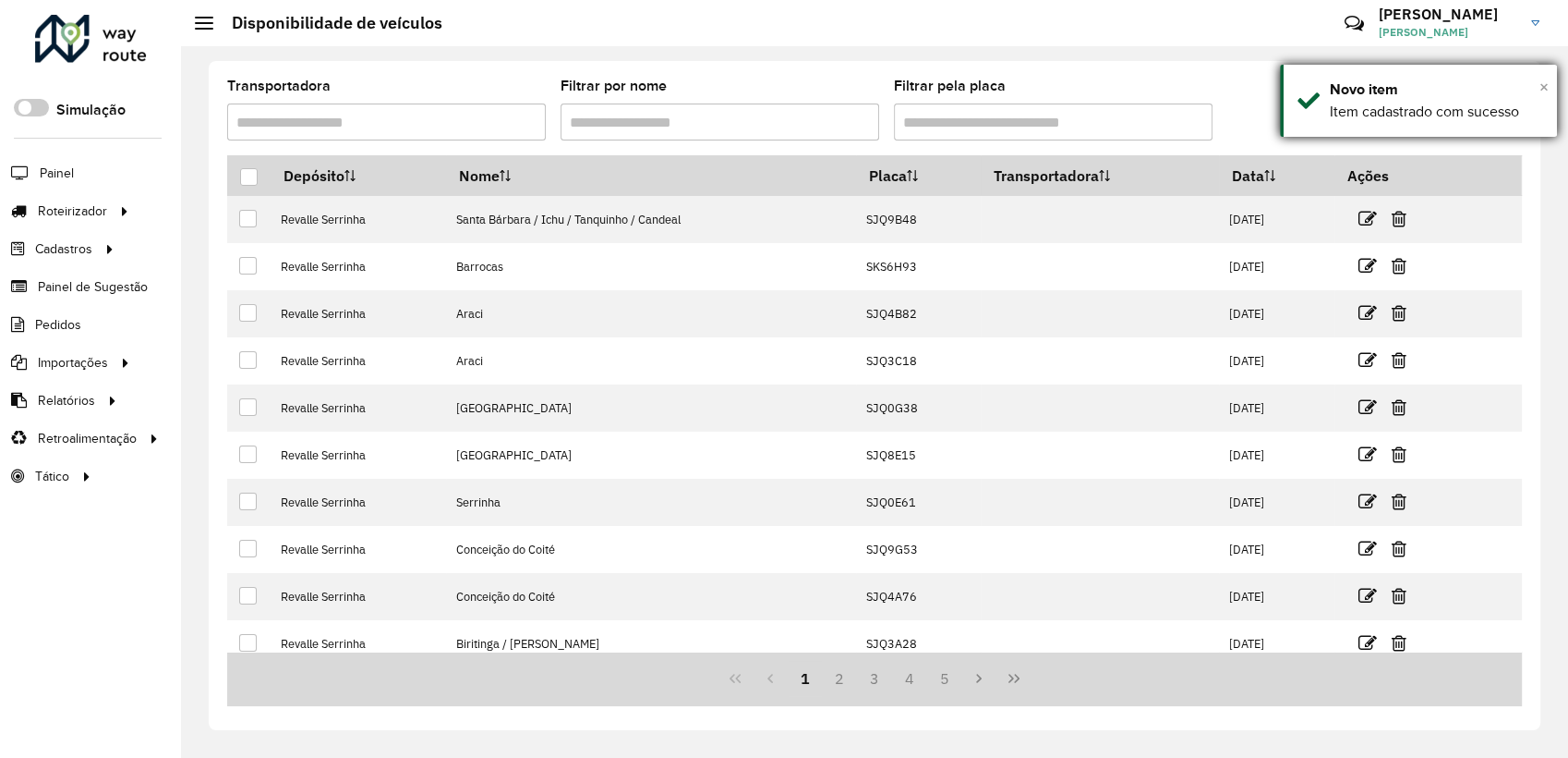
click at [1547, 82] on span "×" at bounding box center [1543, 86] width 9 height 21
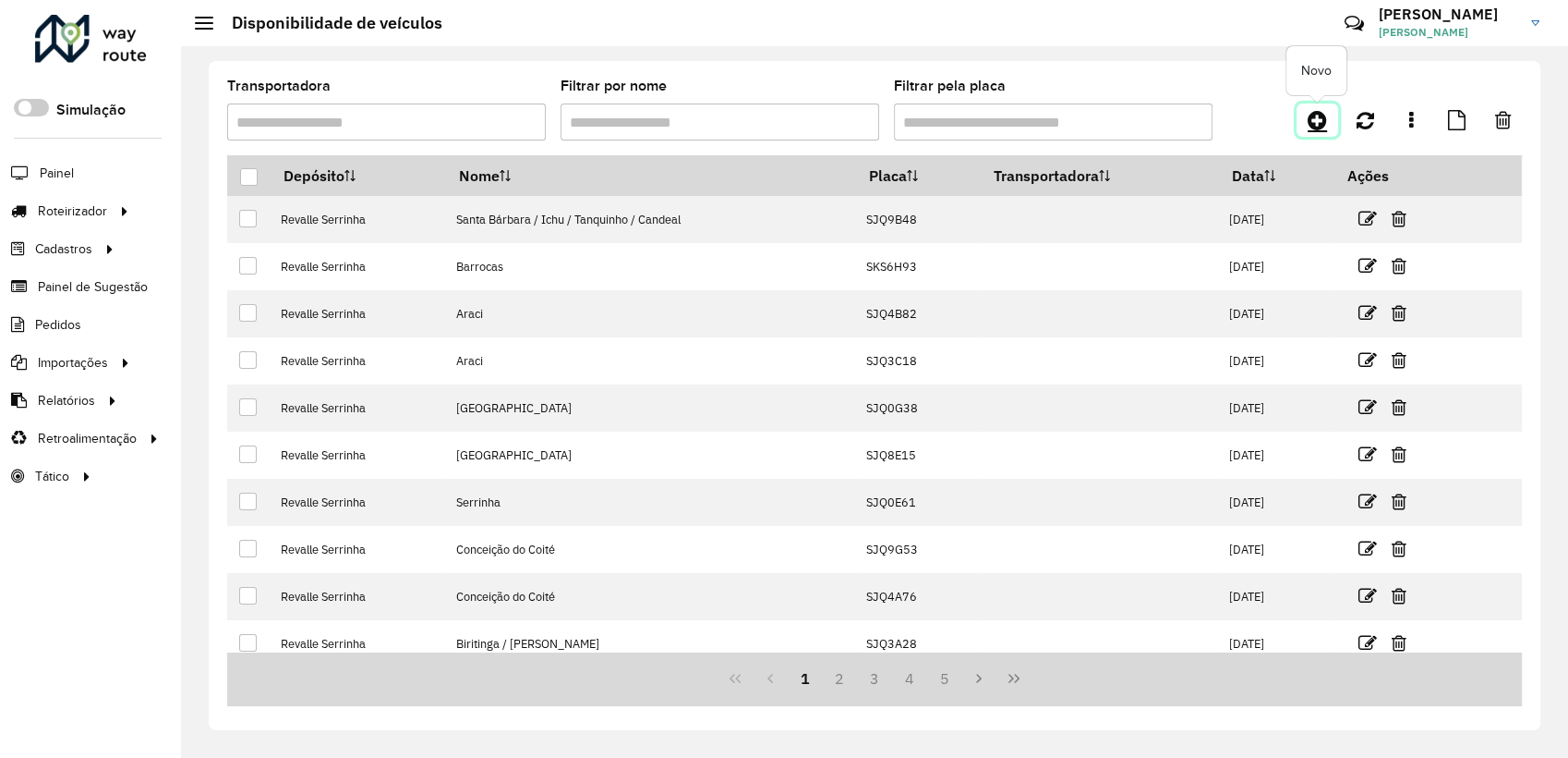
click at [1321, 110] on icon at bounding box center [1317, 120] width 20 height 23
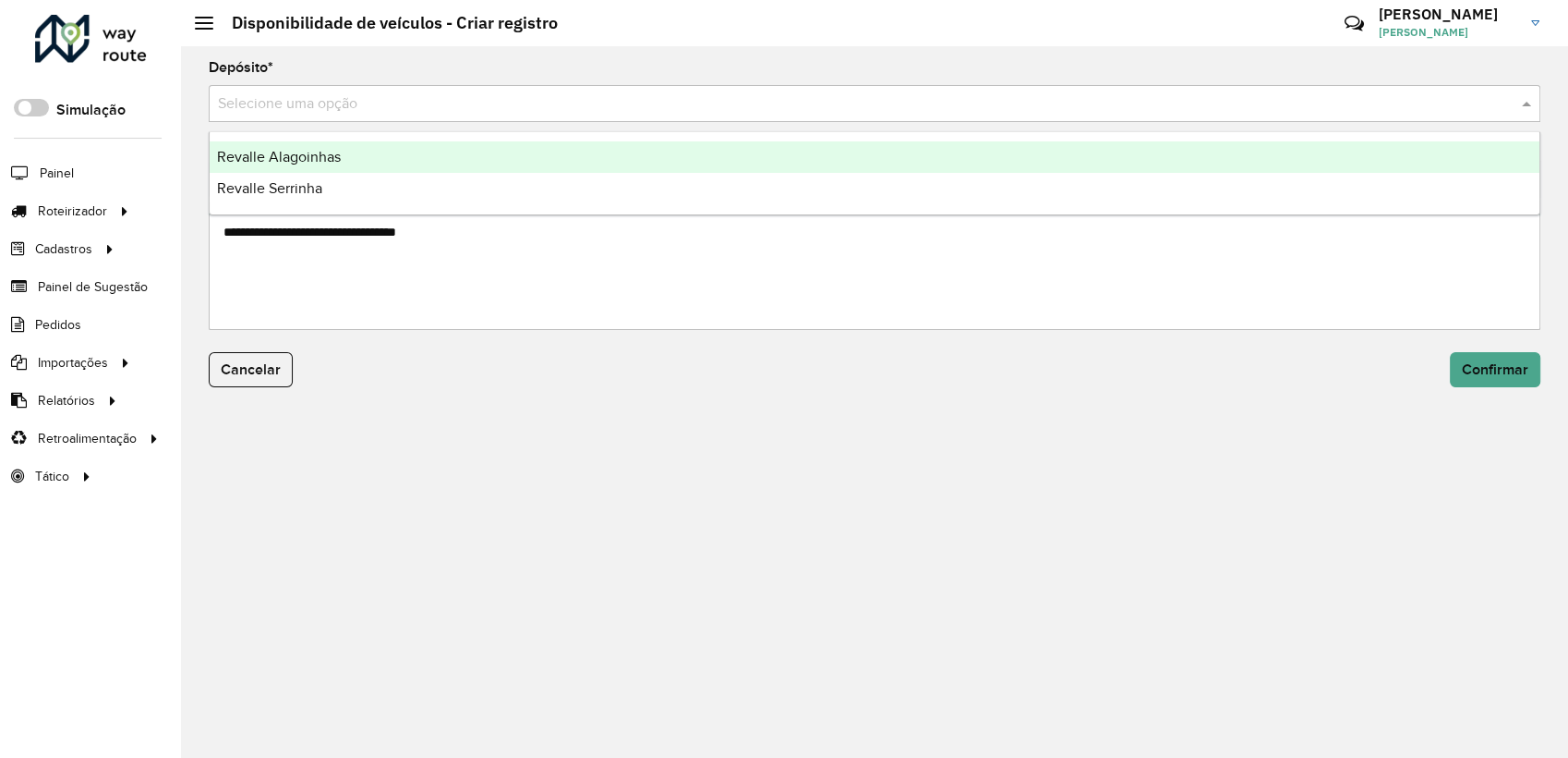
click at [469, 106] on input "text" at bounding box center [856, 104] width 1276 height 23
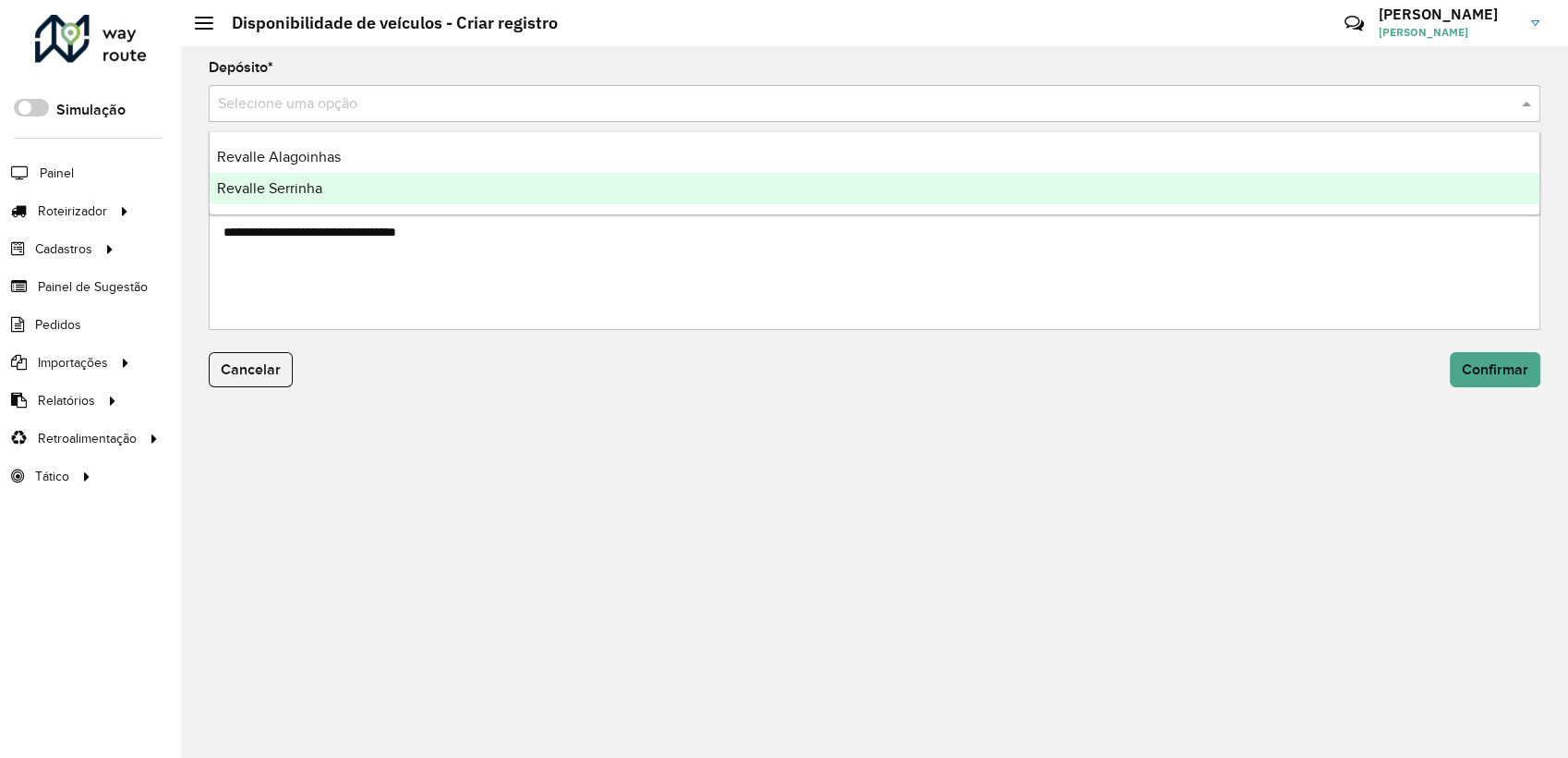
click at [369, 192] on div "Revalle Serrinha" at bounding box center [874, 189] width 1330 height 31
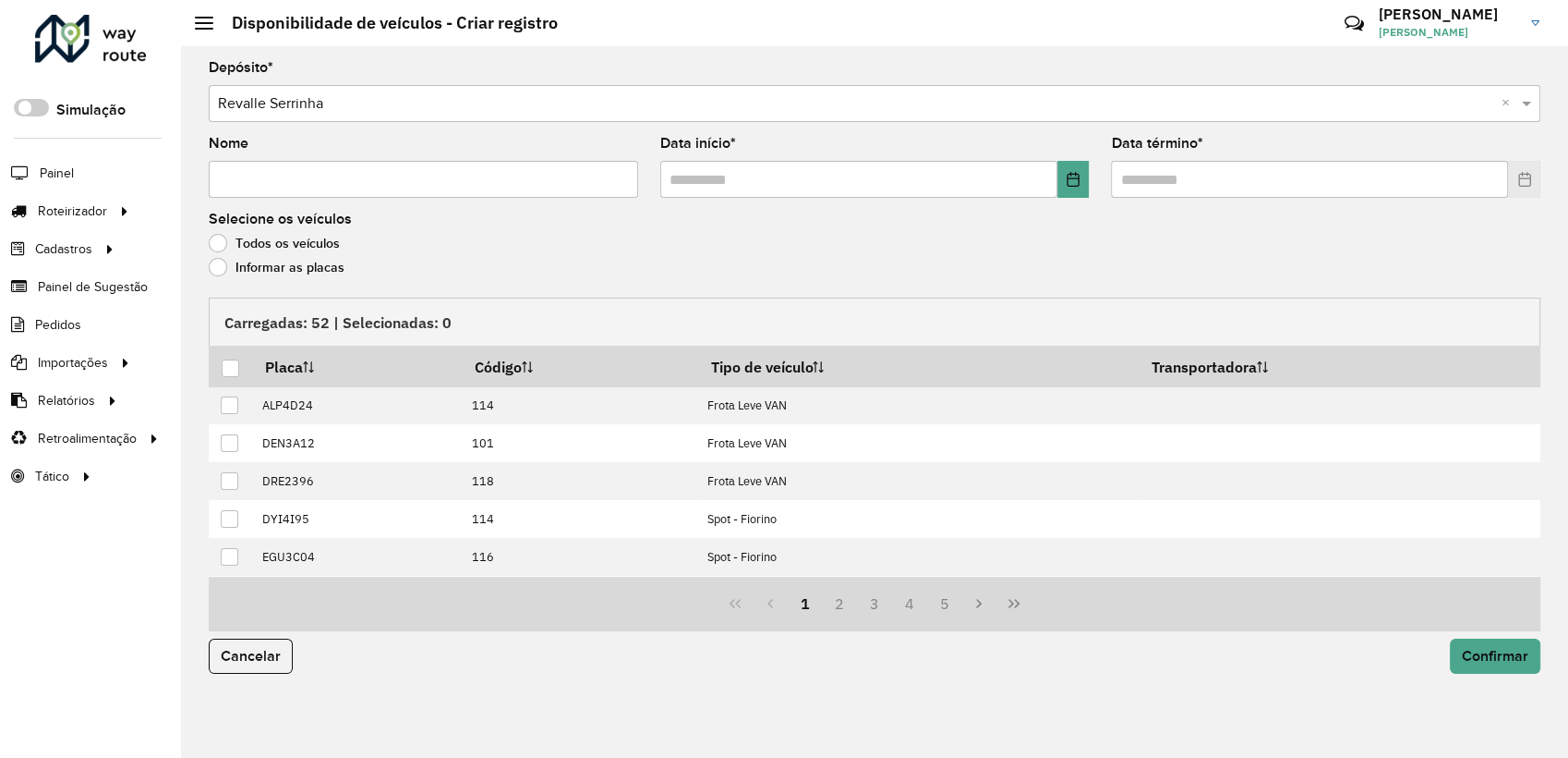
click at [369, 192] on input "Nome" at bounding box center [424, 180] width 430 height 37
paste input "**********"
type input "**********"
click at [1064, 183] on button "Choose Date" at bounding box center [1072, 180] width 32 height 37
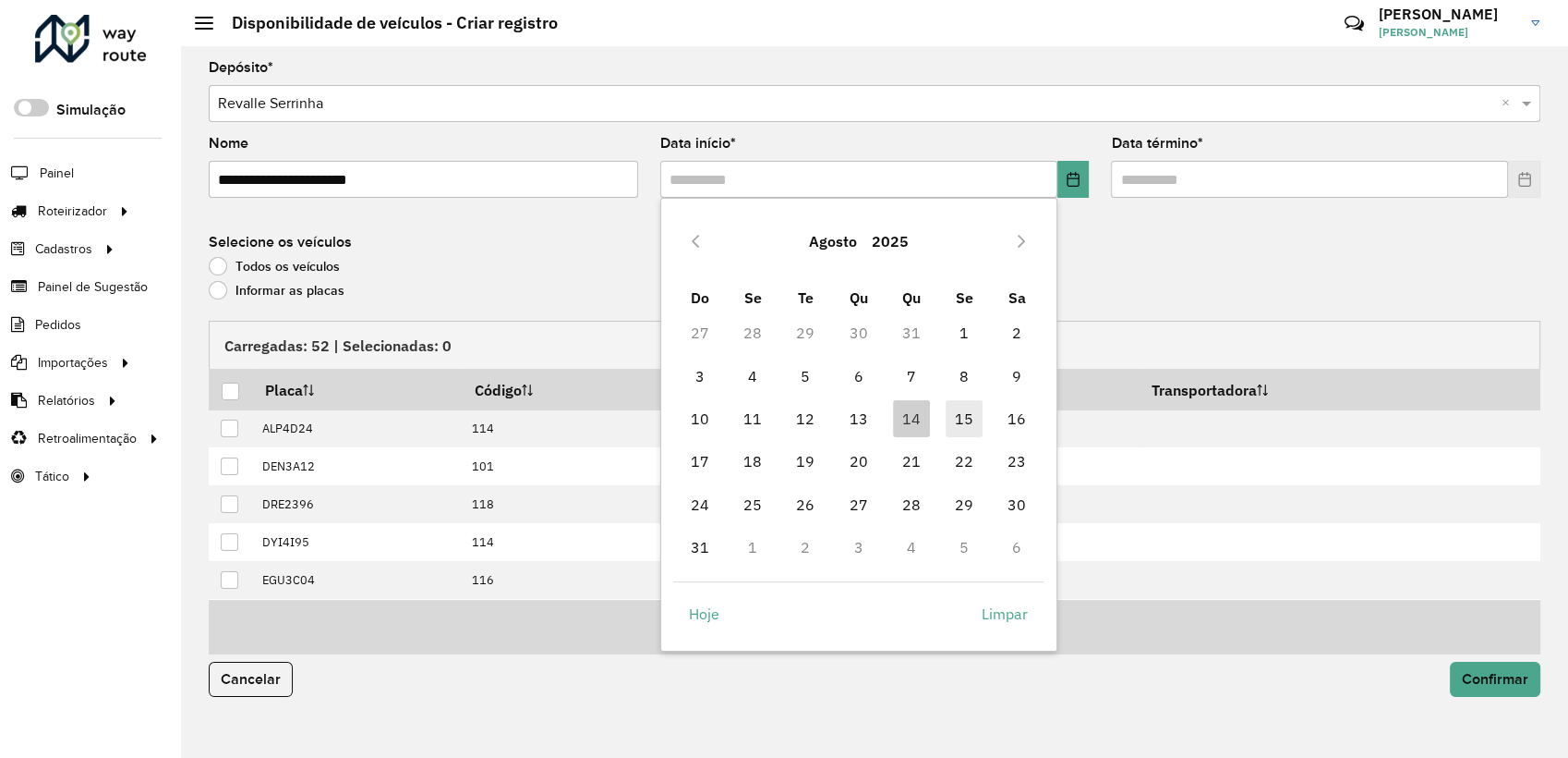
click at [954, 414] on span "15" at bounding box center [965, 418] width 37 height 37
type input "**********"
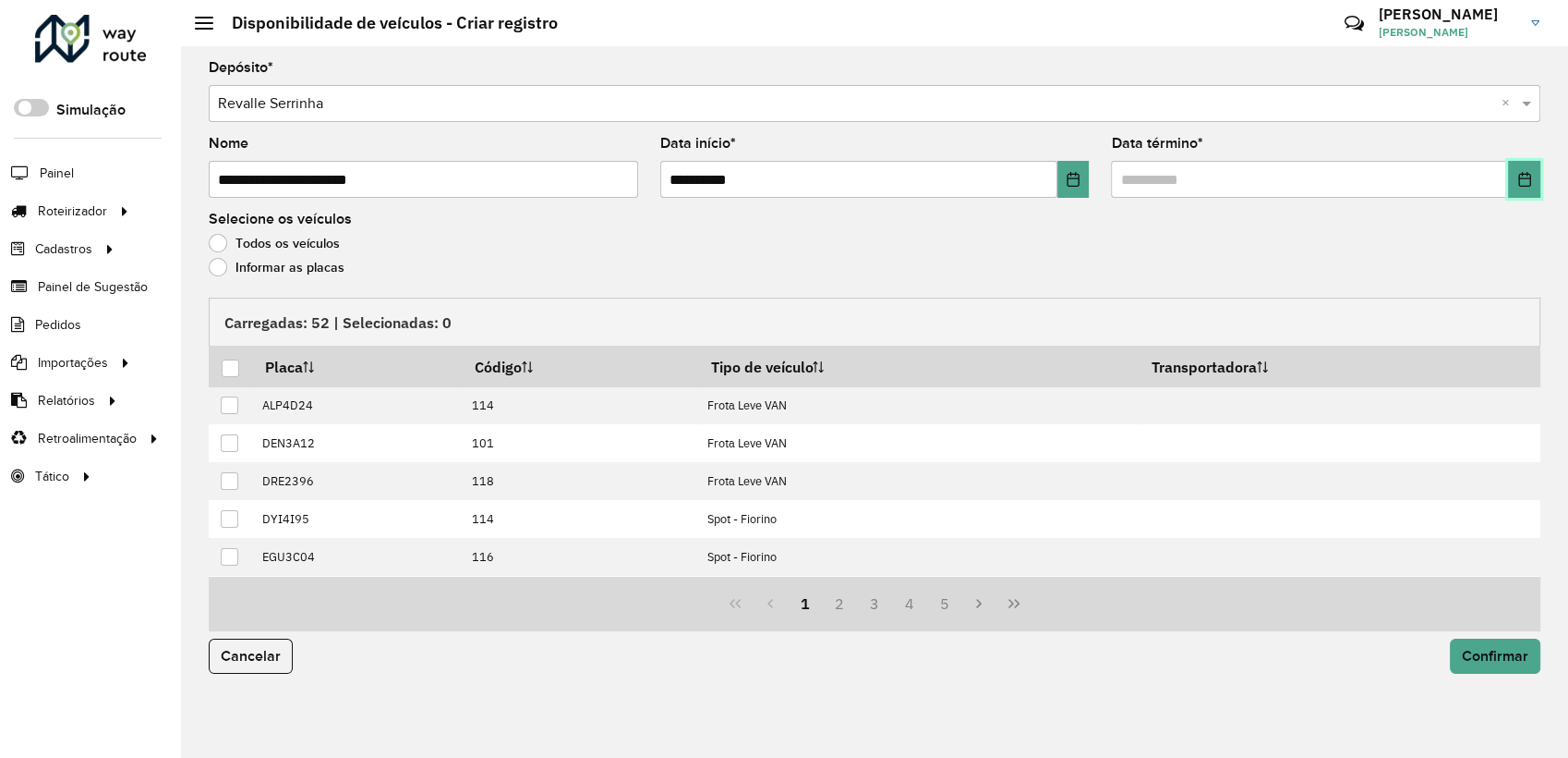
click at [1510, 190] on button "Choose Date" at bounding box center [1524, 180] width 32 height 37
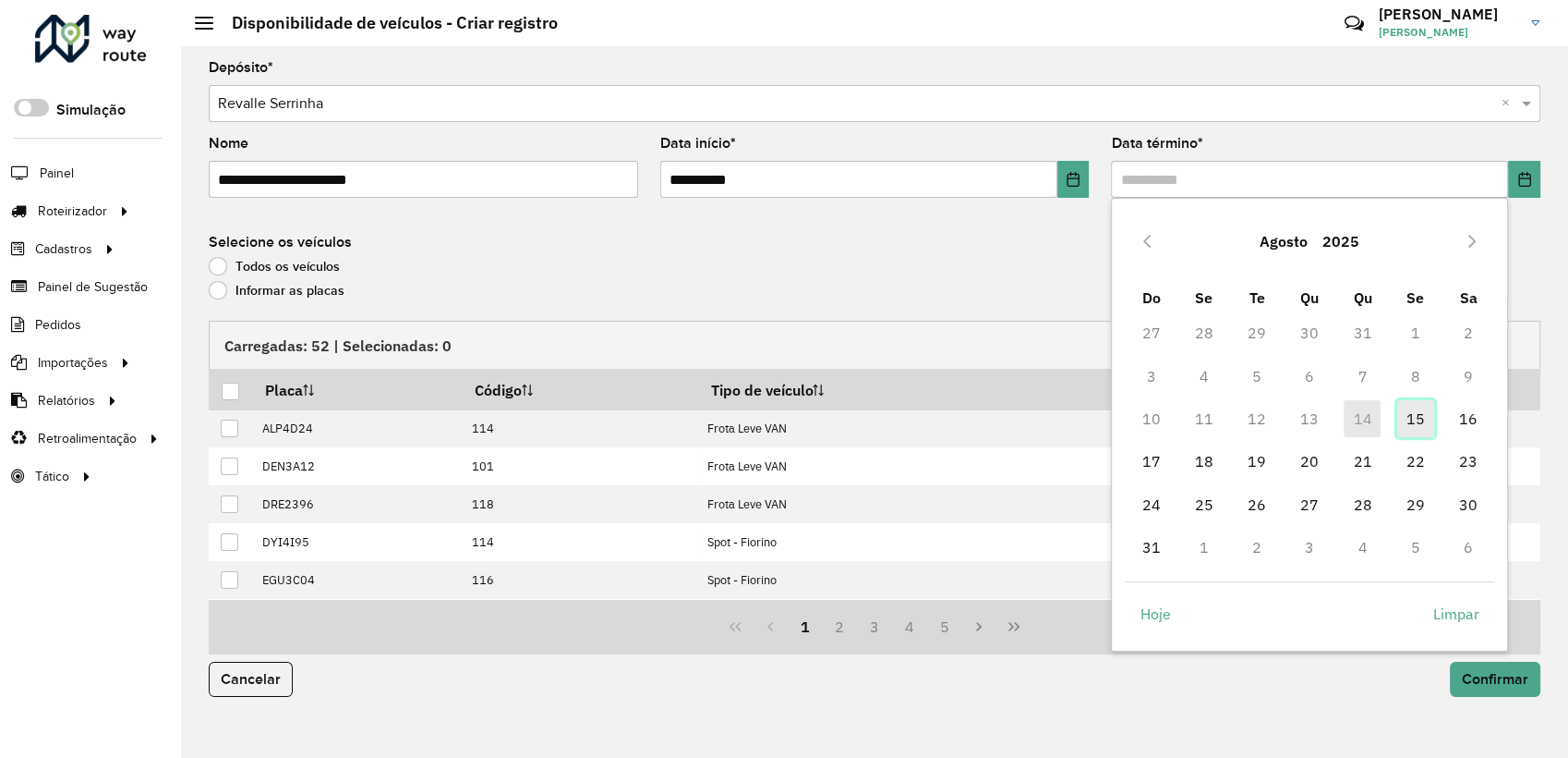
click at [1405, 414] on span "15" at bounding box center [1416, 418] width 37 height 37
type input "**********"
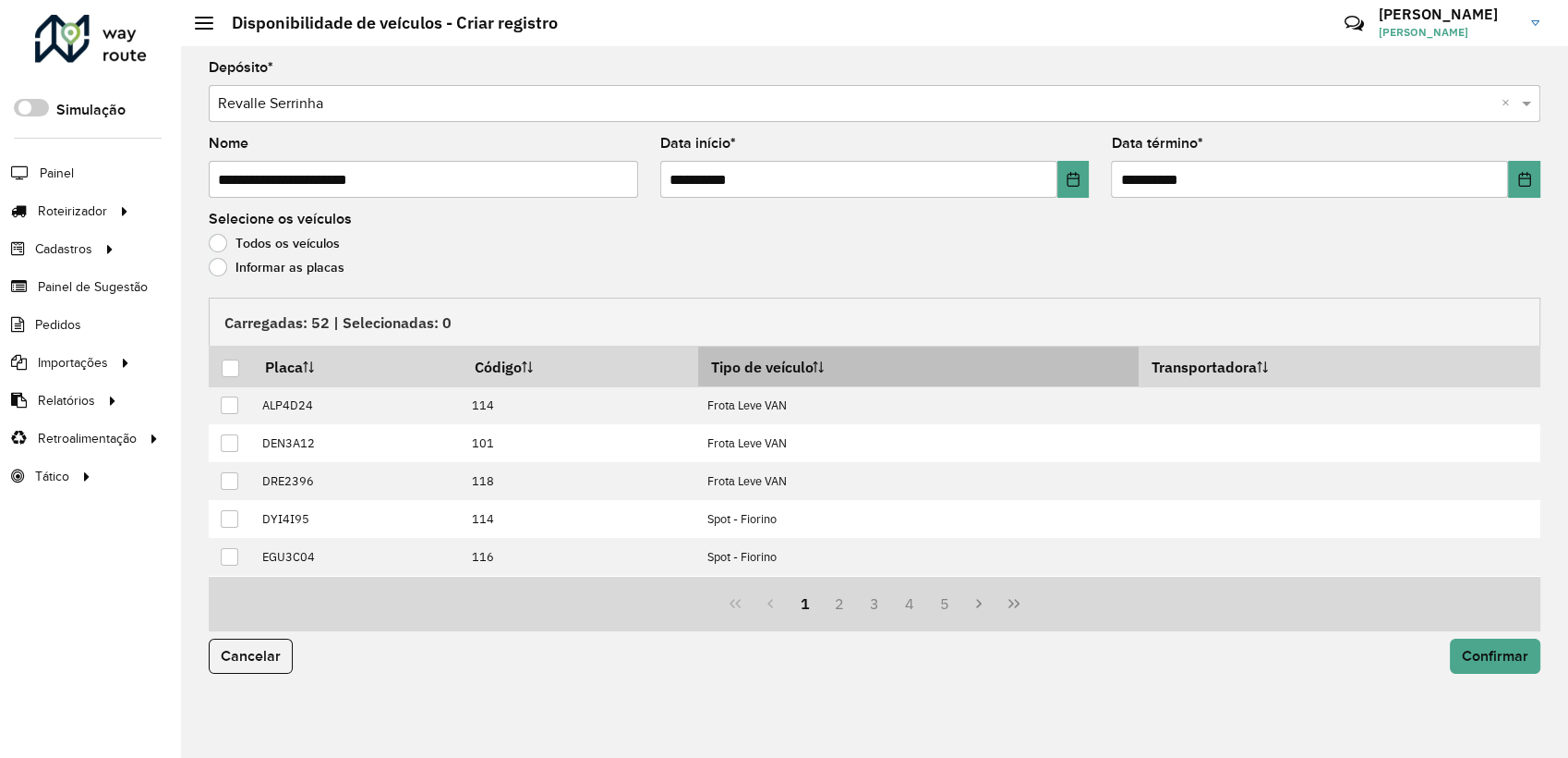
click at [811, 367] on th "Tipo de veículo" at bounding box center [917, 366] width 441 height 39
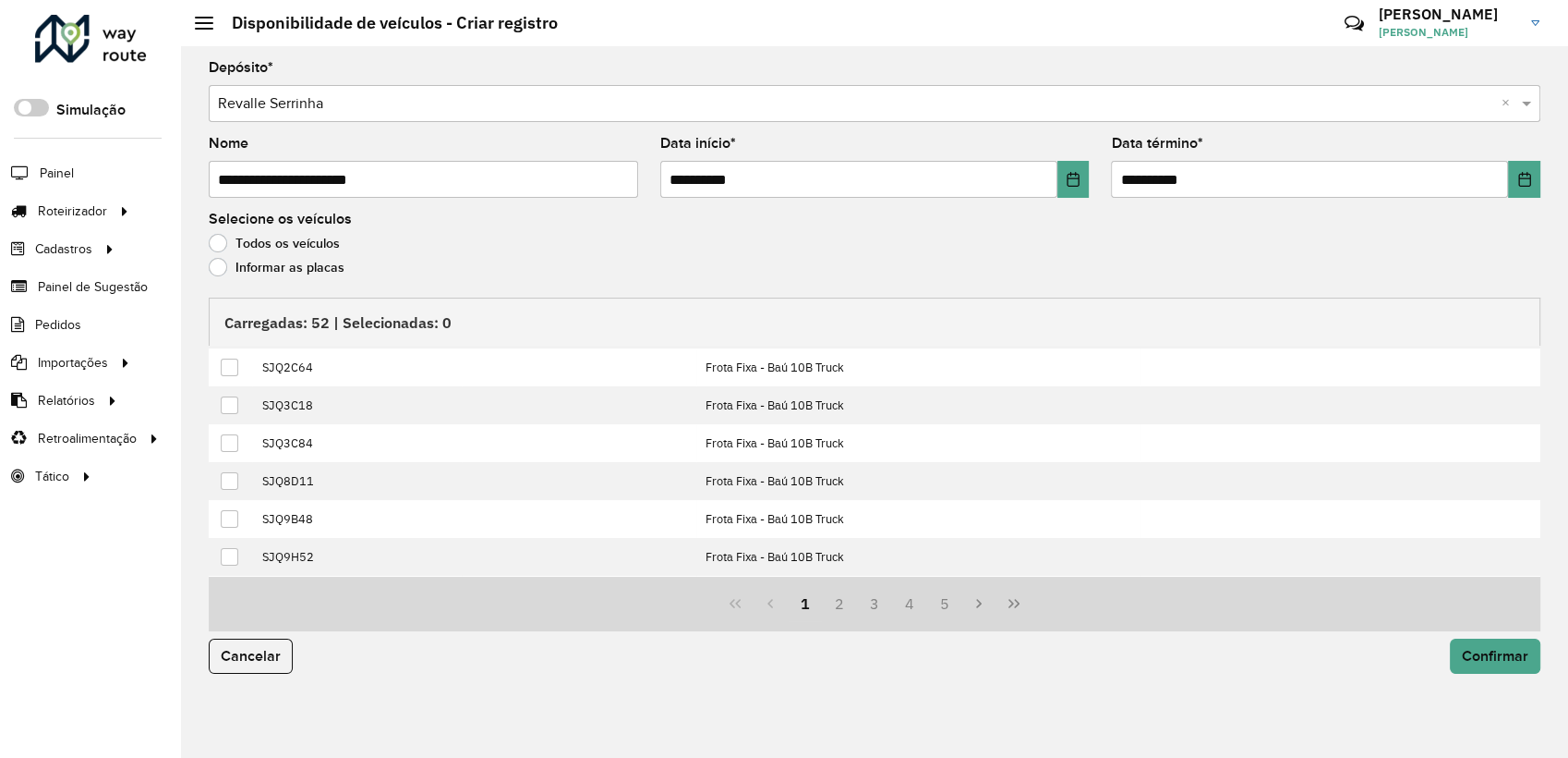
scroll to position [187, 0]
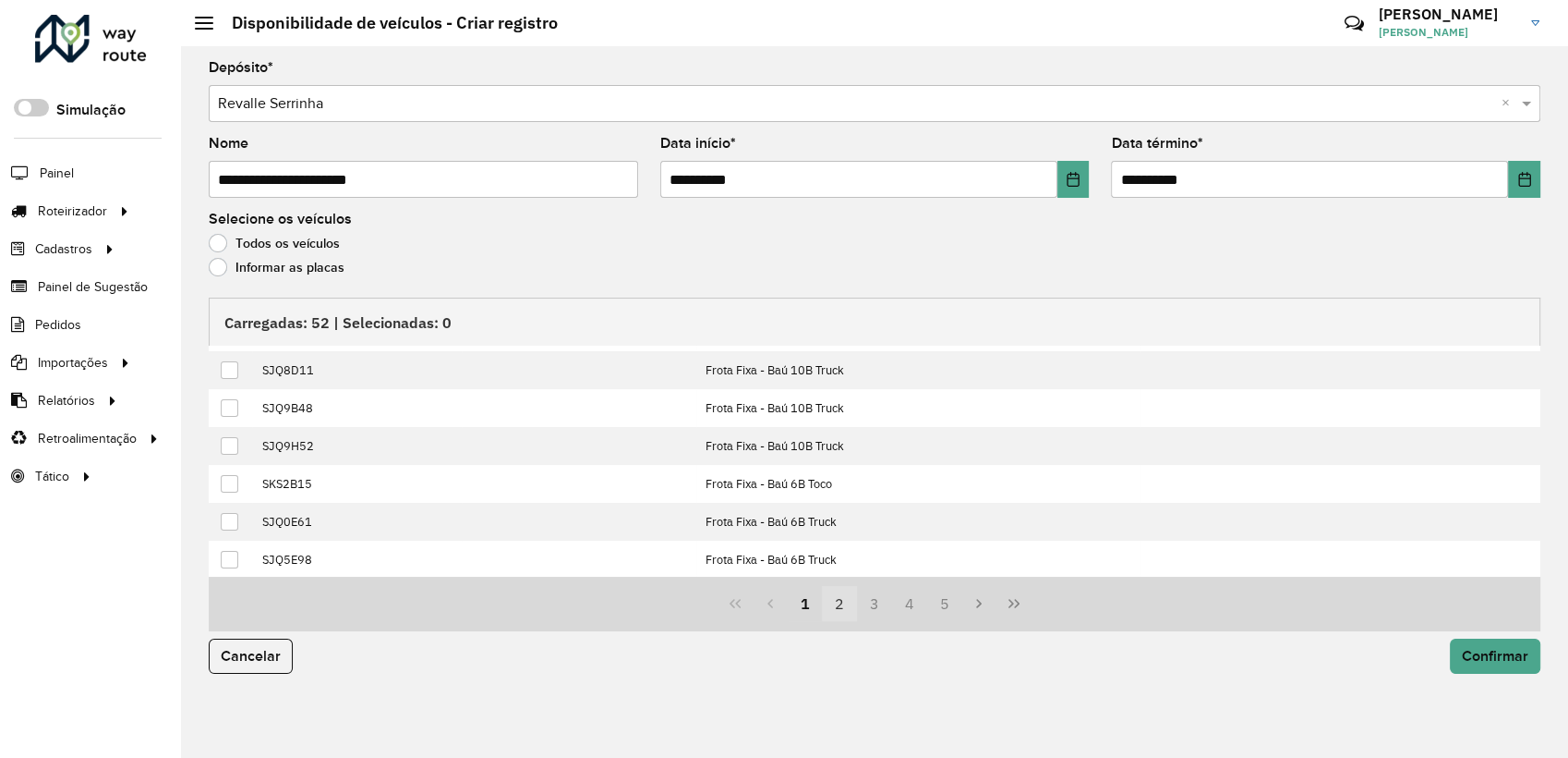
click at [843, 603] on button "2" at bounding box center [839, 604] width 35 height 35
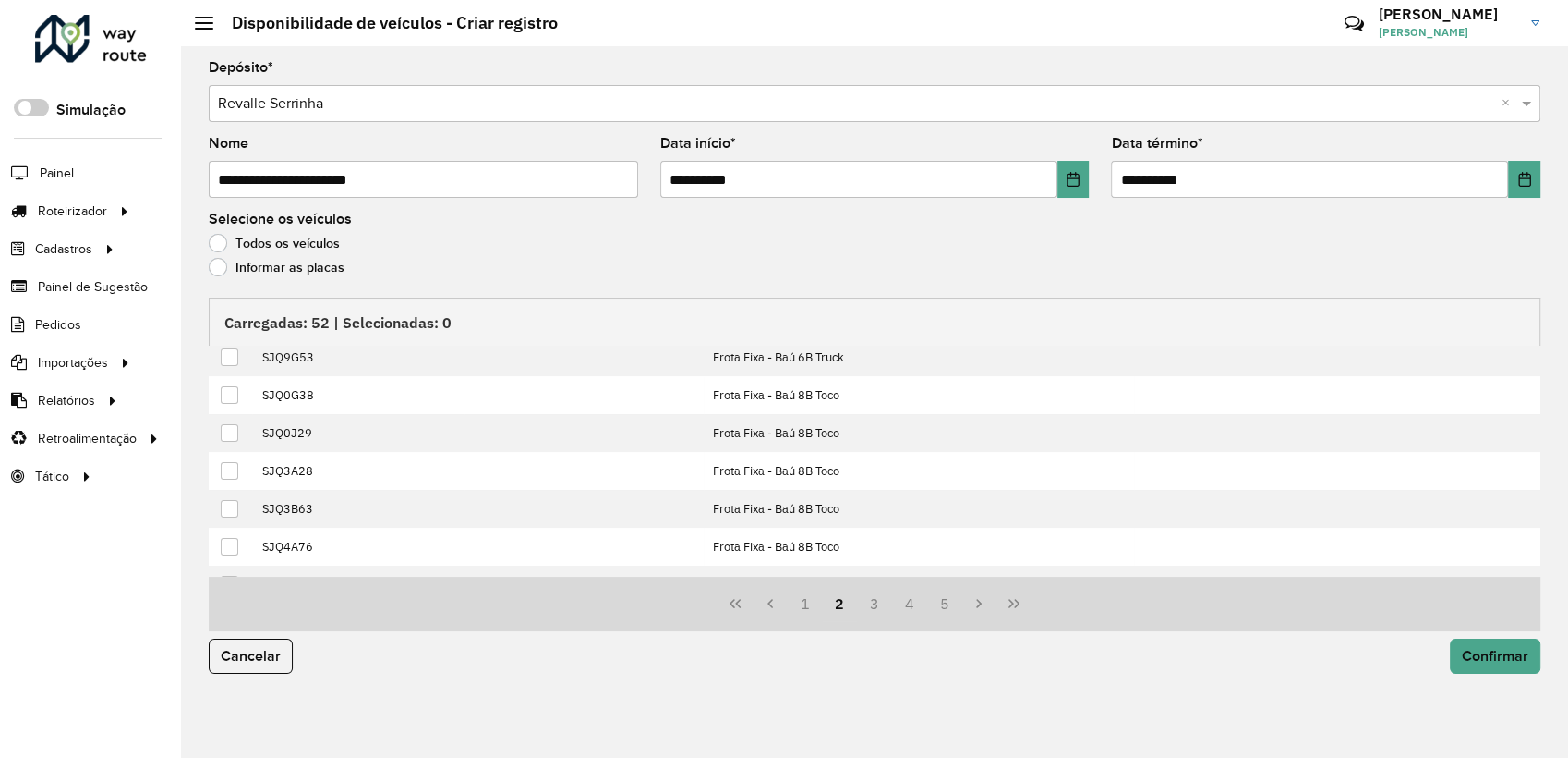
scroll to position [44, 0]
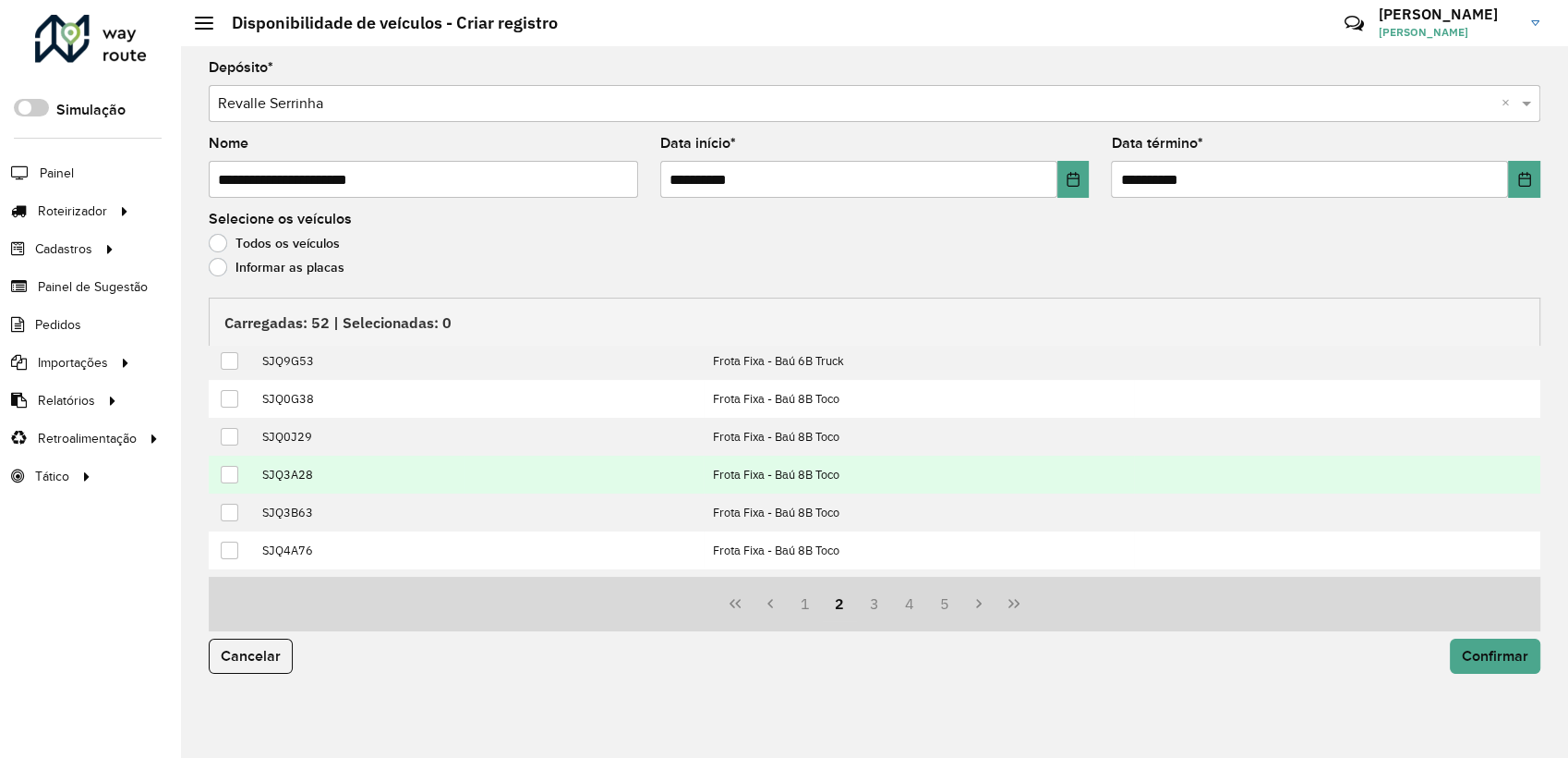
click at [230, 470] on div at bounding box center [230, 474] width 18 height 18
click at [1460, 653] on button "Confirmar" at bounding box center [1494, 656] width 90 height 35
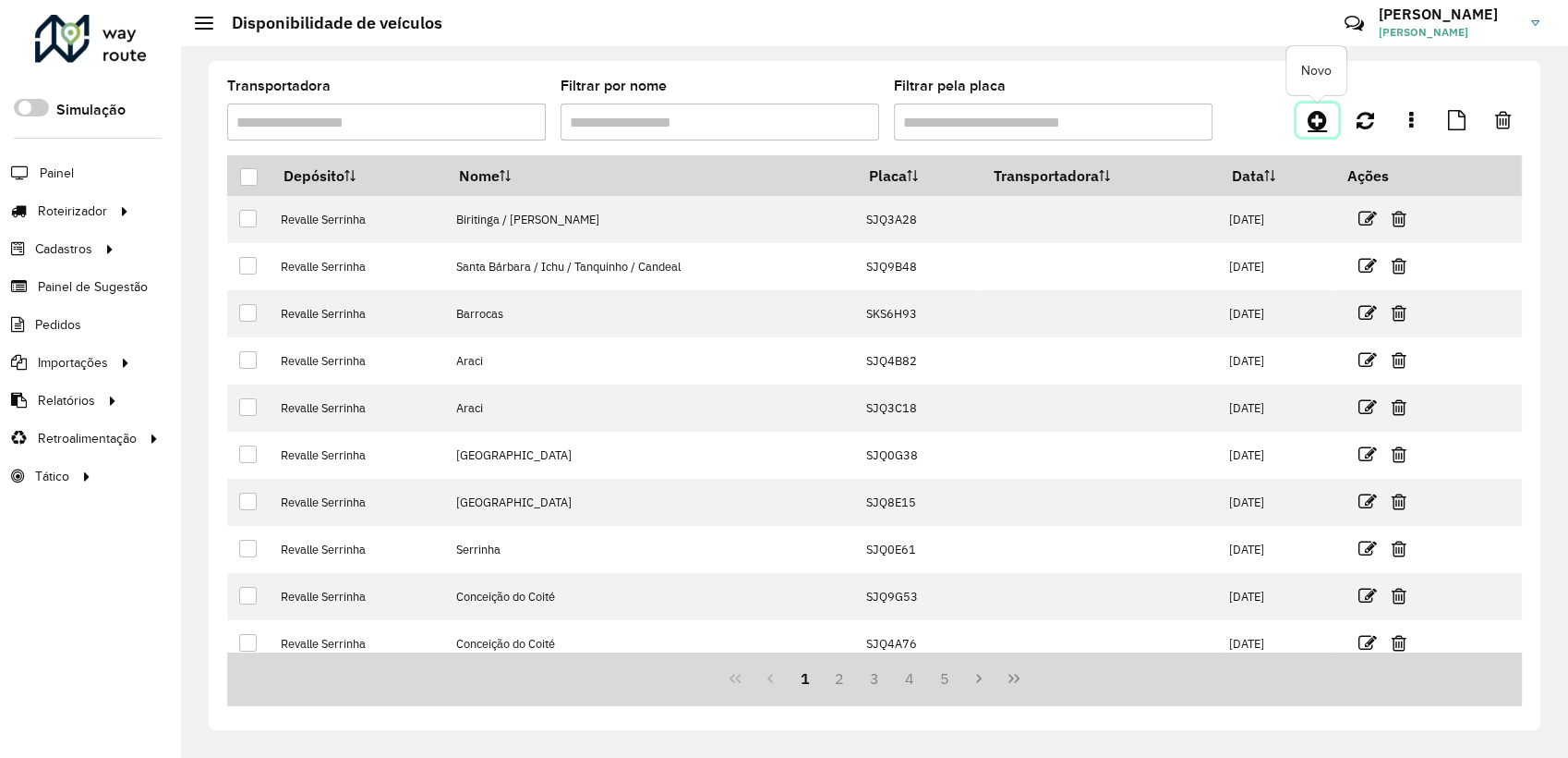
click at [1314, 116] on icon at bounding box center [1317, 120] width 20 height 23
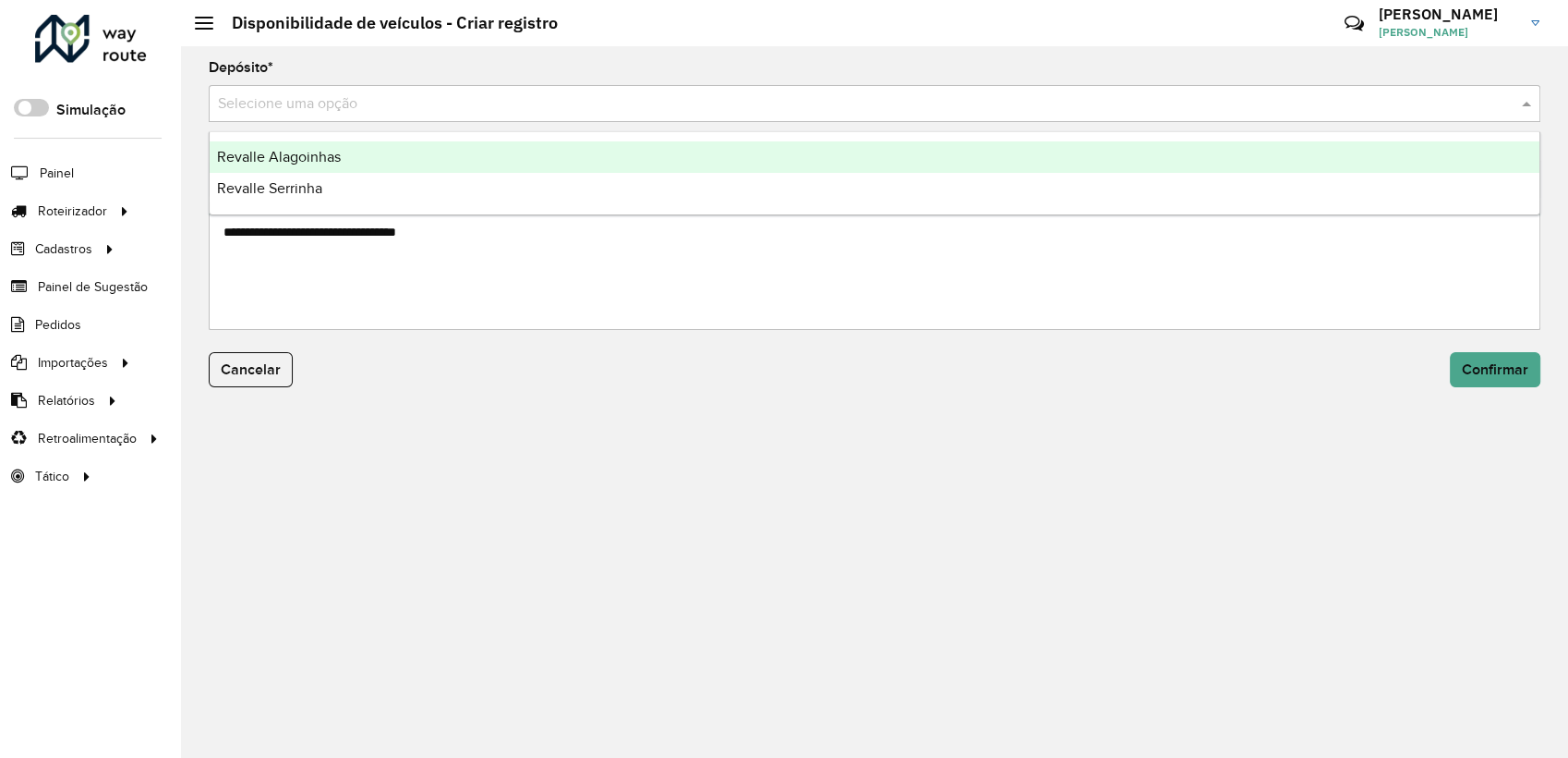
click at [509, 102] on input "text" at bounding box center [856, 104] width 1276 height 23
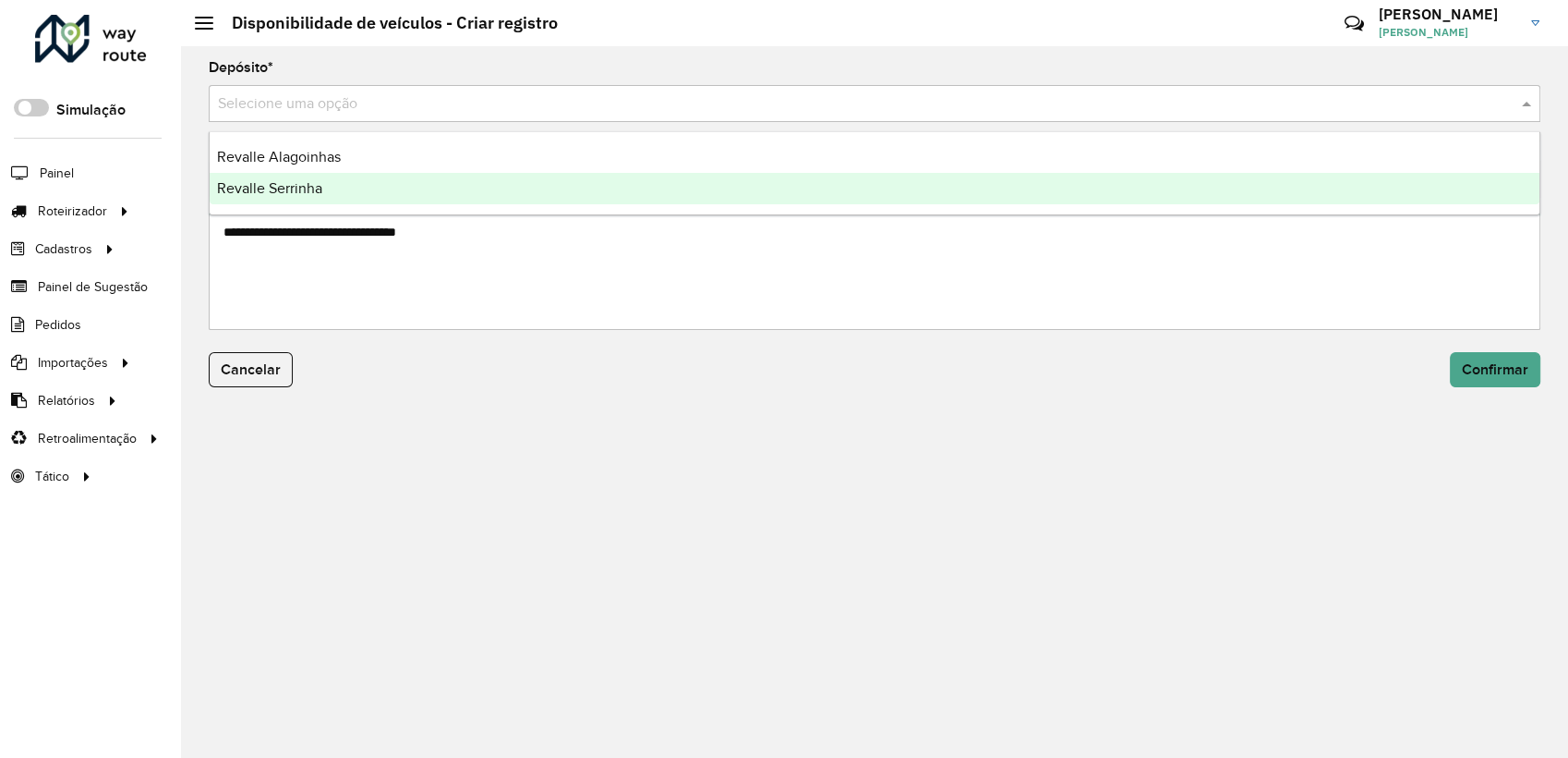
click at [391, 199] on div "Revalle Serrinha" at bounding box center [874, 189] width 1330 height 31
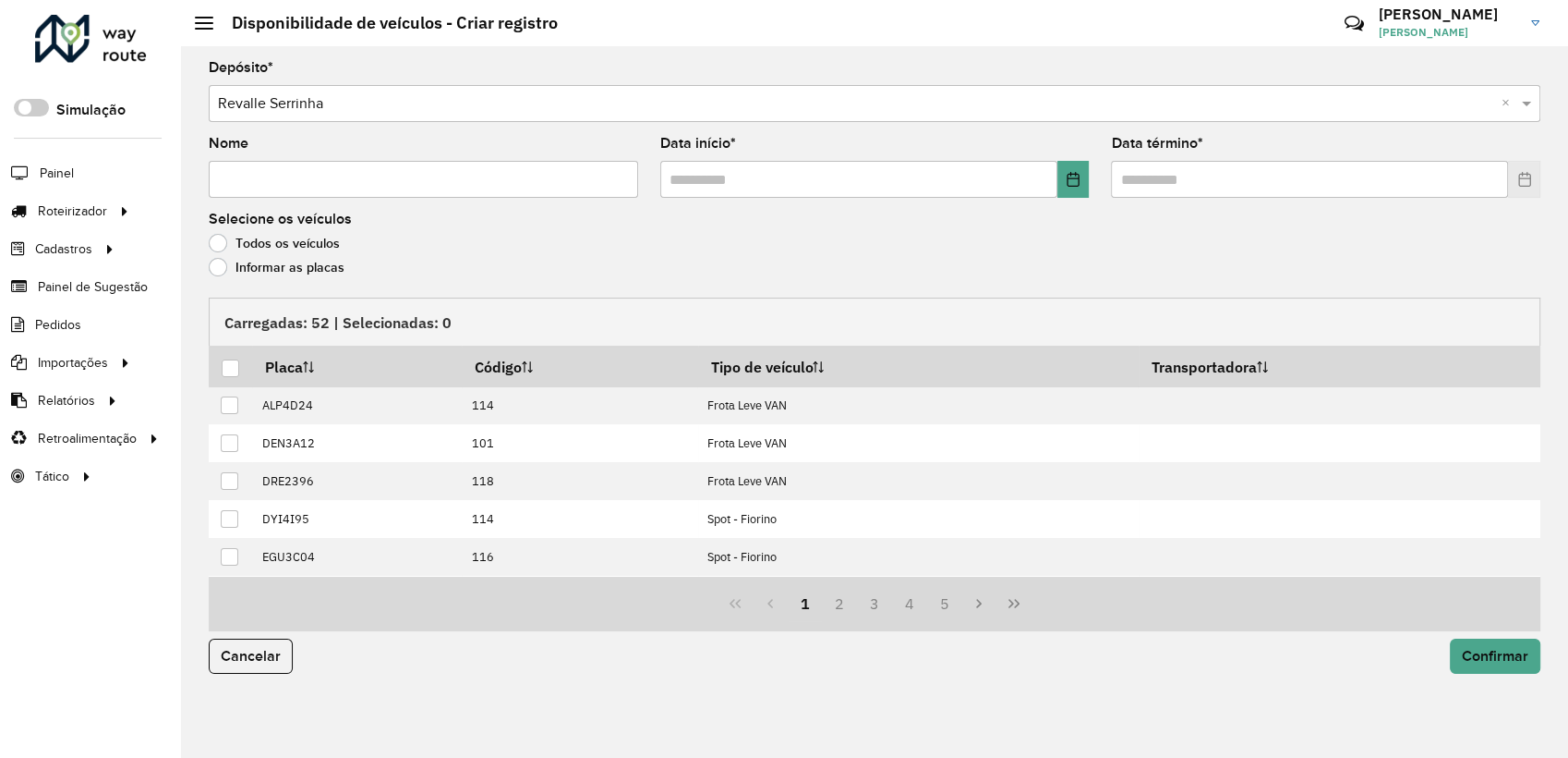
click at [399, 189] on input "Nome" at bounding box center [424, 180] width 430 height 37
paste input "**********"
type input "**********"
click at [1078, 175] on icon "Choose Date" at bounding box center [1072, 179] width 15 height 15
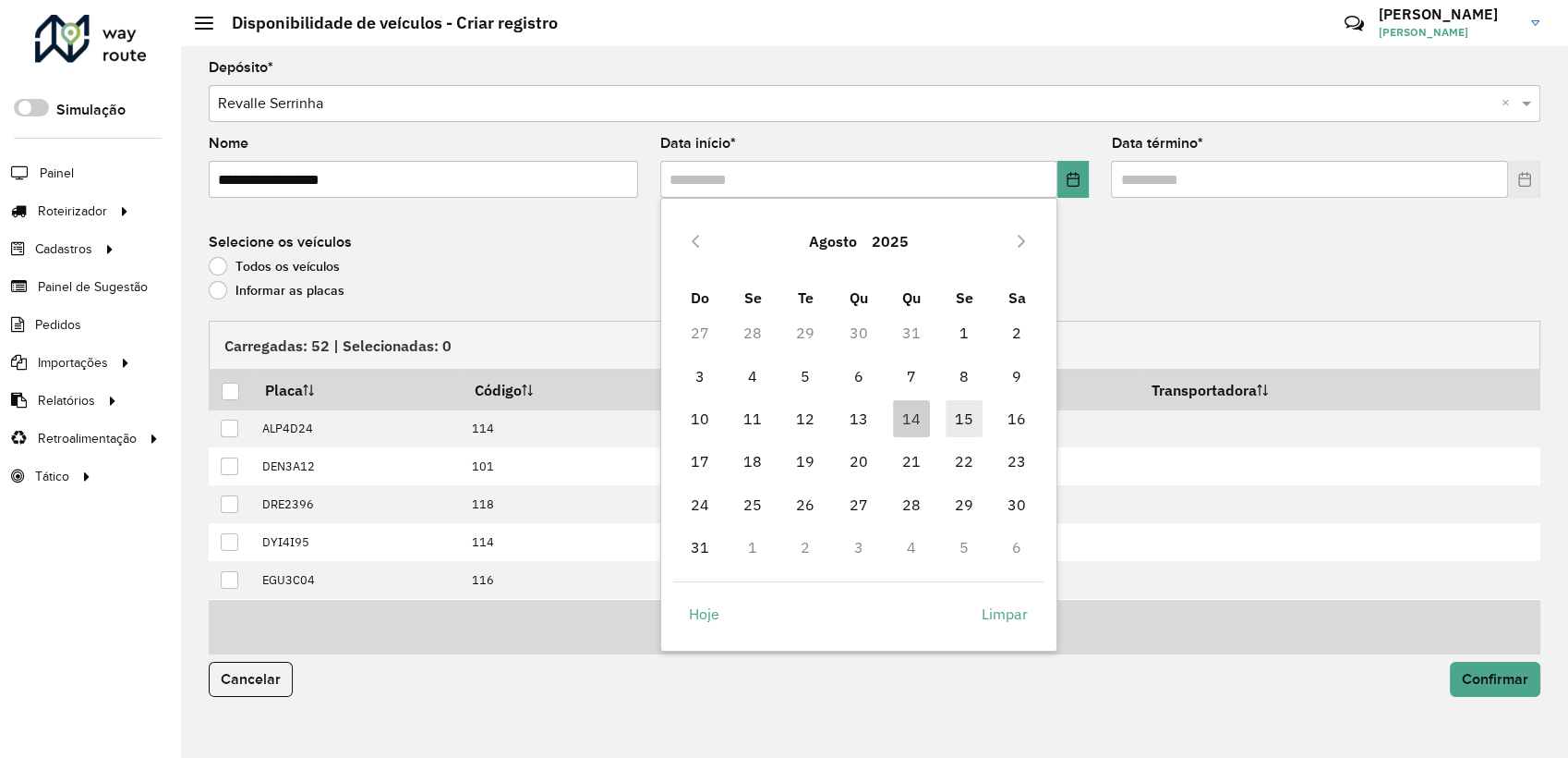
click at [964, 418] on span "15" at bounding box center [965, 418] width 37 height 37
type input "**********"
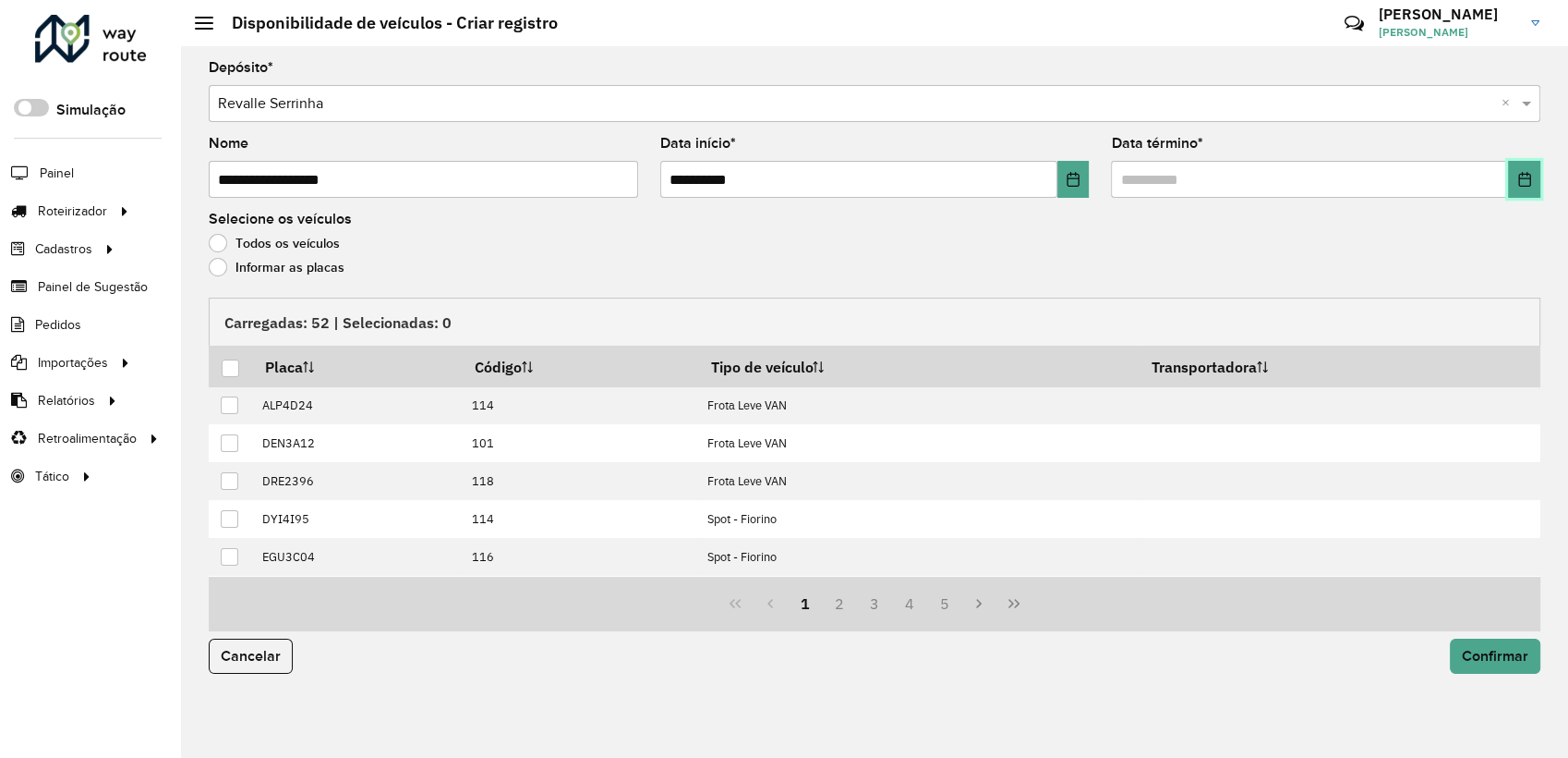
click at [1510, 190] on button "Choose Date" at bounding box center [1524, 180] width 32 height 37
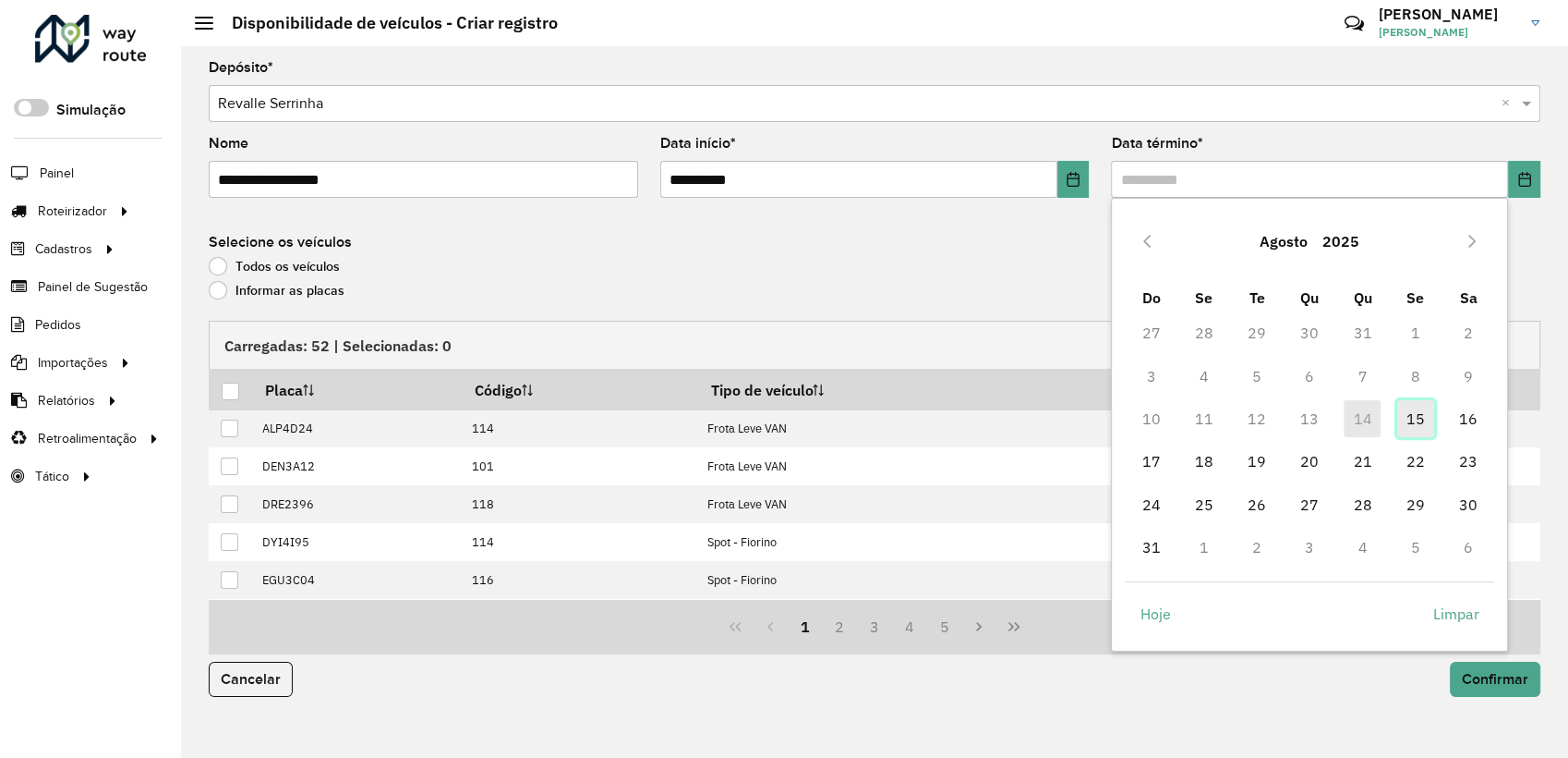
click at [1400, 425] on span "15" at bounding box center [1416, 418] width 37 height 37
type input "**********"
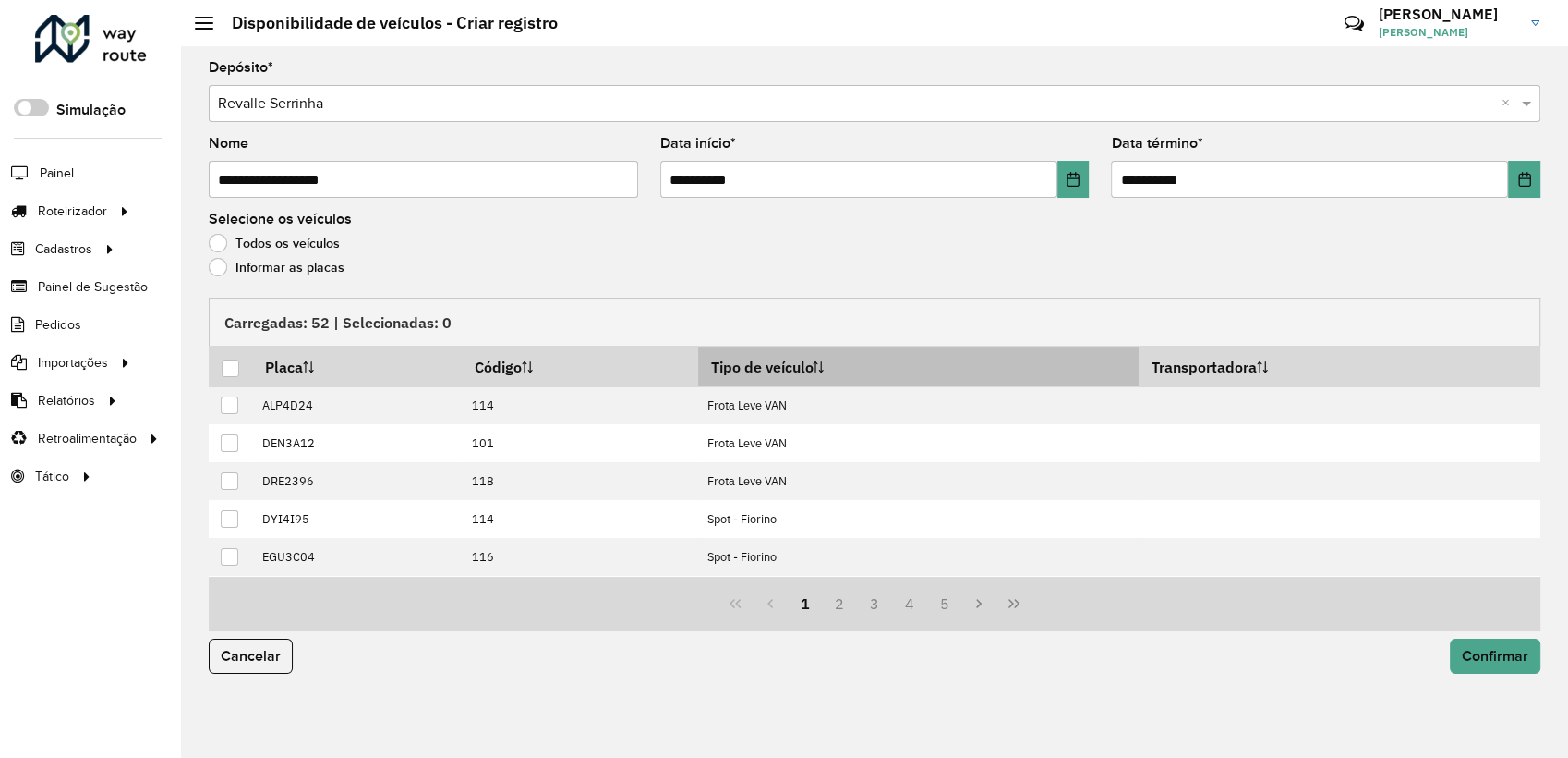
click at [772, 372] on th "Tipo de veículo" at bounding box center [917, 366] width 441 height 39
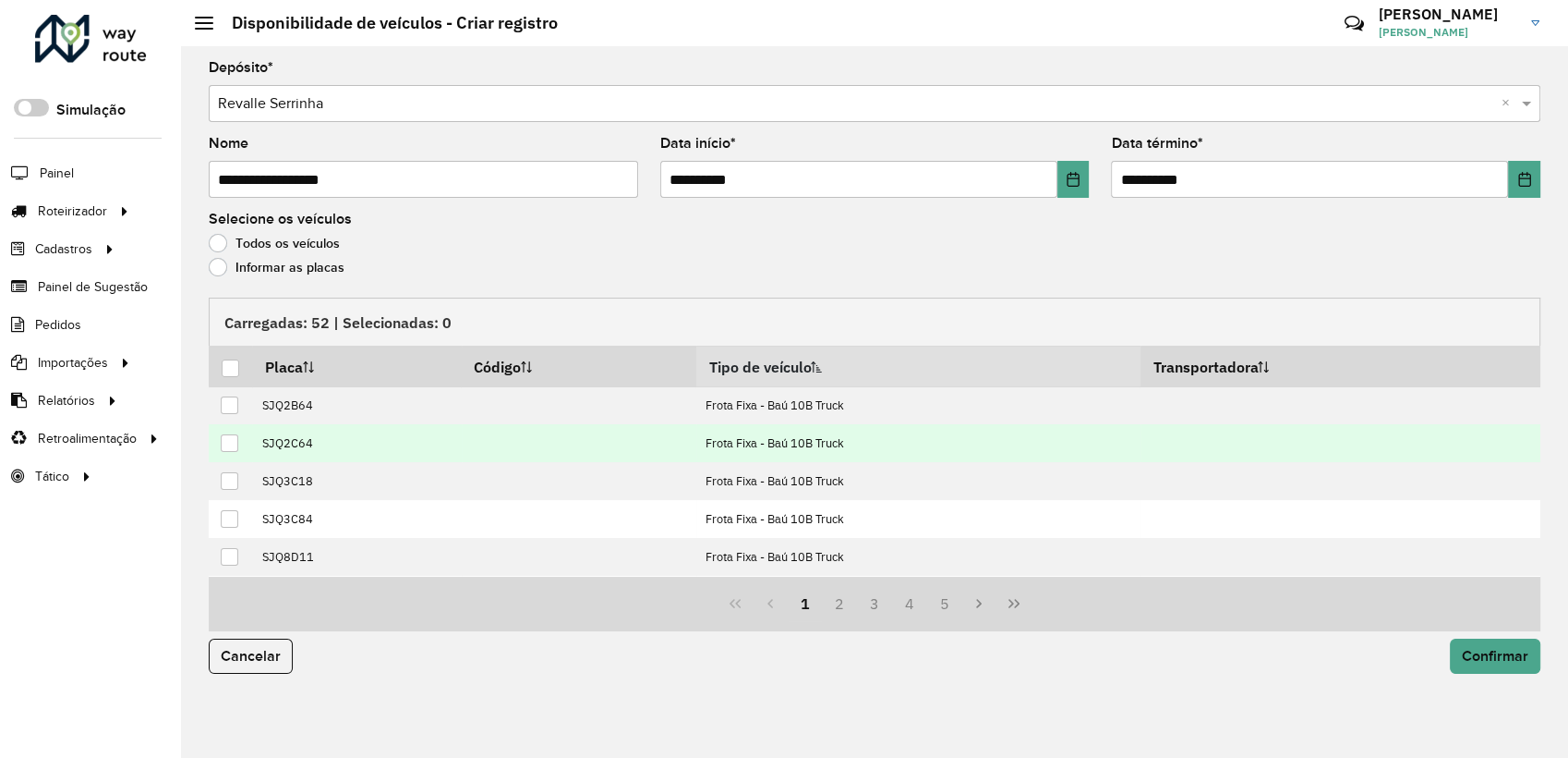
click at [237, 446] on div at bounding box center [230, 443] width 18 height 18
click at [1476, 658] on span "Confirmar" at bounding box center [1495, 656] width 67 height 16
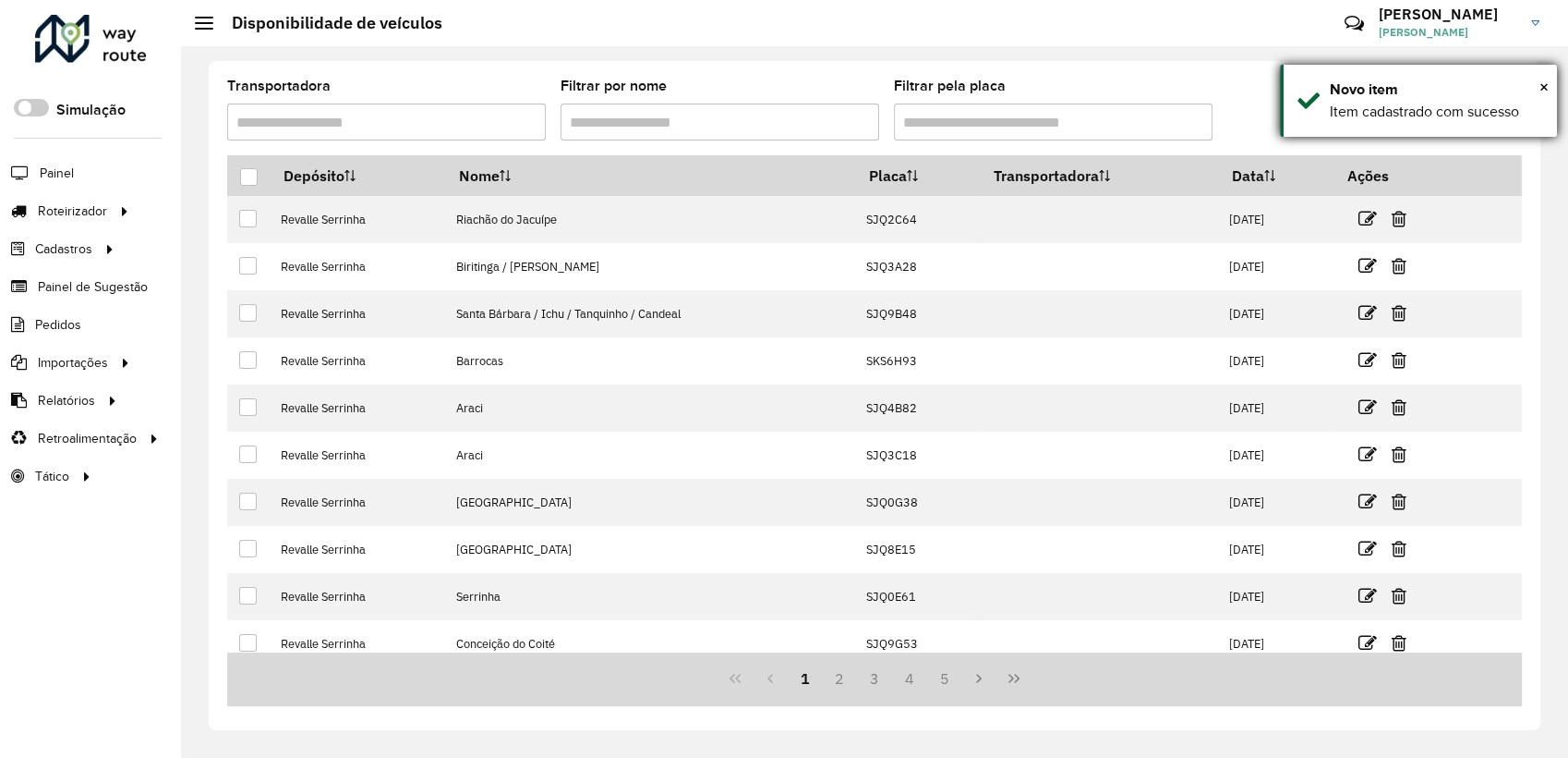
click at [1538, 79] on div "Novo item" at bounding box center [1436, 89] width 213 height 23
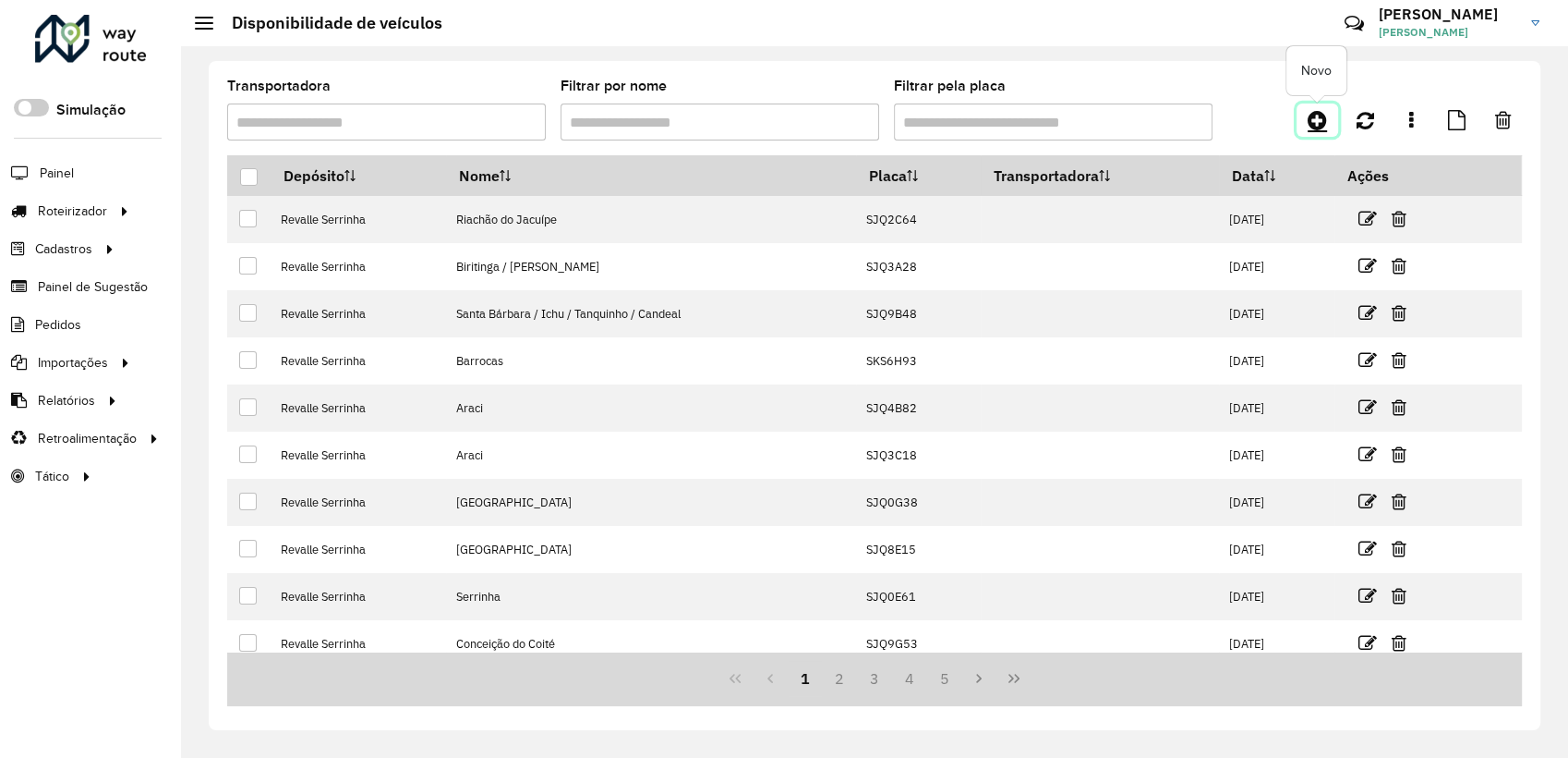
click at [1325, 110] on icon at bounding box center [1317, 120] width 20 height 23
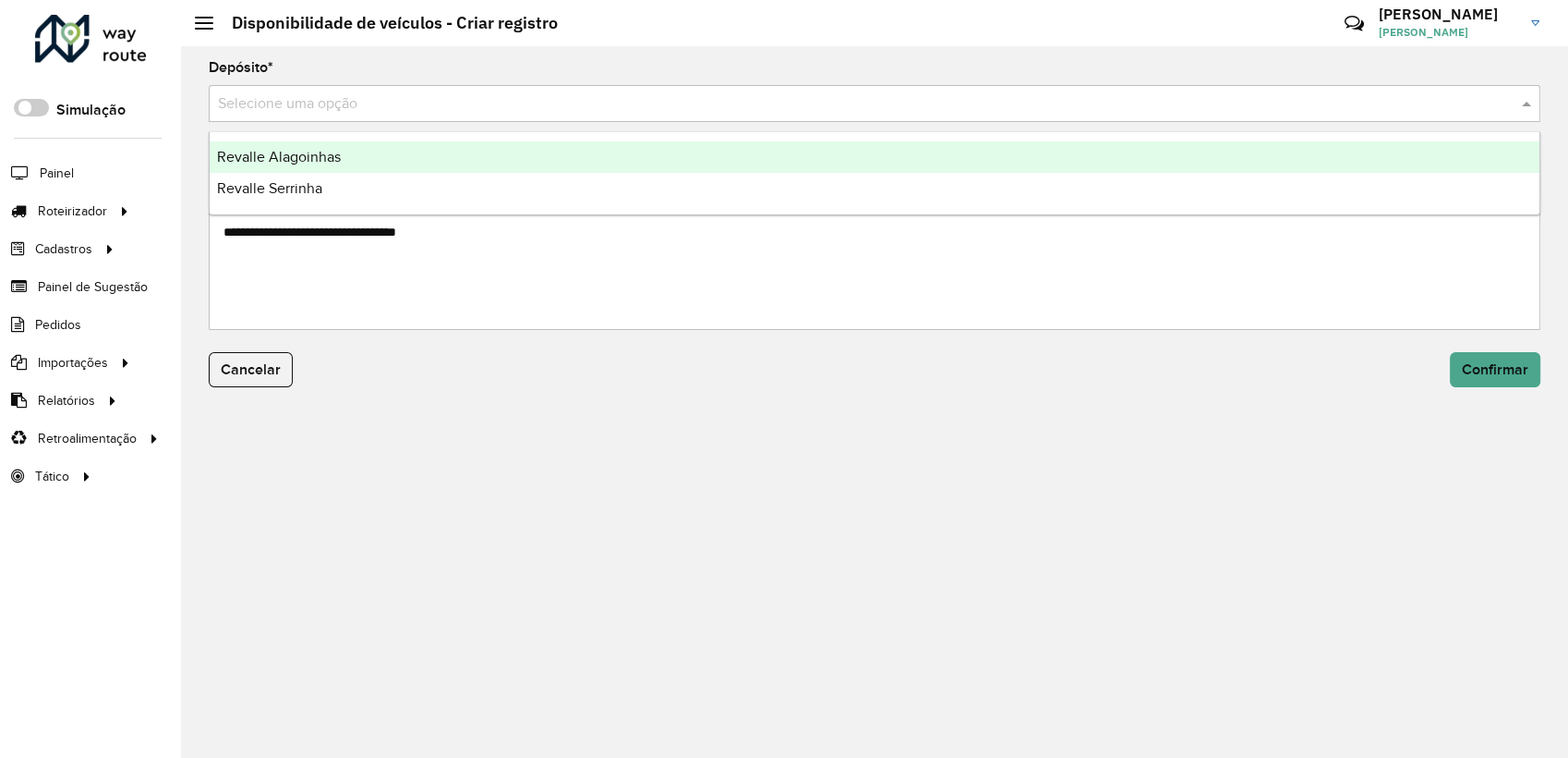
click at [428, 113] on input "text" at bounding box center [856, 104] width 1276 height 23
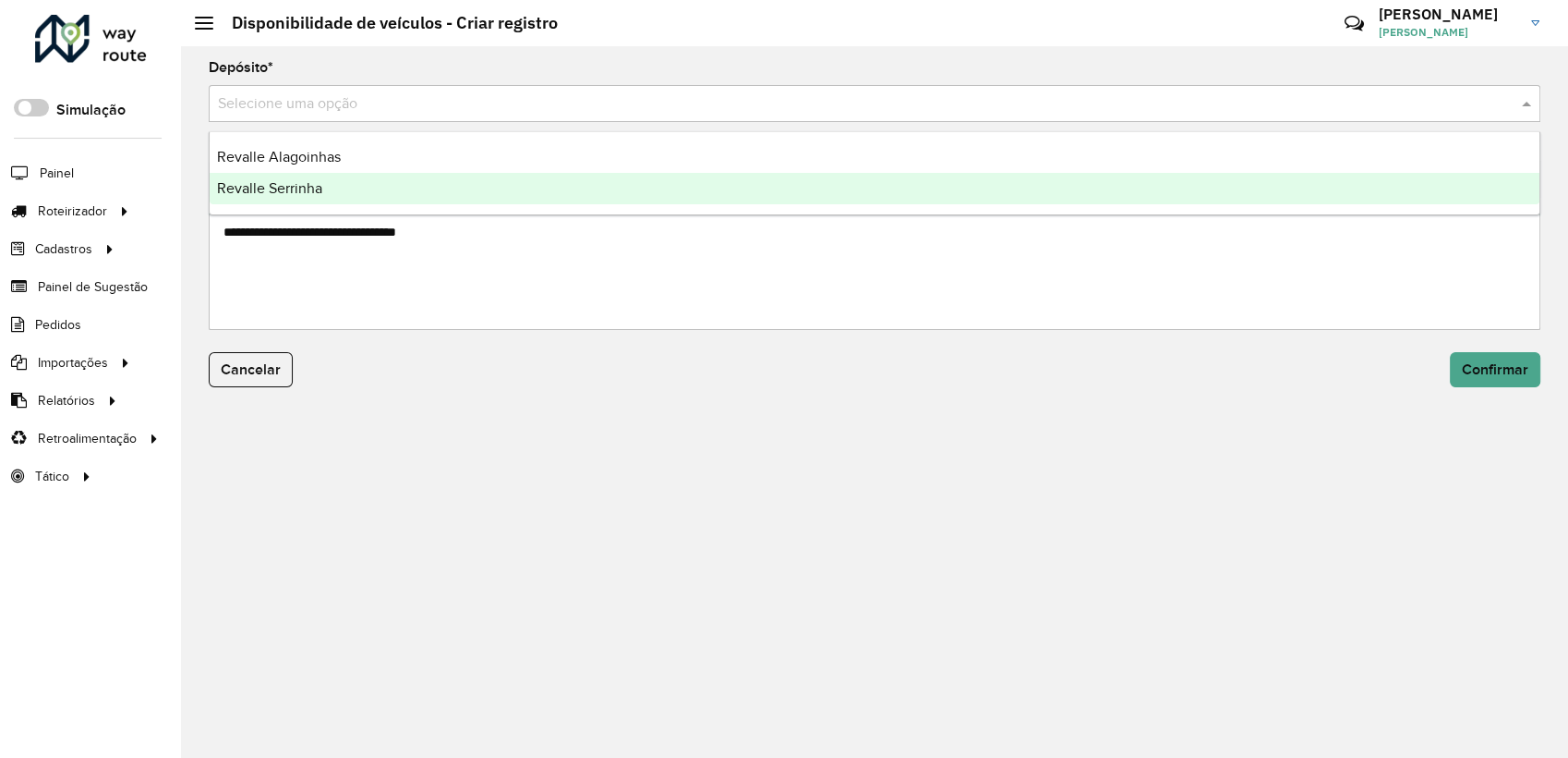
click at [369, 180] on div "Revalle Serrinha" at bounding box center [874, 189] width 1330 height 31
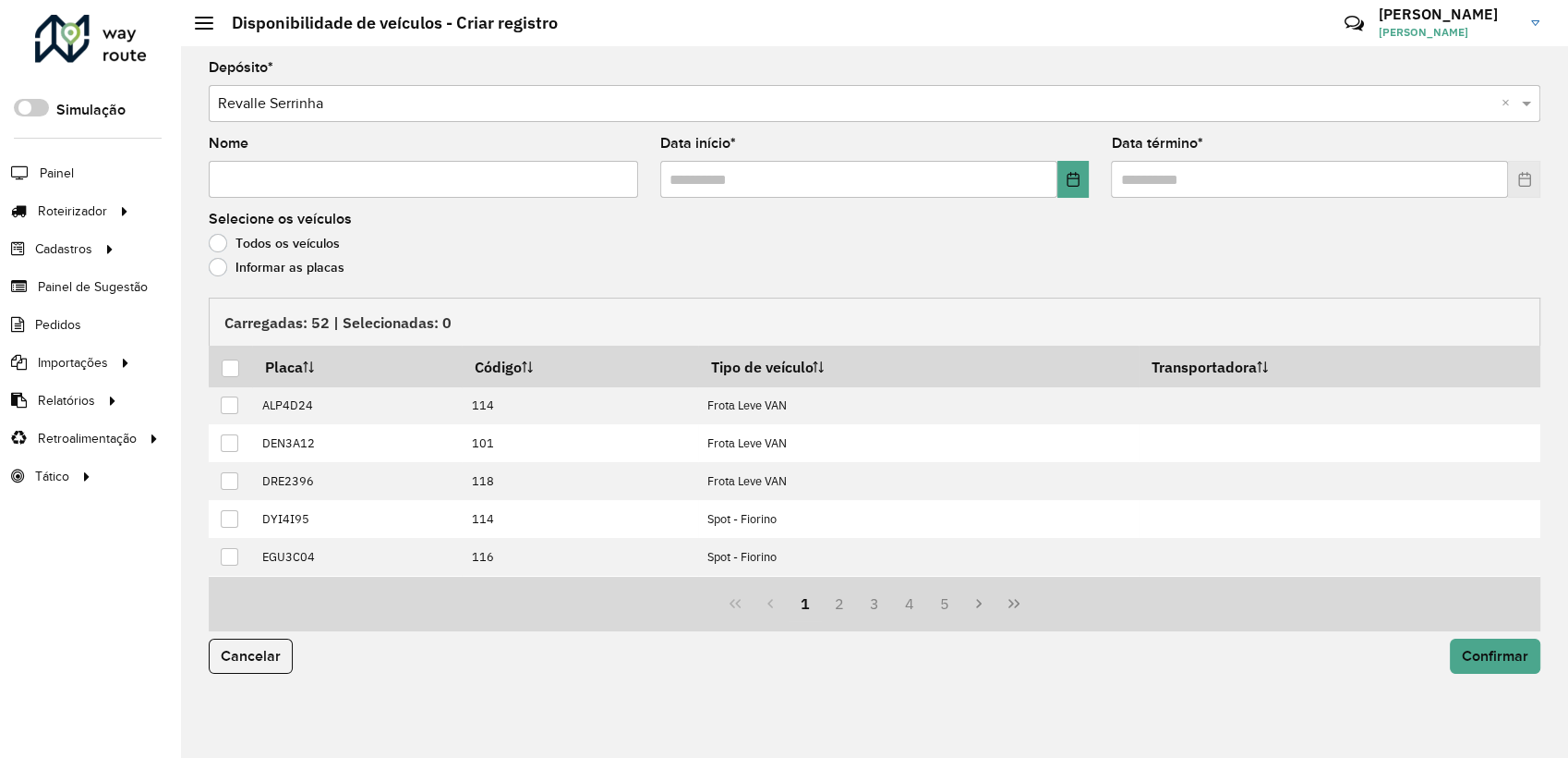
click at [369, 180] on input "Nome" at bounding box center [424, 180] width 430 height 37
paste input "**********"
type input "**********"
click at [1072, 189] on button "Choose Date" at bounding box center [1072, 180] width 32 height 37
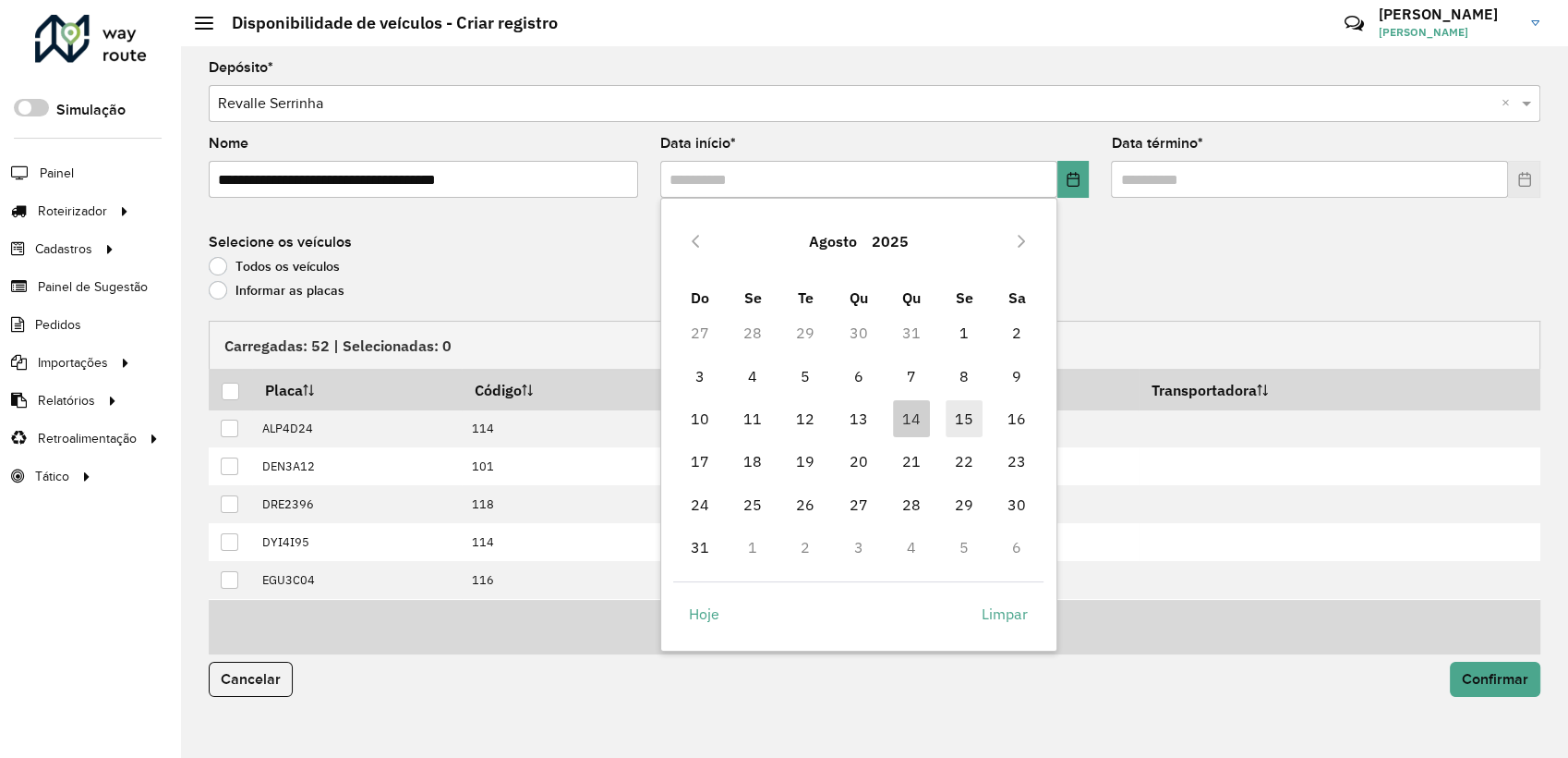
click at [967, 413] on span "15" at bounding box center [965, 418] width 37 height 37
type input "**********"
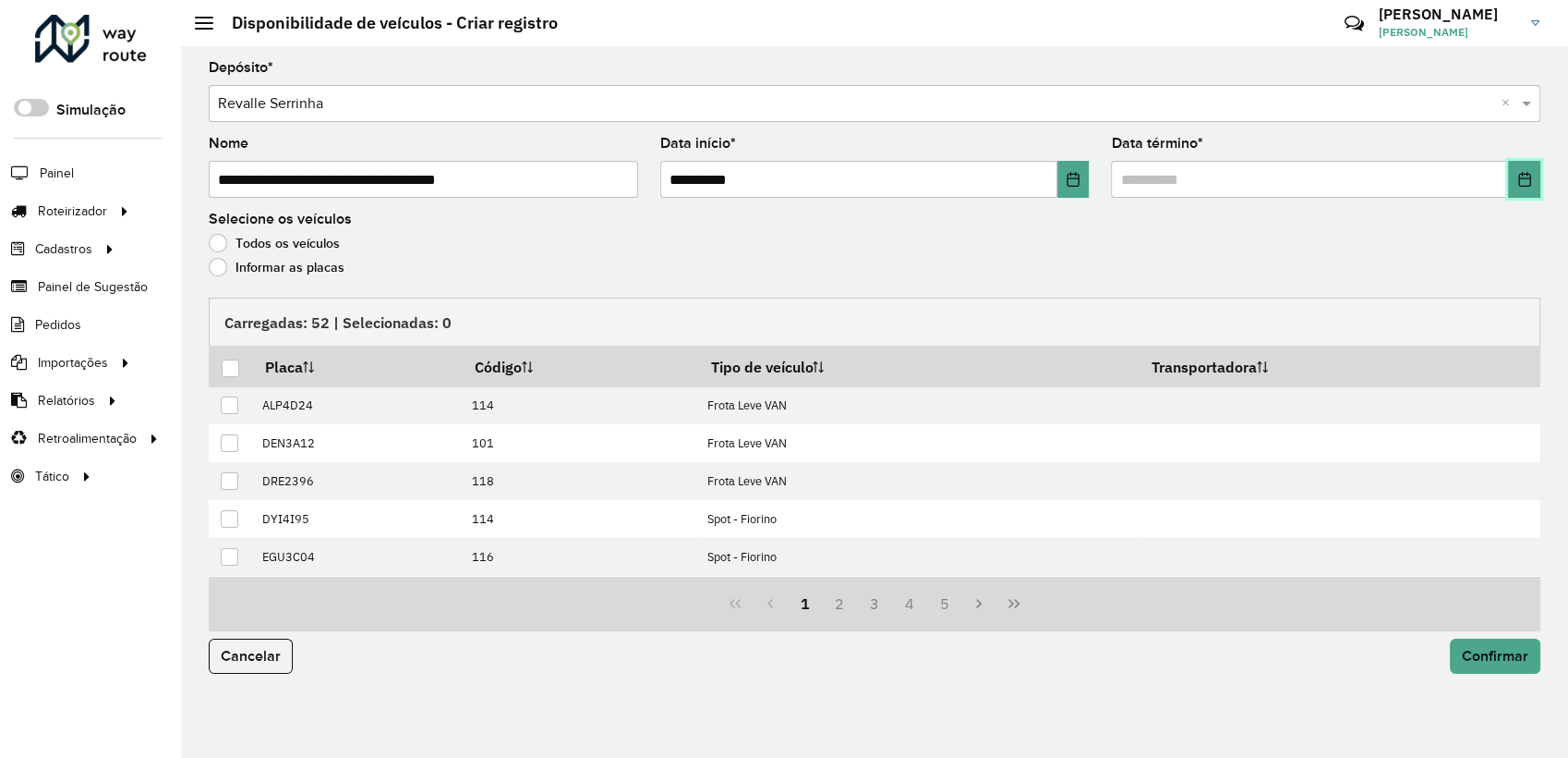
click at [1532, 180] on button "Choose Date" at bounding box center [1524, 180] width 32 height 37
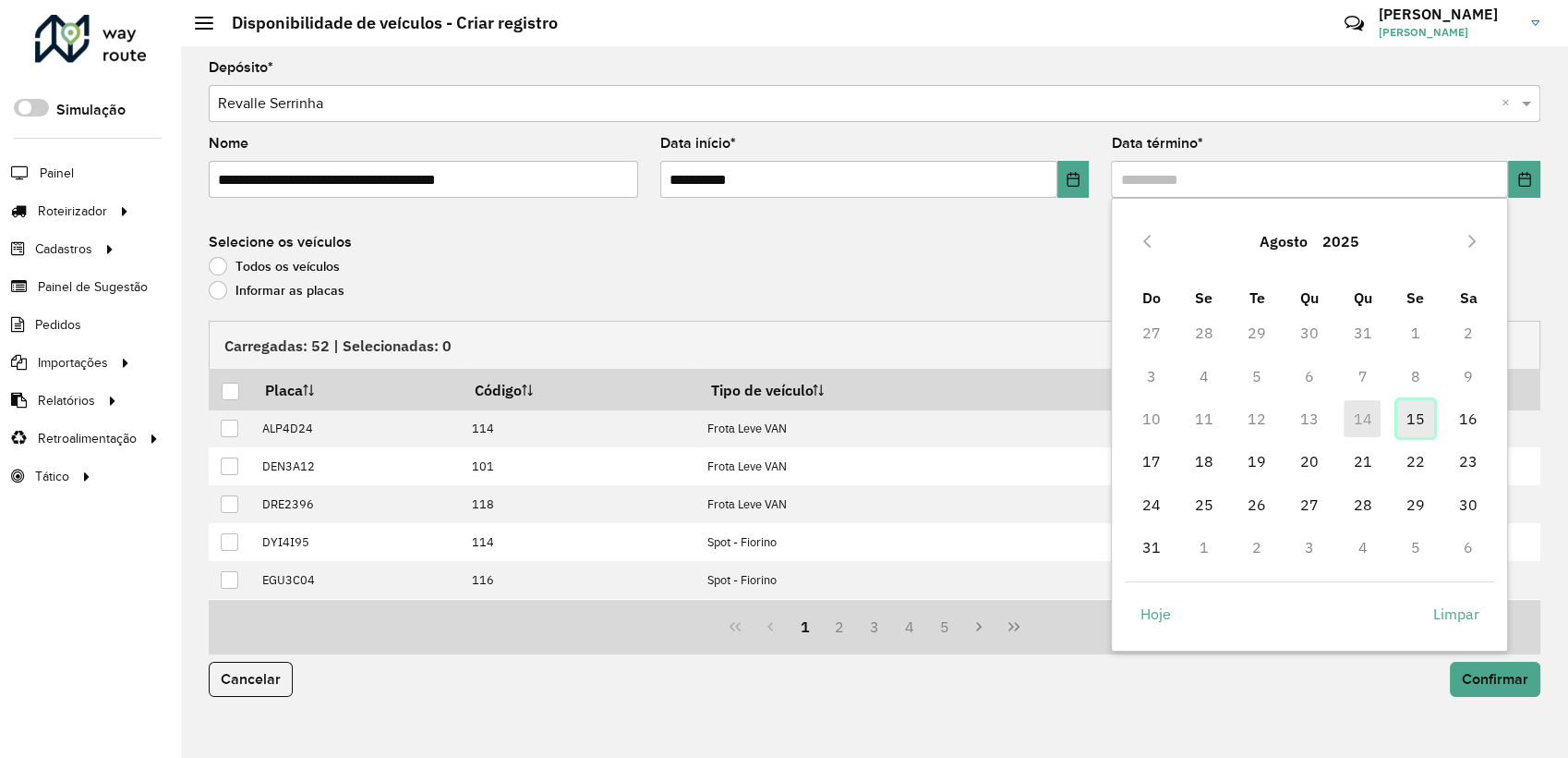
click at [1425, 404] on span "15" at bounding box center [1416, 418] width 37 height 37
type input "**********"
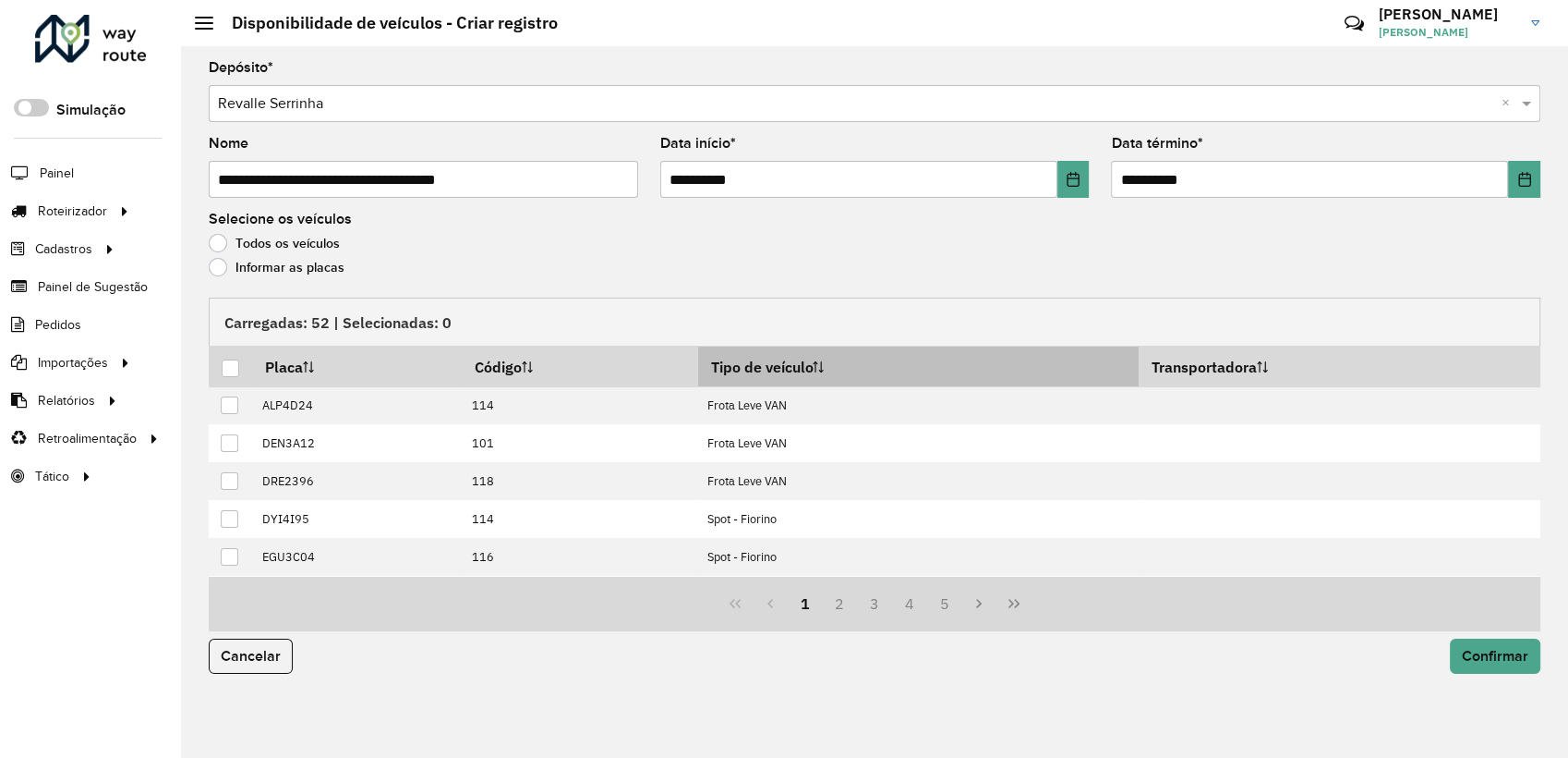
click at [805, 374] on th "Tipo de veículo" at bounding box center [917, 366] width 441 height 39
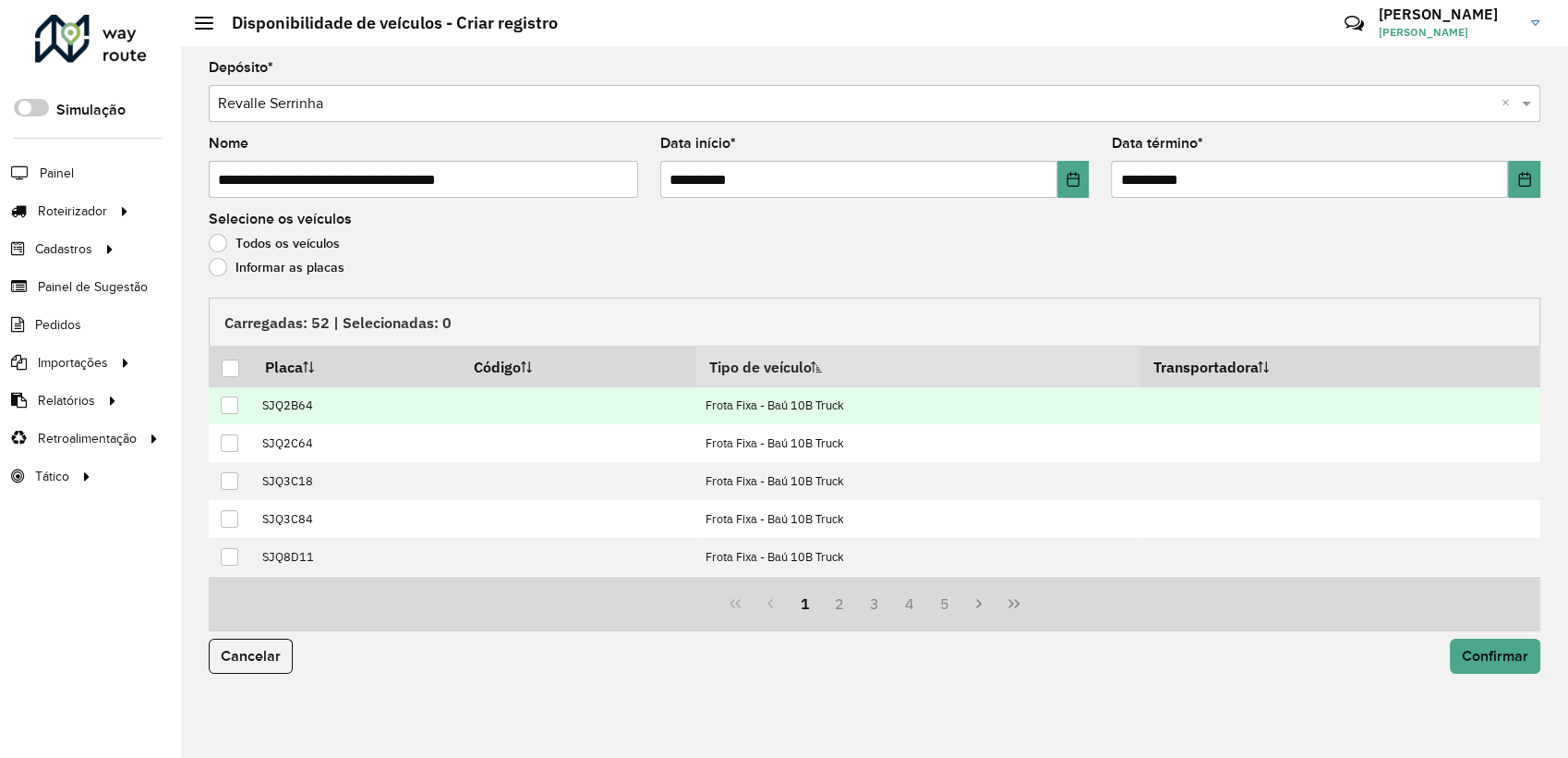
click at [234, 402] on div at bounding box center [230, 406] width 18 height 18
click at [1487, 666] on button "Confirmar" at bounding box center [1494, 656] width 90 height 35
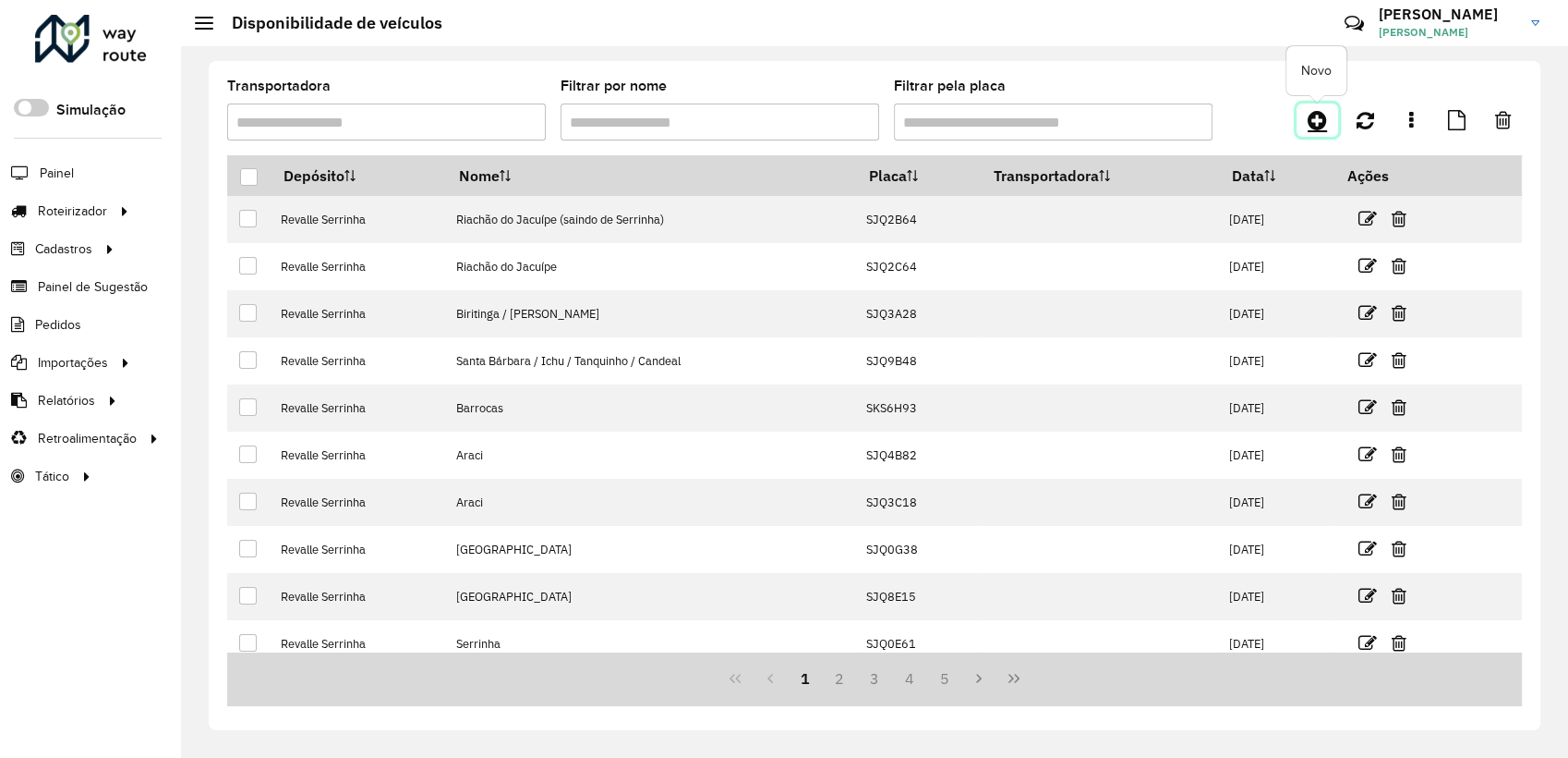
click at [1315, 109] on icon at bounding box center [1317, 120] width 20 height 23
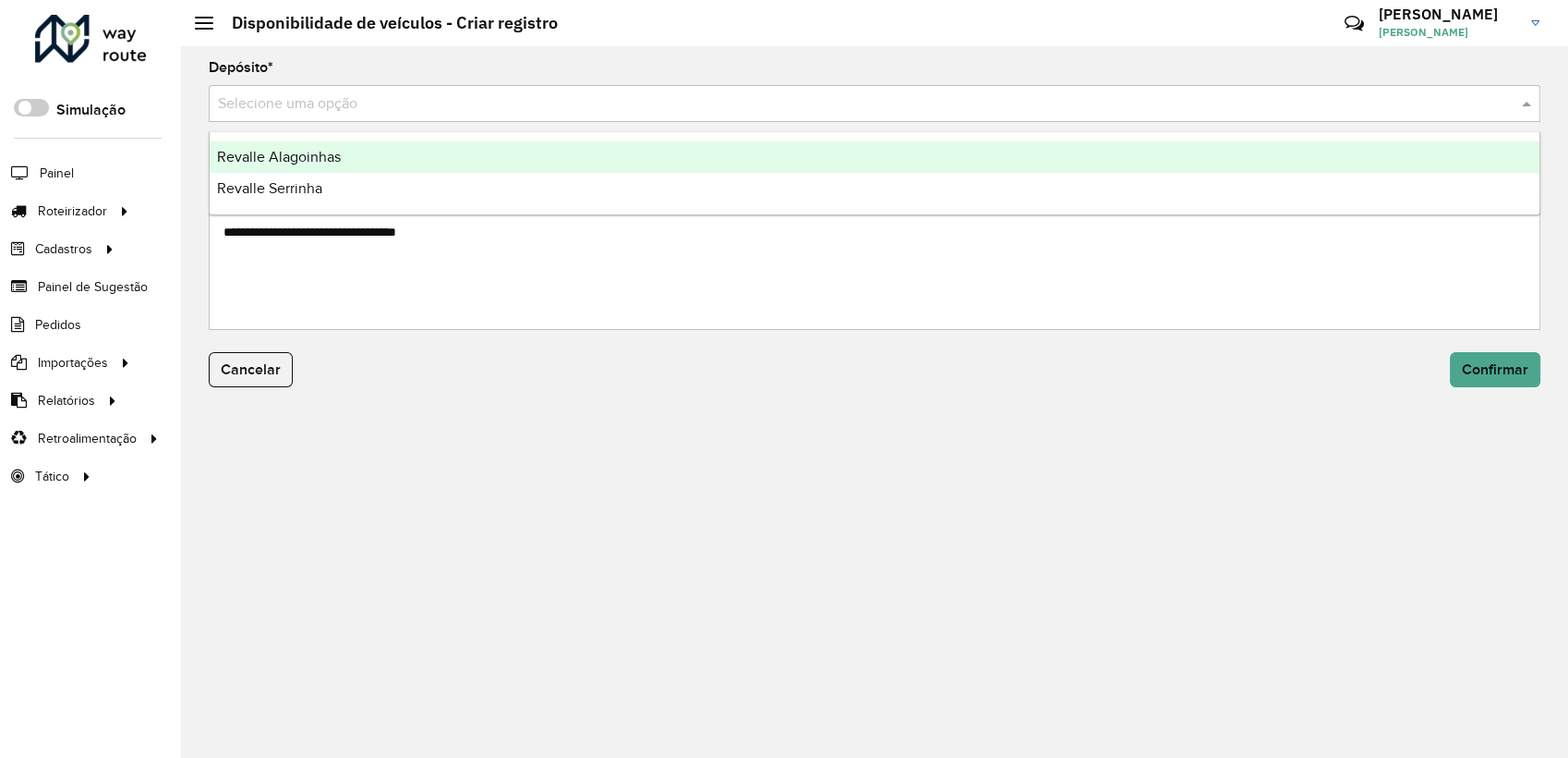
click at [702, 103] on input "text" at bounding box center [856, 104] width 1276 height 23
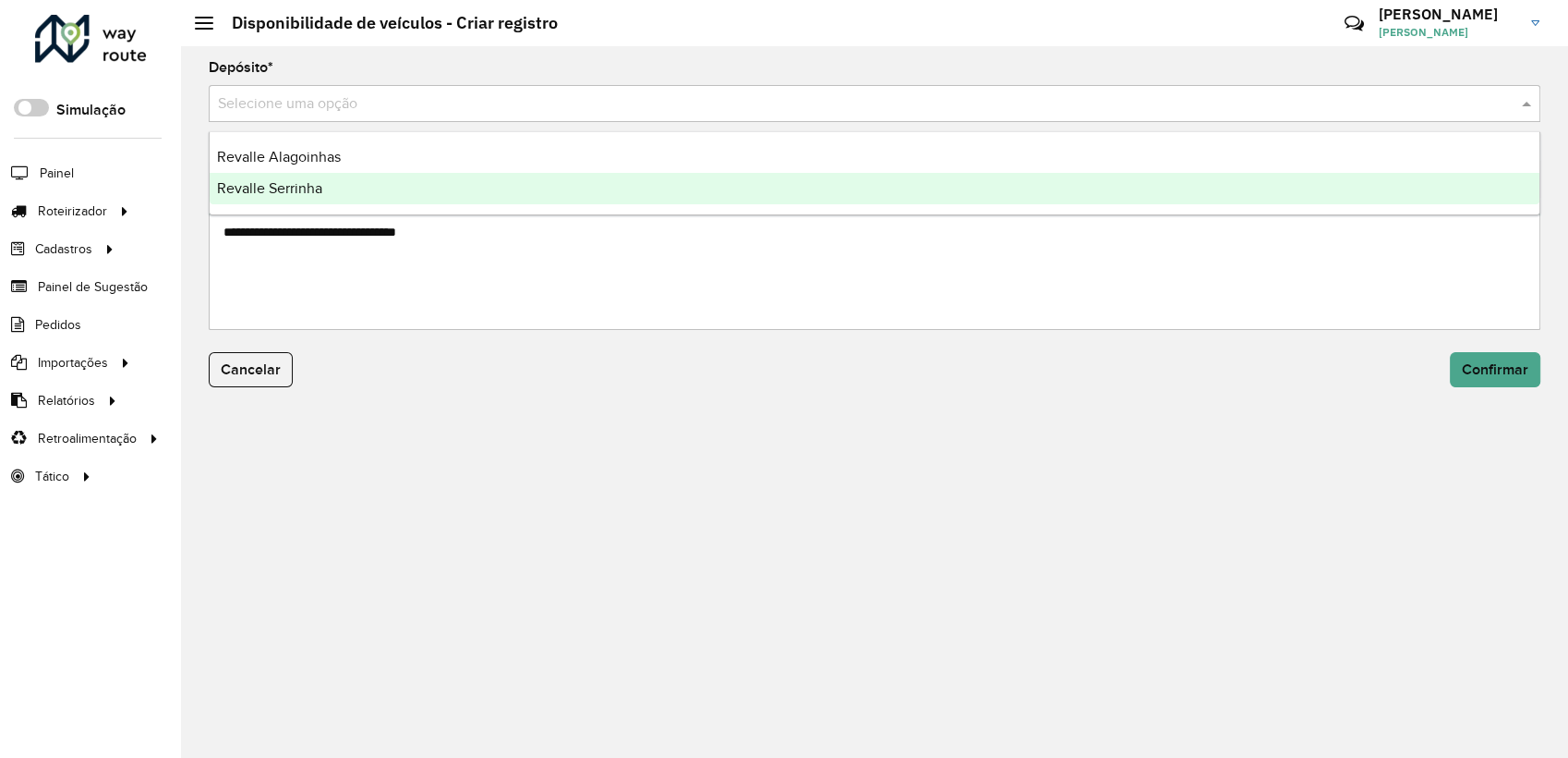
click at [377, 177] on div "Revalle Serrinha" at bounding box center [874, 189] width 1330 height 31
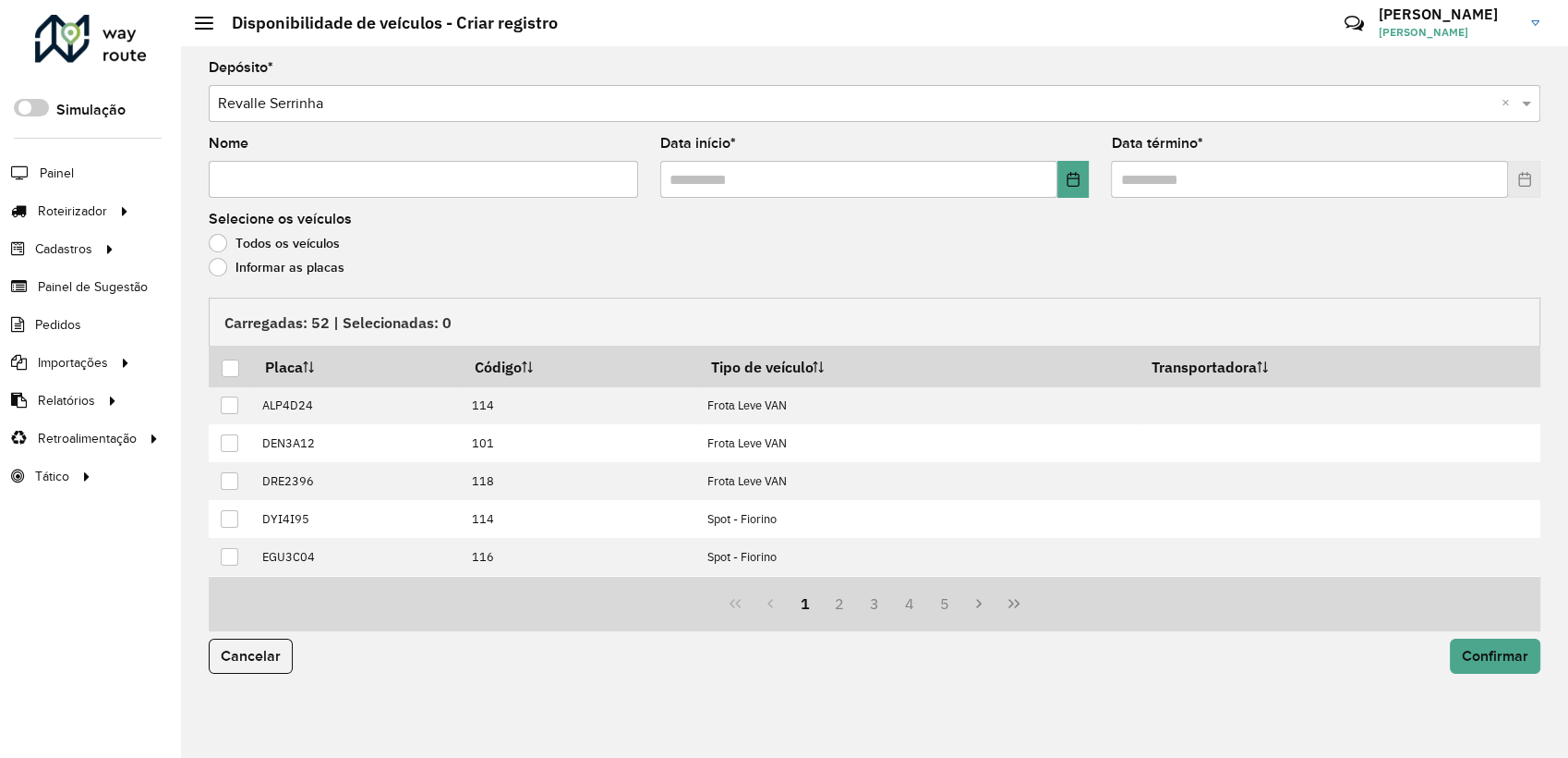
click at [377, 177] on input "Nome" at bounding box center [424, 180] width 430 height 37
paste input "**********"
type input "**********"
click at [1061, 182] on button "Choose Date" at bounding box center [1072, 180] width 32 height 37
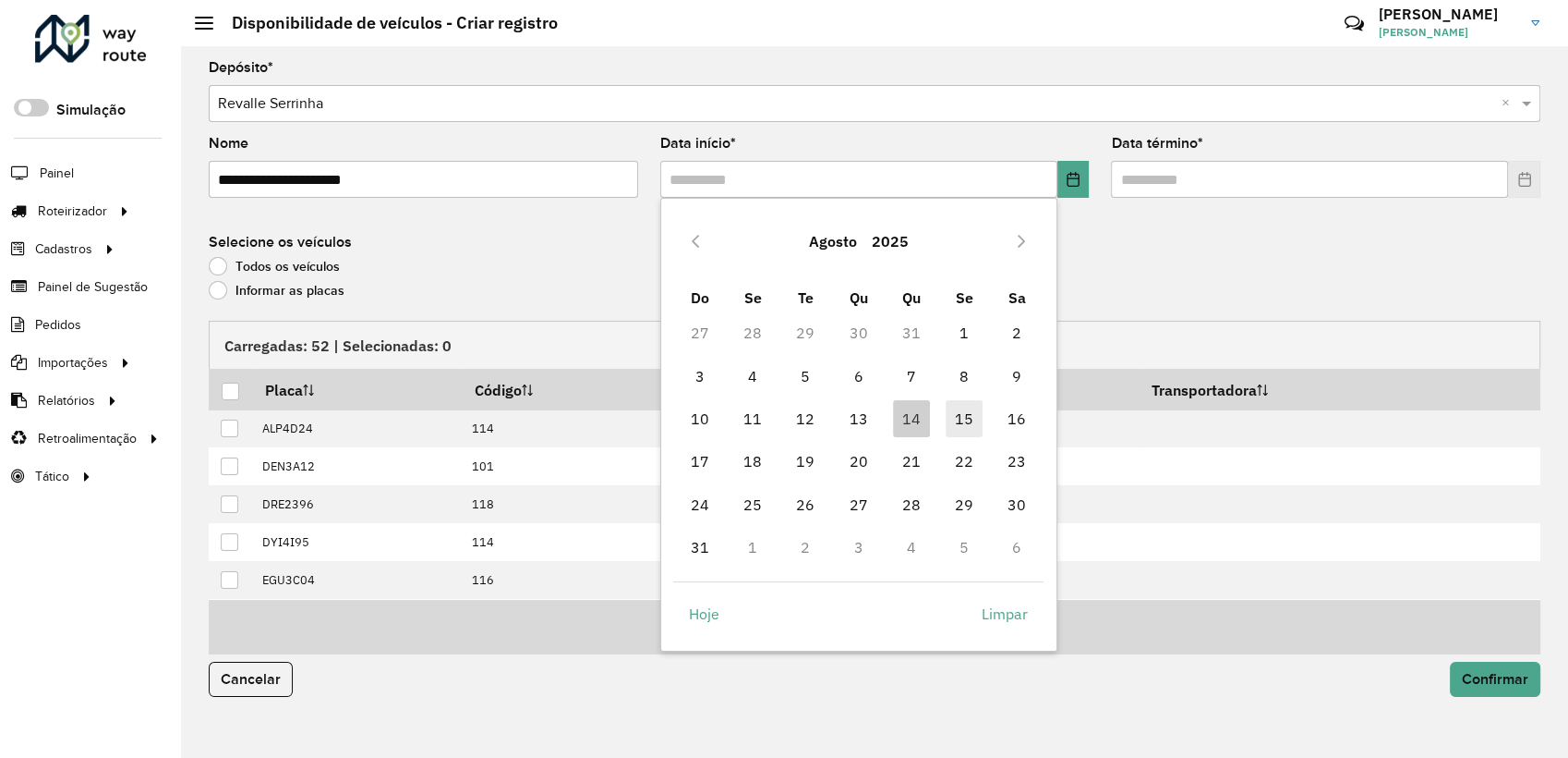
click at [954, 411] on span "15" at bounding box center [965, 418] width 37 height 37
type input "**********"
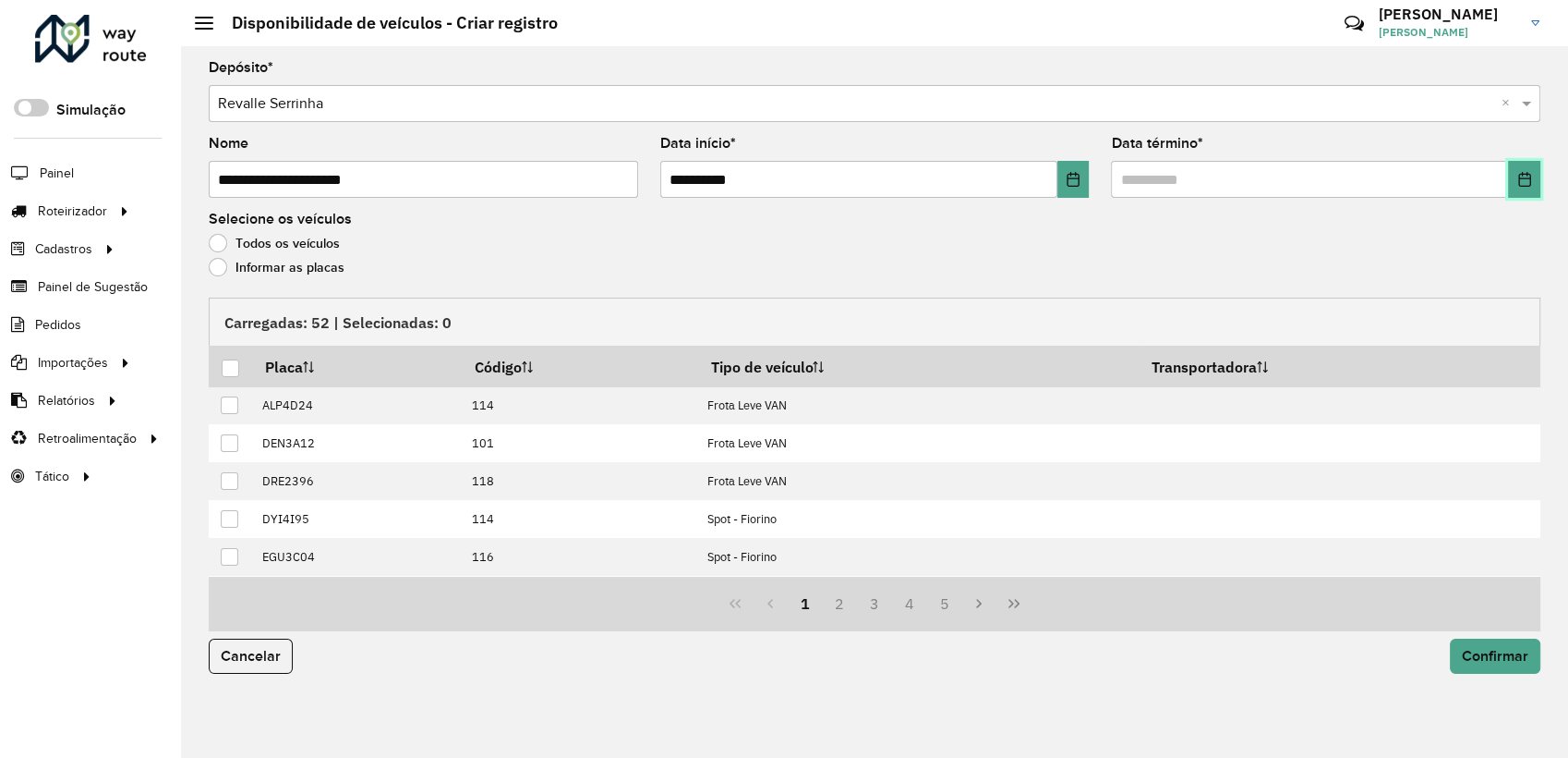
click at [1522, 171] on button "Choose Date" at bounding box center [1524, 180] width 32 height 37
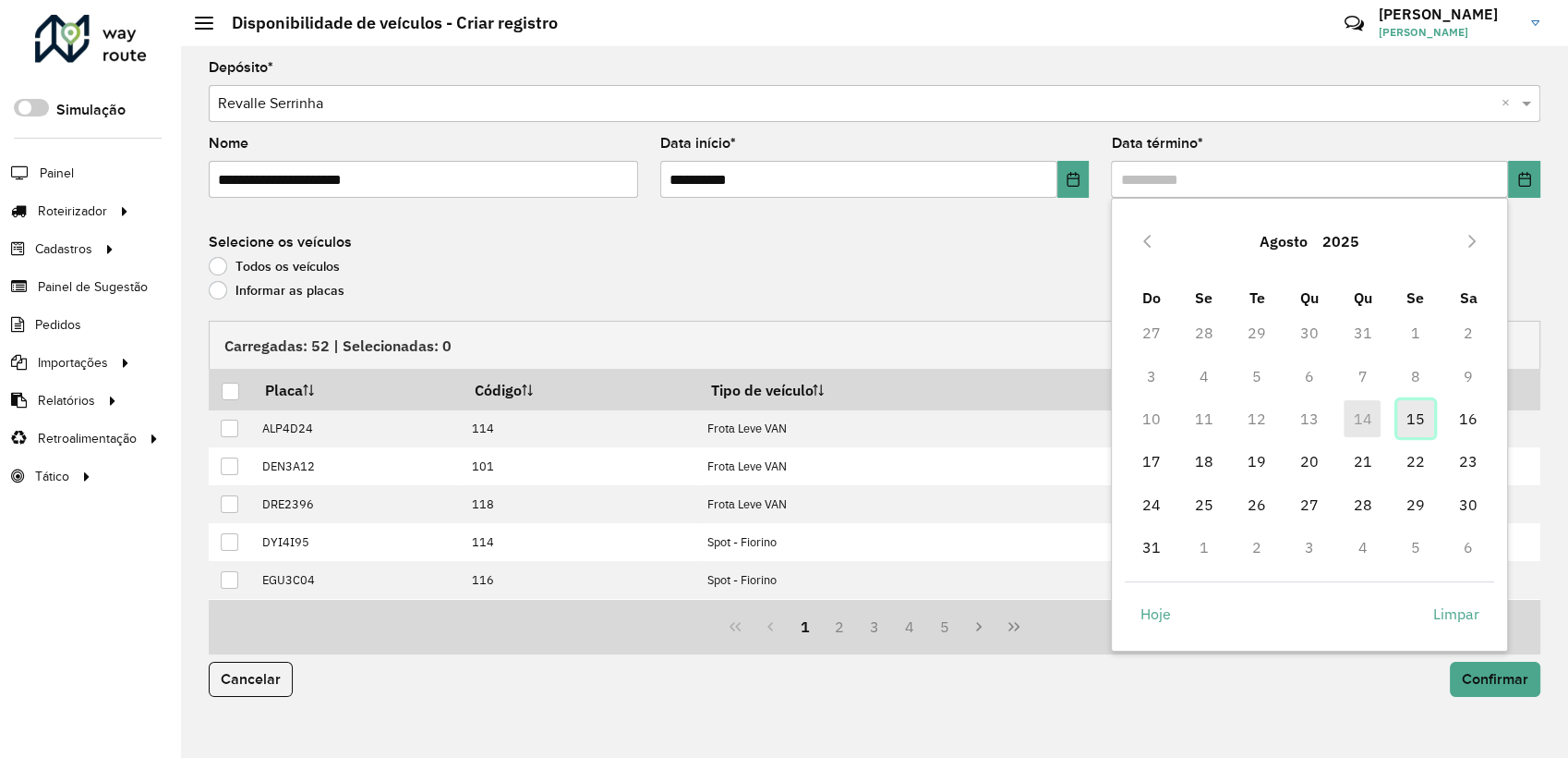
click at [1411, 432] on span "15" at bounding box center [1416, 418] width 37 height 37
type input "**********"
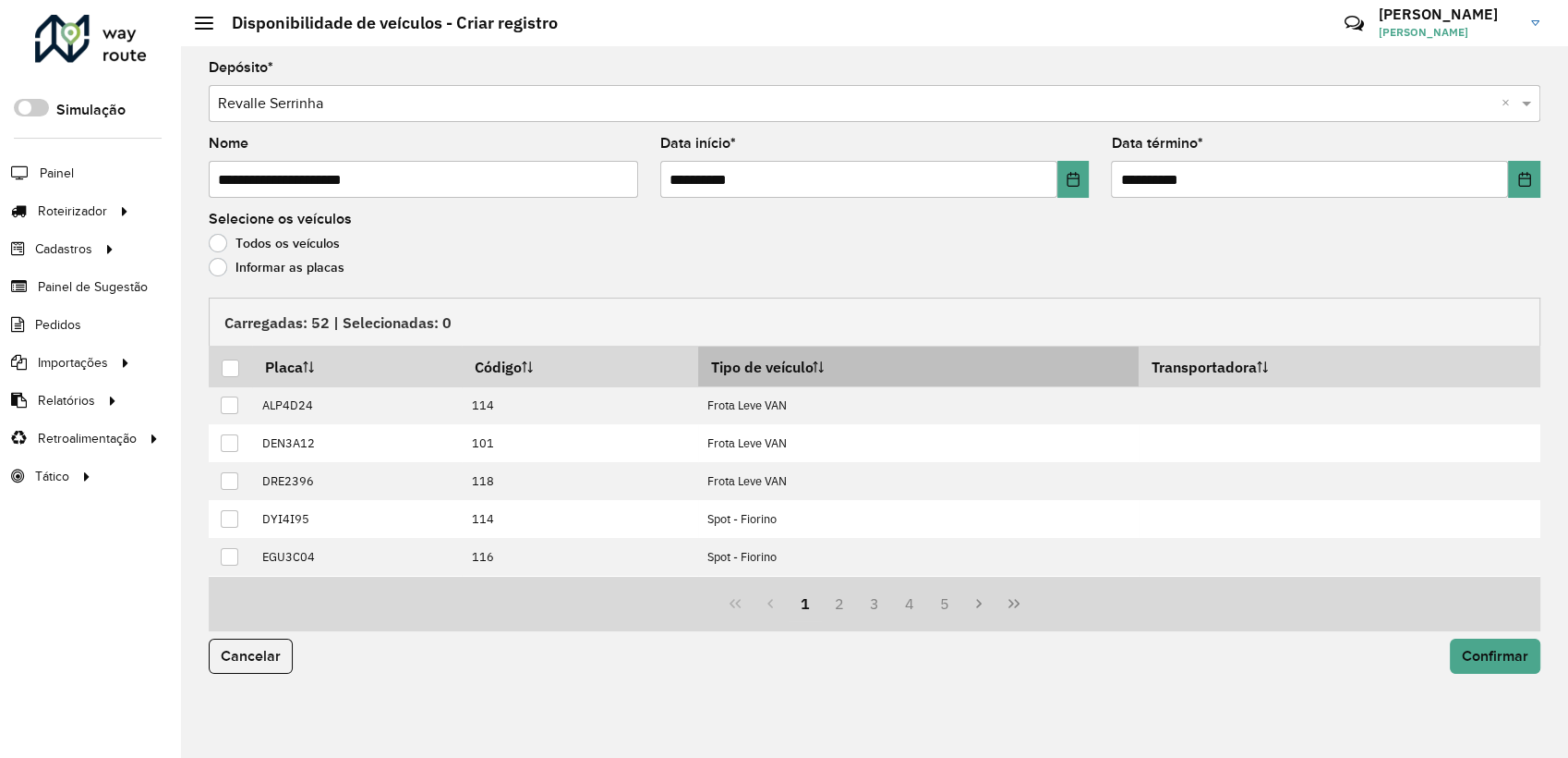
click at [794, 368] on th "Tipo de veículo" at bounding box center [917, 366] width 441 height 39
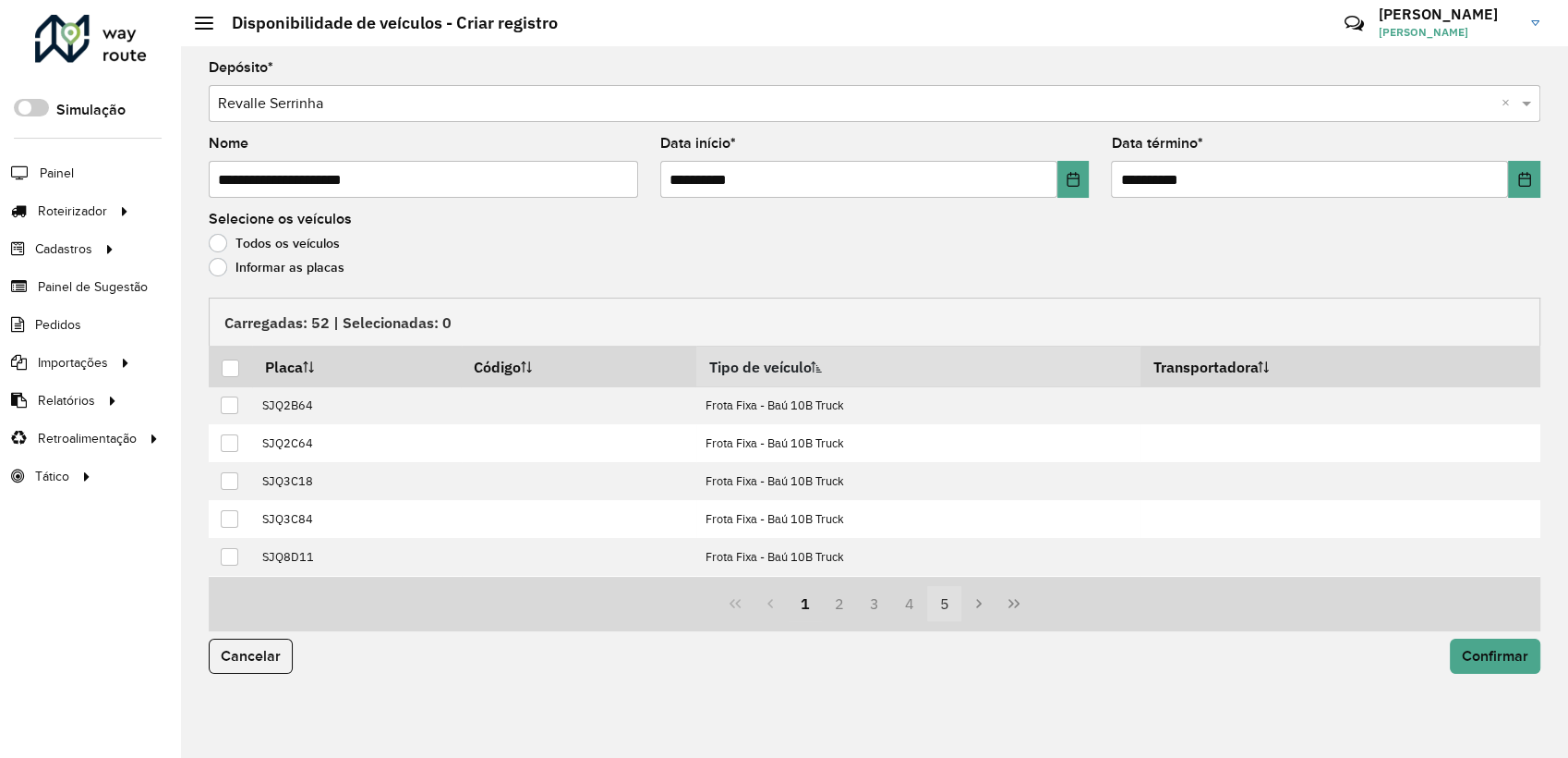
click at [941, 596] on button "5" at bounding box center [945, 604] width 35 height 35
click at [941, 596] on button "6" at bounding box center [945, 604] width 35 height 35
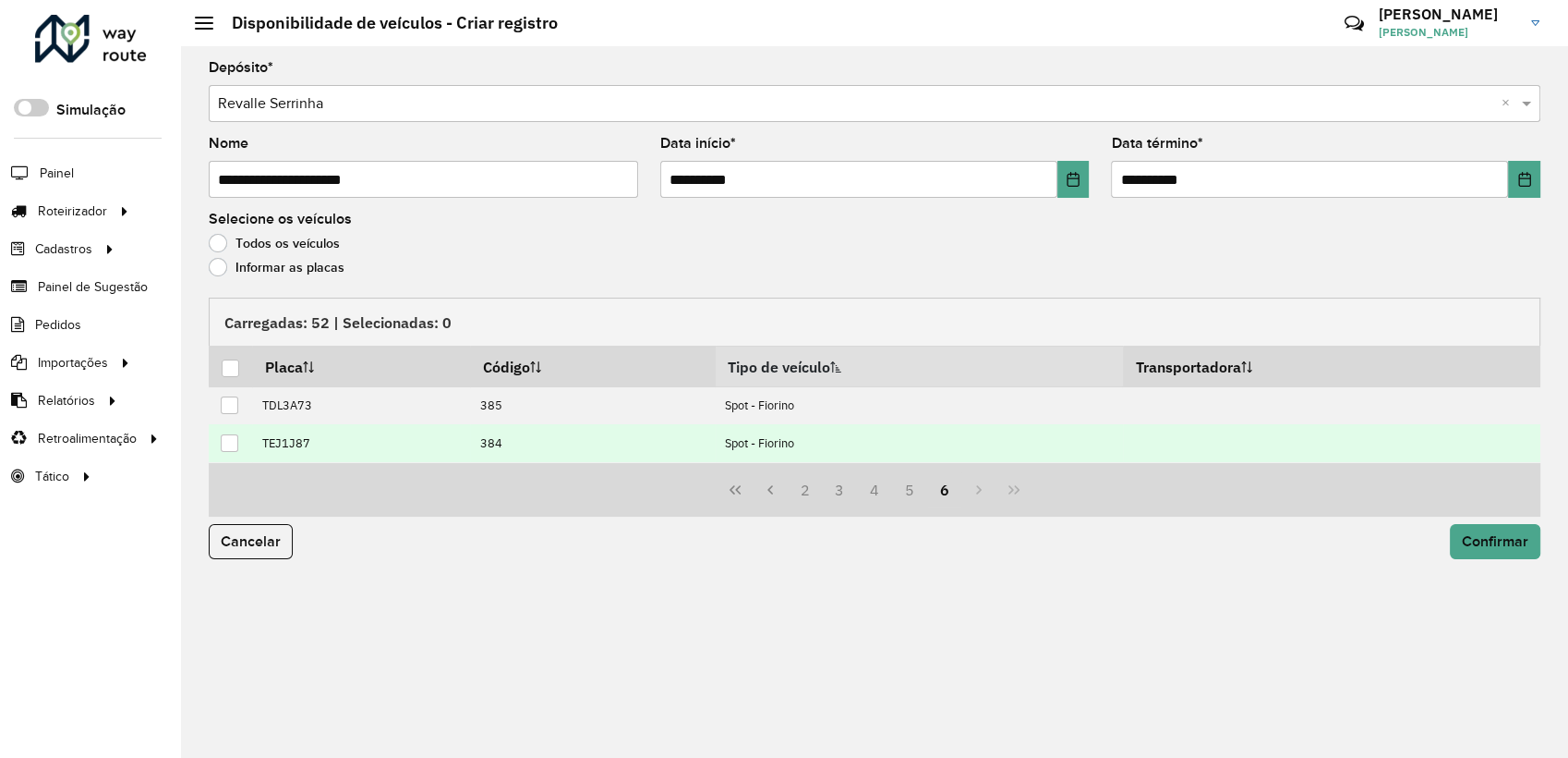
click at [226, 439] on div at bounding box center [230, 443] width 18 height 18
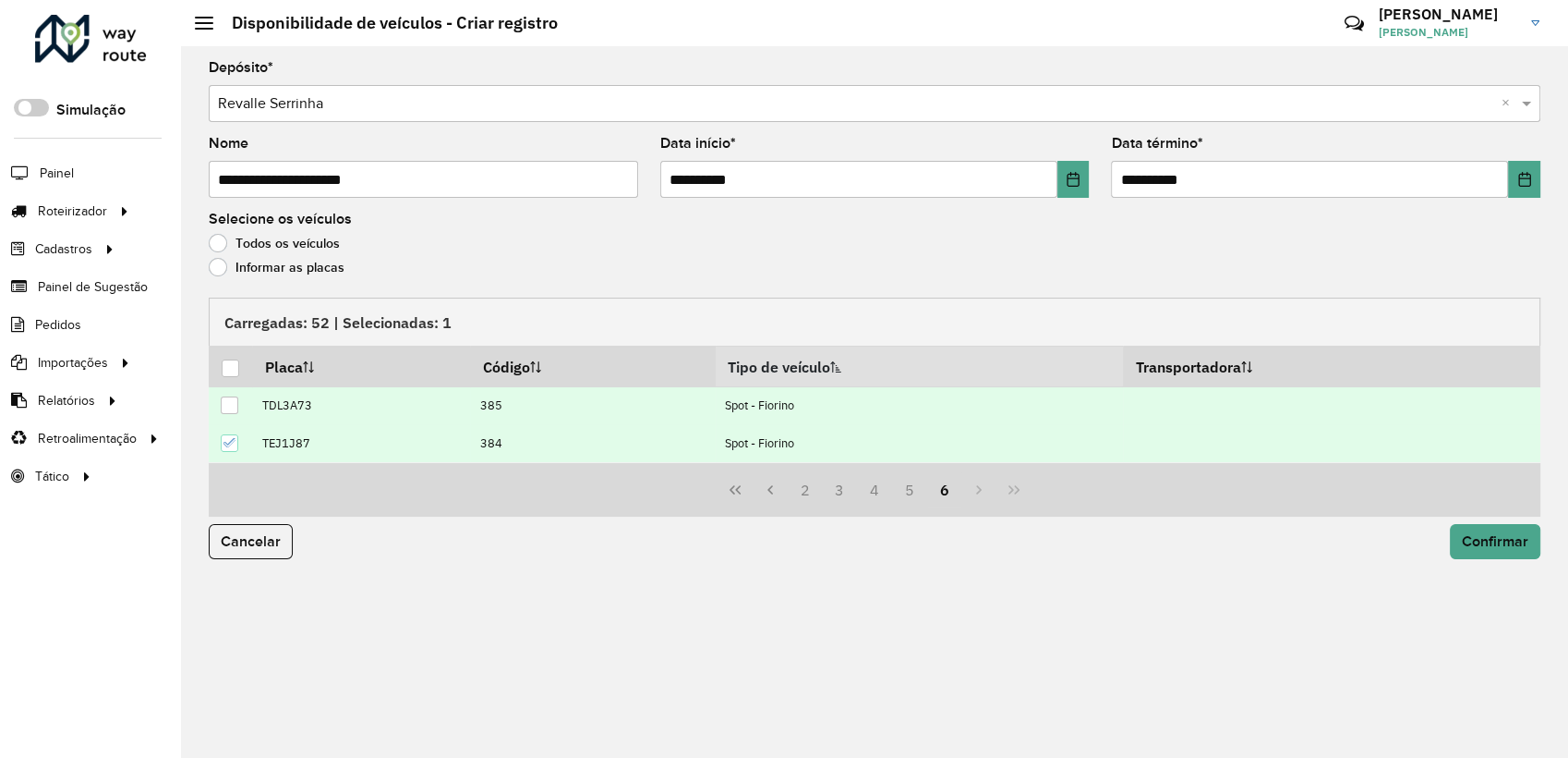
click at [229, 397] on div at bounding box center [230, 406] width 18 height 18
click at [907, 487] on button "5" at bounding box center [910, 490] width 35 height 35
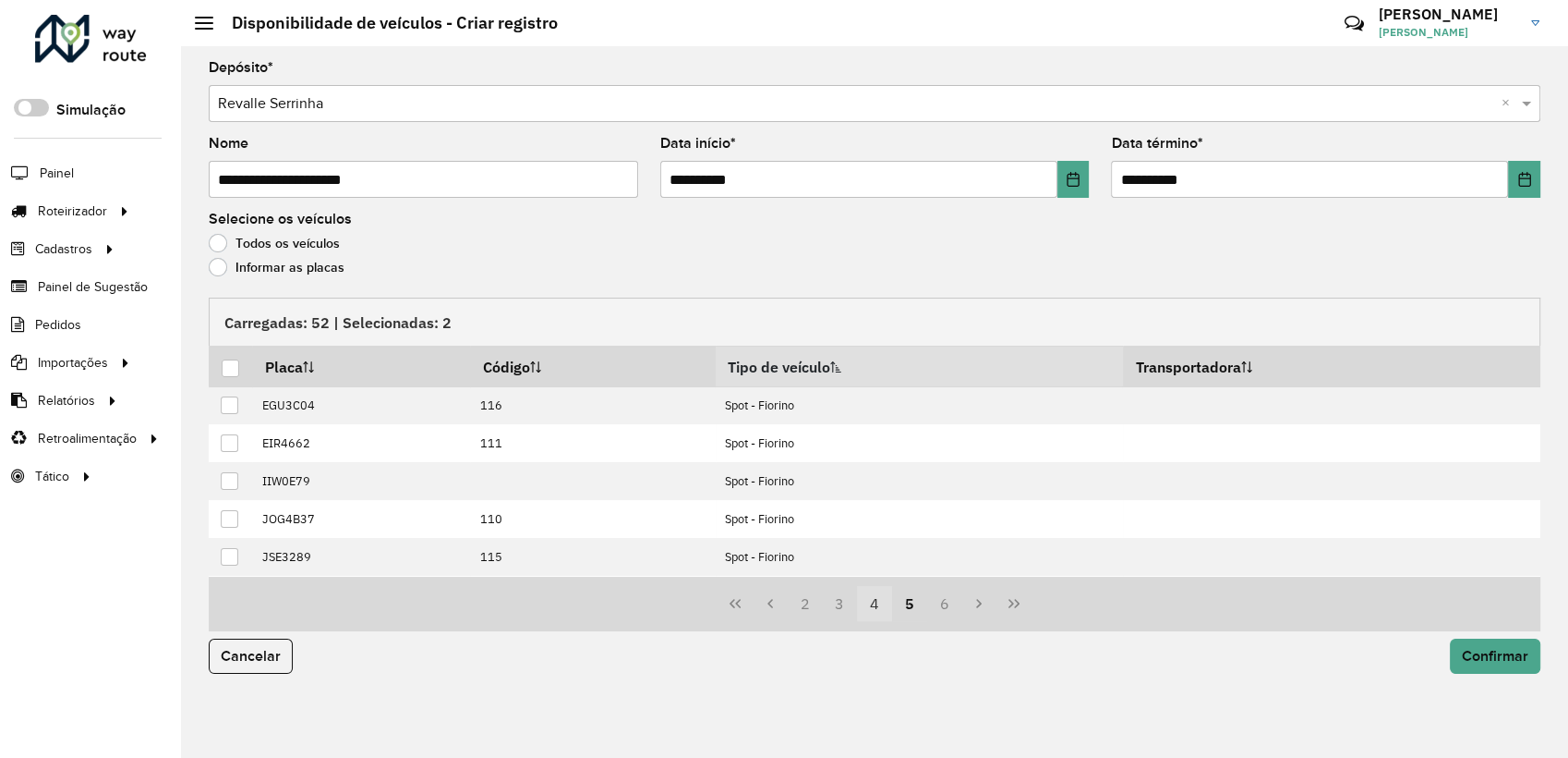
click at [866, 605] on button "4" at bounding box center [874, 604] width 35 height 35
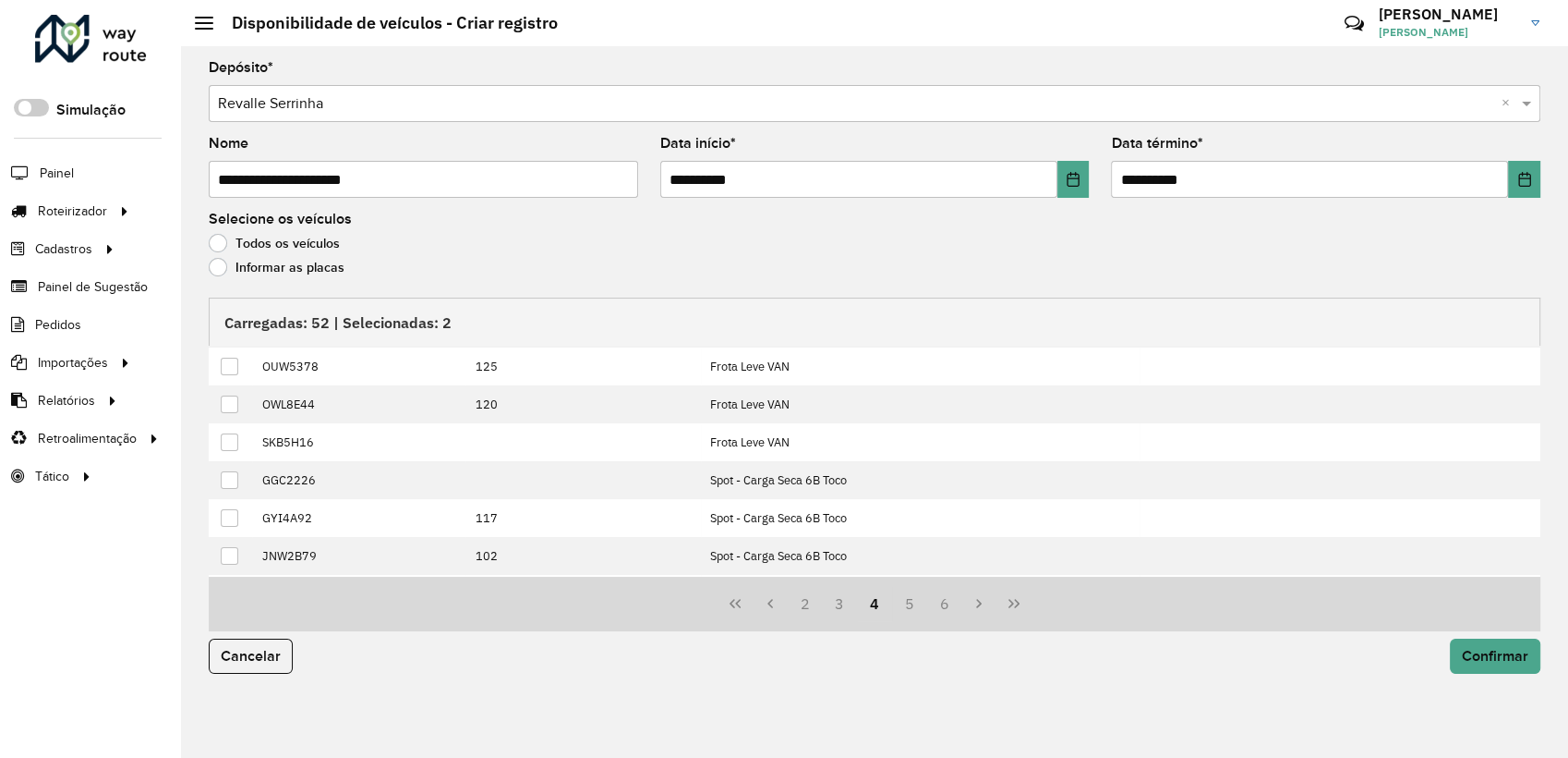
scroll to position [153, 0]
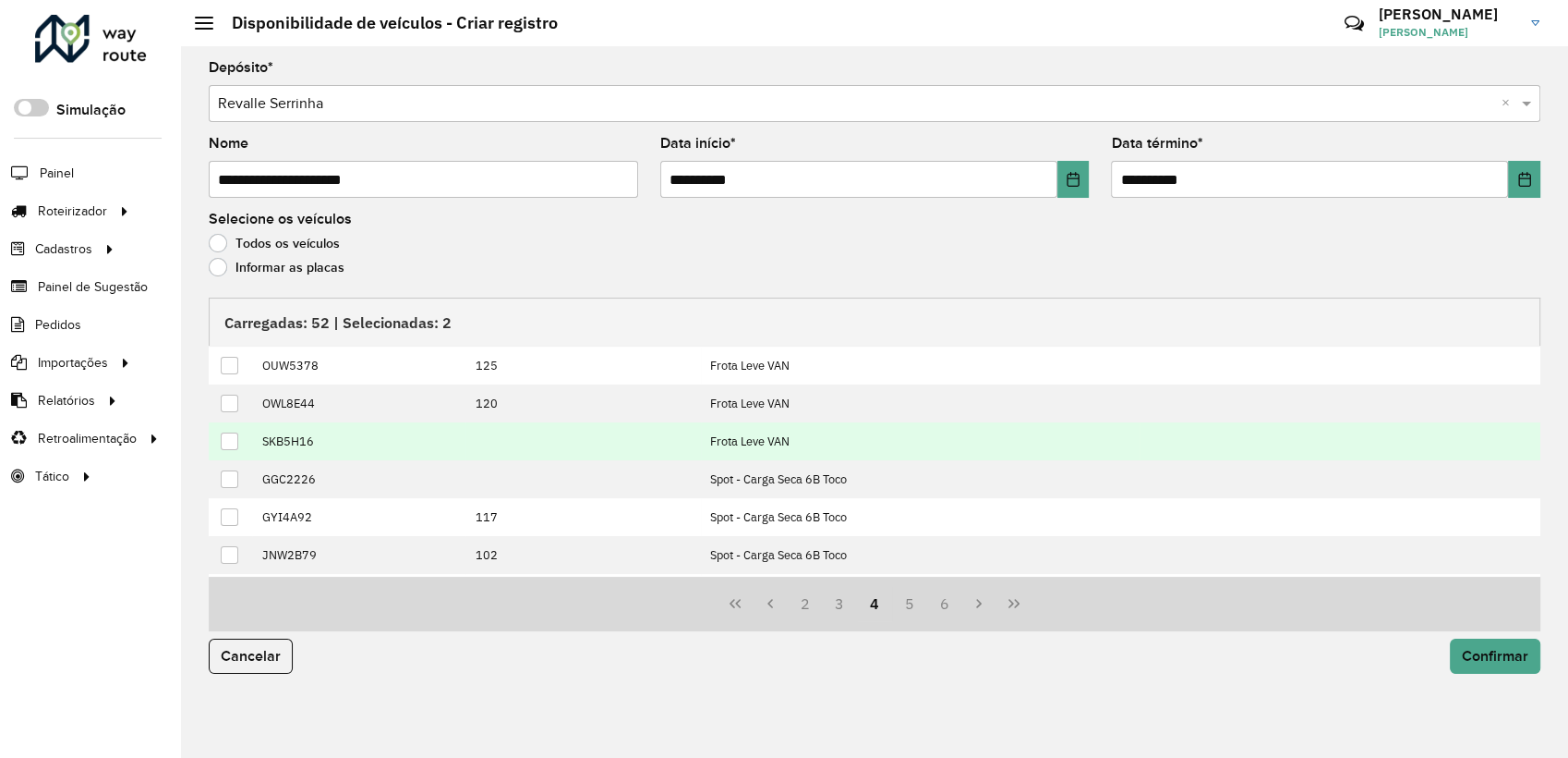
click at [229, 439] on div at bounding box center [230, 441] width 18 height 18
click at [1490, 653] on span "Confirmar" at bounding box center [1495, 656] width 67 height 16
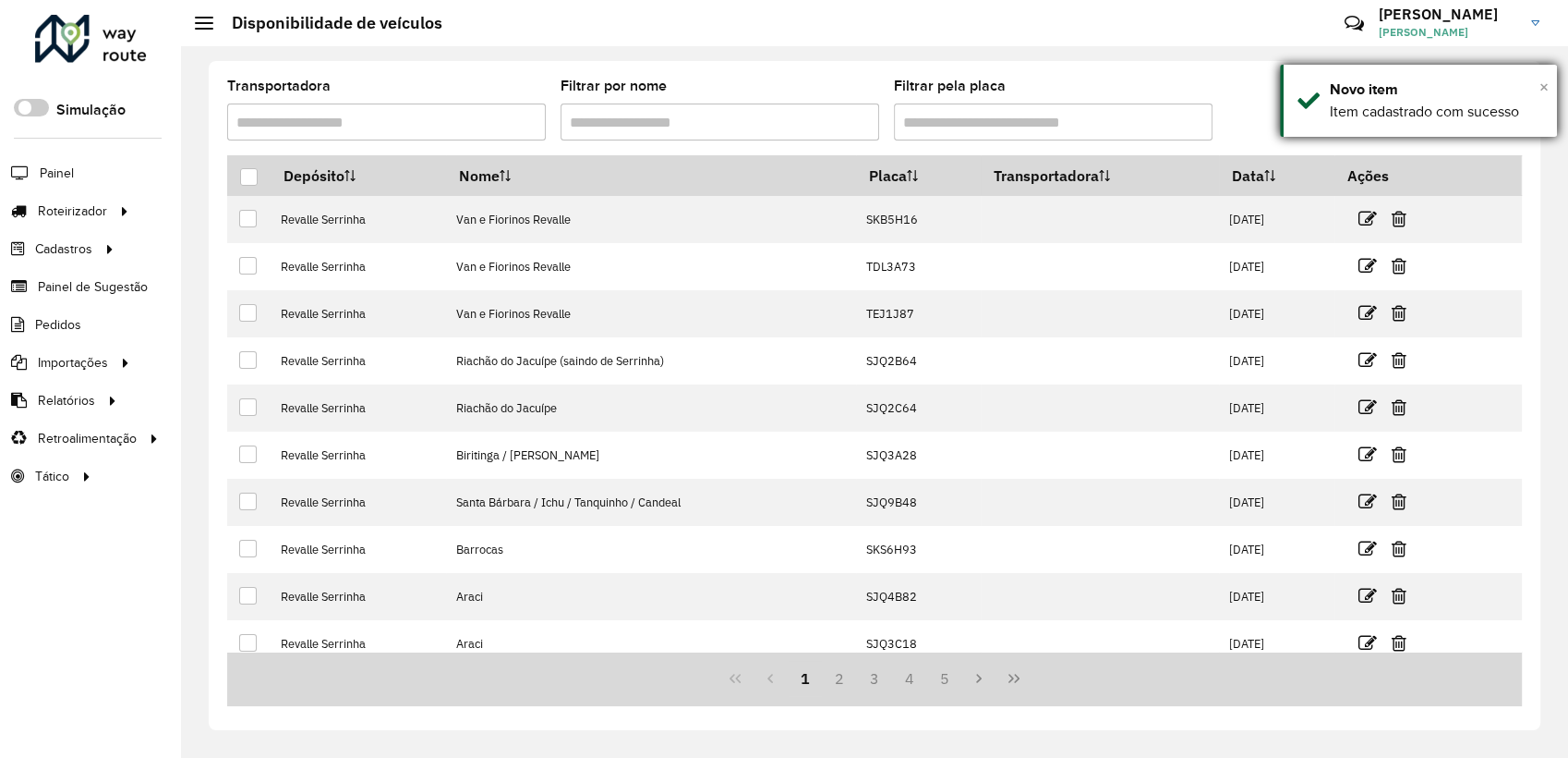
click at [1545, 91] on span "×" at bounding box center [1543, 86] width 9 height 21
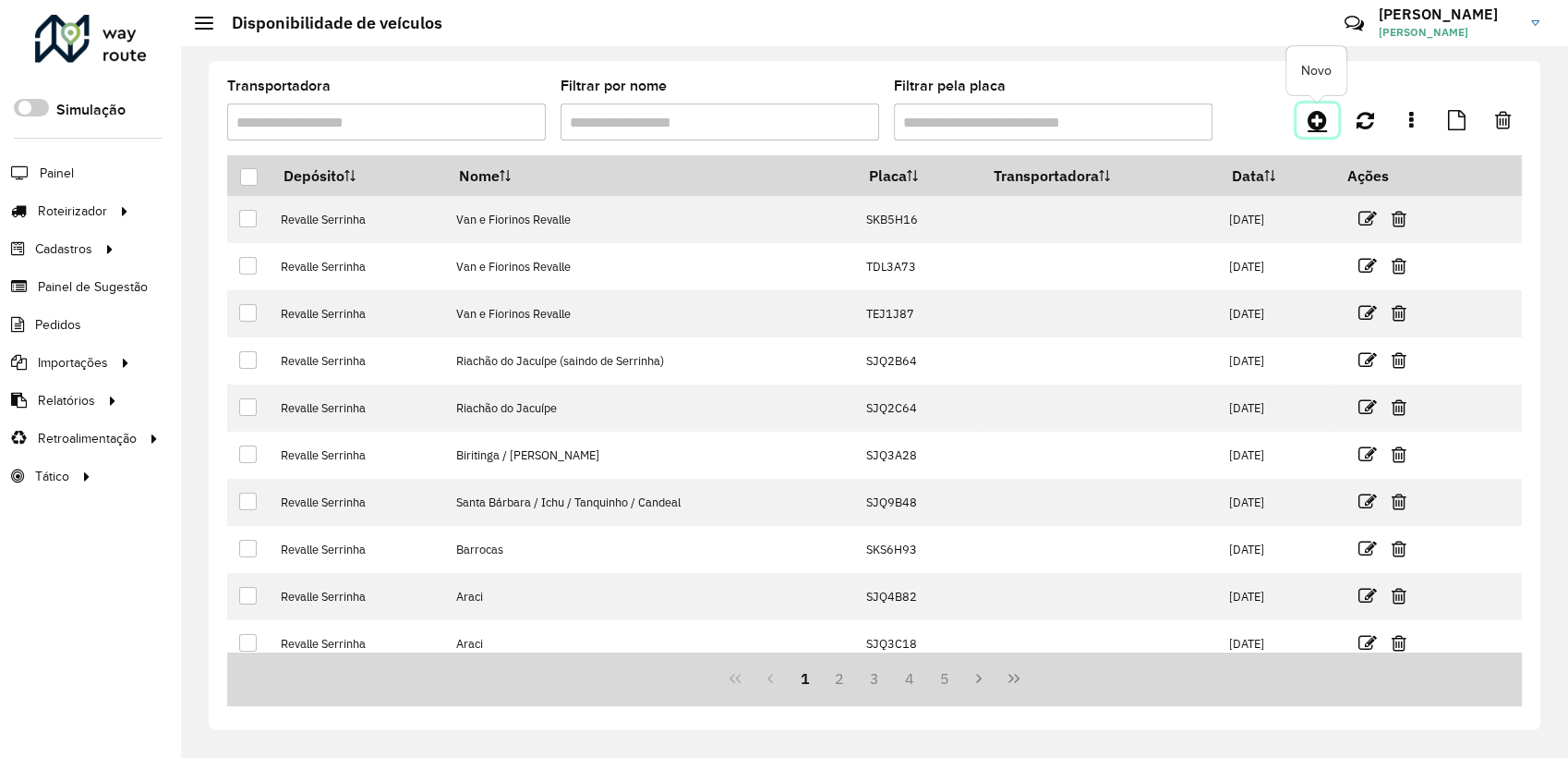
click at [1320, 130] on icon at bounding box center [1317, 120] width 20 height 23
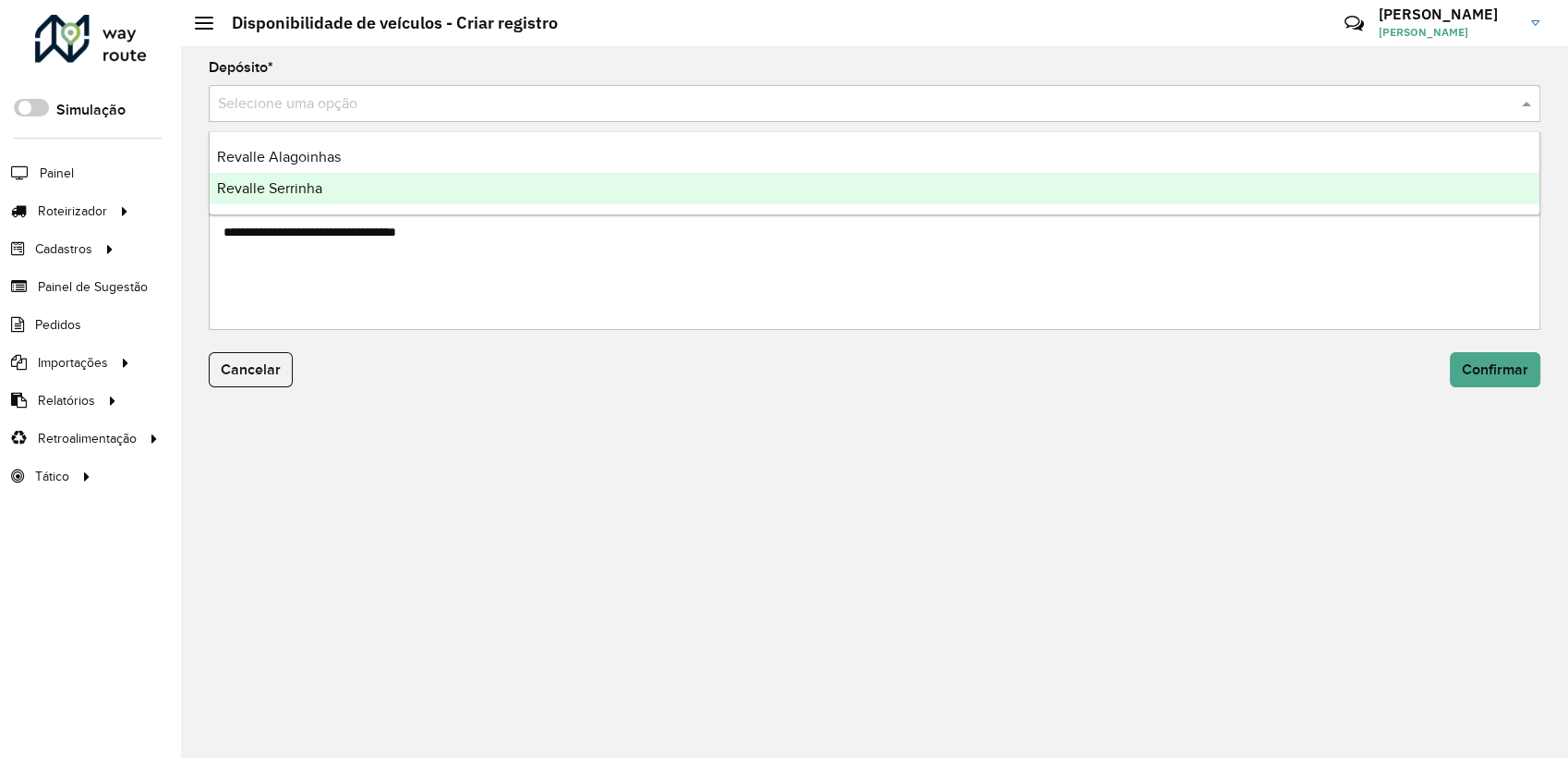
drag, startPoint x: 336, startPoint y: 99, endPoint x: 300, endPoint y: 195, distance: 102.5
click at [300, 195] on body "Aguarde... Pop-up bloqueado! Seu navegador bloqueou automáticamente a abertura …" at bounding box center [784, 379] width 1568 height 758
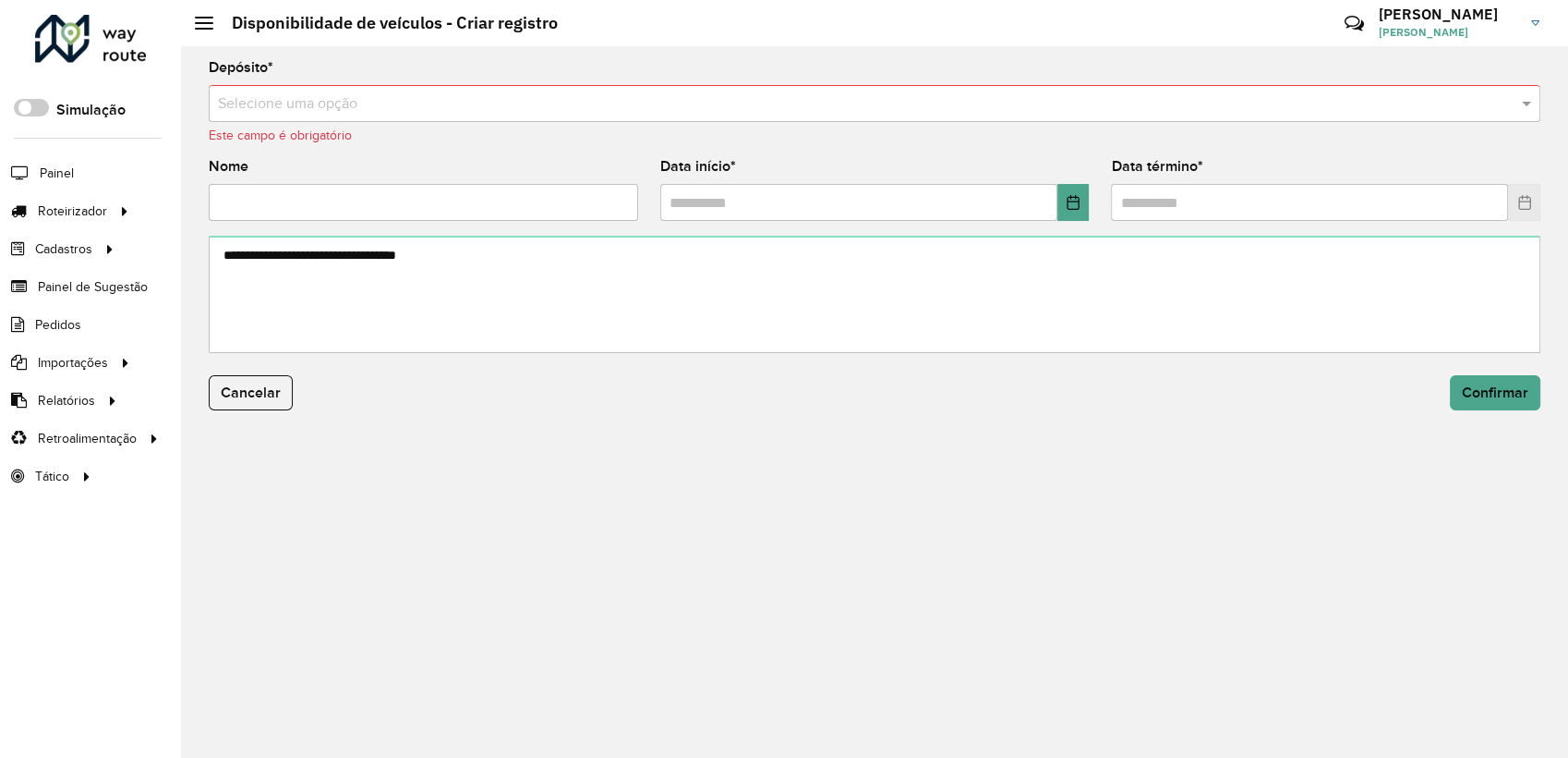
click at [300, 195] on input "Nome" at bounding box center [424, 202] width 430 height 37
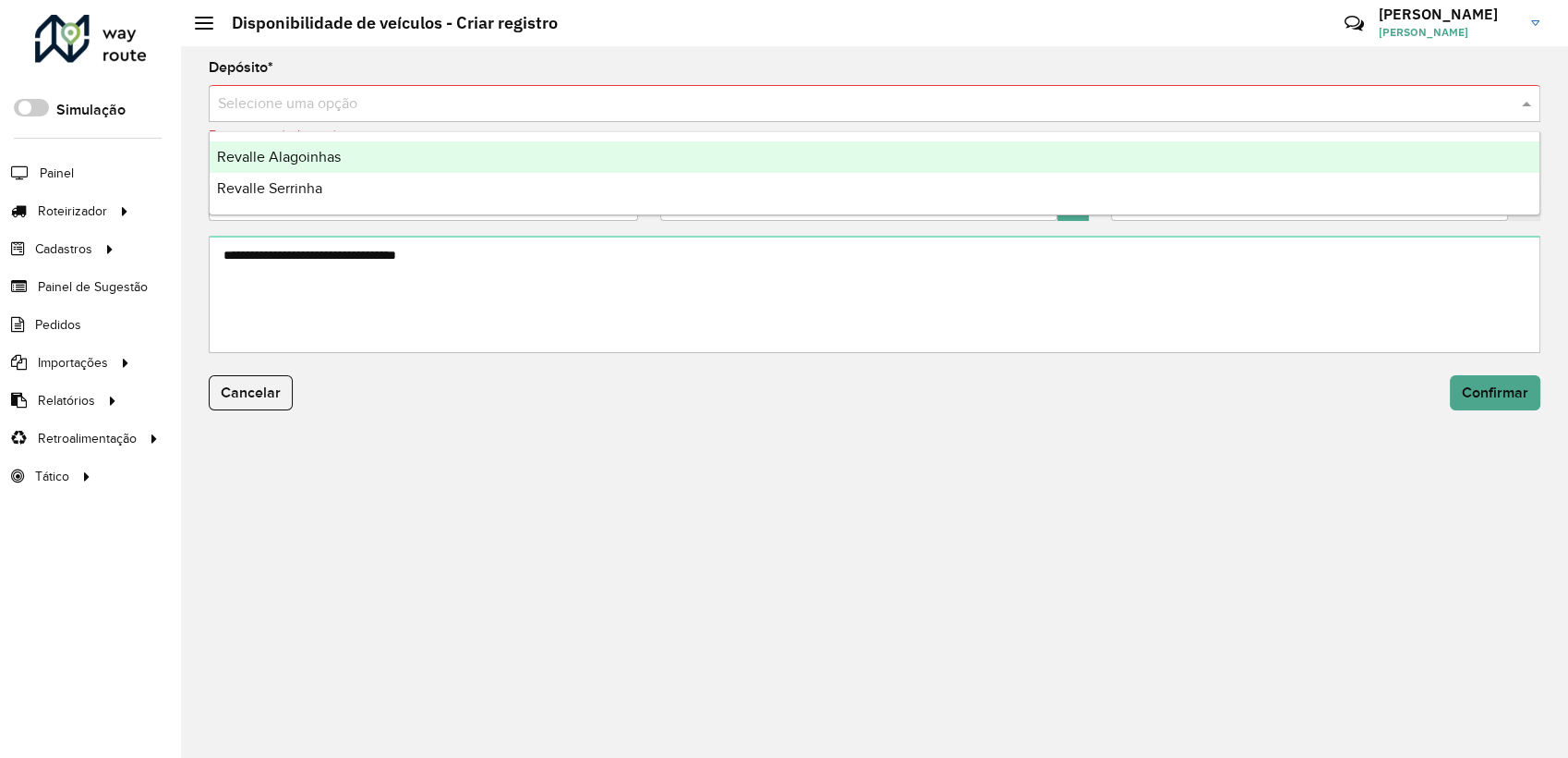
click at [324, 102] on input "text" at bounding box center [856, 104] width 1276 height 23
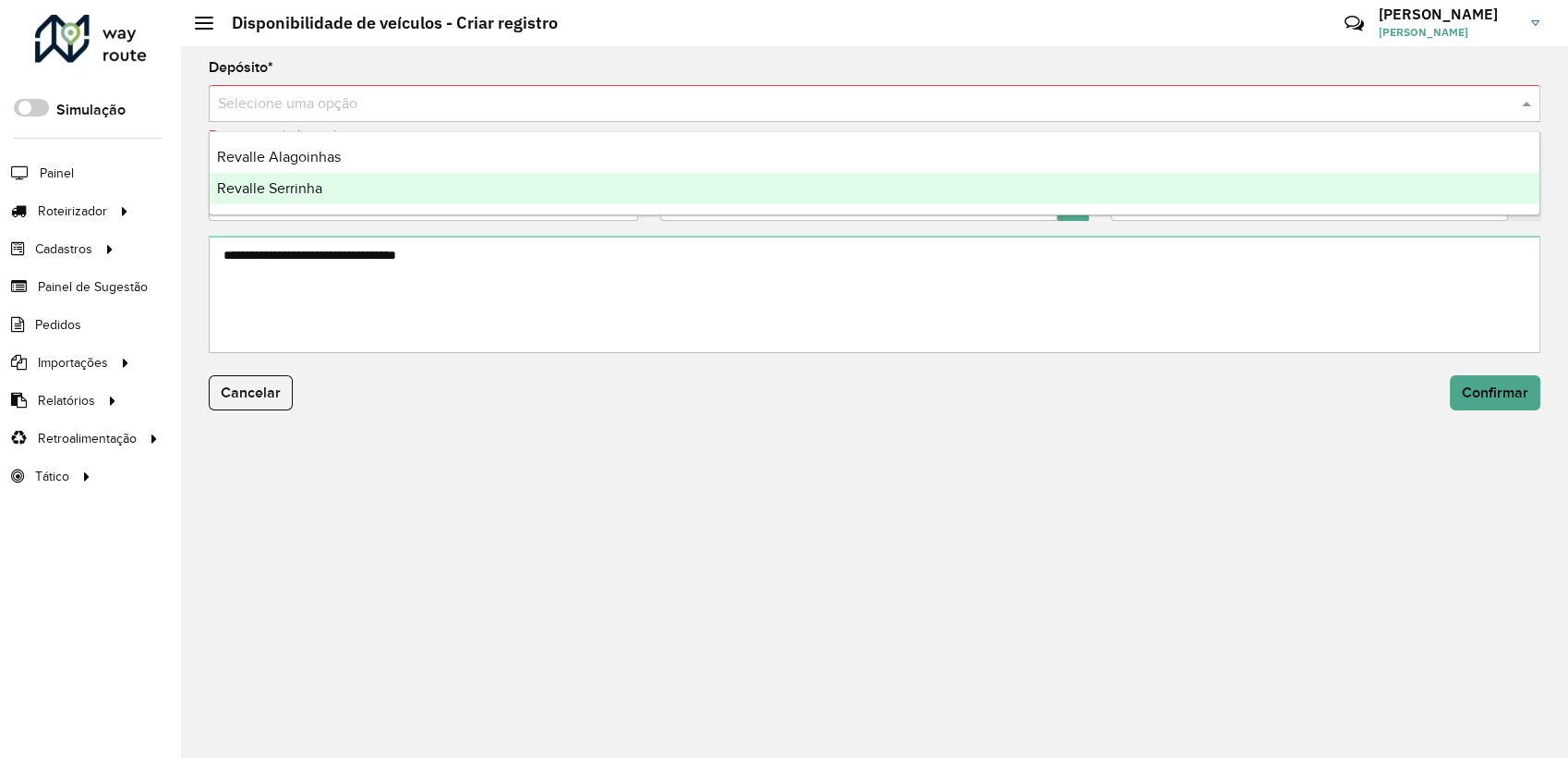
click at [297, 198] on div "Revalle Serrinha" at bounding box center [874, 189] width 1330 height 31
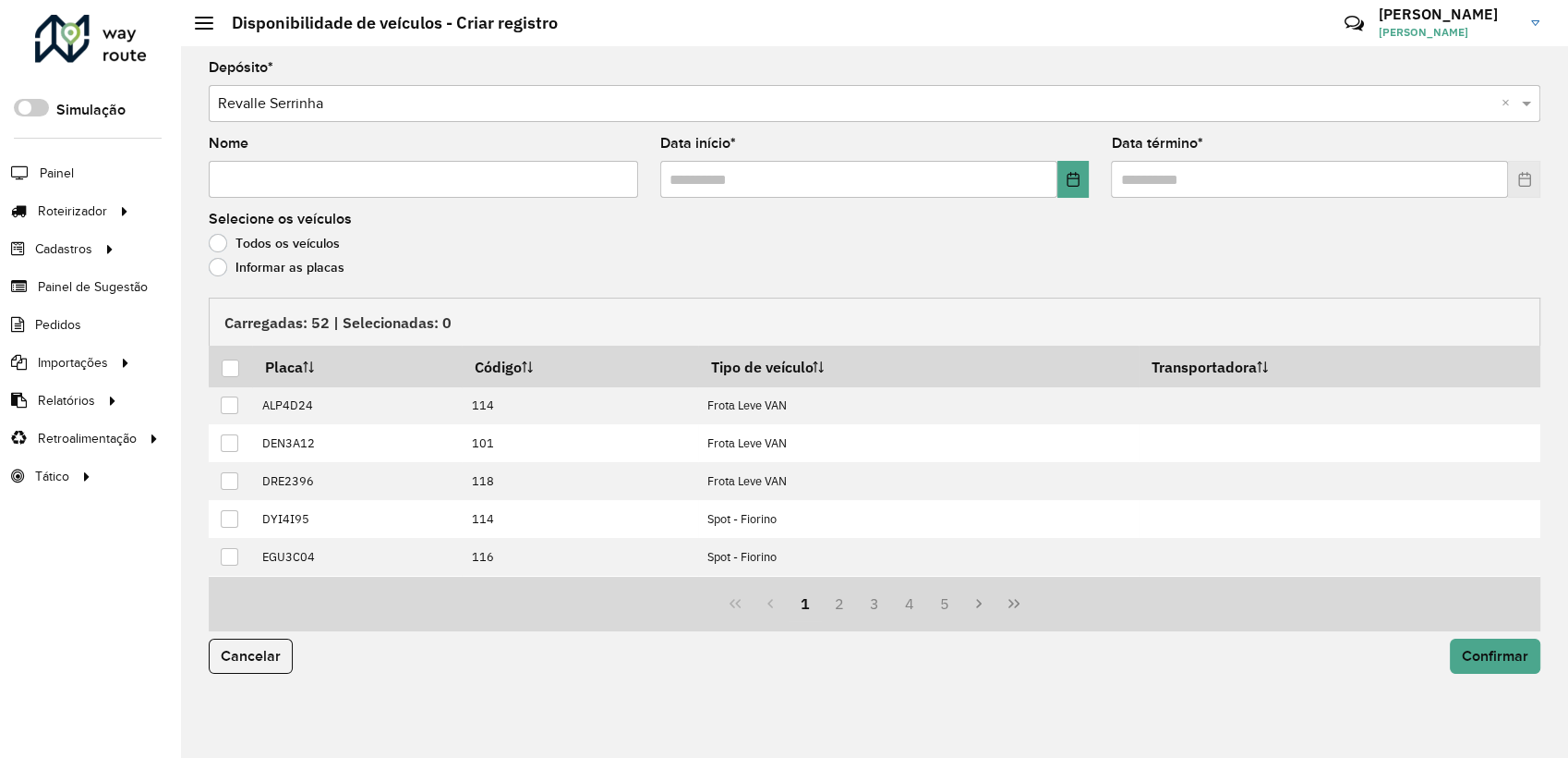
click at [312, 170] on input "Nome" at bounding box center [424, 180] width 430 height 37
type input "******"
click at [1064, 174] on button "Choose Date" at bounding box center [1072, 180] width 32 height 37
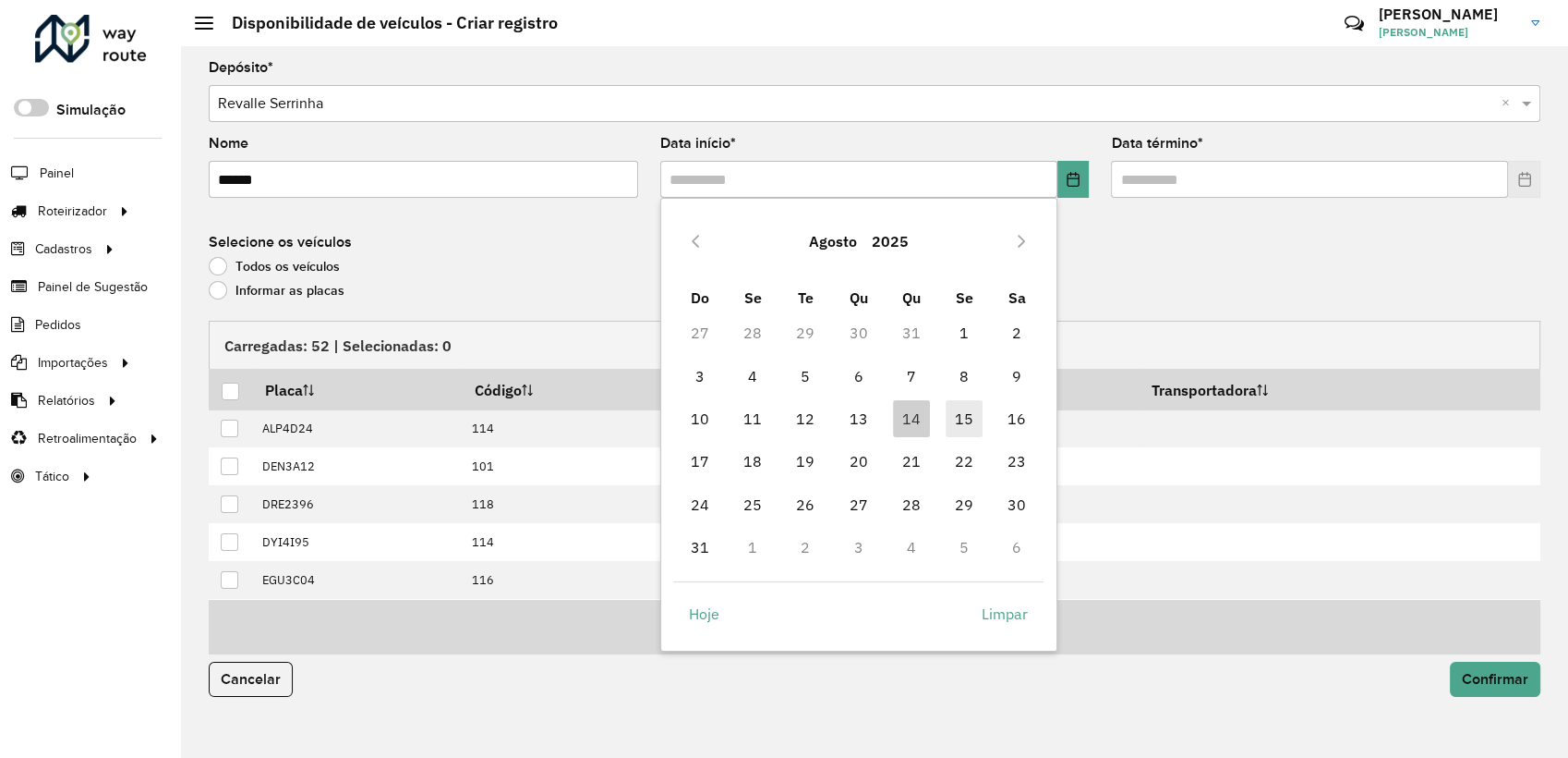
click at [975, 415] on span "15" at bounding box center [965, 418] width 37 height 37
type input "**********"
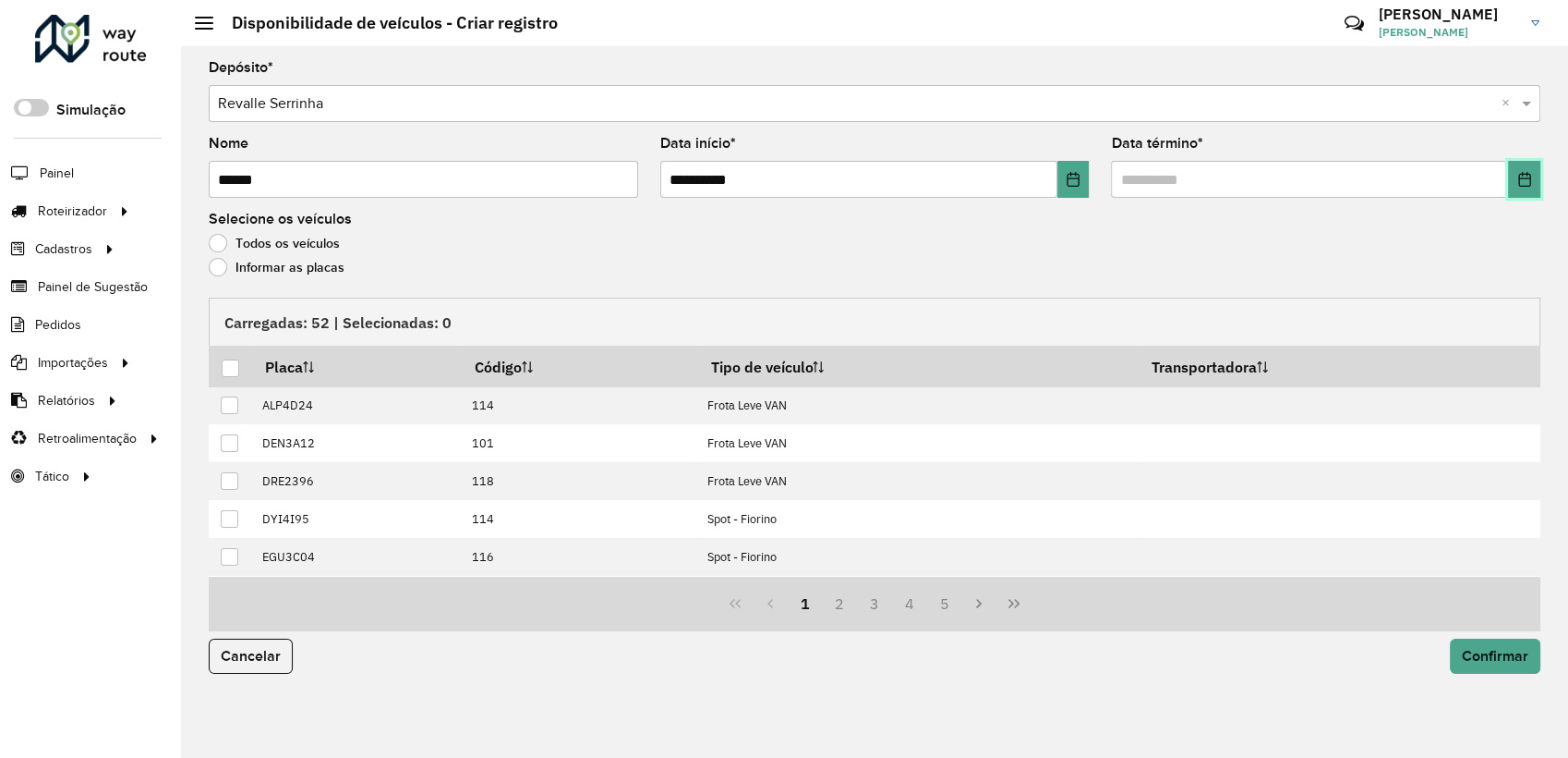
click at [1527, 173] on icon "Choose Date" at bounding box center [1524, 179] width 15 height 15
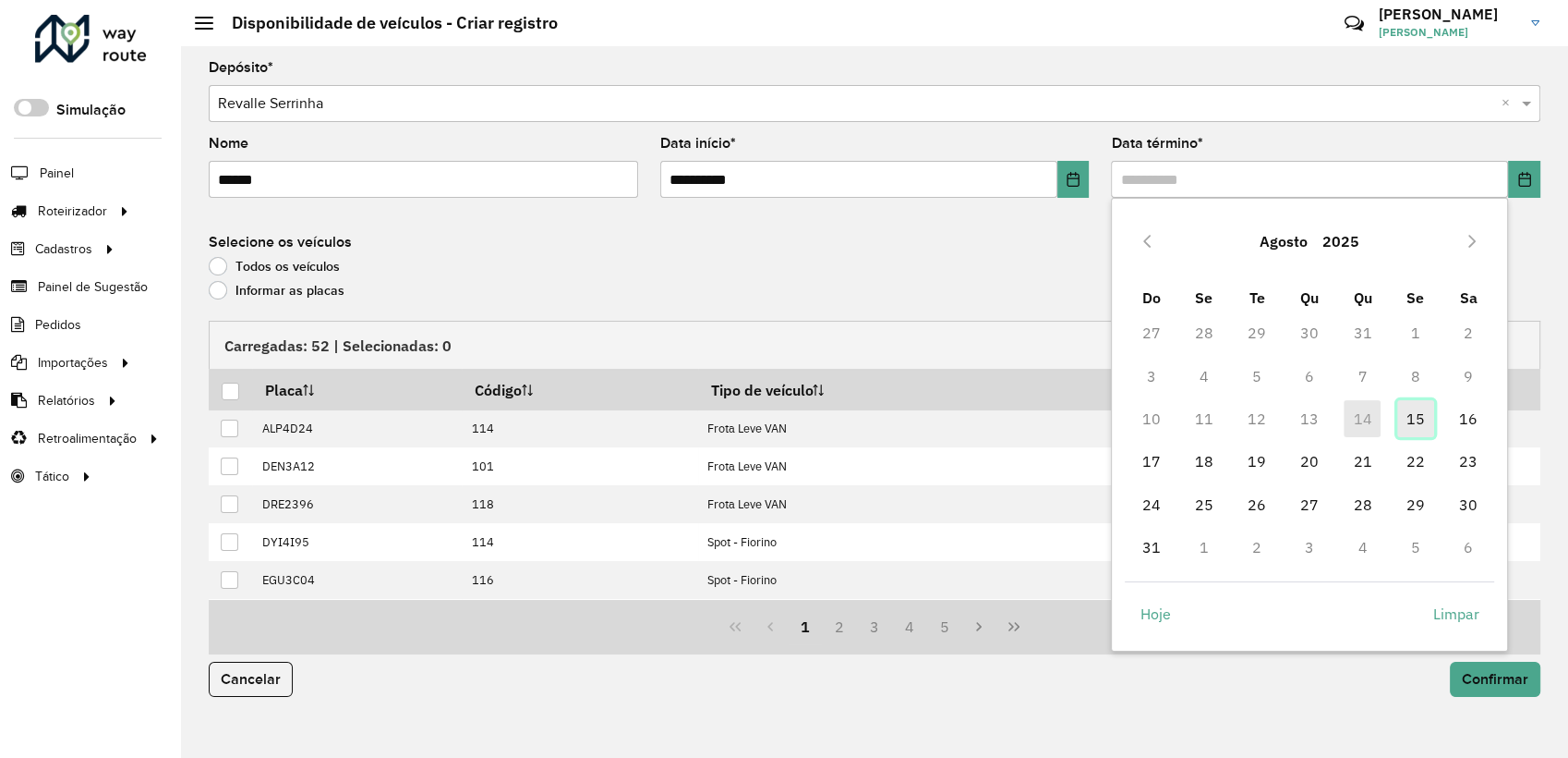
click at [1408, 407] on span "15" at bounding box center [1416, 418] width 37 height 37
type input "**********"
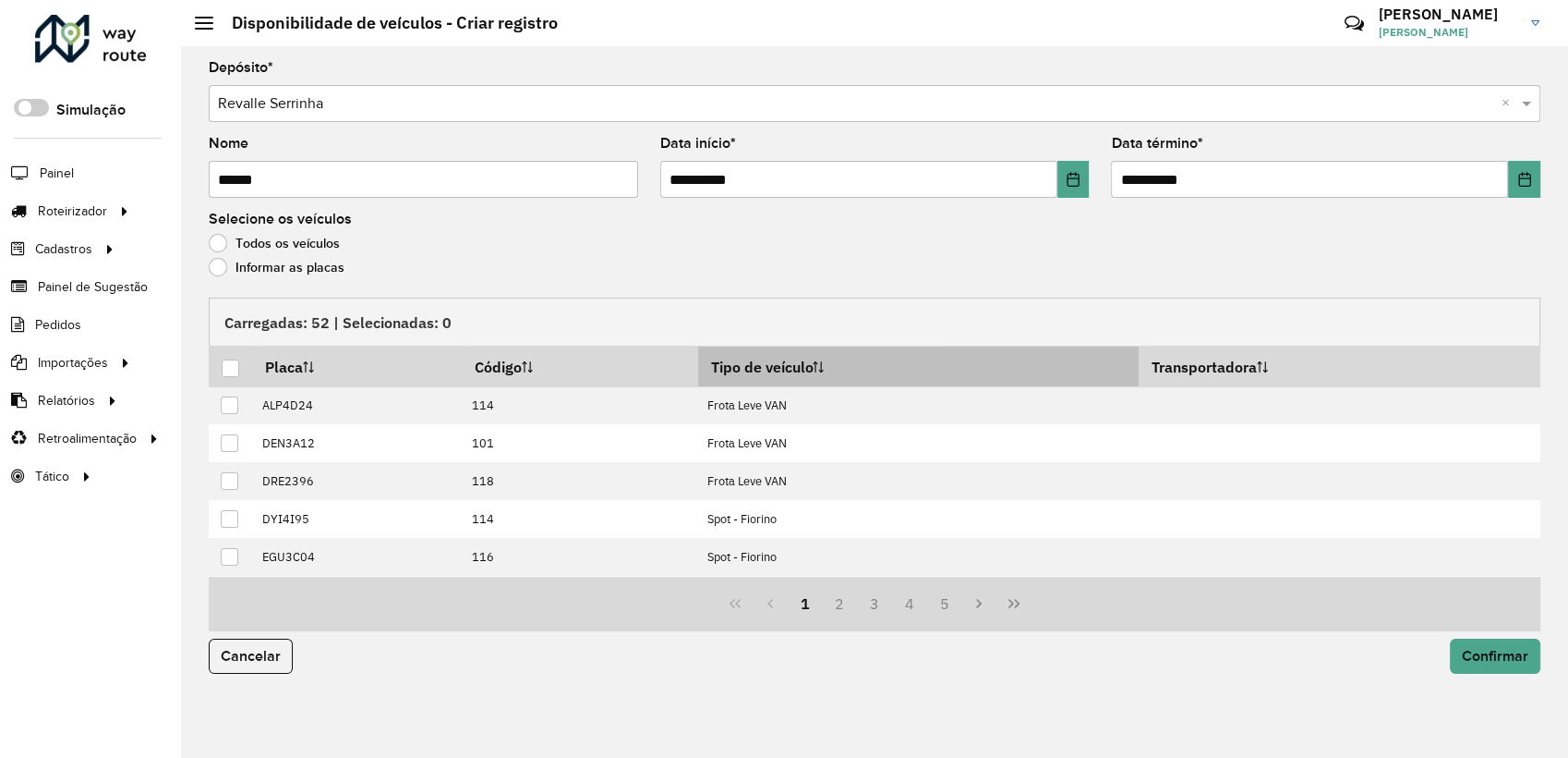
click at [815, 366] on th "Tipo de veículo" at bounding box center [917, 366] width 441 height 39
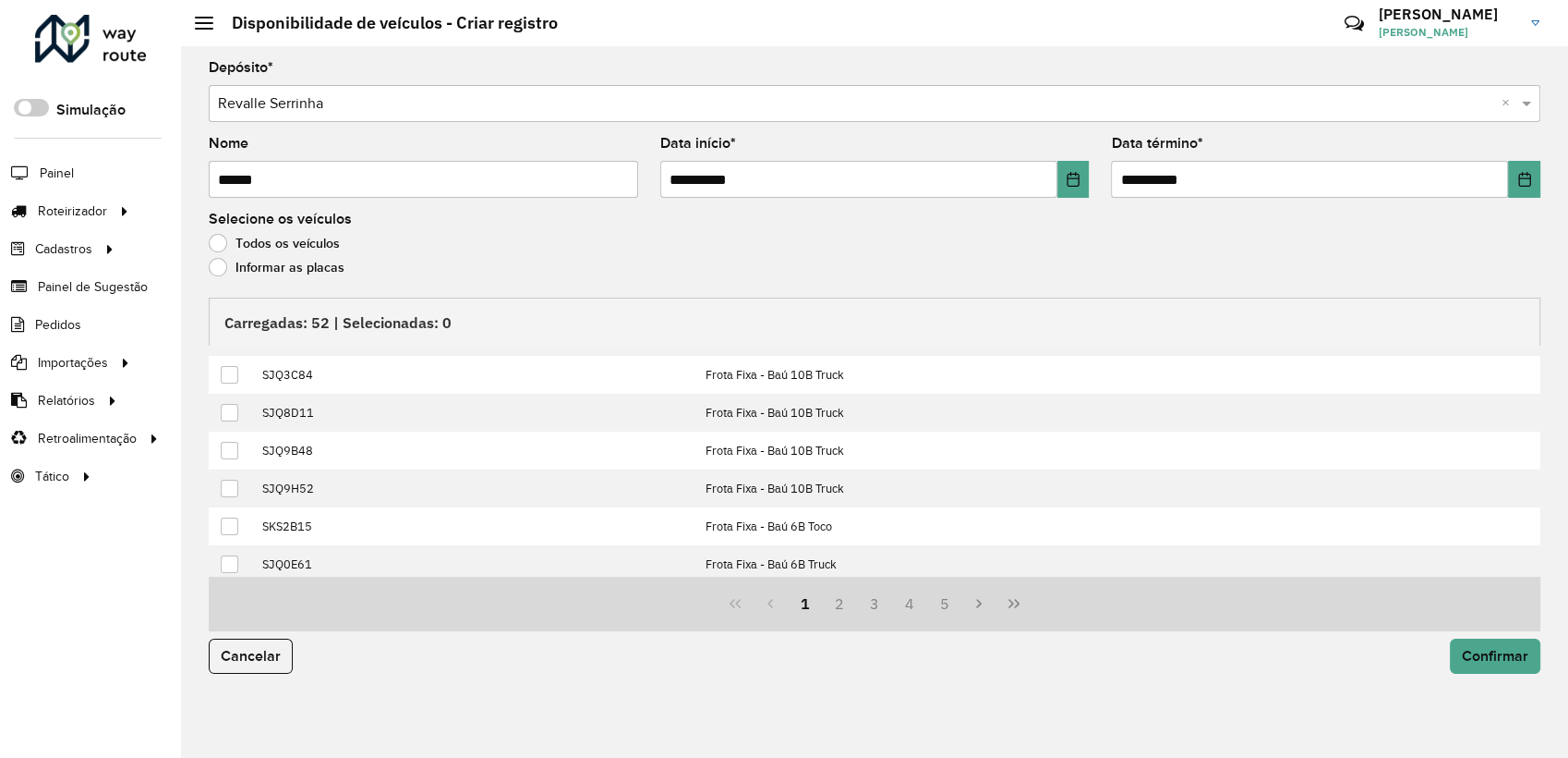
scroll to position [188, 0]
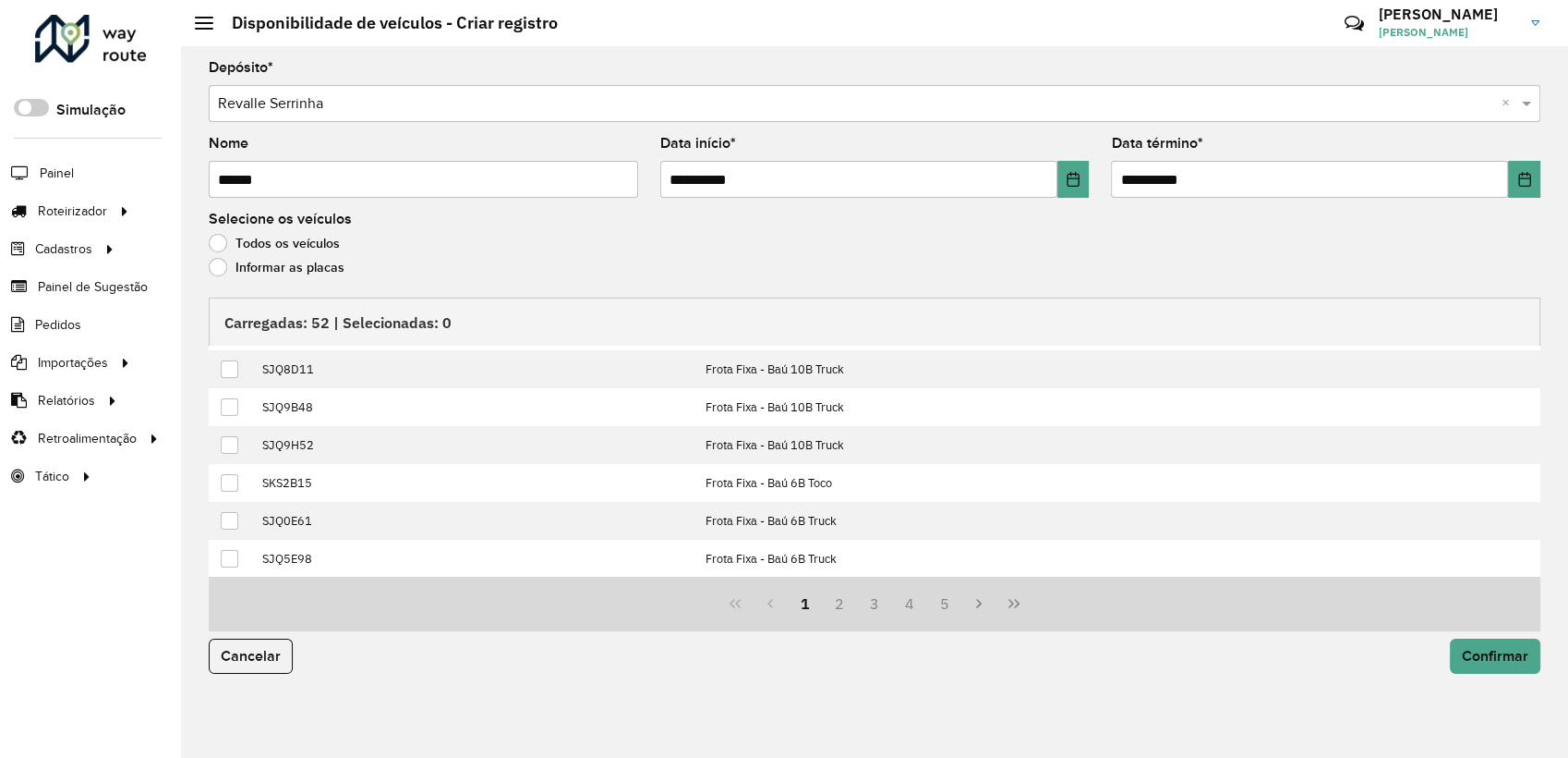
drag, startPoint x: 1530, startPoint y: 434, endPoint x: 1571, endPoint y: 611, distance: 181.7
click at [1561, 611] on html "Aguarde... Pop-up bloqueado! Seu navegador bloqueou automáticamente a abertura …" at bounding box center [784, 379] width 1568 height 758
click at [839, 600] on button "2" at bounding box center [839, 604] width 35 height 35
click at [608, 237] on div "Todos os veículos" at bounding box center [874, 247] width 1332 height 23
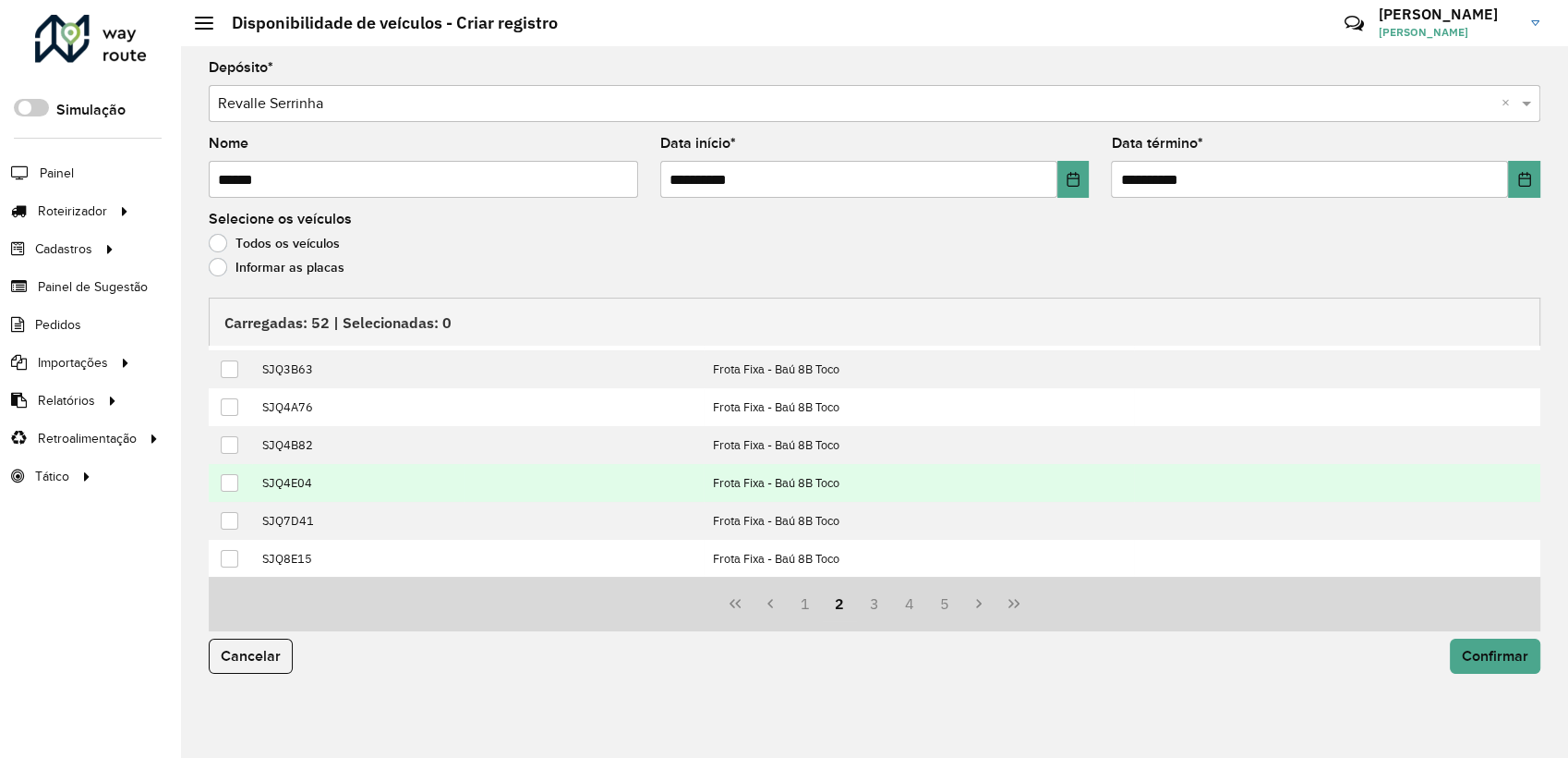
click at [227, 479] on div at bounding box center [230, 483] width 18 height 18
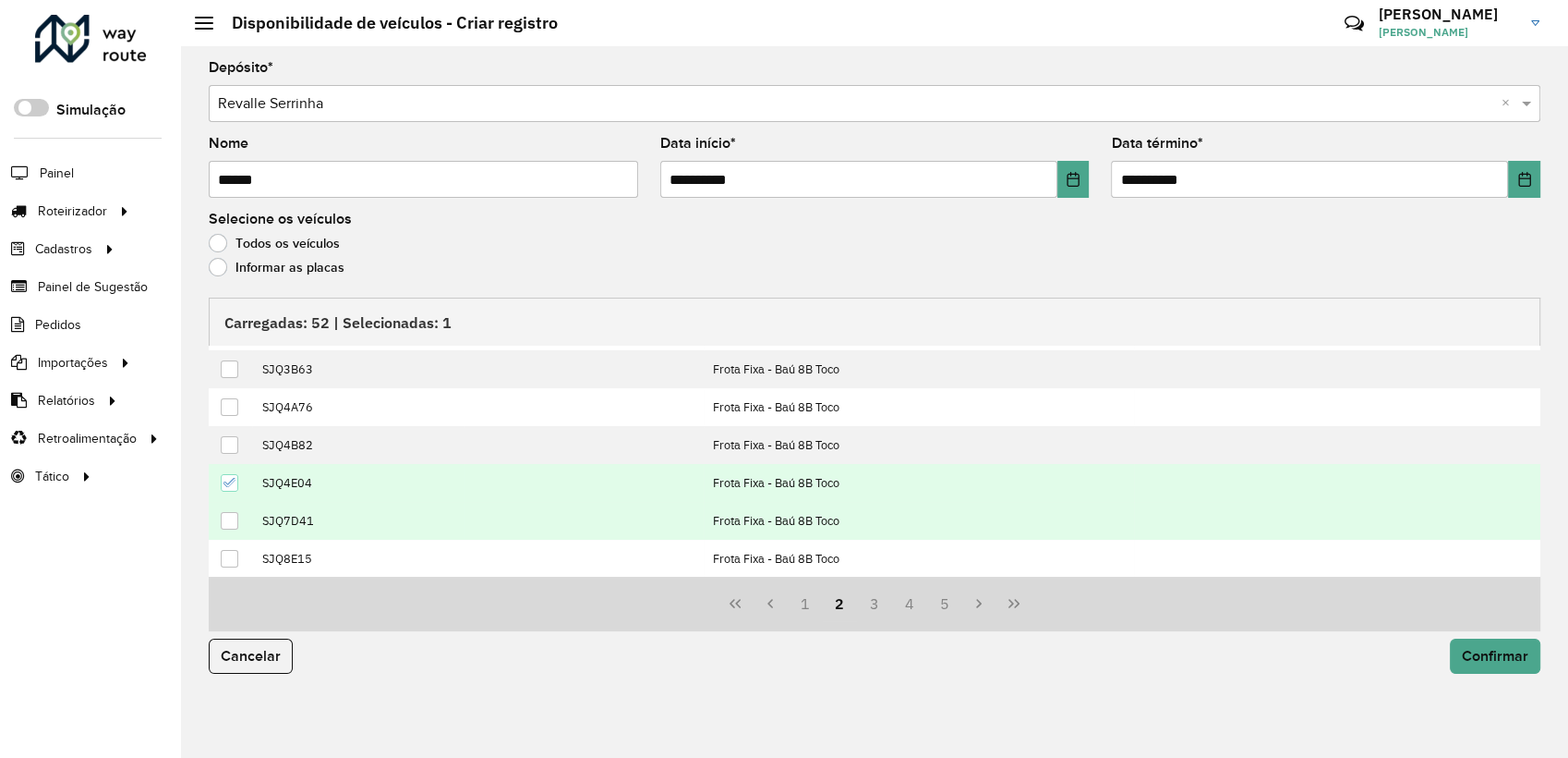
click at [227, 513] on div at bounding box center [230, 520] width 18 height 18
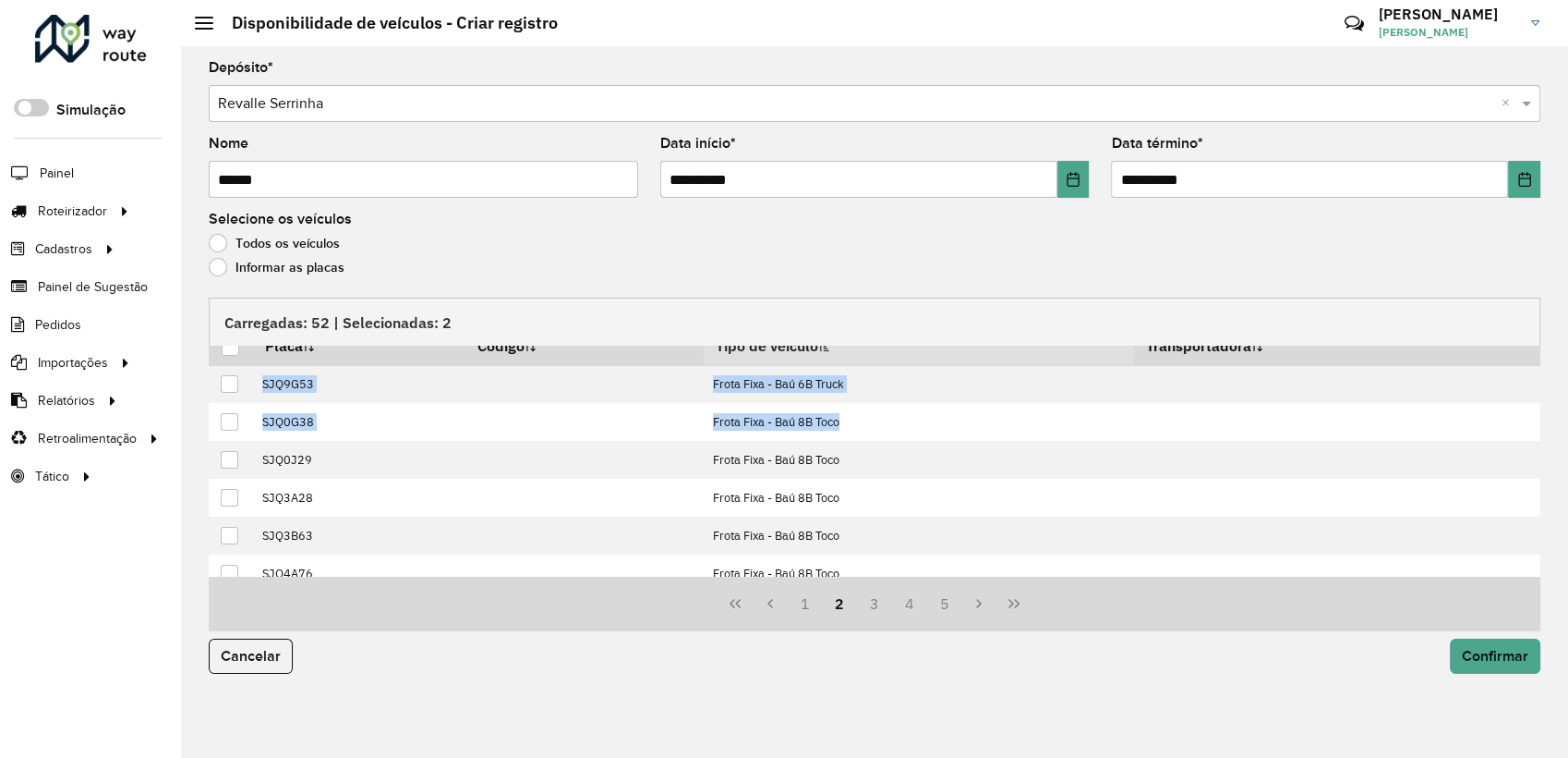
drag, startPoint x: 1534, startPoint y: 431, endPoint x: 1539, endPoint y: 566, distance: 135.1
click at [1539, 566] on div "Placa Código Tipo de veículo Transportadora SJQ9G53 Frota Fixa - Baú 6B Truck S…" at bounding box center [874, 460] width 1332 height 231
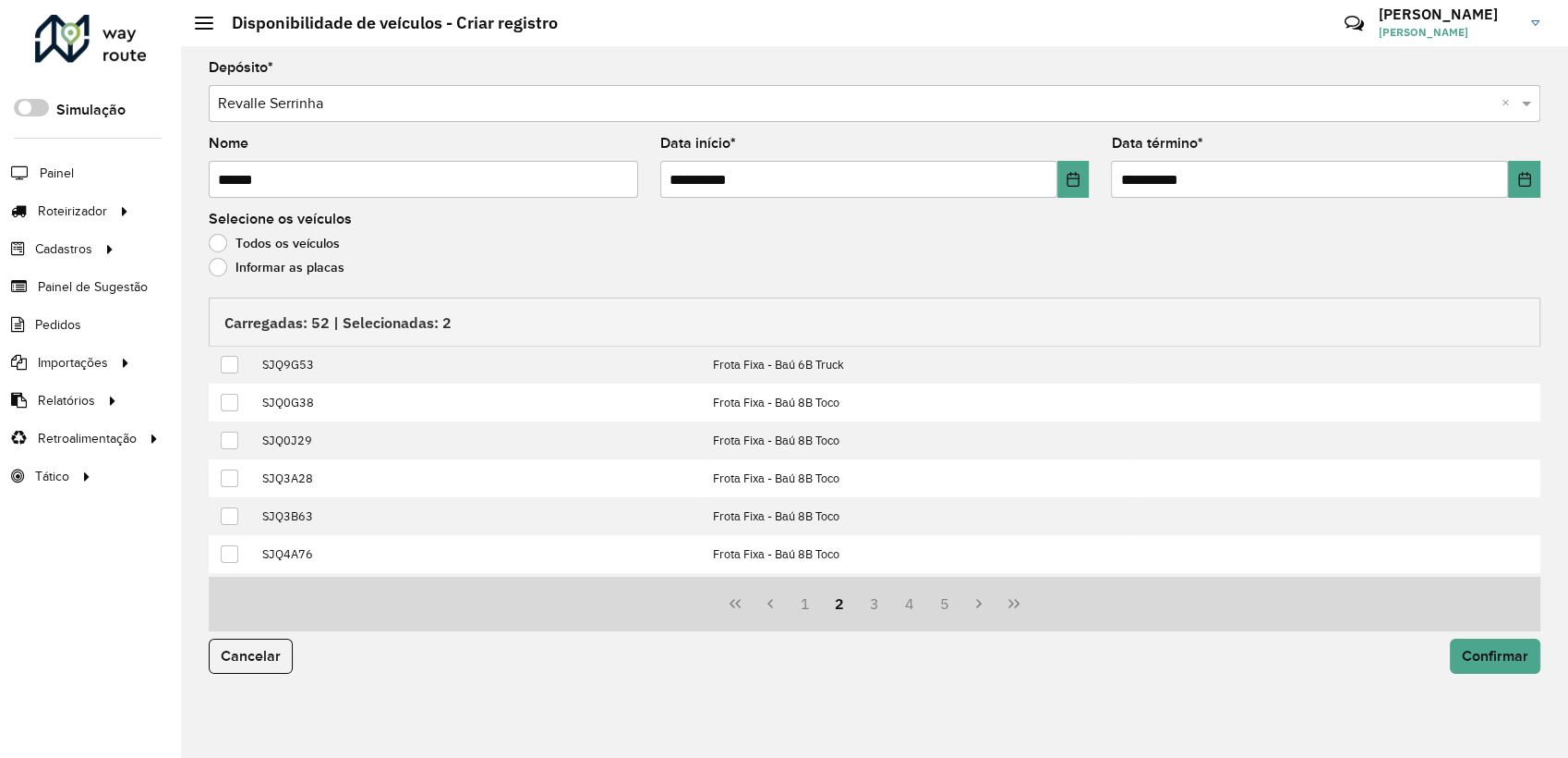
drag, startPoint x: 1539, startPoint y: 566, endPoint x: 1388, endPoint y: 248, distance: 352.0
click at [1388, 248] on div "Todos os veículos" at bounding box center [874, 247] width 1332 height 23
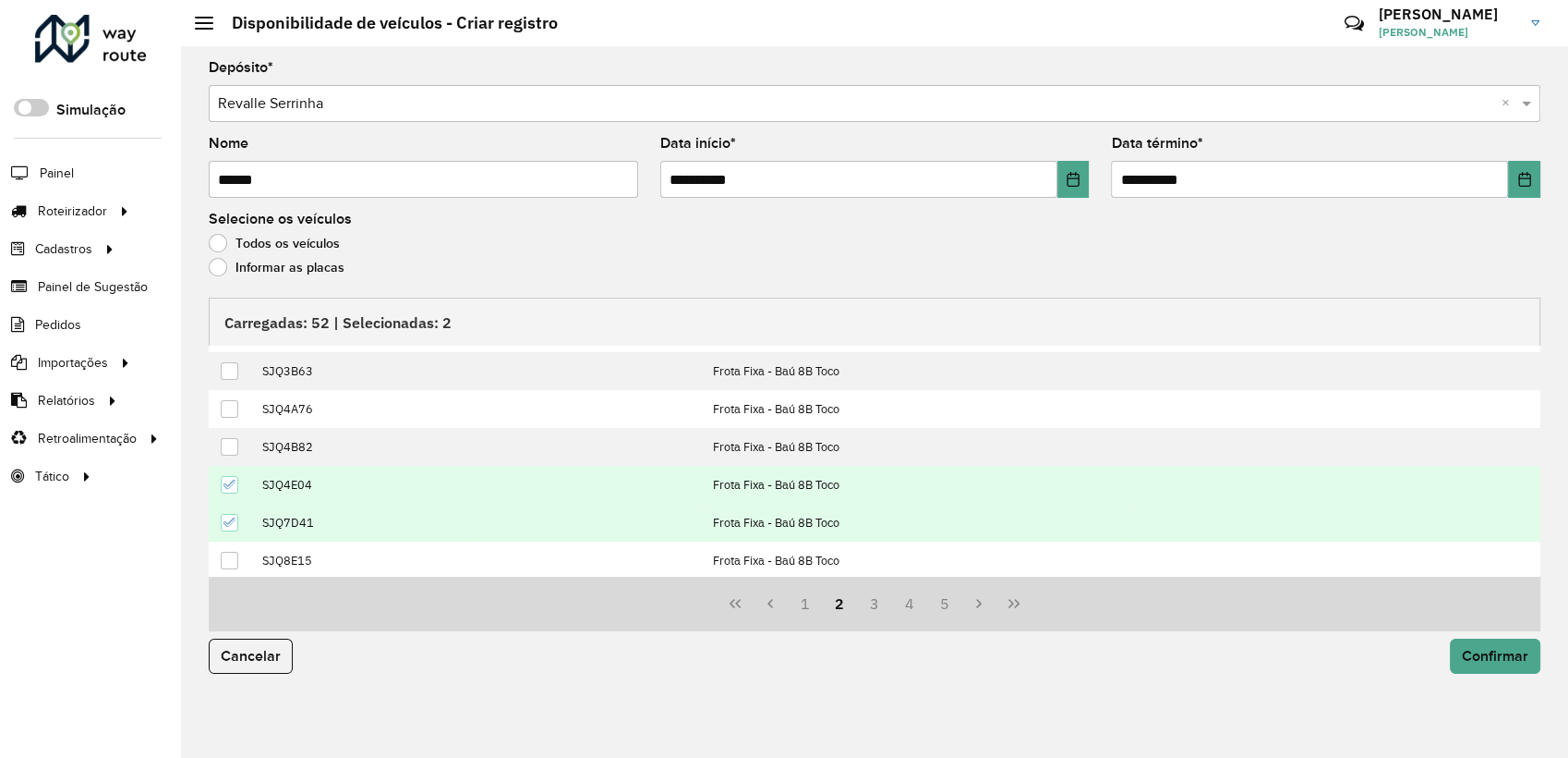
scroll to position [187, 0]
drag, startPoint x: 1529, startPoint y: 516, endPoint x: 1536, endPoint y: 459, distance: 57.4
click at [1536, 459] on div "Placa Código Tipo de veículo Transportadora SJQ9G53 Frota Fixa - Baú 6B Truck S…" at bounding box center [874, 460] width 1332 height 231
click at [762, 583] on div "1 2 3 4 5" at bounding box center [874, 604] width 1332 height 55
click at [806, 610] on button "1" at bounding box center [806, 604] width 35 height 35
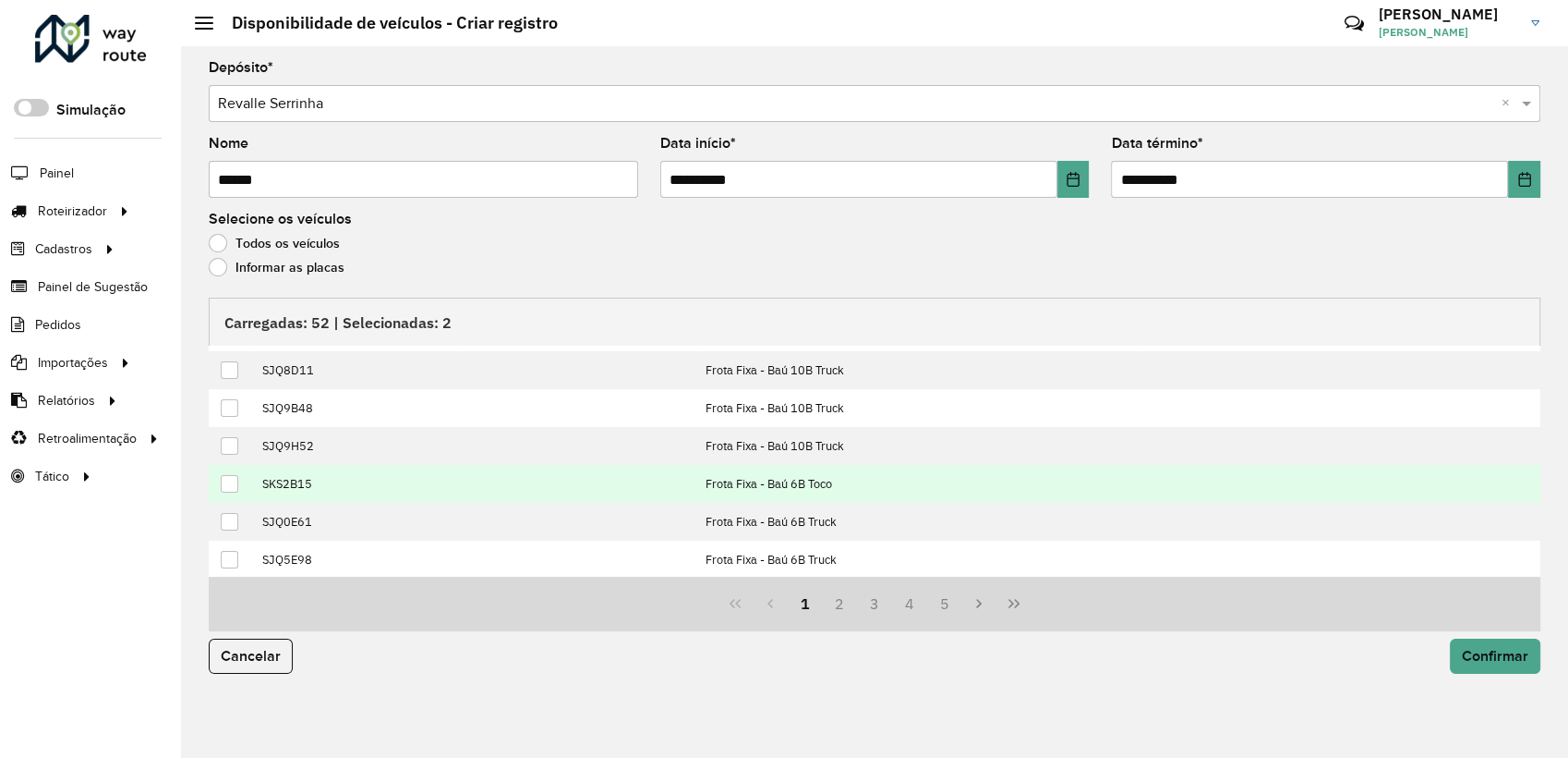
click at [232, 487] on div at bounding box center [230, 484] width 18 height 18
click at [870, 603] on button "3" at bounding box center [874, 604] width 35 height 35
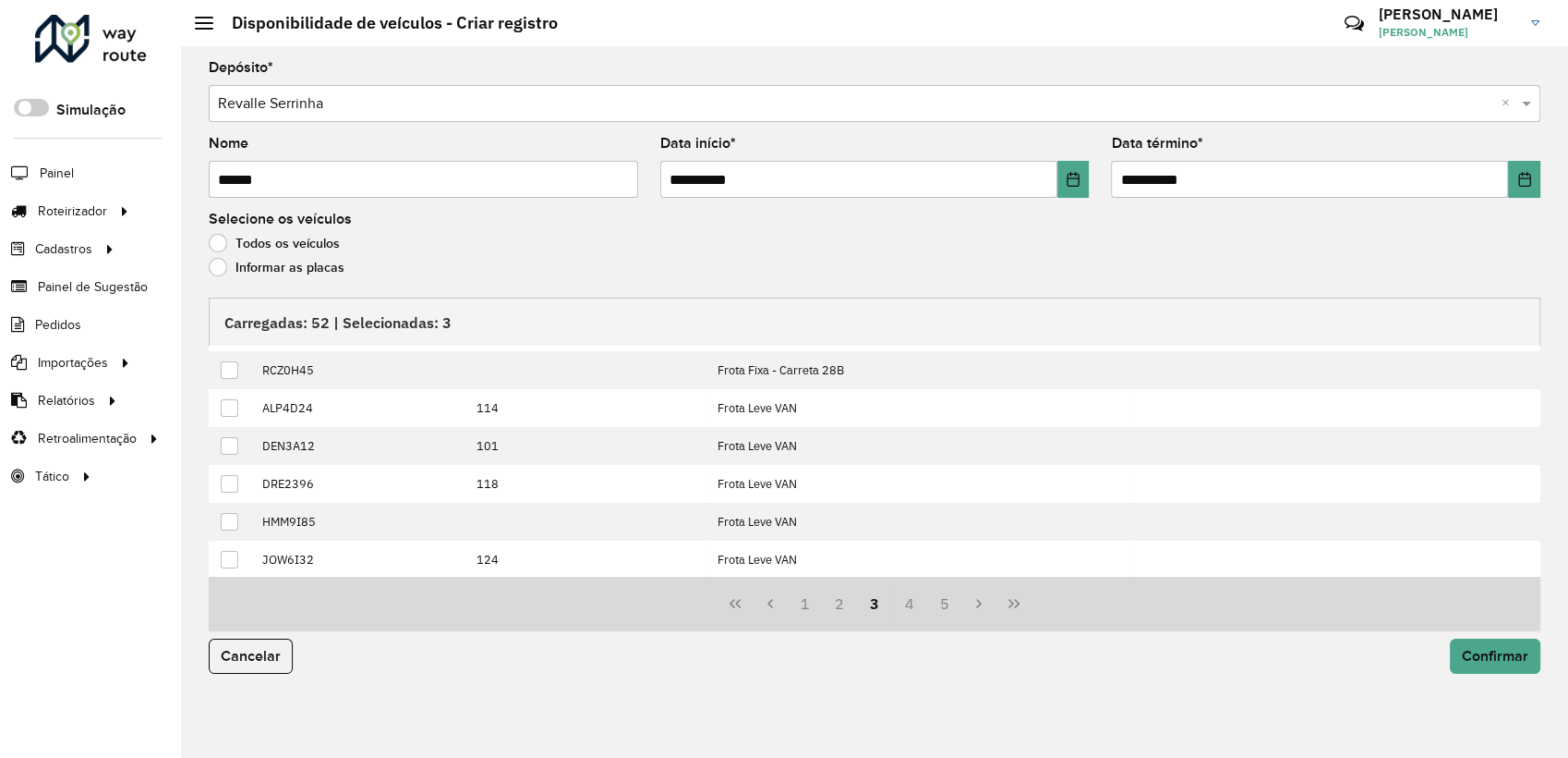
scroll to position [0, 0]
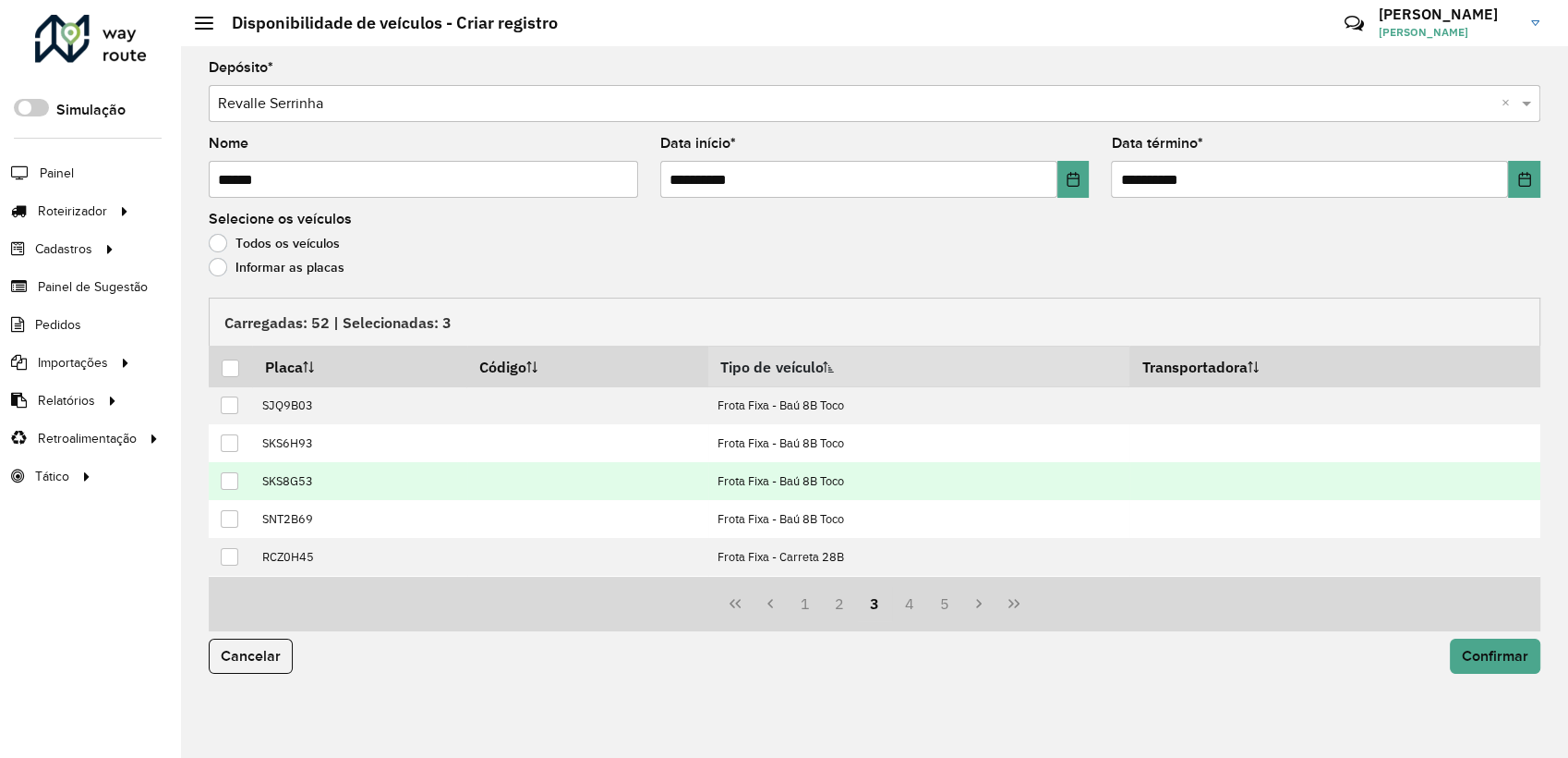
click at [232, 483] on div at bounding box center [230, 481] width 18 height 18
click at [1471, 653] on span "Confirmar" at bounding box center [1495, 656] width 67 height 16
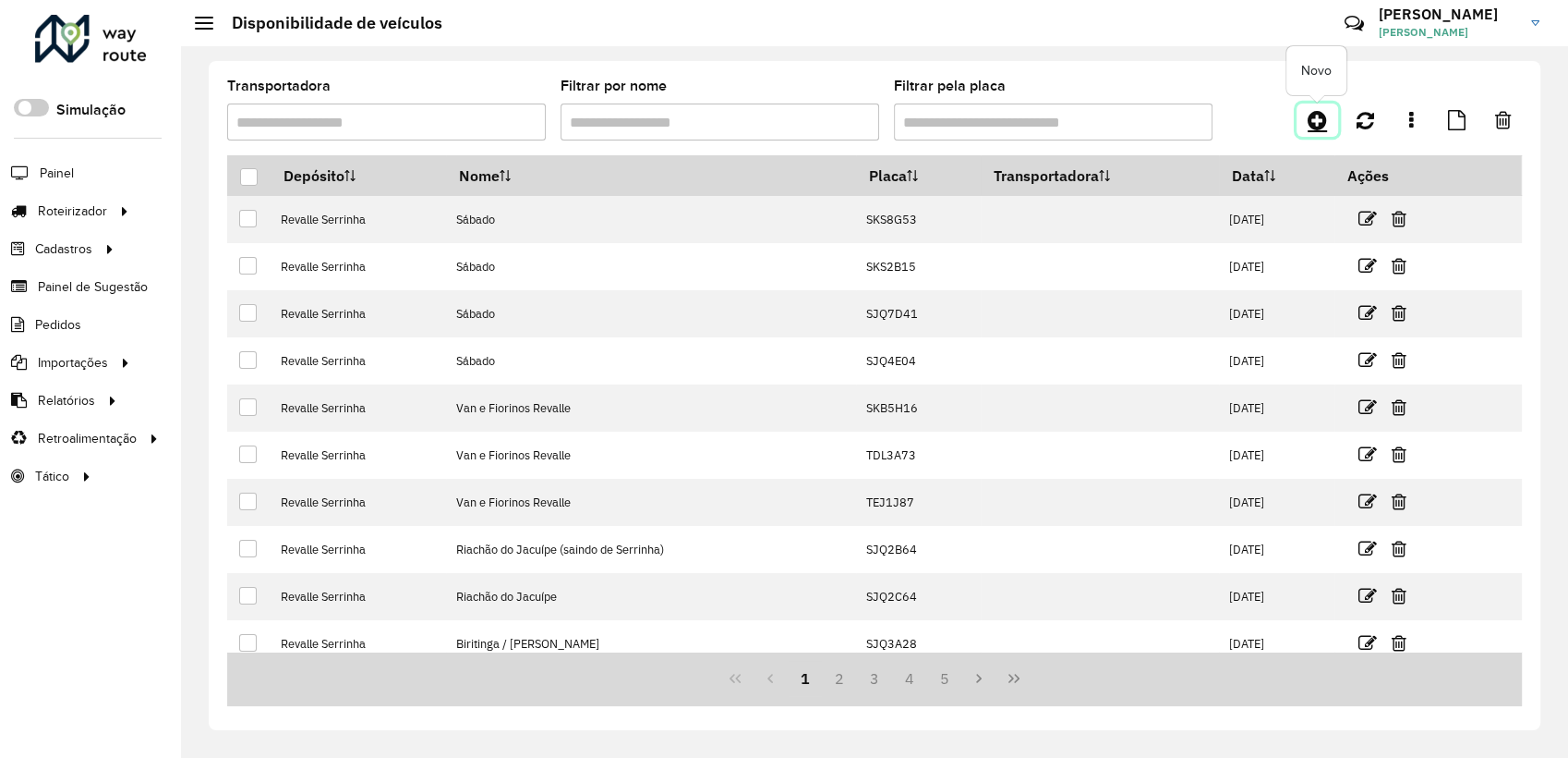
click at [1318, 110] on icon at bounding box center [1317, 120] width 20 height 23
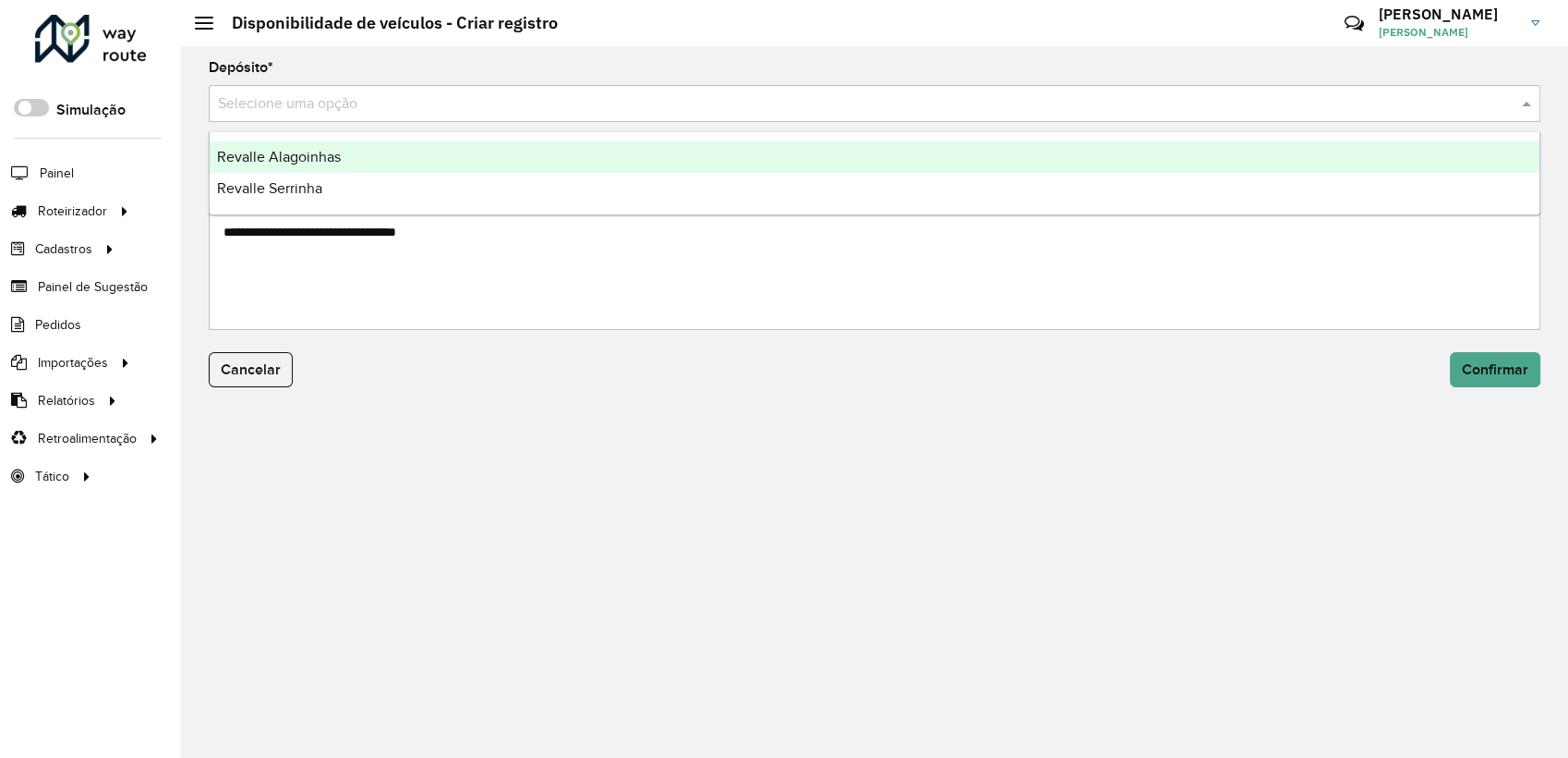
click at [502, 97] on input "text" at bounding box center [856, 104] width 1276 height 23
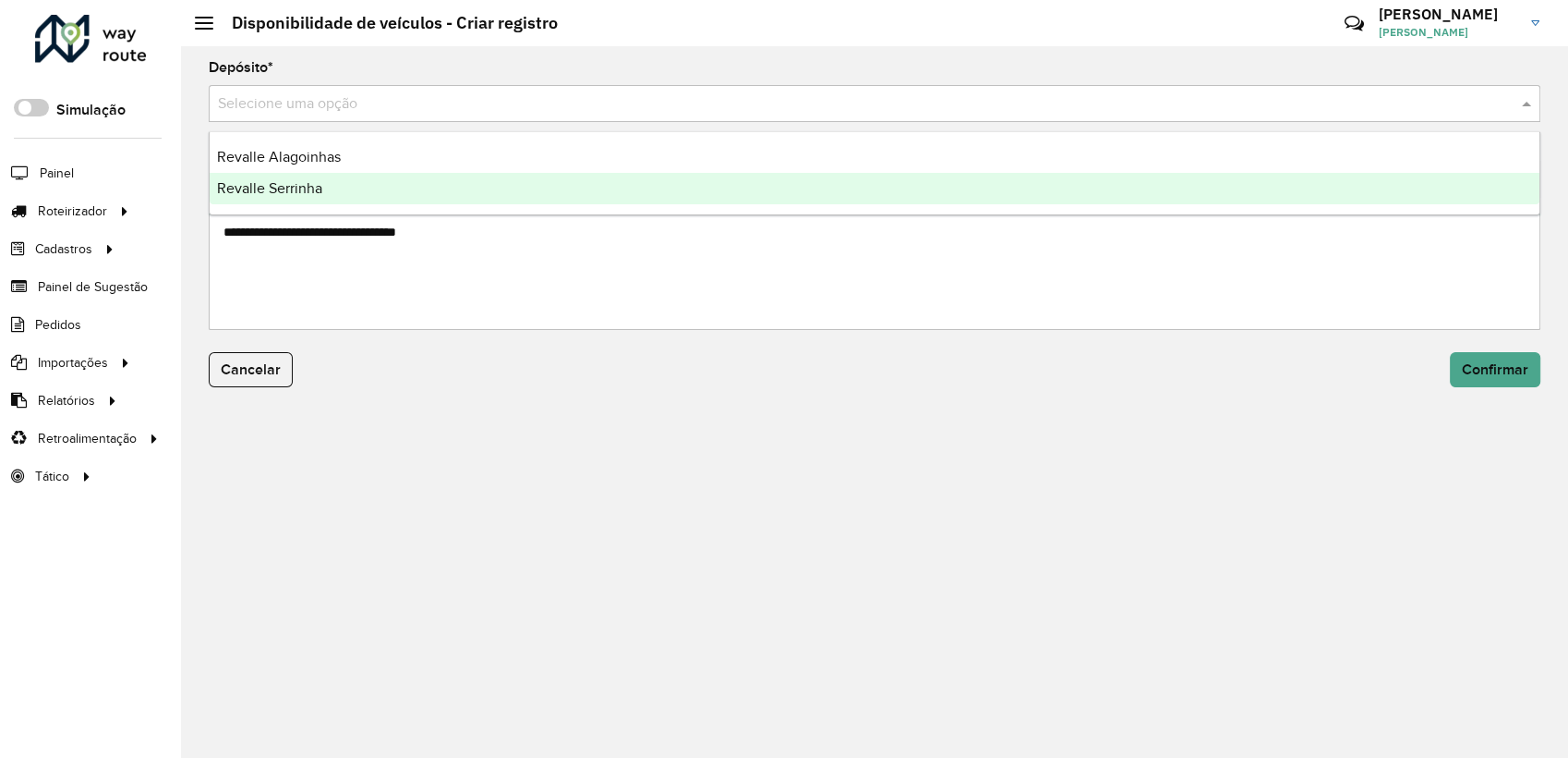
click at [410, 189] on div "Revalle Serrinha" at bounding box center [874, 189] width 1330 height 31
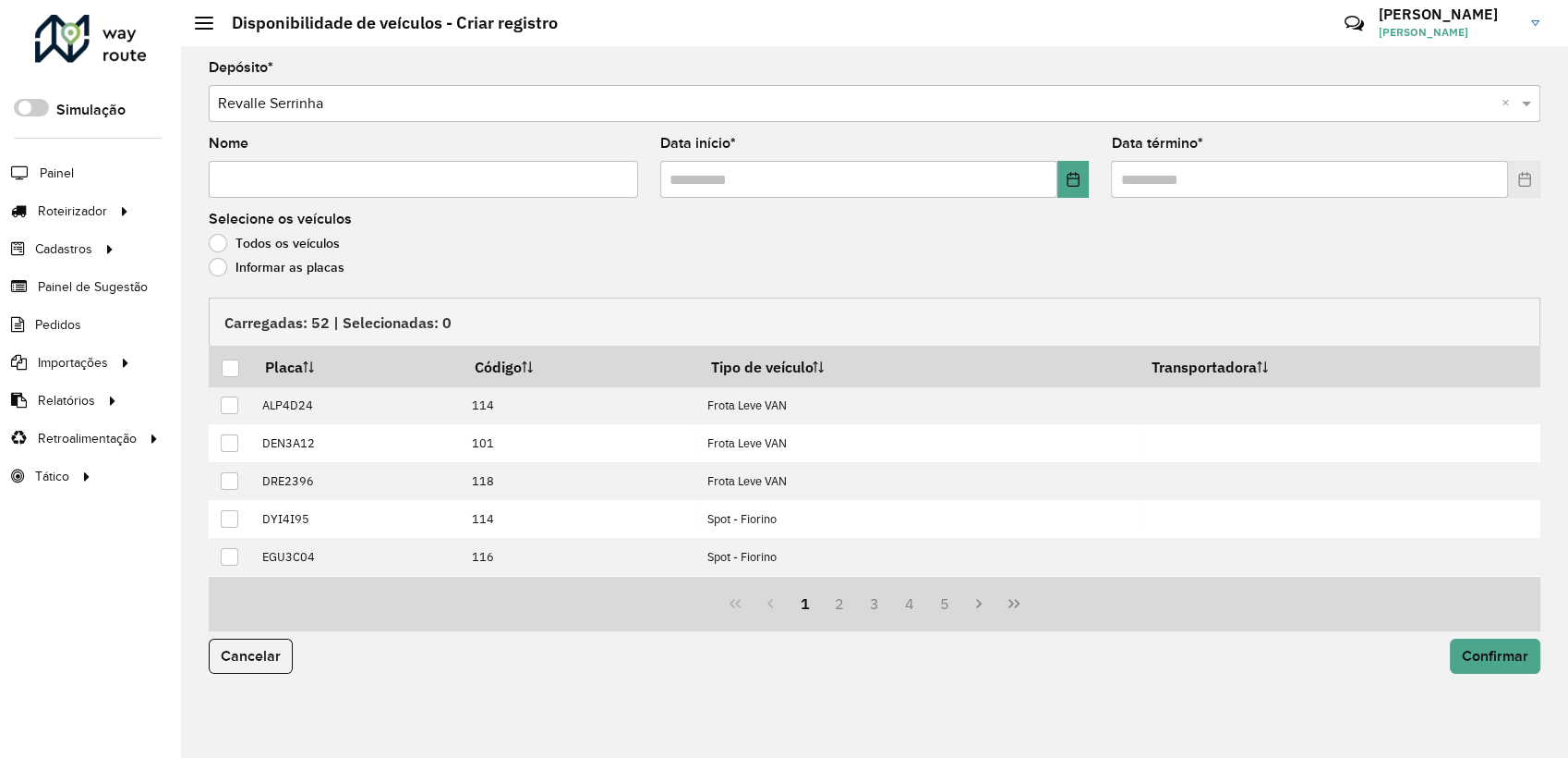
click at [410, 189] on input "Nome" at bounding box center [424, 180] width 430 height 37
type input "****"
click at [1074, 187] on button "Choose Date" at bounding box center [1072, 180] width 32 height 37
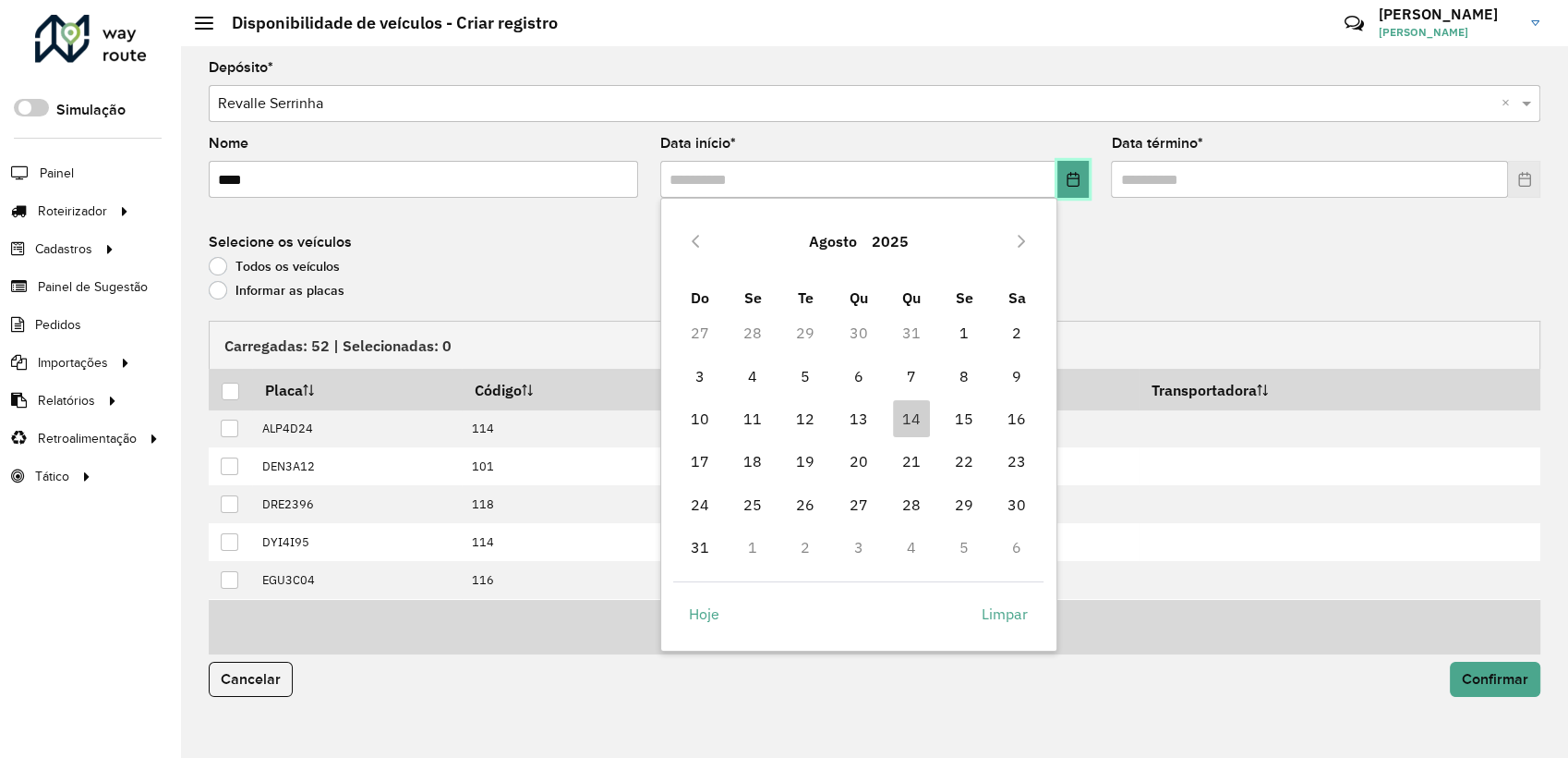
click at [1074, 187] on button "Choose Date" at bounding box center [1072, 180] width 32 height 37
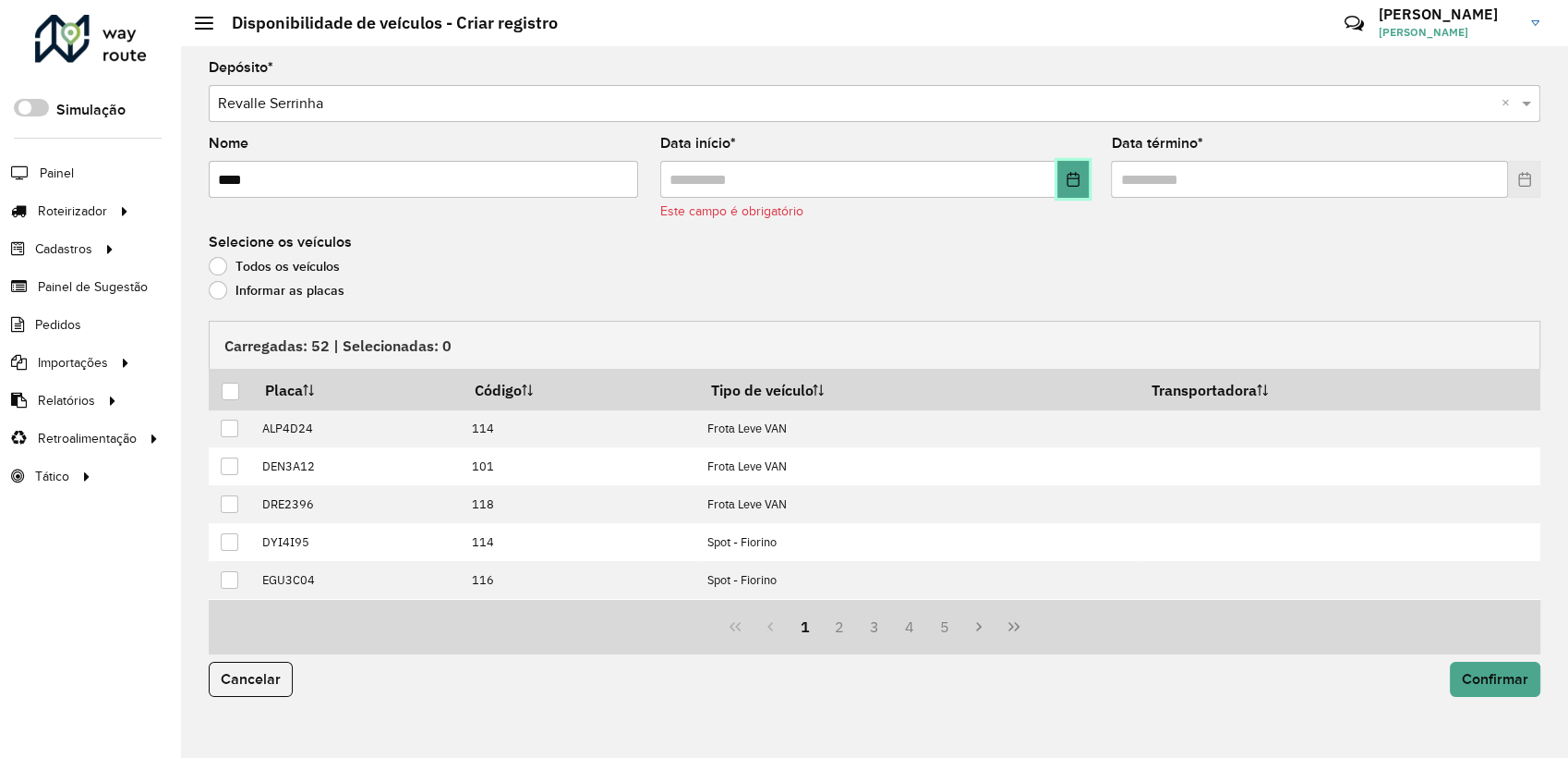
click at [1083, 181] on button "Choose Date" at bounding box center [1072, 180] width 32 height 37
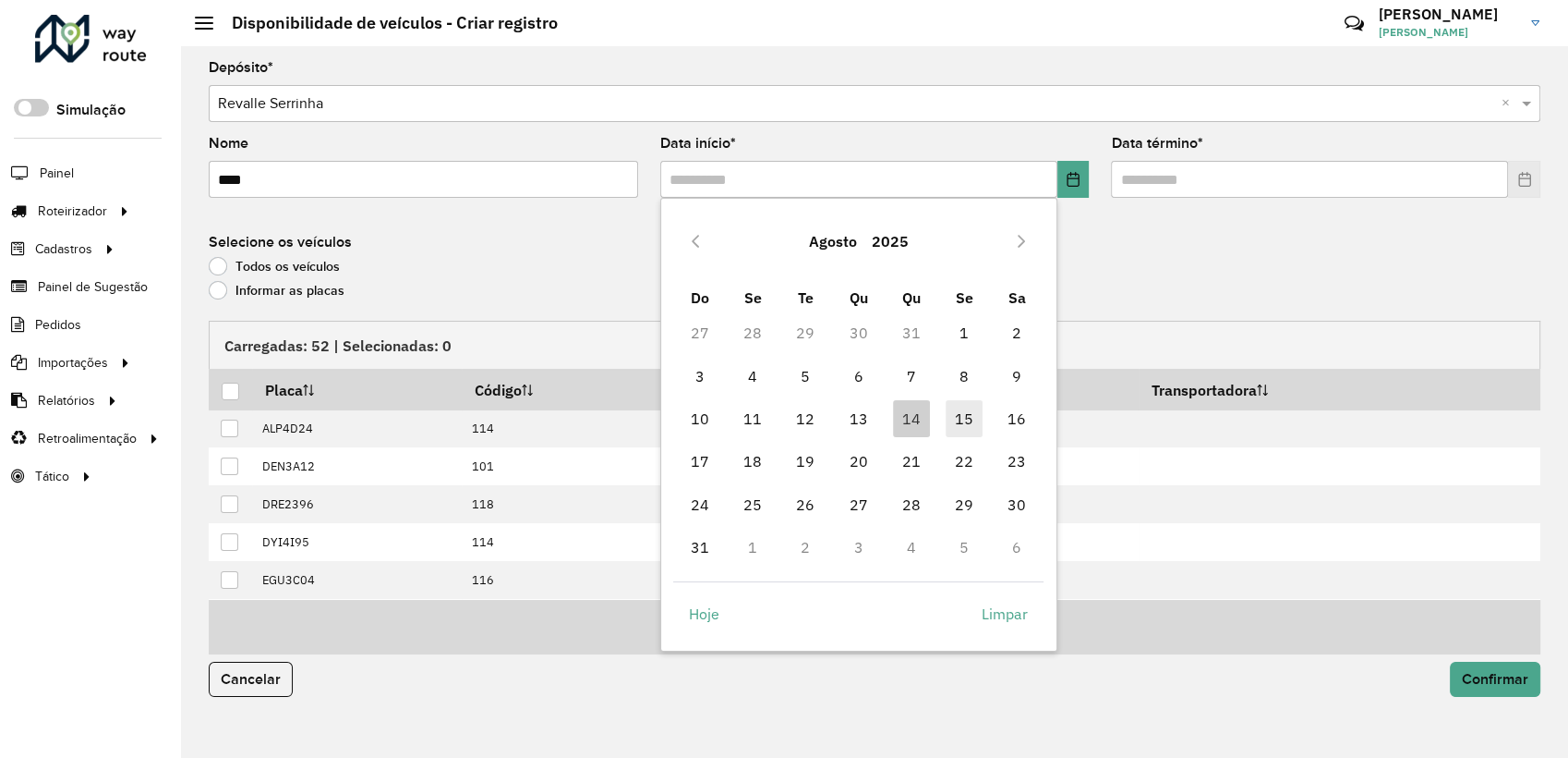
click at [969, 414] on span "15" at bounding box center [965, 418] width 37 height 37
type input "**********"
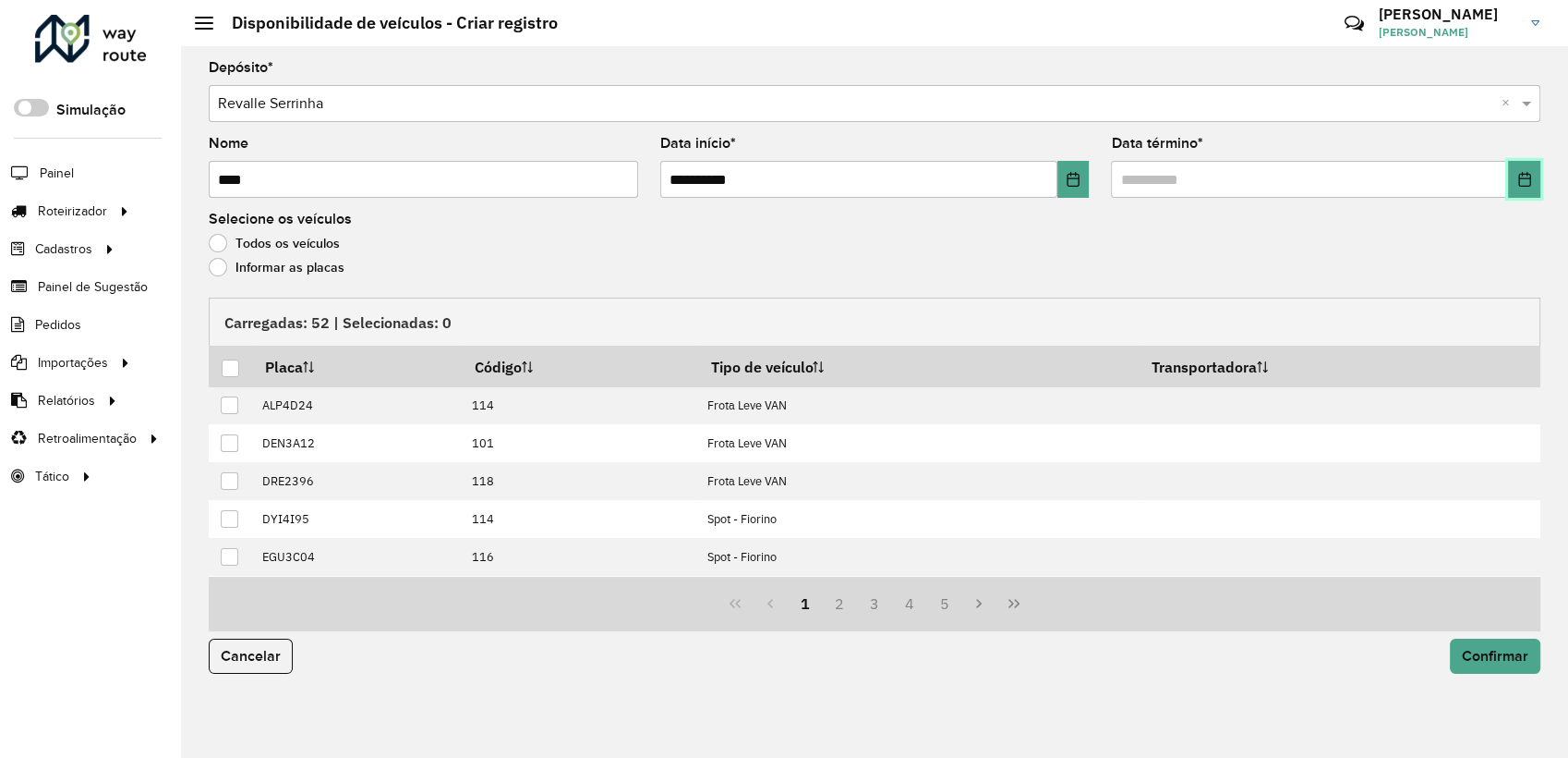
click at [1517, 180] on icon "Choose Date" at bounding box center [1524, 179] width 15 height 15
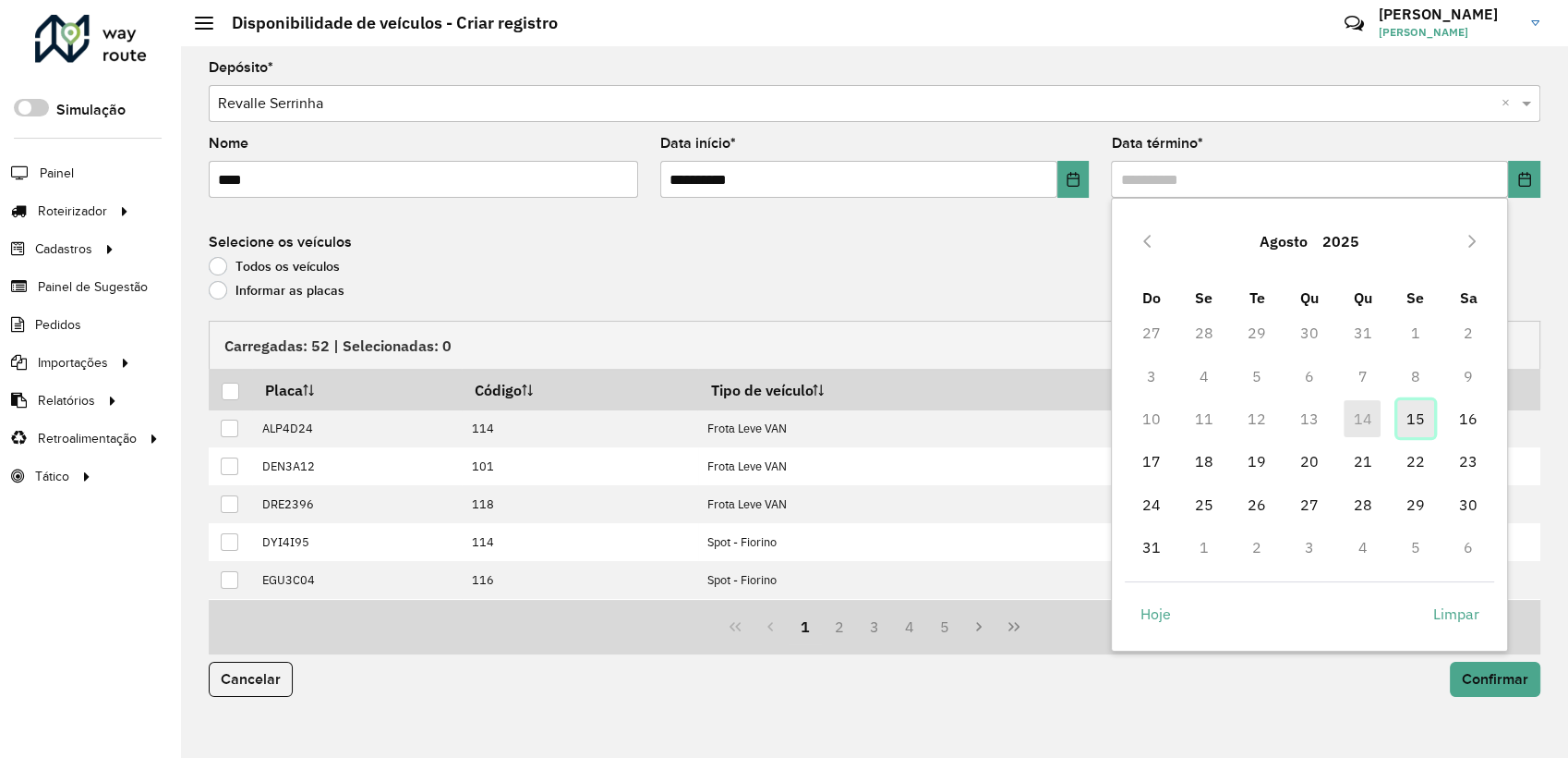
click at [1415, 421] on span "15" at bounding box center [1416, 418] width 37 height 37
type input "**********"
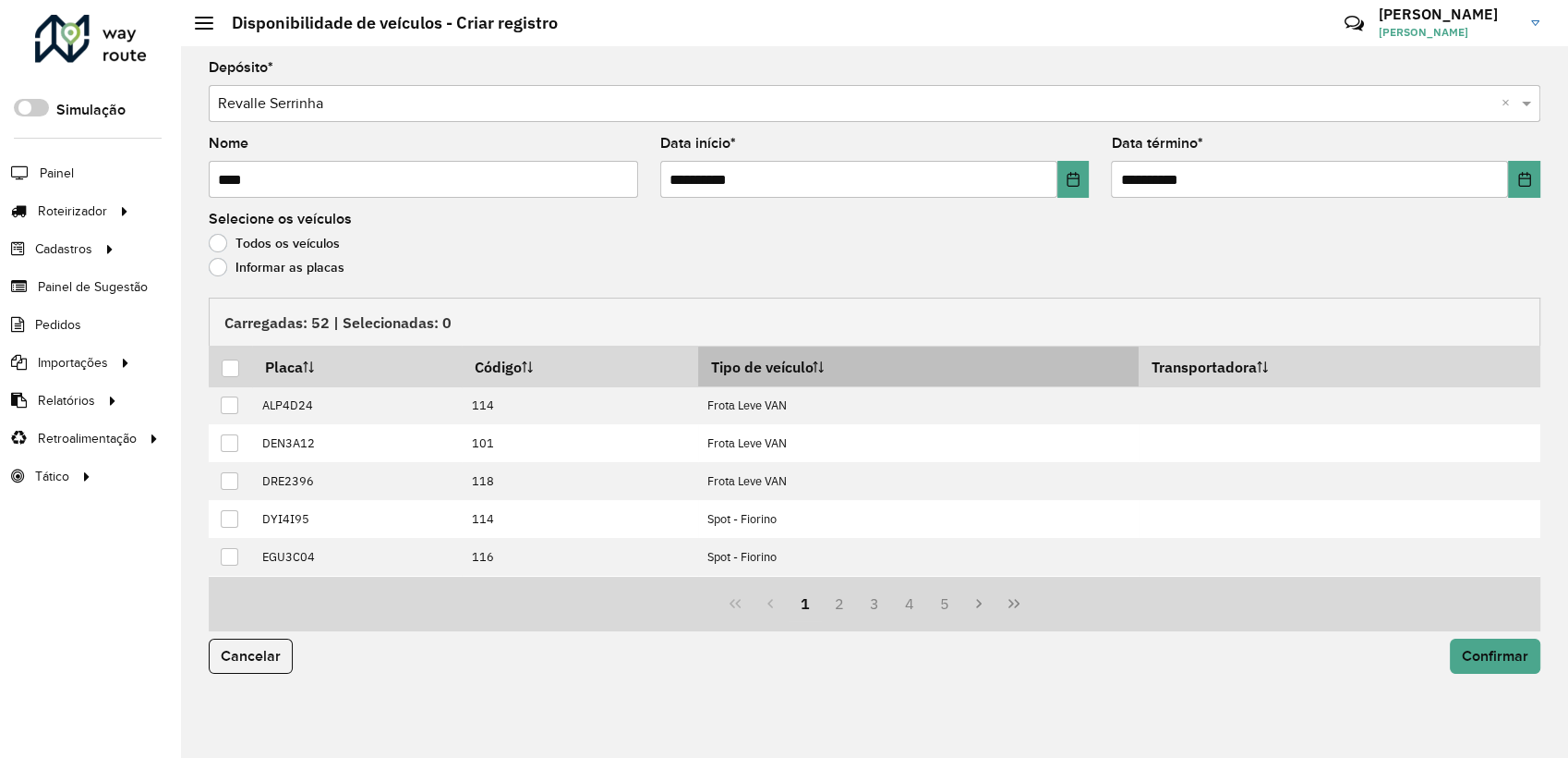
click at [815, 373] on th "Tipo de veículo" at bounding box center [917, 366] width 441 height 39
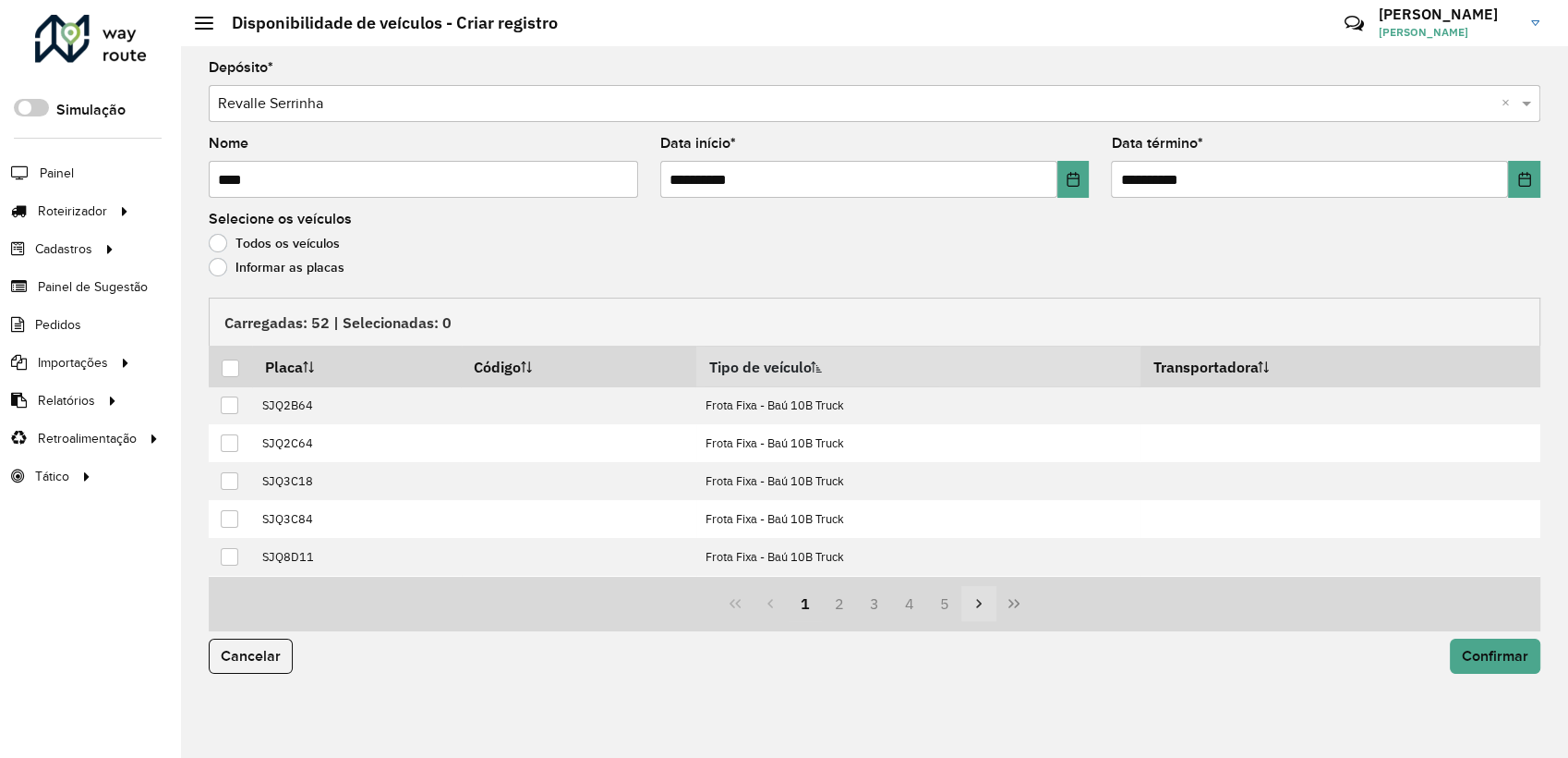
click at [975, 599] on icon "Next Page" at bounding box center [978, 603] width 15 height 15
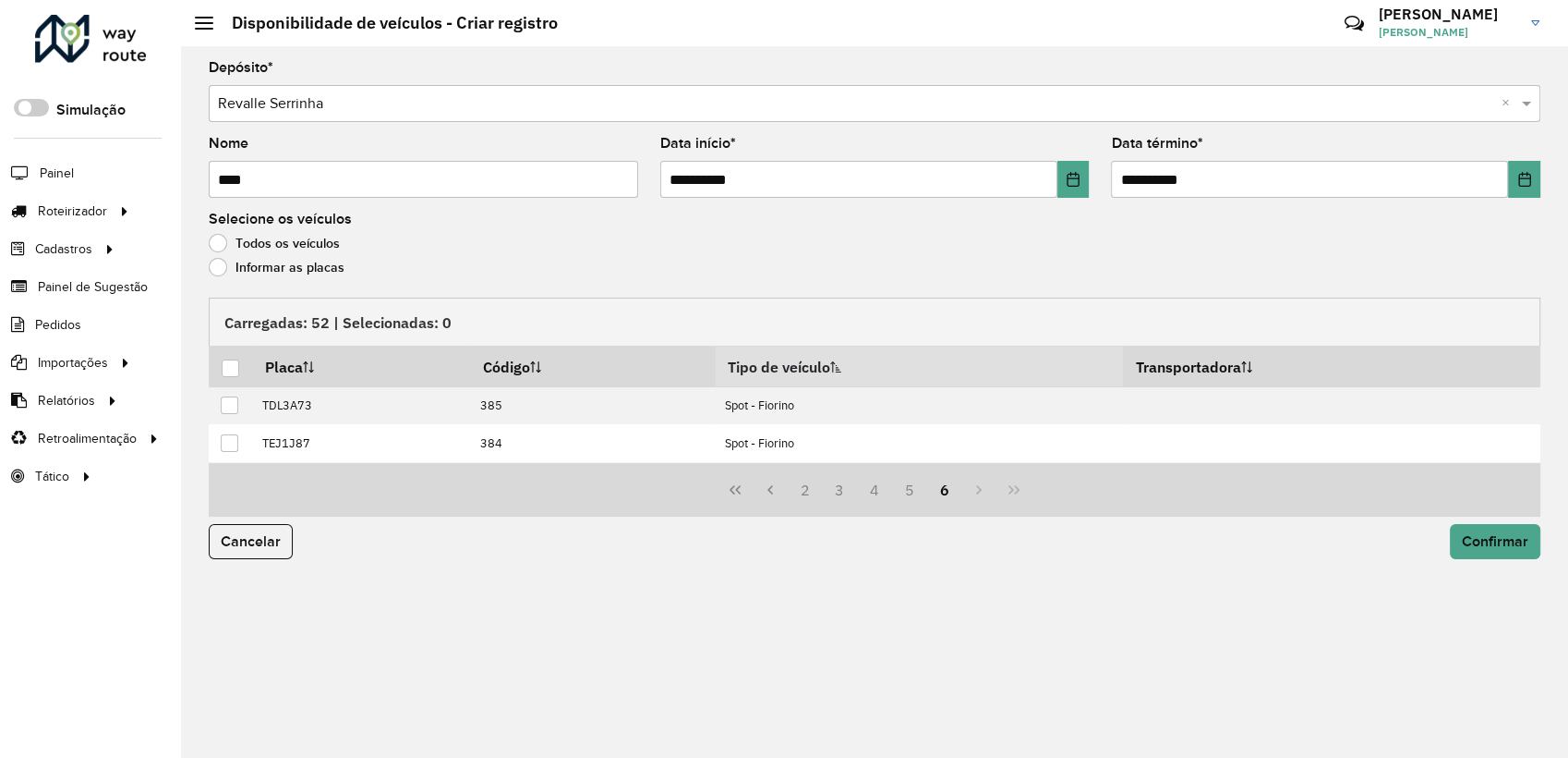
click at [975, 599] on div "**********" at bounding box center [873, 402] width 1386 height 712
drag, startPoint x: 975, startPoint y: 599, endPoint x: 840, endPoint y: 484, distance: 177.3
click at [840, 484] on button "3" at bounding box center [839, 490] width 35 height 35
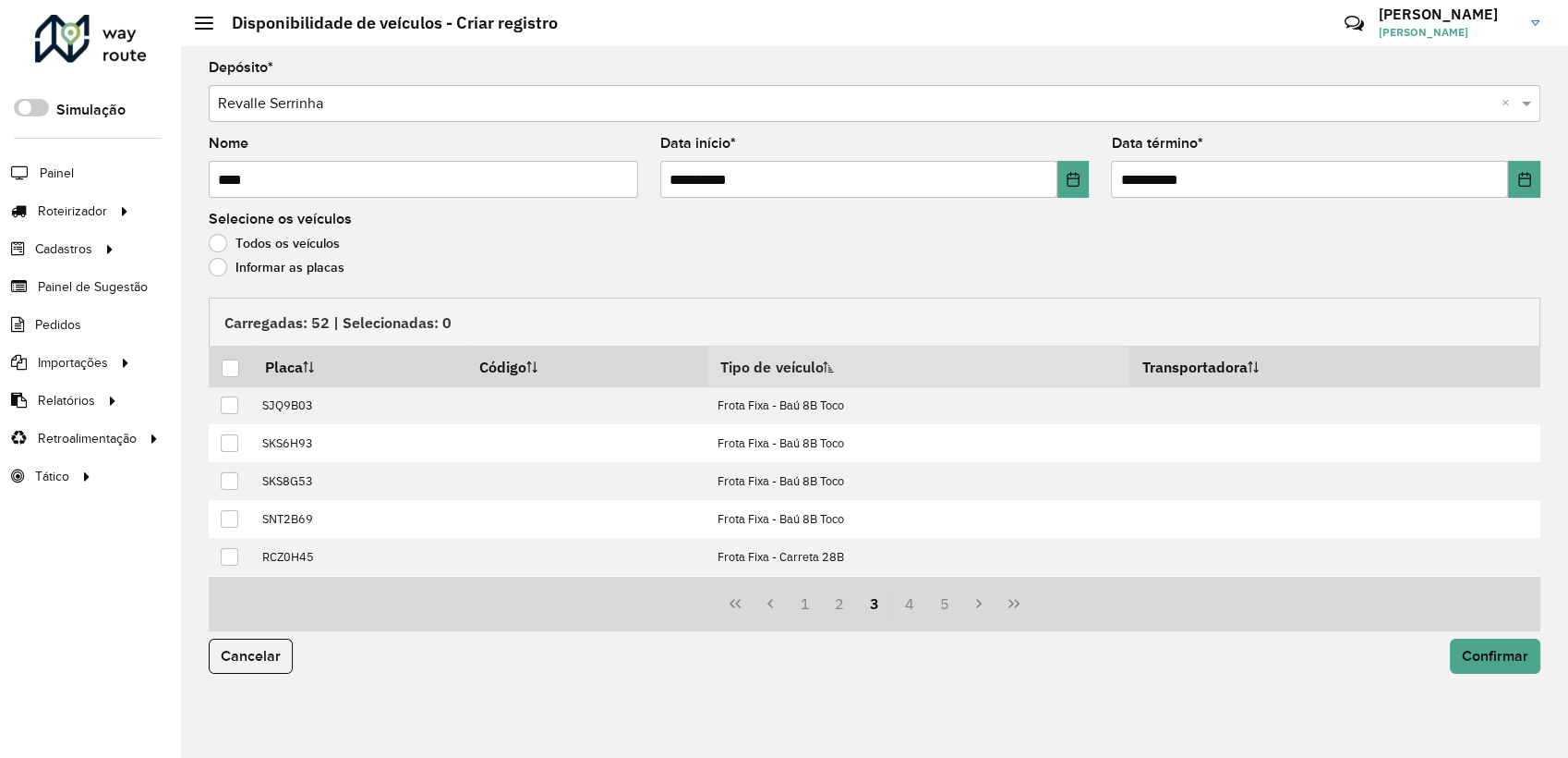
click at [840, 484] on td "Frota Fixa - Baú 8B Toco" at bounding box center [918, 480] width 421 height 38
click at [907, 613] on button "4" at bounding box center [910, 604] width 35 height 35
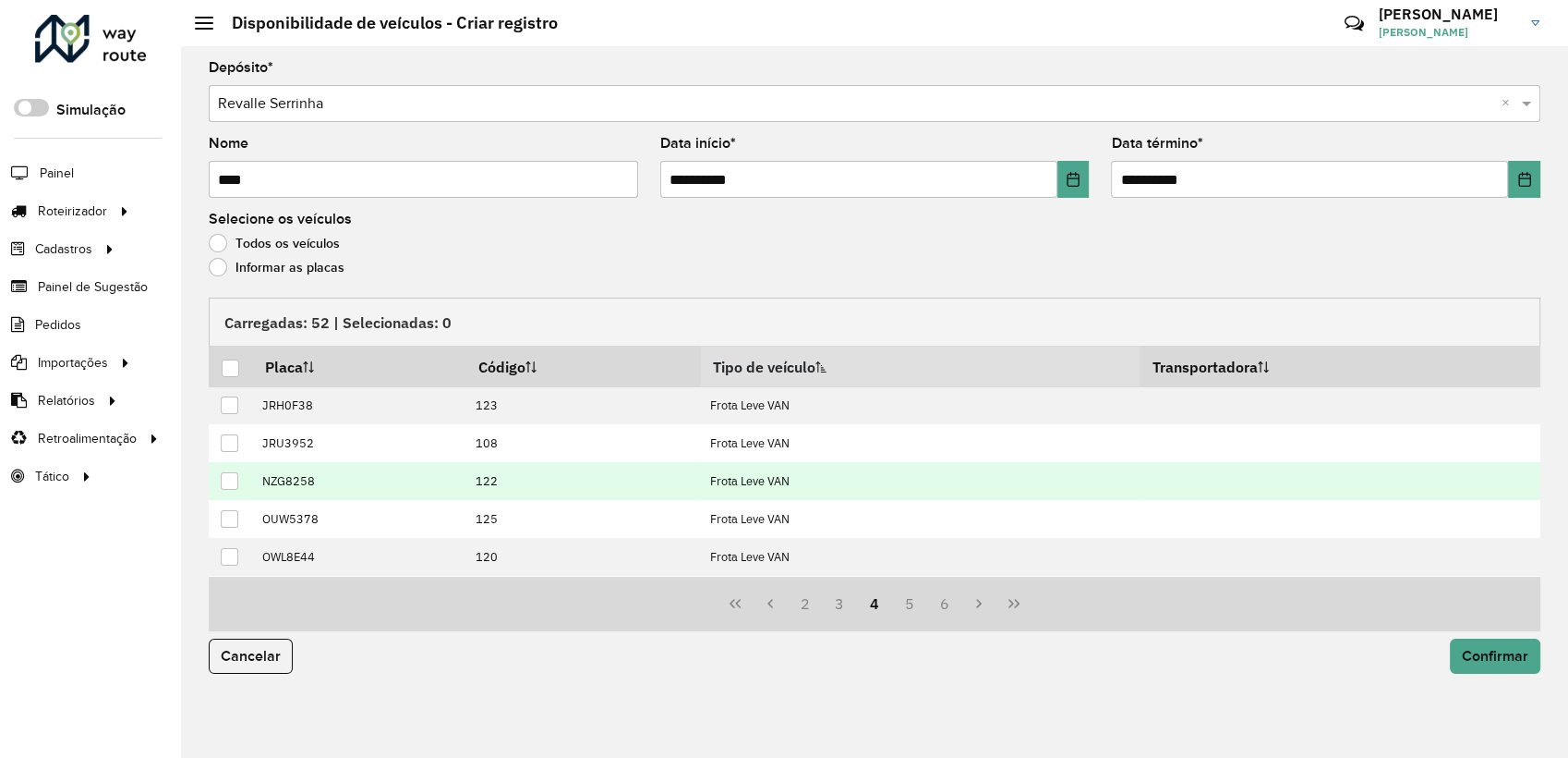
click at [235, 476] on div at bounding box center [230, 481] width 18 height 18
click at [840, 609] on button "3" at bounding box center [839, 604] width 35 height 35
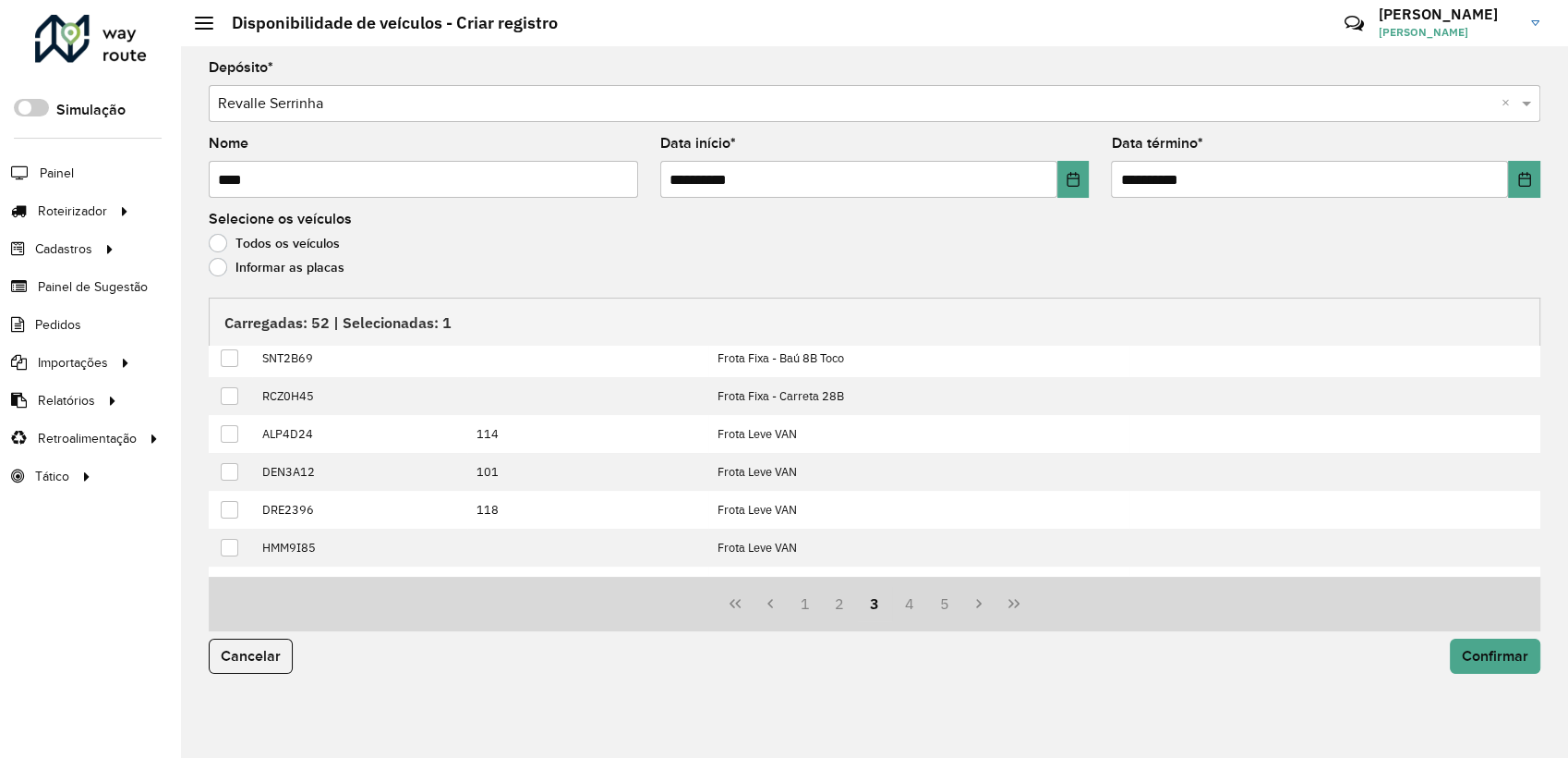
scroll to position [187, 0]
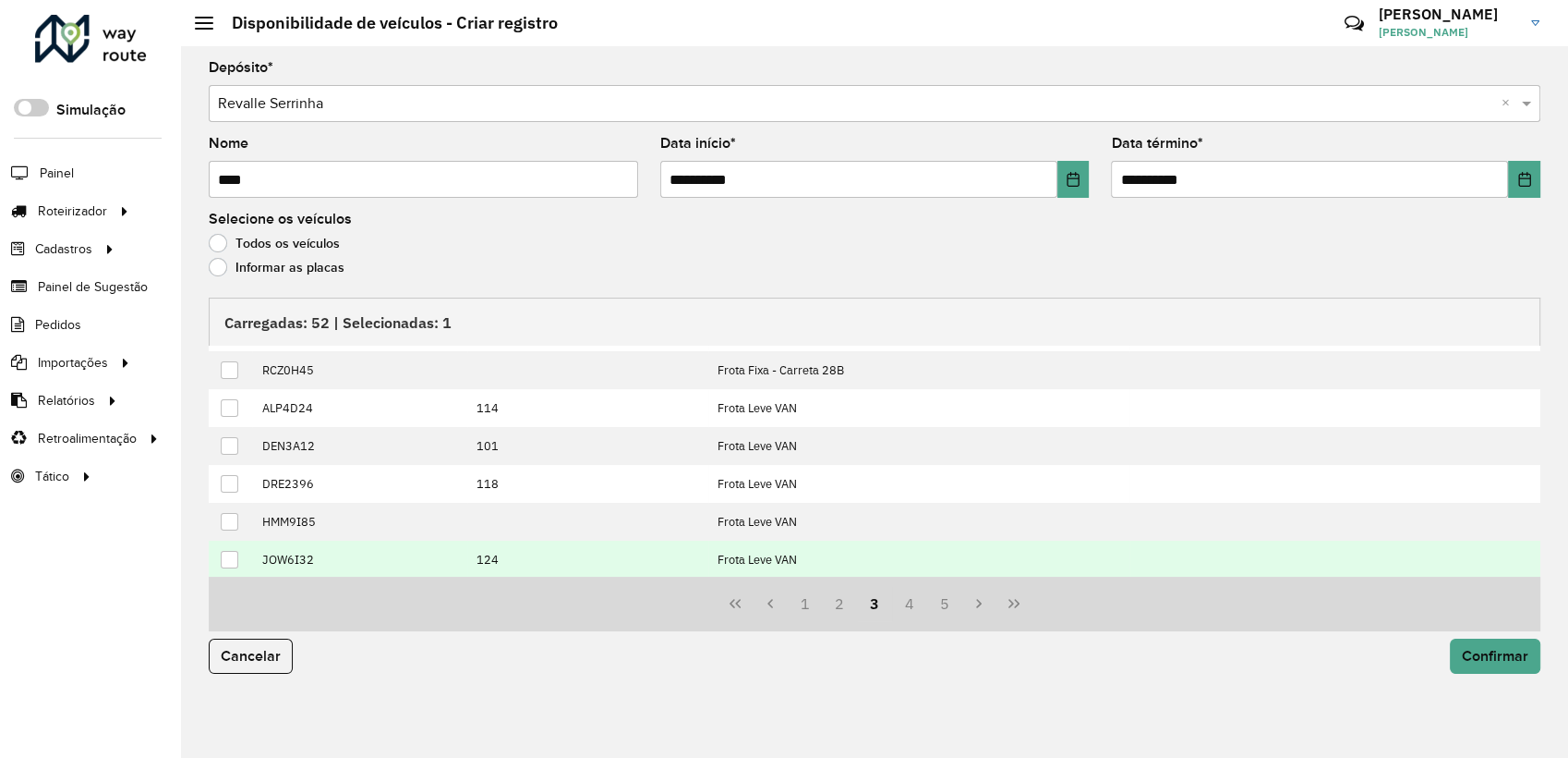
click at [232, 559] on div at bounding box center [230, 560] width 18 height 18
click at [914, 596] on button "4" at bounding box center [910, 604] width 35 height 35
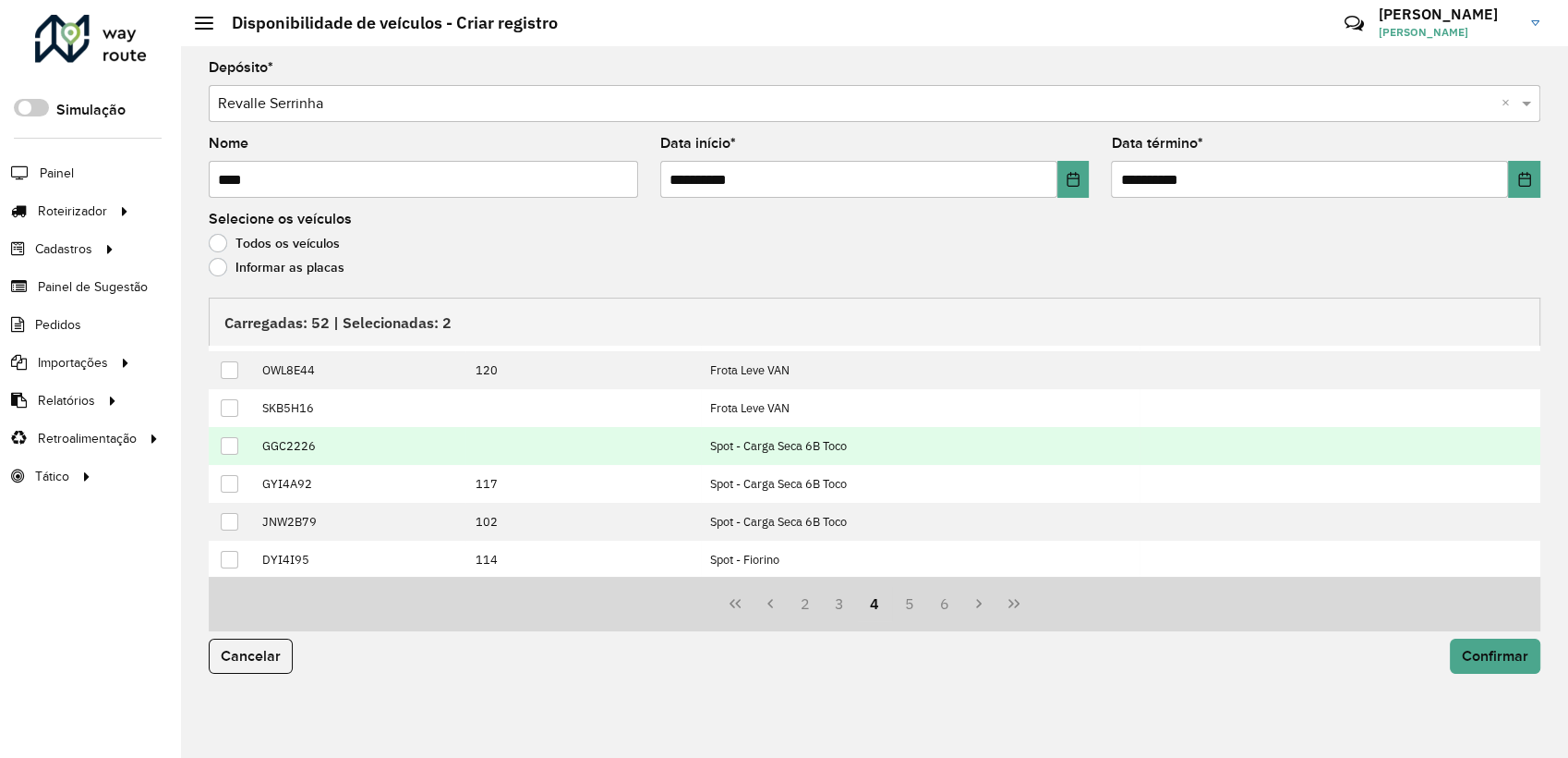
click at [229, 444] on div at bounding box center [230, 446] width 18 height 18
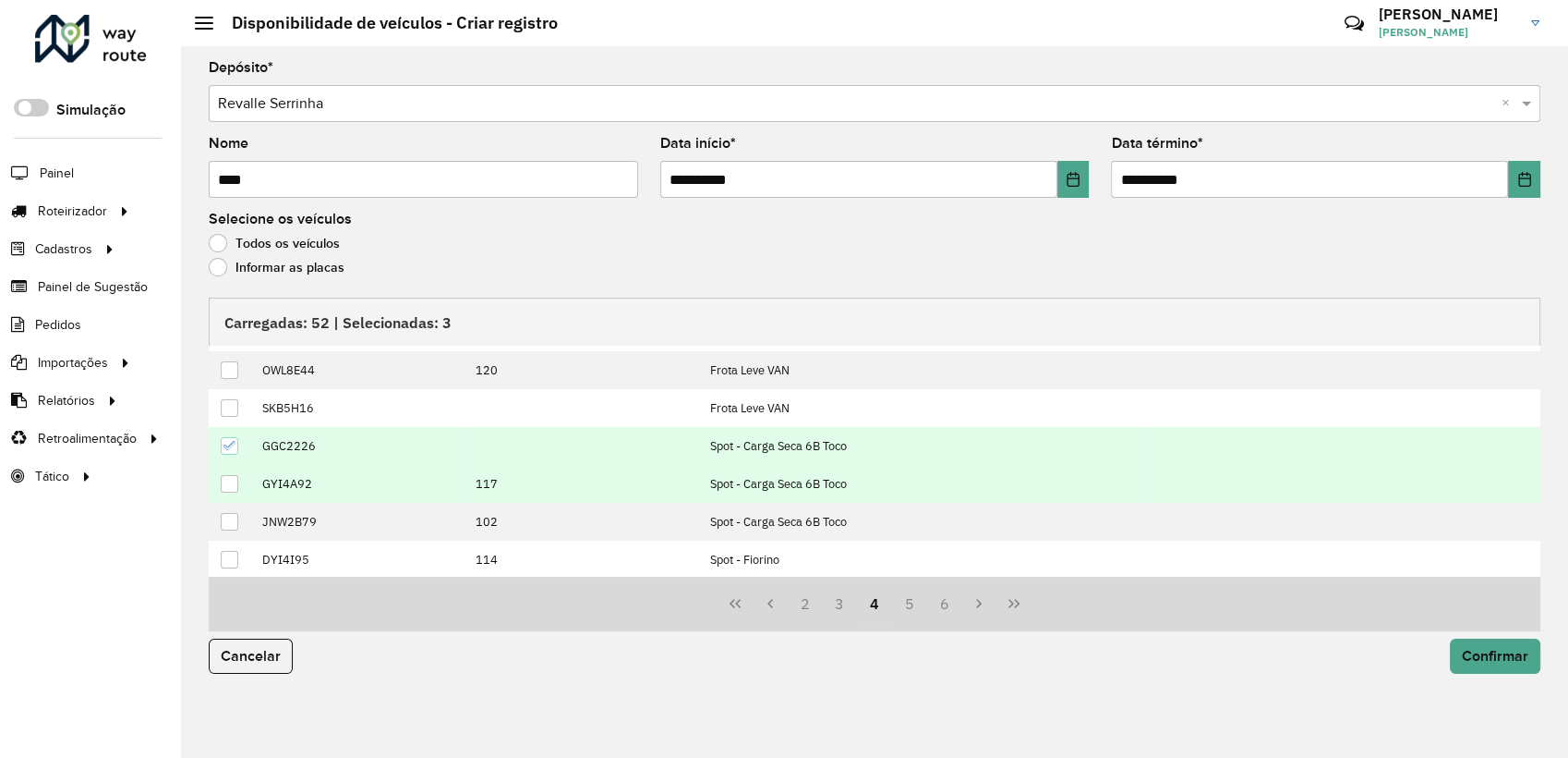
click at [229, 486] on div at bounding box center [230, 484] width 18 height 18
click at [910, 609] on button "5" at bounding box center [910, 604] width 35 height 35
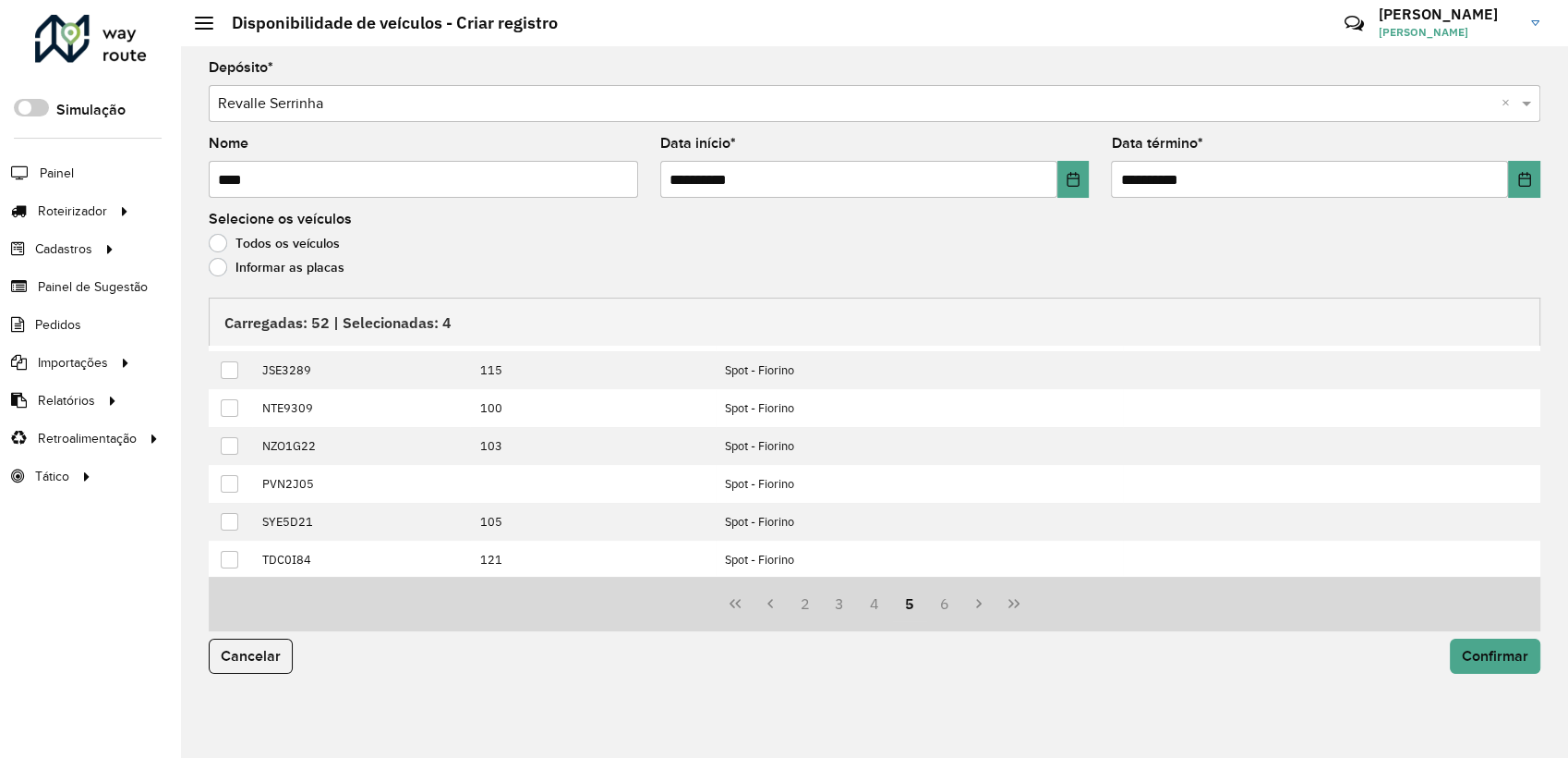
scroll to position [0, 0]
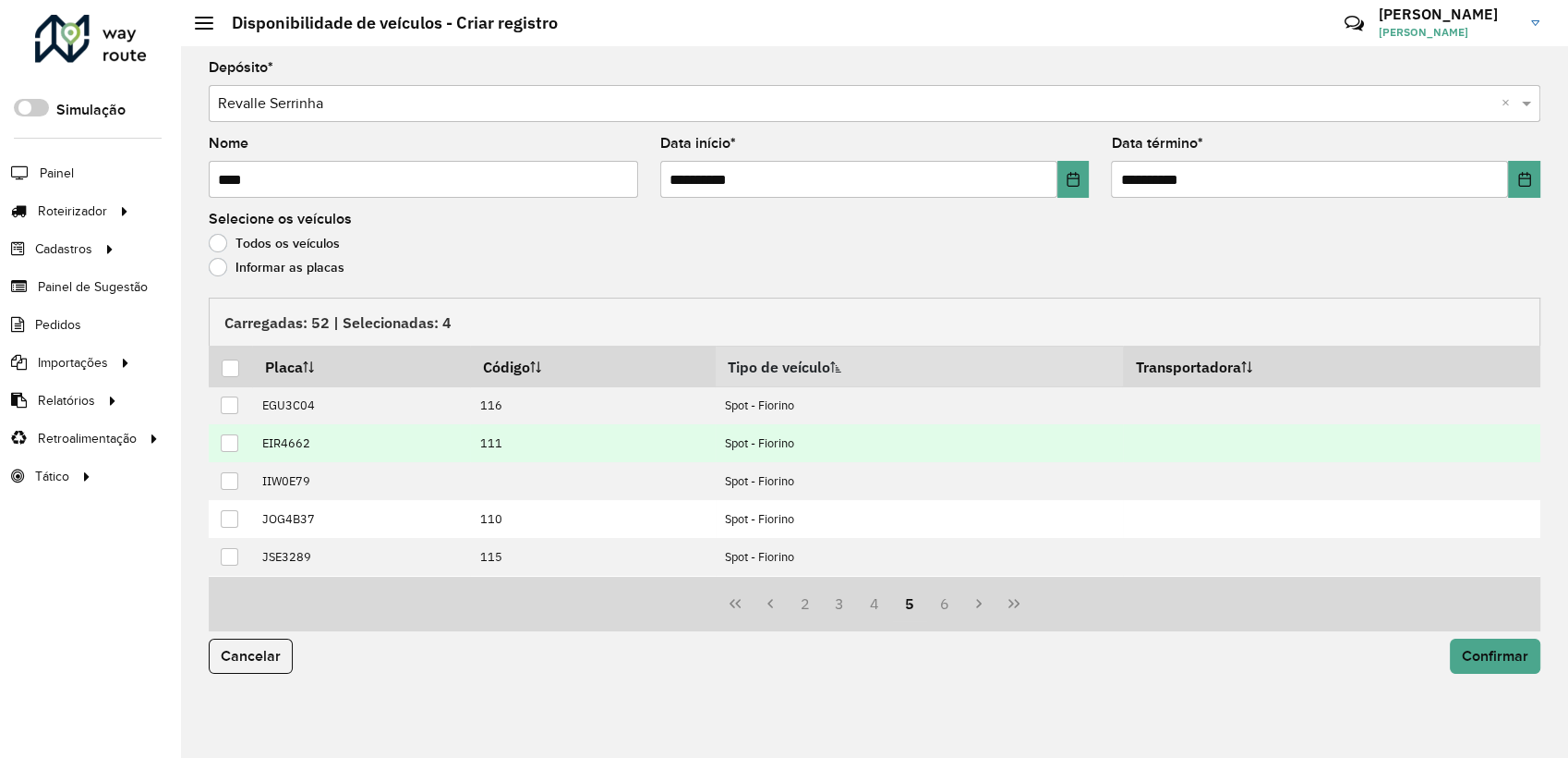
drag, startPoint x: 226, startPoint y: 409, endPoint x: 230, endPoint y: 441, distance: 32.2
click at [230, 441] on tbody "EGU3C04 116 Spot - Fiorino EIR4662 111 Spot - Fiorino IIW0E79 Spot - Fiorino JO…" at bounding box center [874, 575] width 1332 height 379
click at [230, 441] on div at bounding box center [230, 443] width 18 height 18
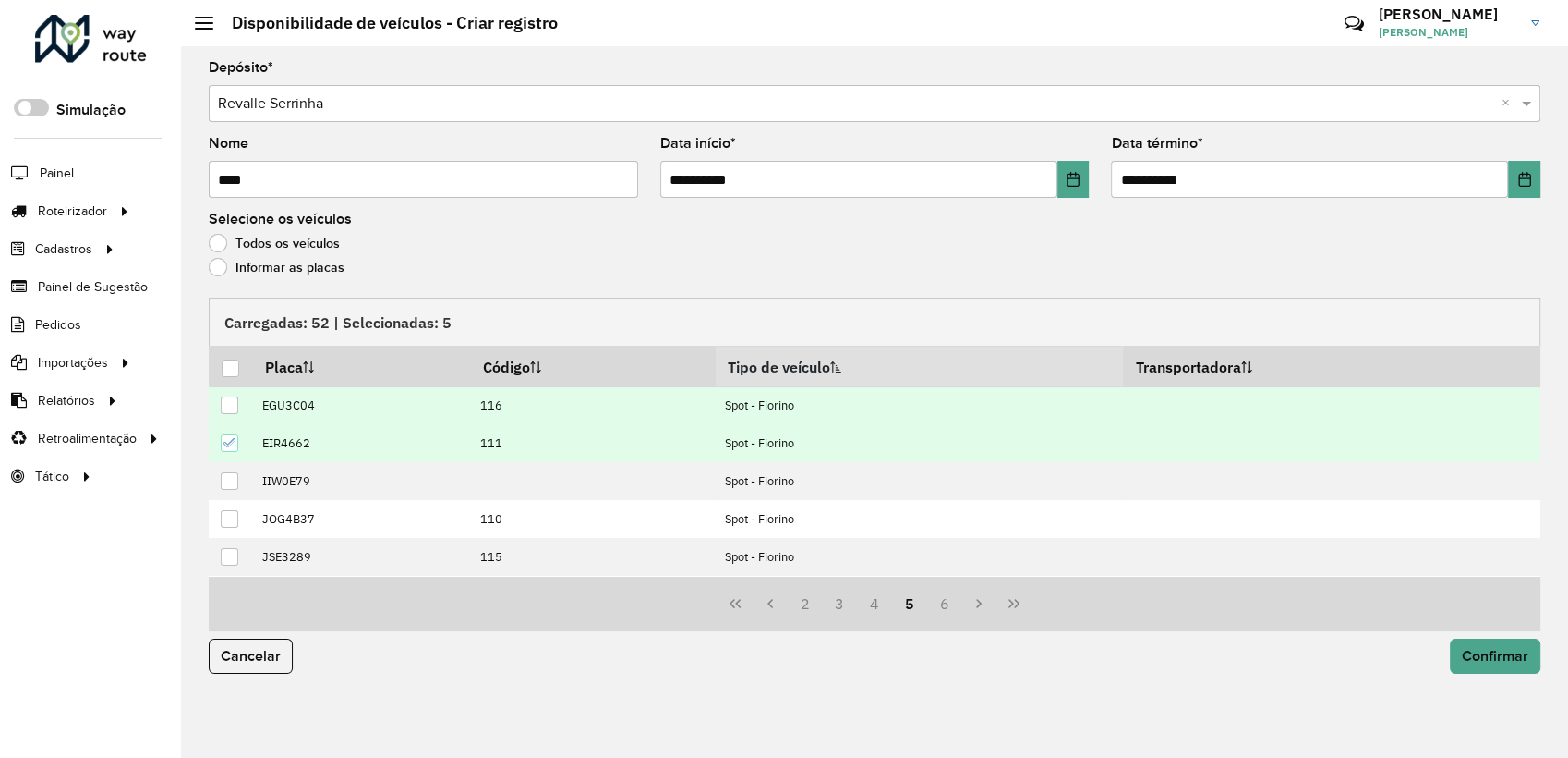
click at [231, 401] on div at bounding box center [230, 406] width 18 height 18
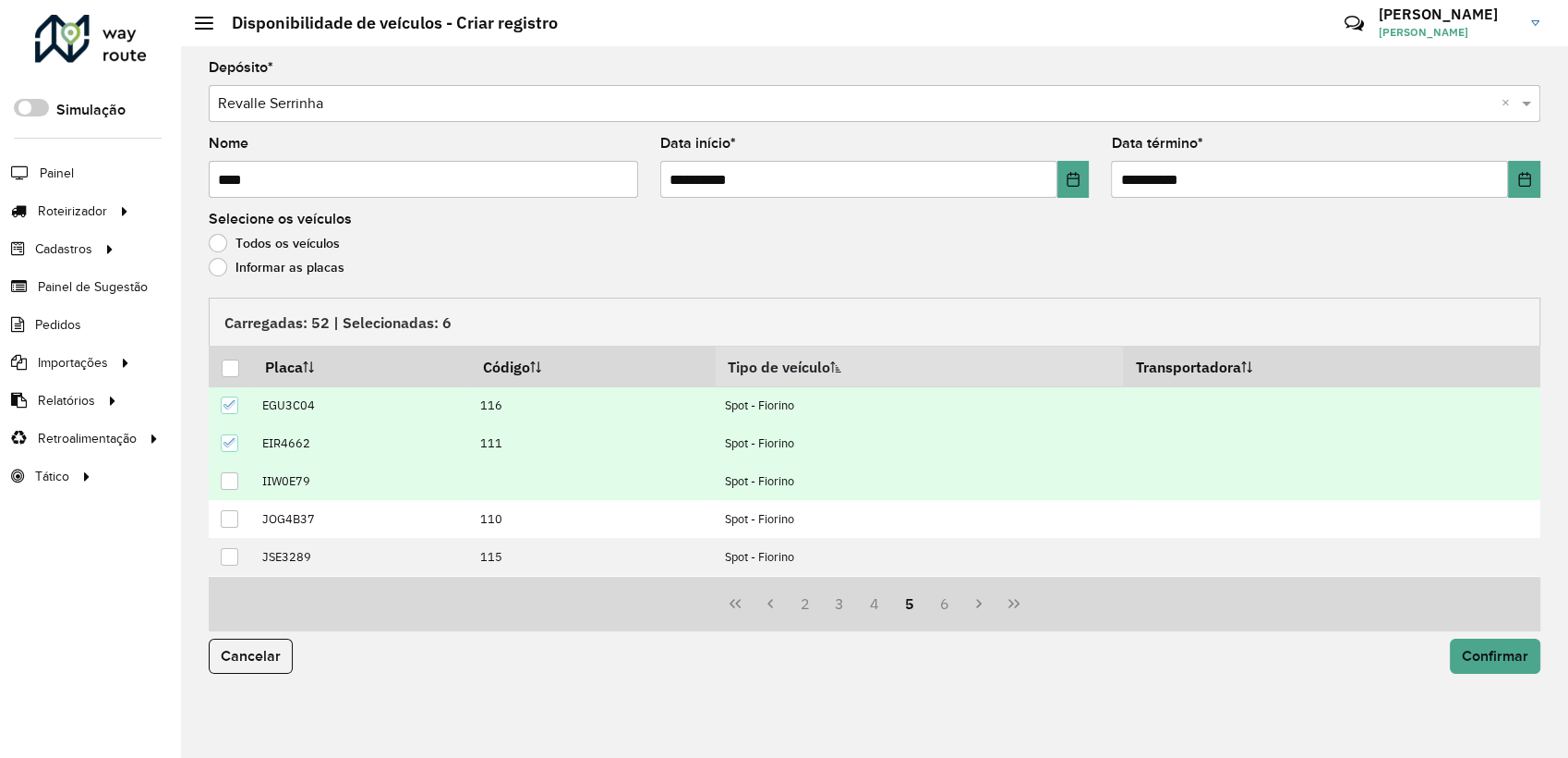
click at [233, 482] on div at bounding box center [230, 481] width 18 height 18
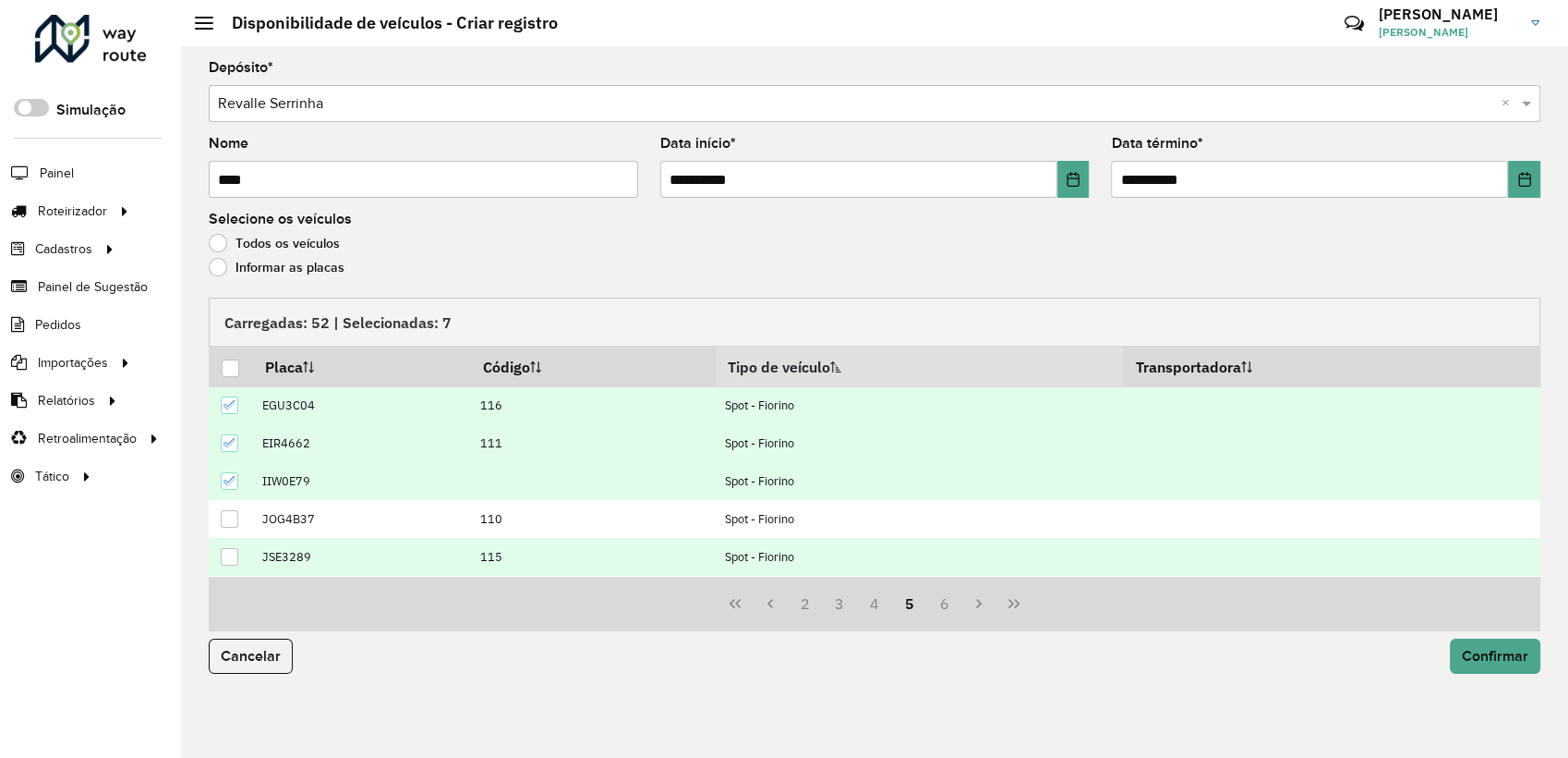
click at [233, 550] on div at bounding box center [230, 557] width 18 height 18
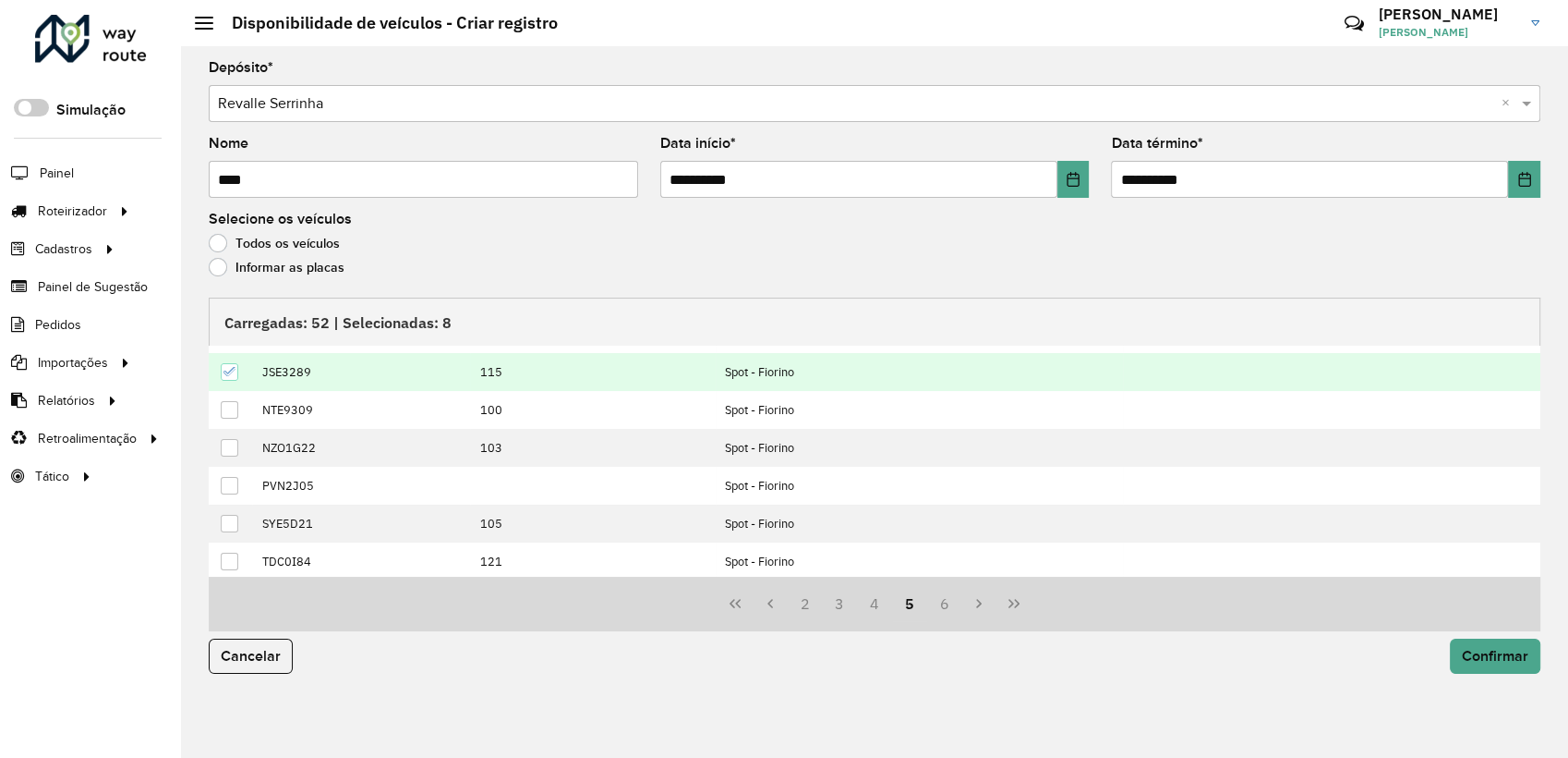
scroll to position [187, 0]
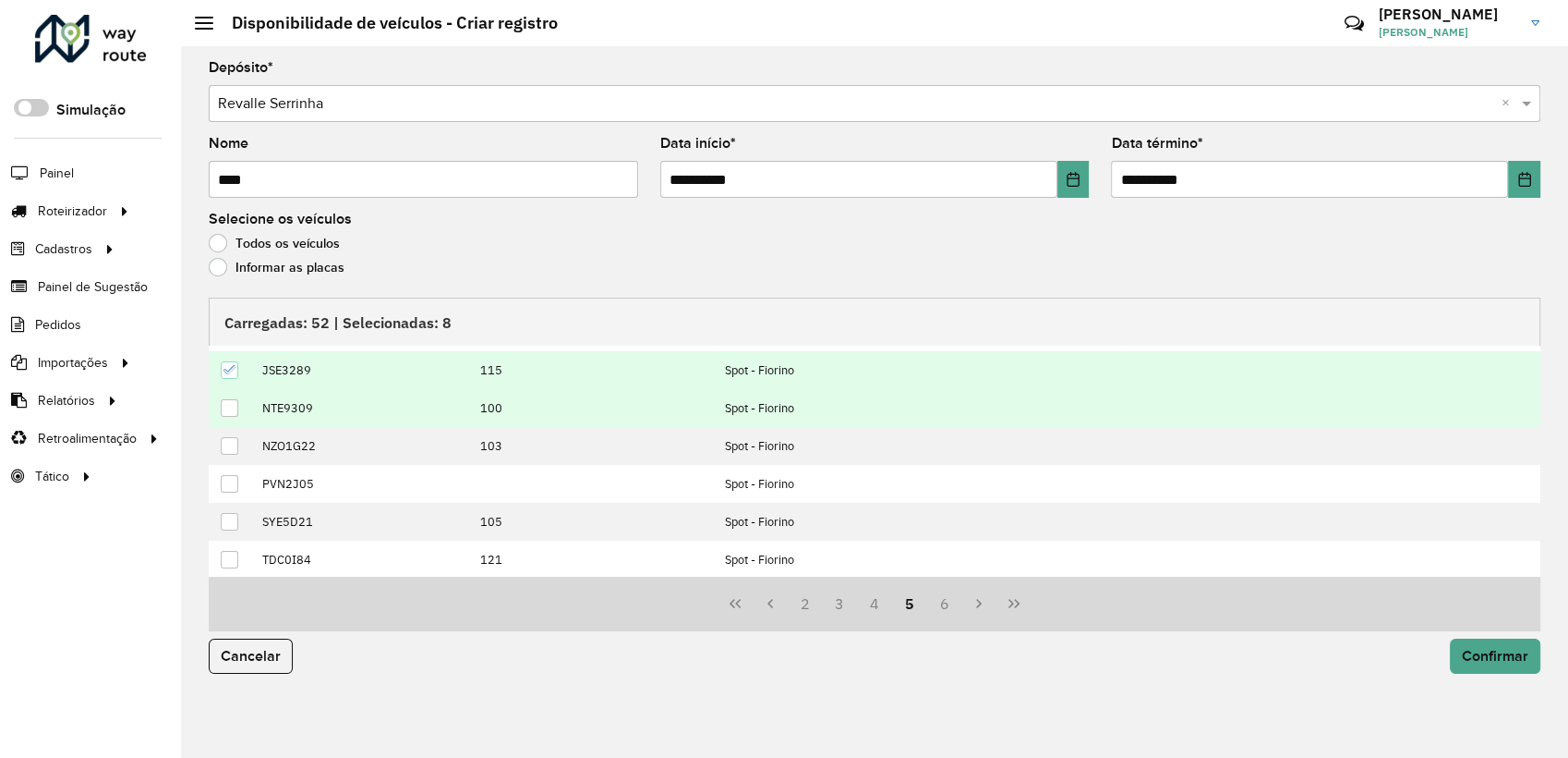
click at [230, 406] on div at bounding box center [230, 408] width 18 height 18
click at [886, 616] on button "4" at bounding box center [874, 604] width 35 height 35
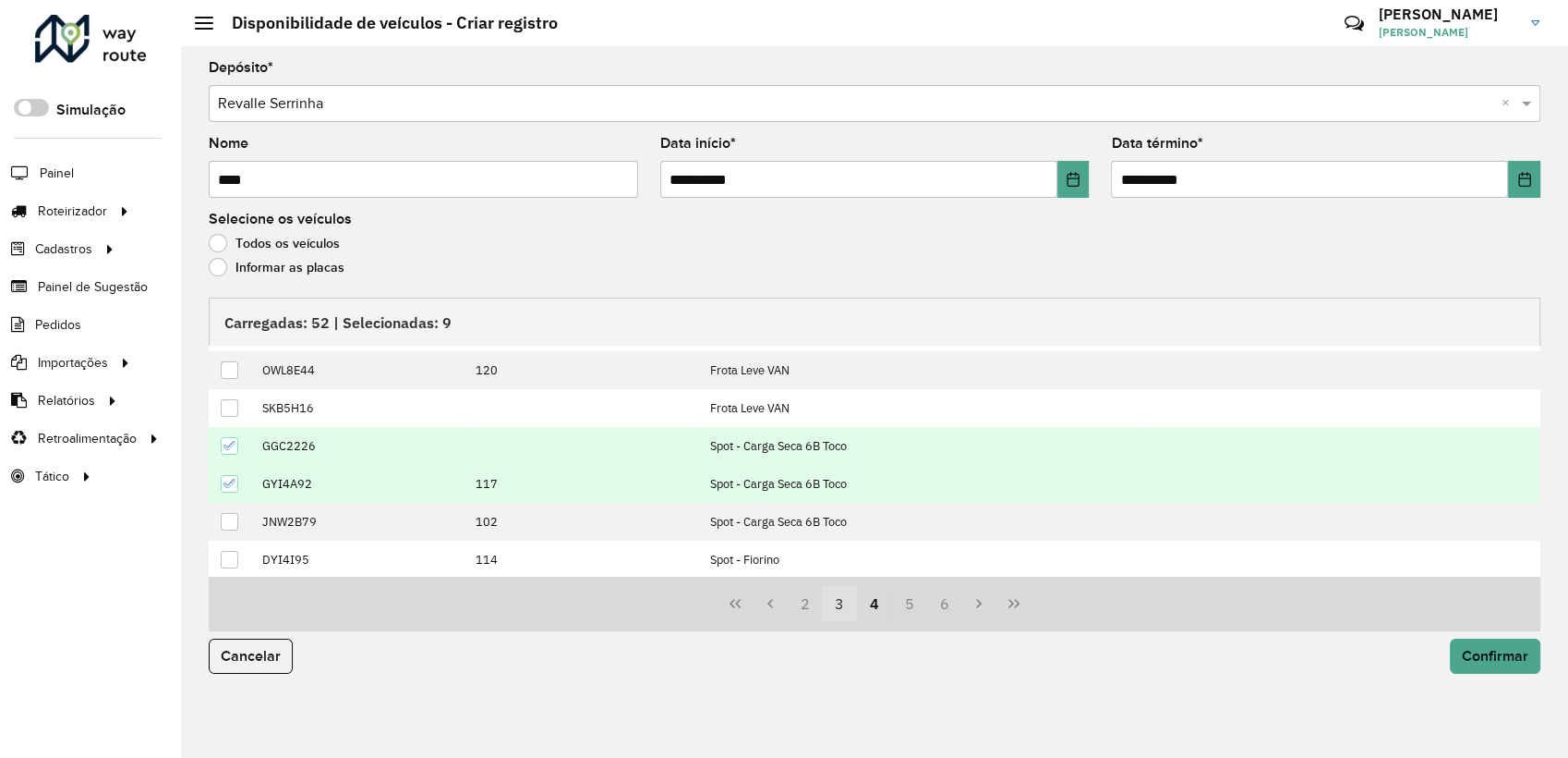
click at [855, 609] on button "3" at bounding box center [839, 604] width 35 height 35
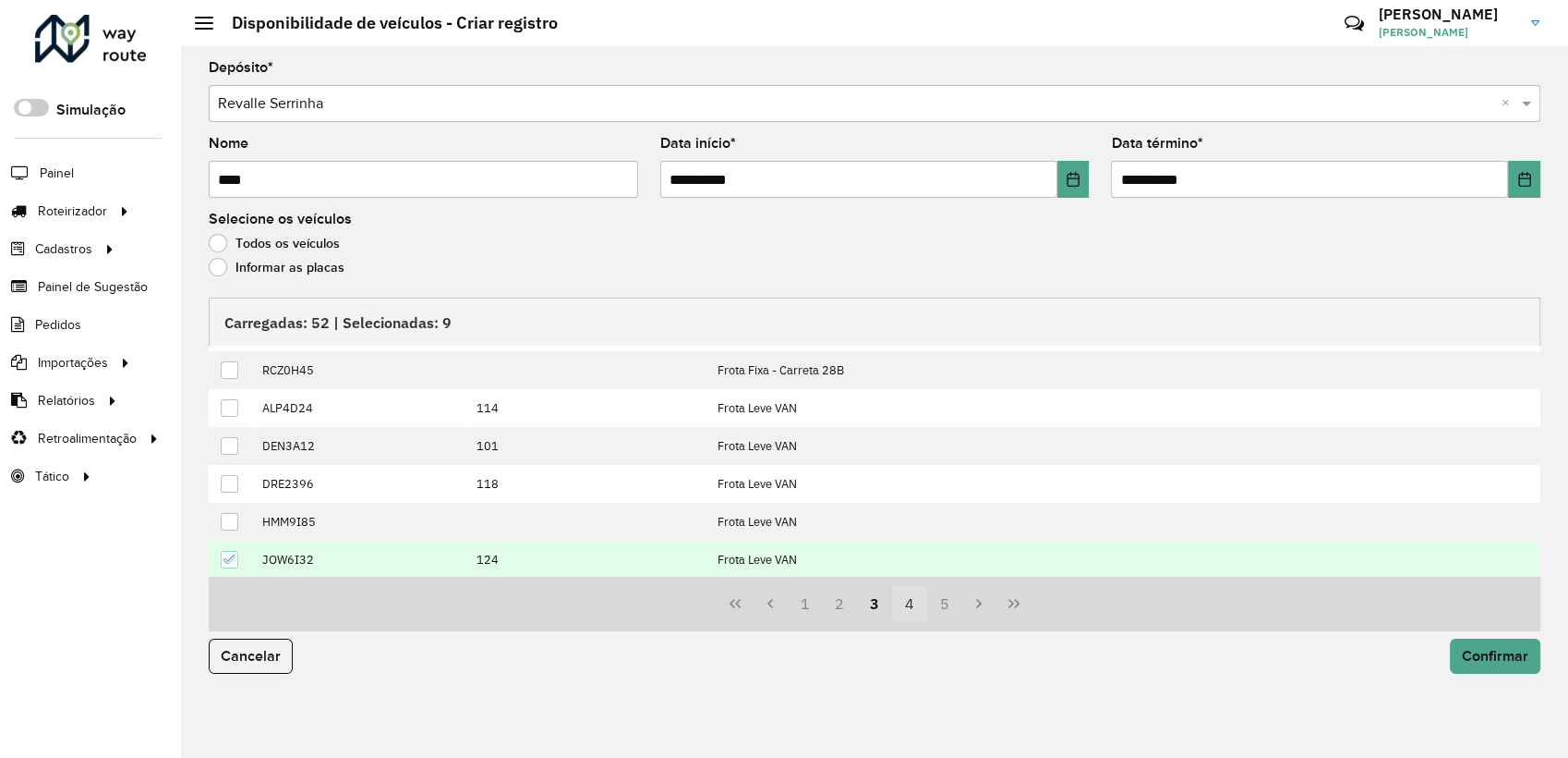
click at [901, 603] on button "4" at bounding box center [910, 604] width 35 height 35
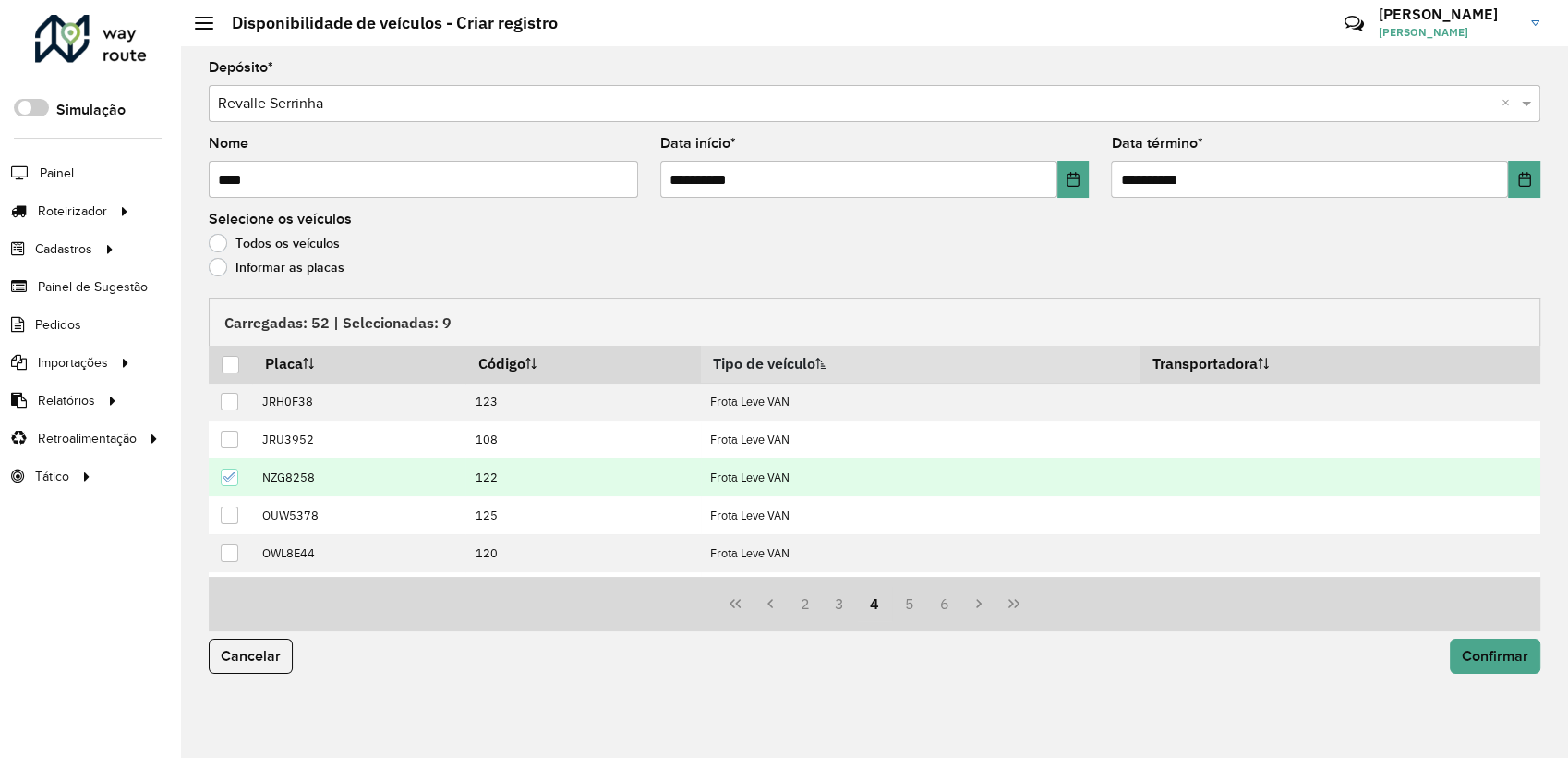
scroll to position [0, 0]
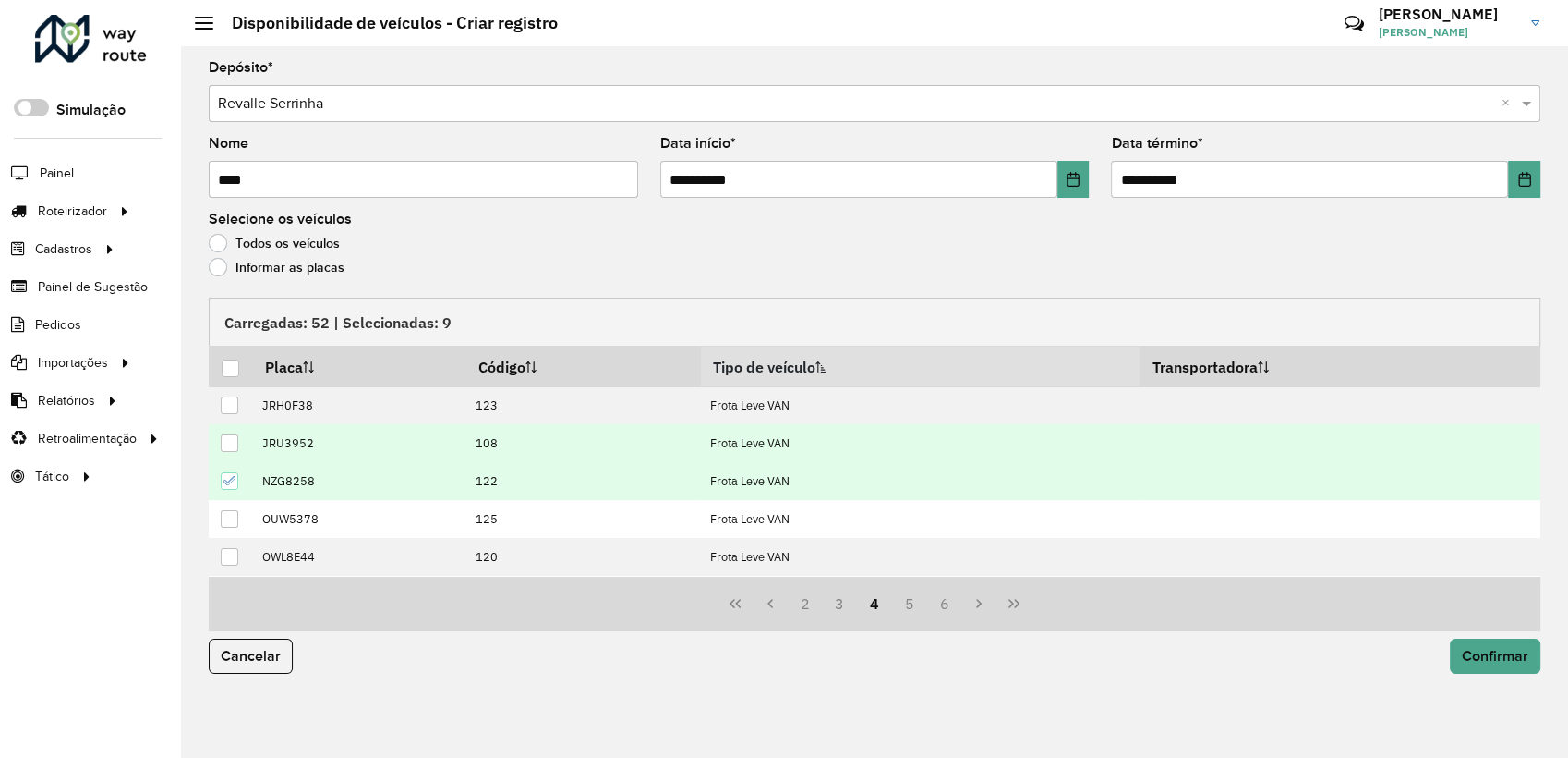
click at [233, 446] on div at bounding box center [230, 443] width 18 height 18
click at [1470, 650] on span "Confirmar" at bounding box center [1495, 656] width 67 height 16
